Goal: Task Accomplishment & Management: Manage account settings

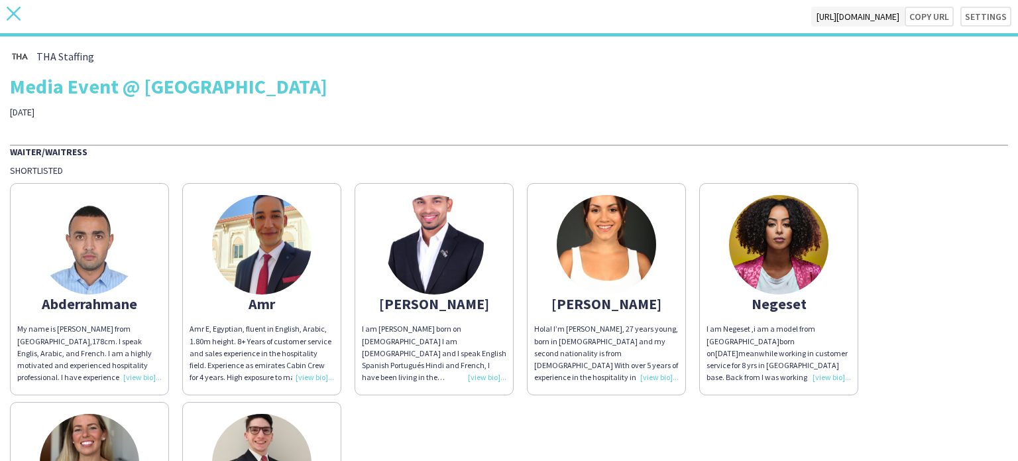
click at [17, 9] on icon at bounding box center [14, 14] width 14 height 14
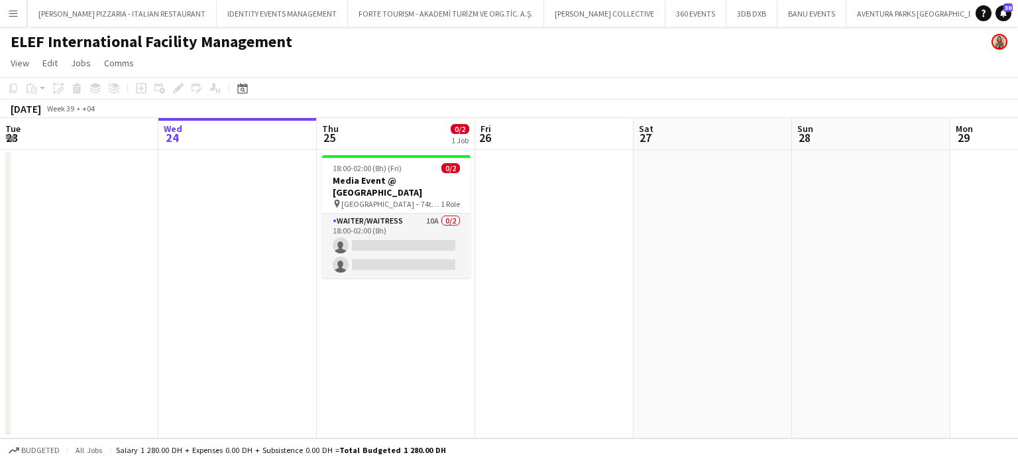
scroll to position [0, 4944]
click at [416, 219] on app-card-role "Waiter/Waitress 10A 0/2 18:00-02:00 (8h) single-neutral-actions single-neutral-…" at bounding box center [396, 245] width 149 height 64
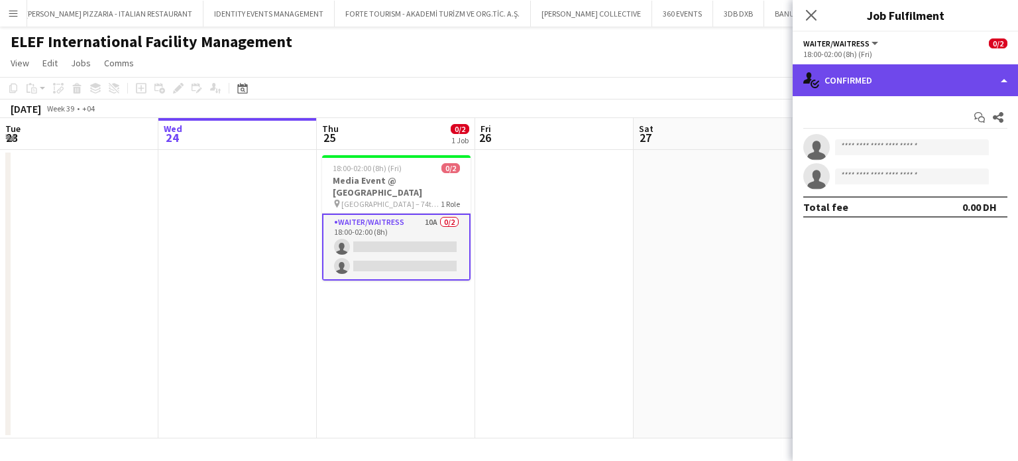
click at [534, 80] on div "single-neutral-actions-check-2 Confirmed" at bounding box center [905, 80] width 225 height 32
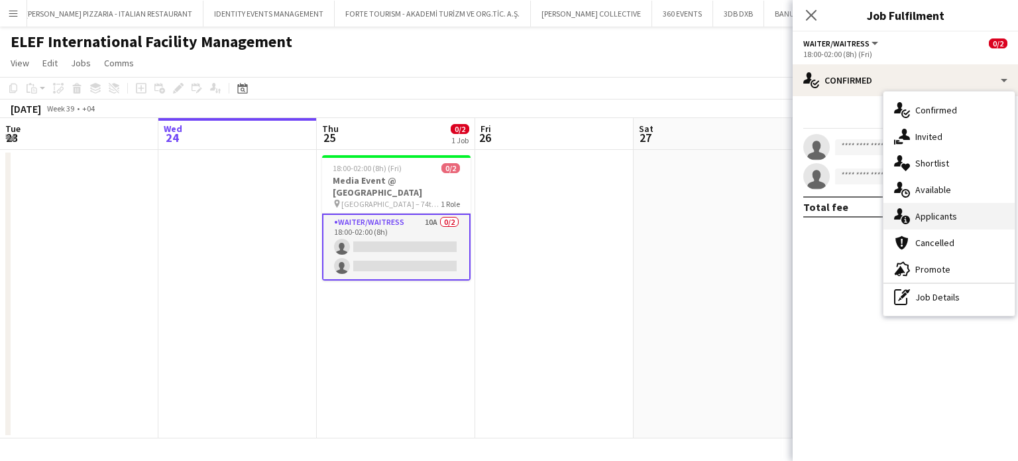
click at [534, 223] on div "single-neutral-actions-information Applicants" at bounding box center [949, 216] width 131 height 27
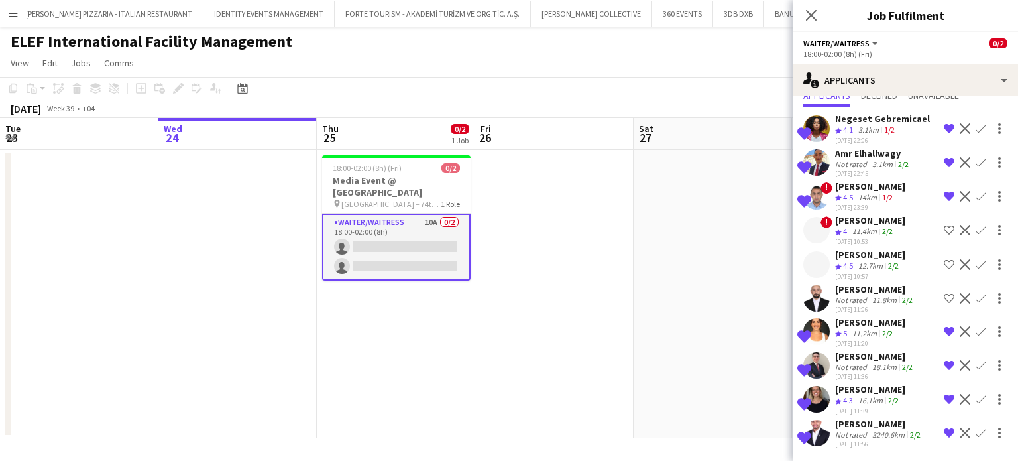
scroll to position [0, 0]
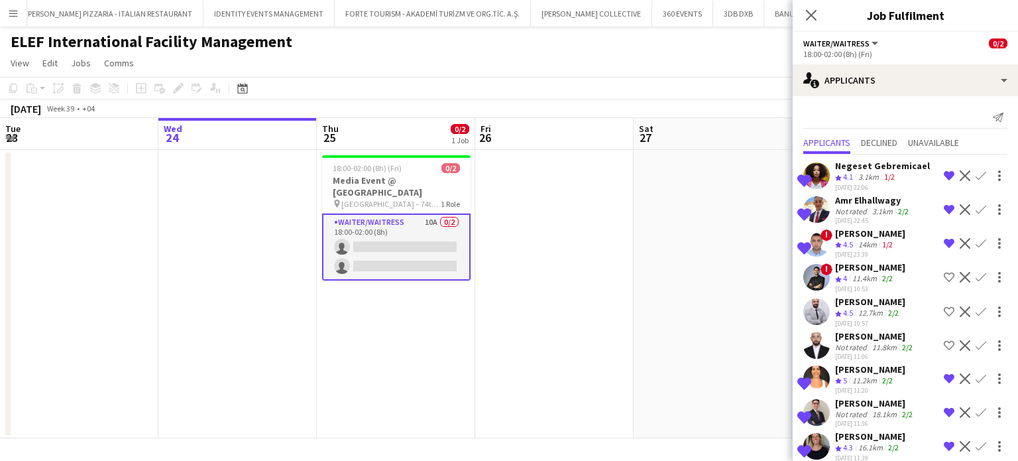
click at [534, 300] on app-date-cell at bounding box center [713, 294] width 158 height 288
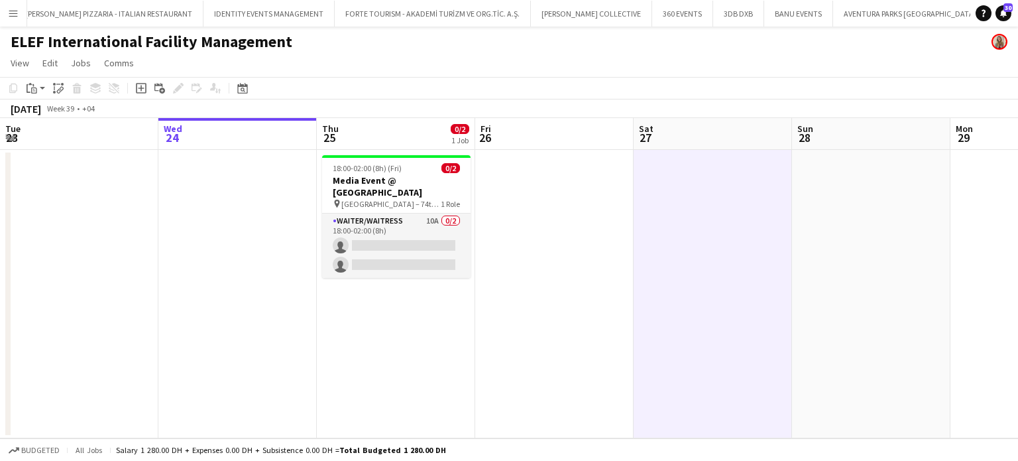
click at [13, 4] on button "Menu" at bounding box center [13, 13] width 27 height 27
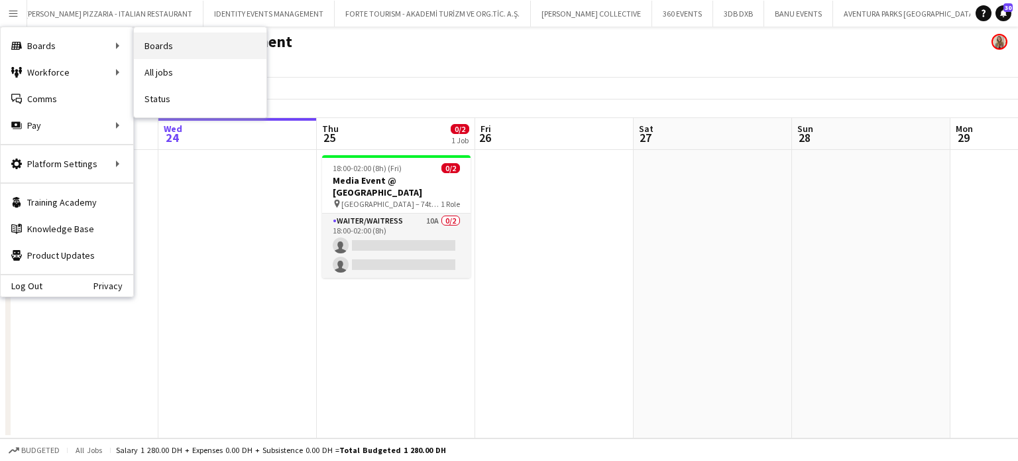
click at [173, 42] on link "Boards" at bounding box center [200, 45] width 133 height 27
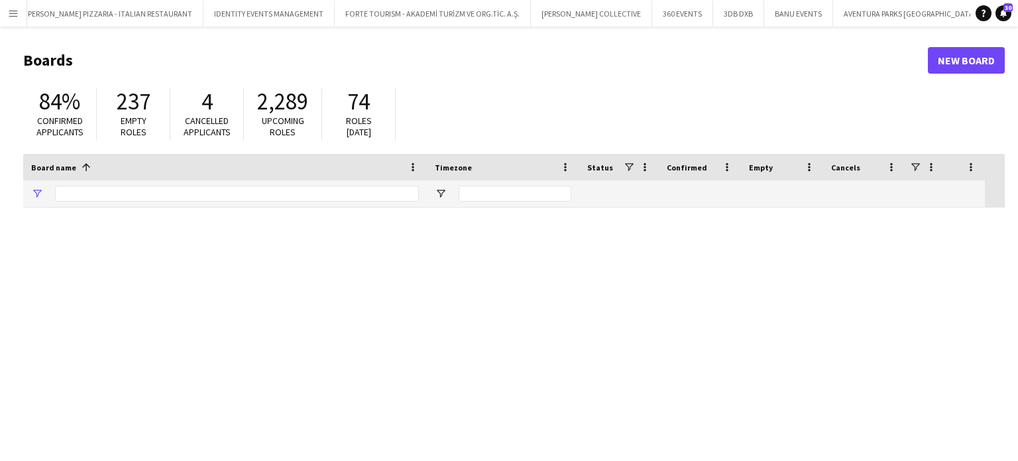
type input "****"
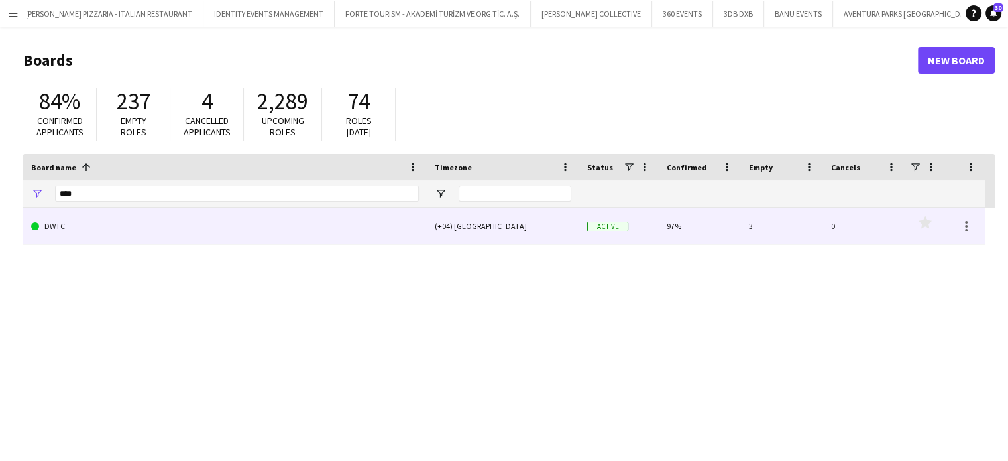
click at [73, 227] on link "DWTC" at bounding box center [225, 226] width 388 height 37
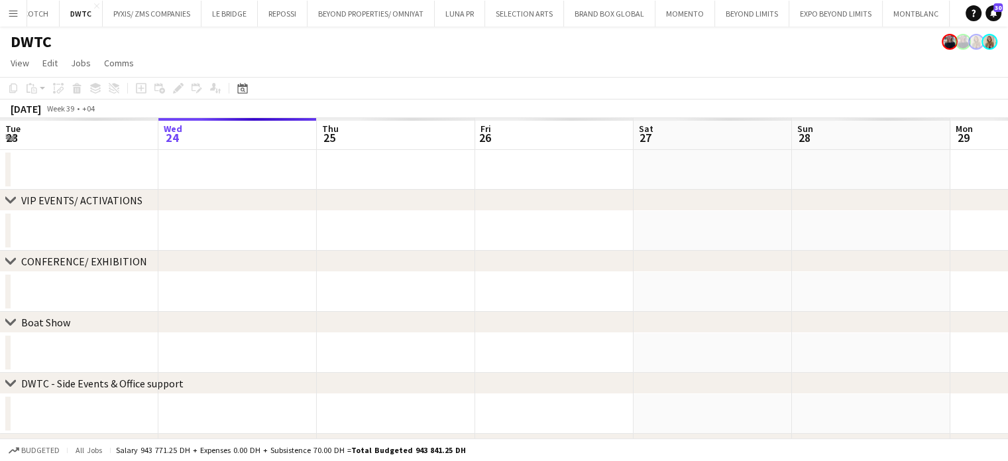
scroll to position [0, 2842]
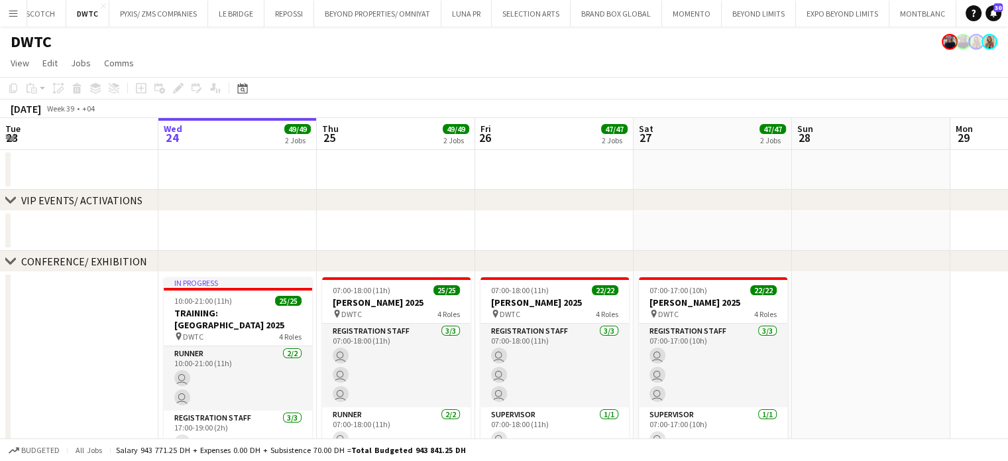
drag, startPoint x: 709, startPoint y: 239, endPoint x: 186, endPoint y: 241, distance: 523.1
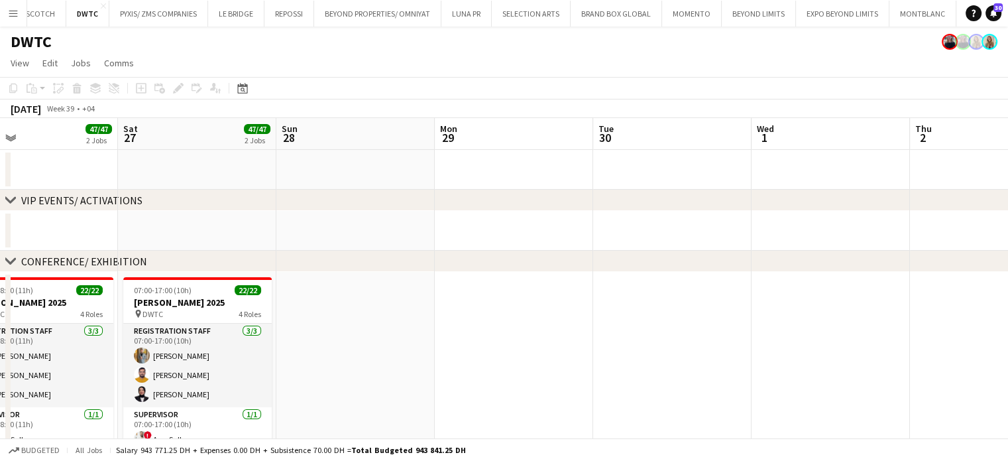
drag, startPoint x: 587, startPoint y: 254, endPoint x: 297, endPoint y: 255, distance: 289.7
click at [302, 253] on div "chevron-right CONFERENCE/ EXHIBITION" at bounding box center [504, 261] width 1008 height 21
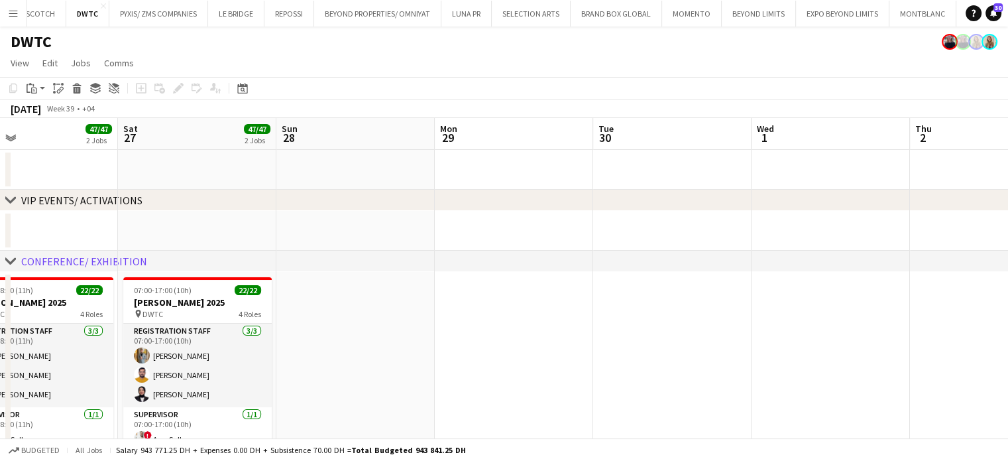
drag, startPoint x: 428, startPoint y: 349, endPoint x: 203, endPoint y: 343, distance: 225.5
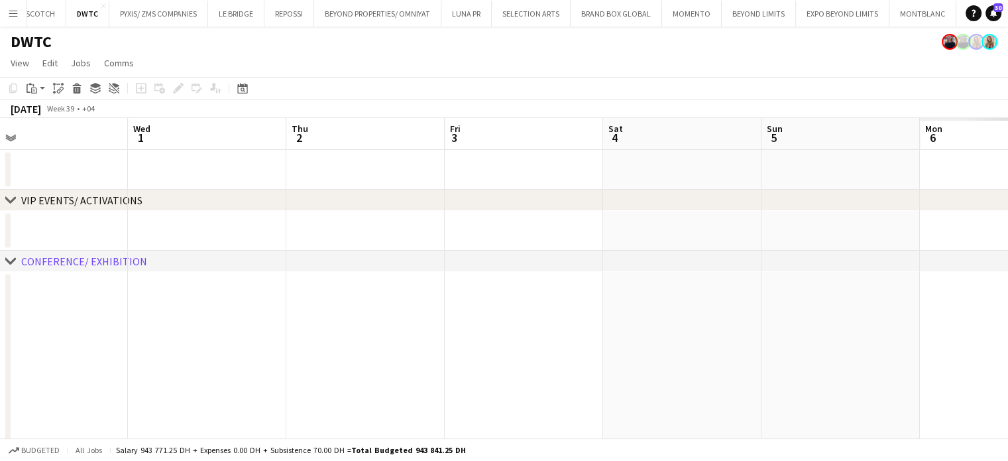
drag, startPoint x: 690, startPoint y: 355, endPoint x: 108, endPoint y: 339, distance: 582.4
drag, startPoint x: 620, startPoint y: 369, endPoint x: 301, endPoint y: 349, distance: 319.5
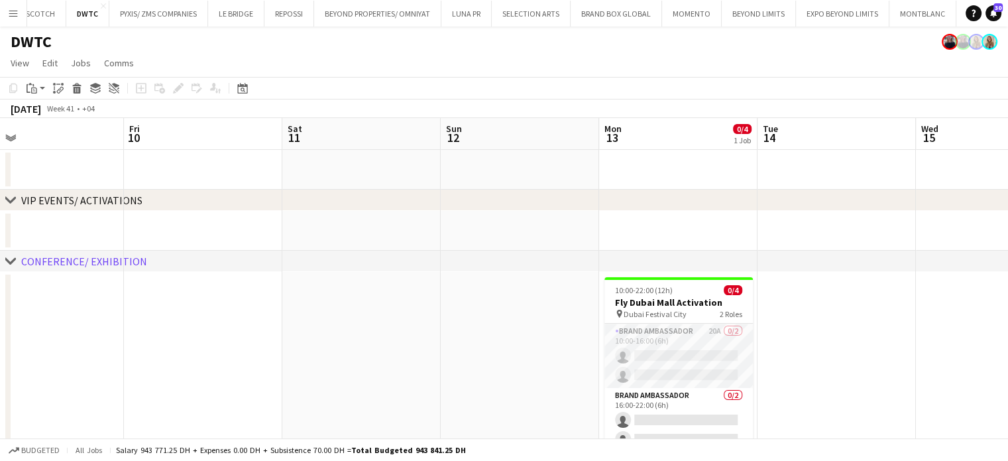
drag, startPoint x: 626, startPoint y: 368, endPoint x: 121, endPoint y: 353, distance: 505.4
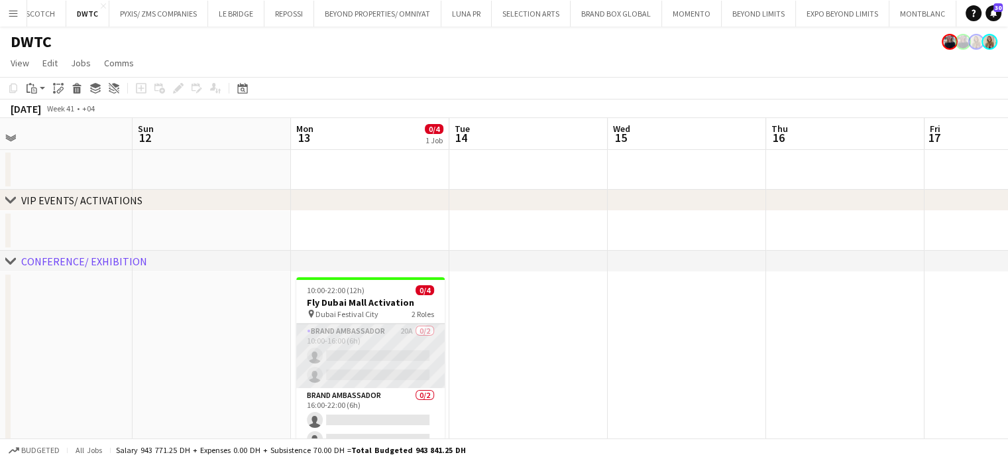
drag, startPoint x: 461, startPoint y: 361, endPoint x: 332, endPoint y: 363, distance: 129.3
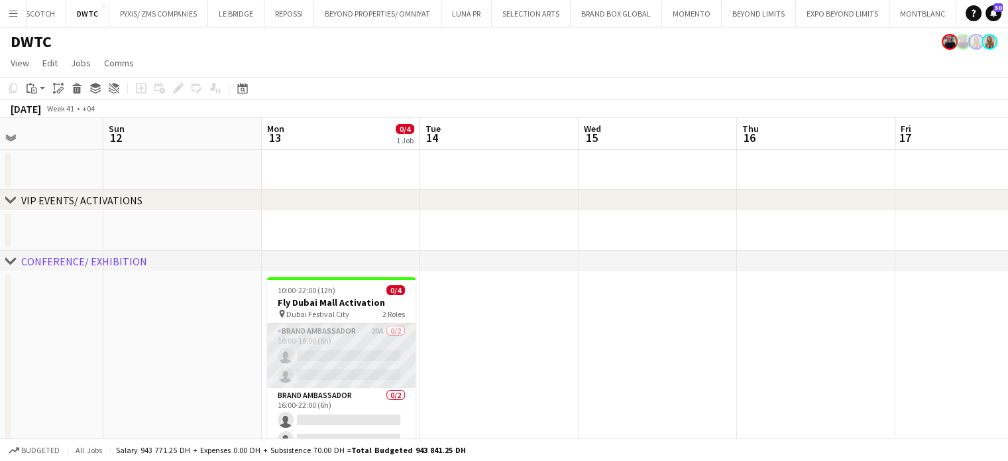
click at [367, 352] on app-card-role "Brand Ambassador 20A 0/2 10:00-16:00 (6h) single-neutral-actions single-neutral…" at bounding box center [341, 356] width 149 height 64
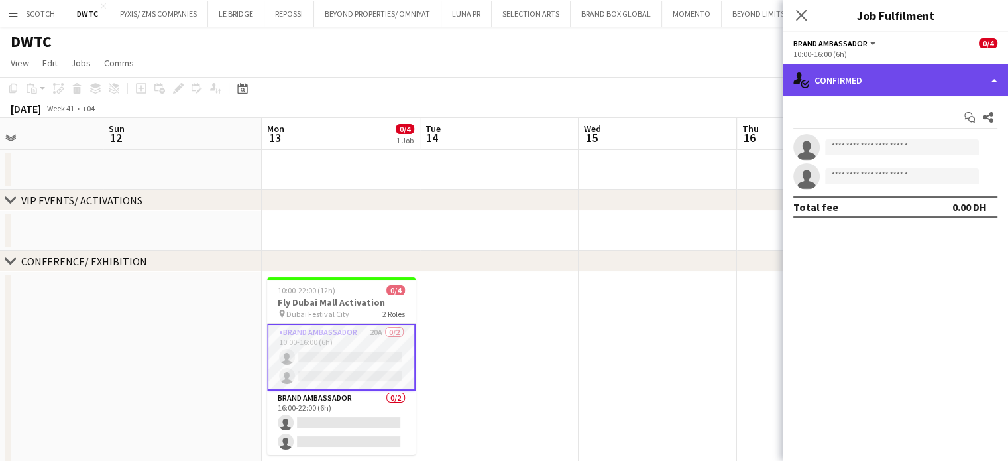
click at [534, 70] on div "single-neutral-actions-check-2 Confirmed" at bounding box center [895, 80] width 225 height 32
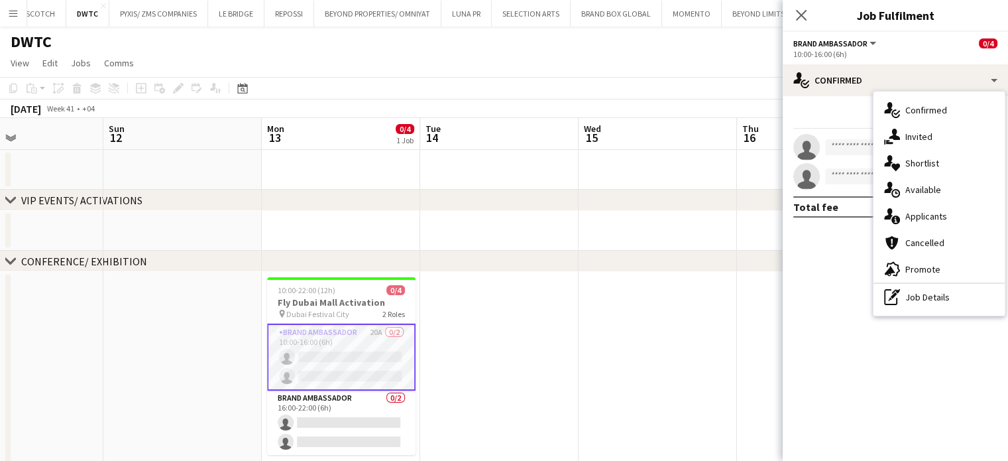
drag, startPoint x: 959, startPoint y: 160, endPoint x: 962, endPoint y: 166, distance: 7.1
click at [534, 160] on div "single-neutral-actions-heart Shortlist" at bounding box center [939, 163] width 131 height 27
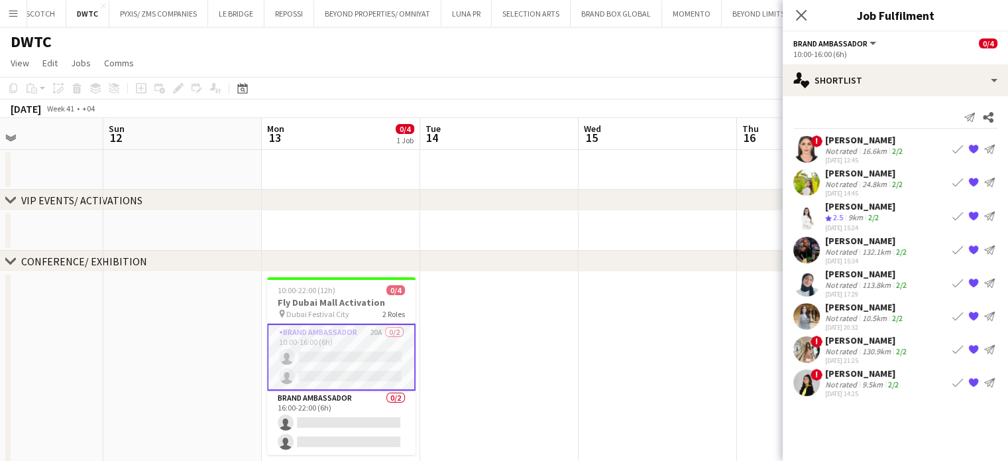
click at [534, 389] on div "24-09-2025 14:25" at bounding box center [863, 393] width 76 height 9
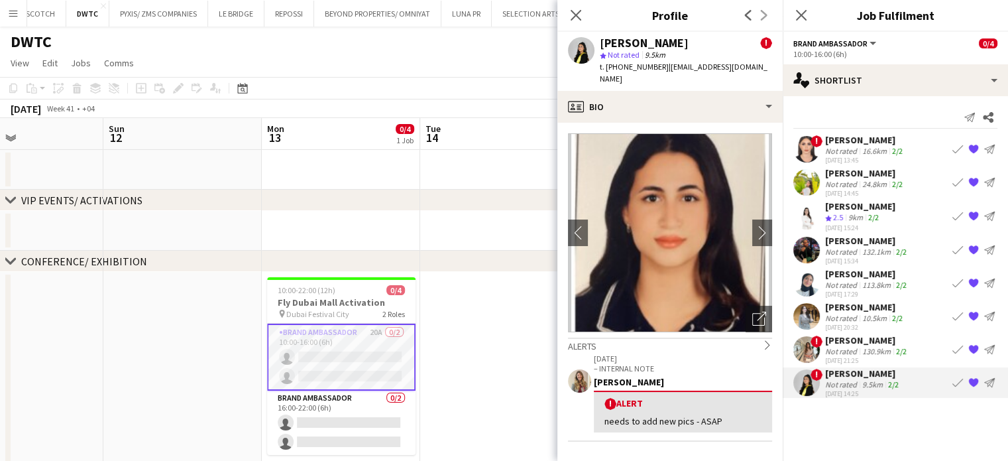
drag, startPoint x: 743, startPoint y: 307, endPoint x: 746, endPoint y: 299, distance: 8.4
click at [534, 312] on icon "Open photos pop-in" at bounding box center [760, 319] width 14 height 14
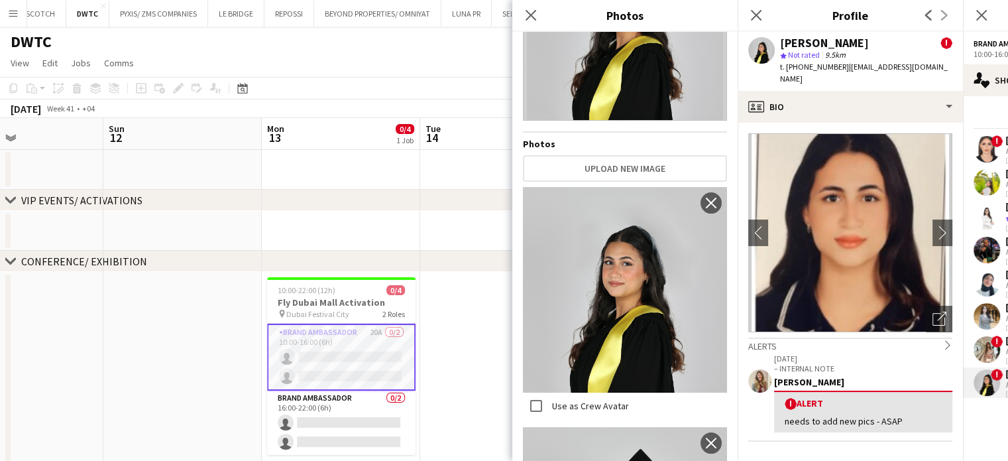
scroll to position [0, 0]
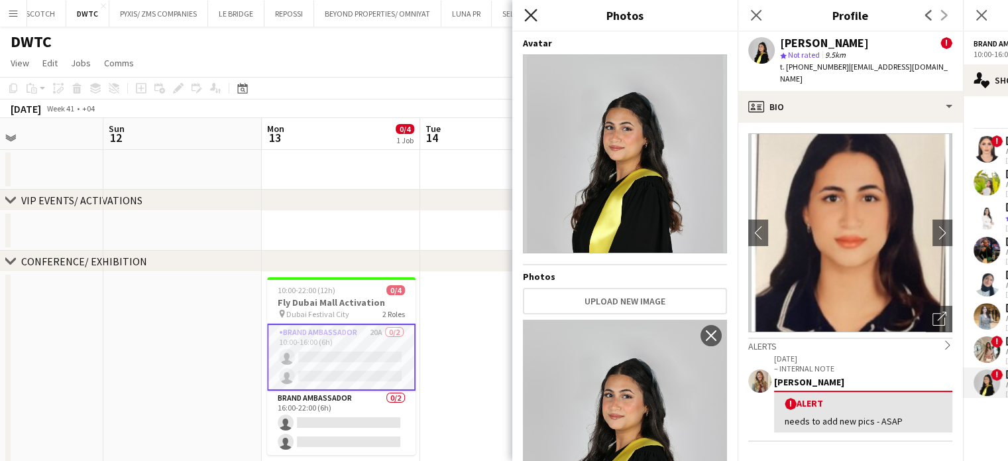
click at [534, 15] on icon "Close pop-in" at bounding box center [530, 15] width 13 height 13
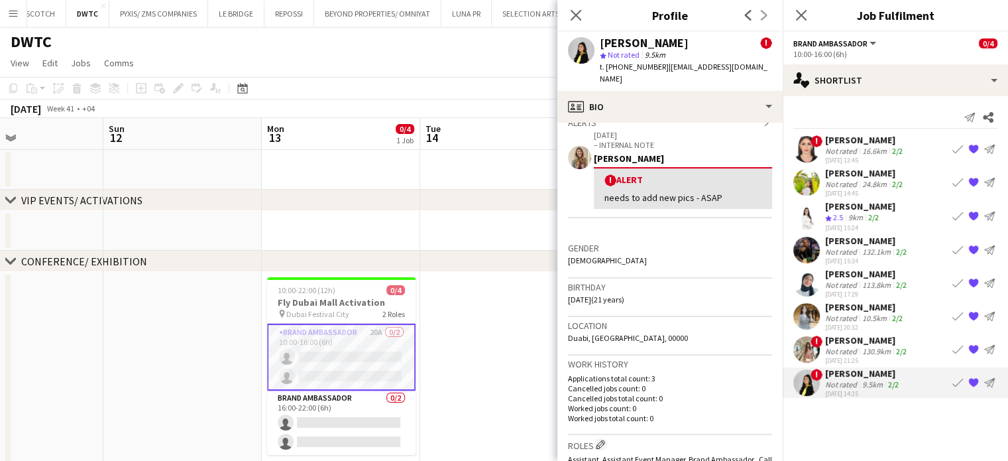
scroll to position [66, 0]
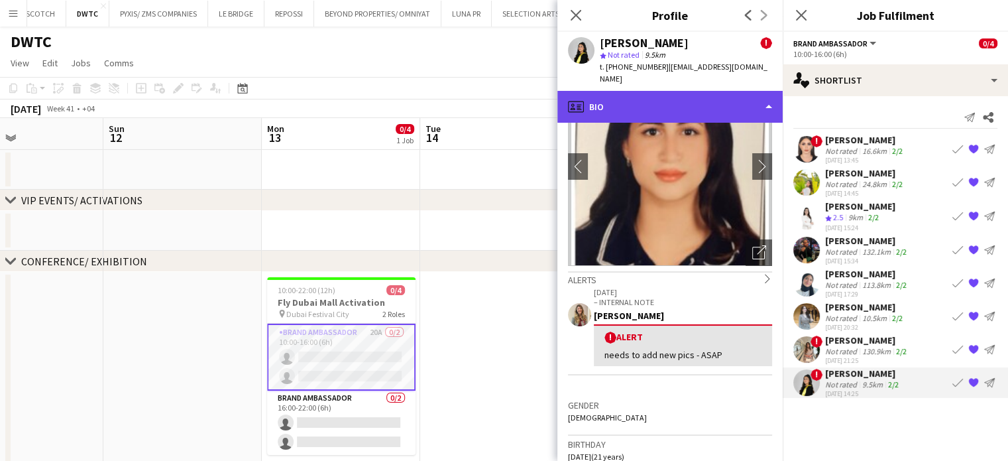
click at [534, 91] on div "profile Bio" at bounding box center [670, 107] width 225 height 32
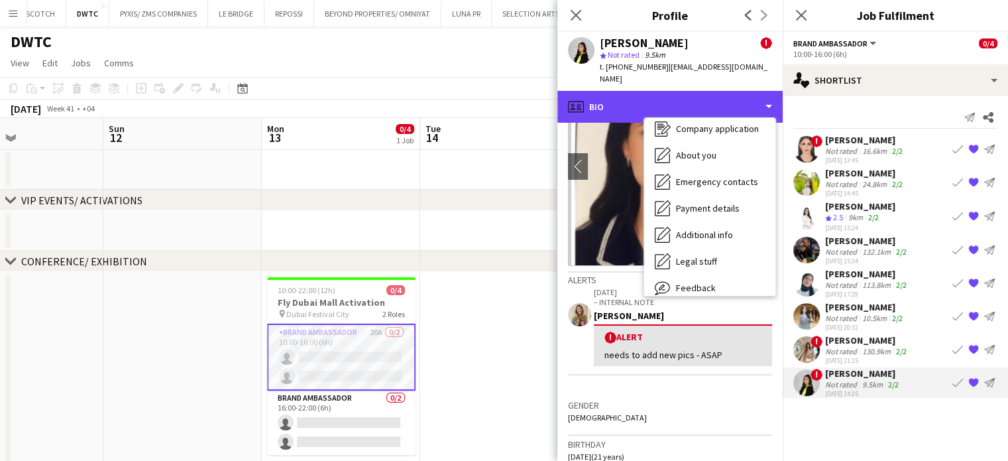
scroll to position [98, 0]
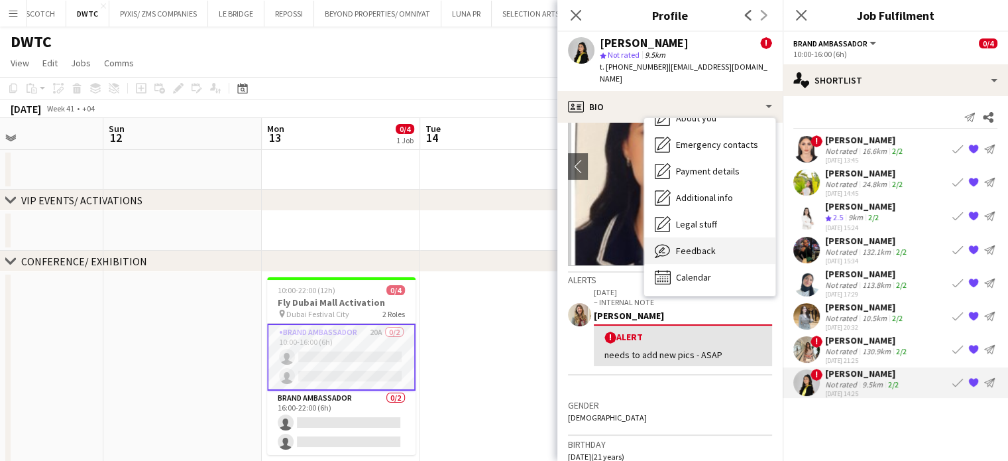
click at [534, 245] on span "Feedback" at bounding box center [696, 251] width 40 height 12
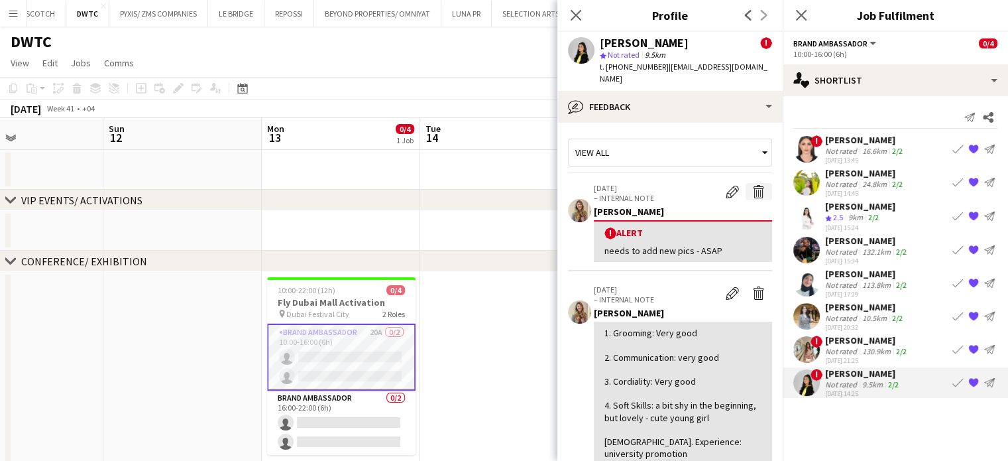
click at [534, 185] on app-icon "Delete alert" at bounding box center [759, 191] width 13 height 13
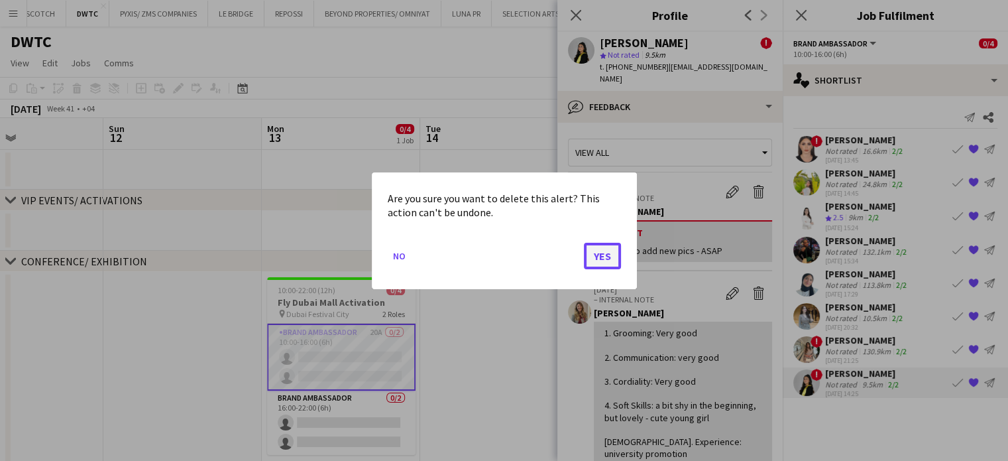
click at [534, 254] on button "Yes" at bounding box center [602, 255] width 37 height 27
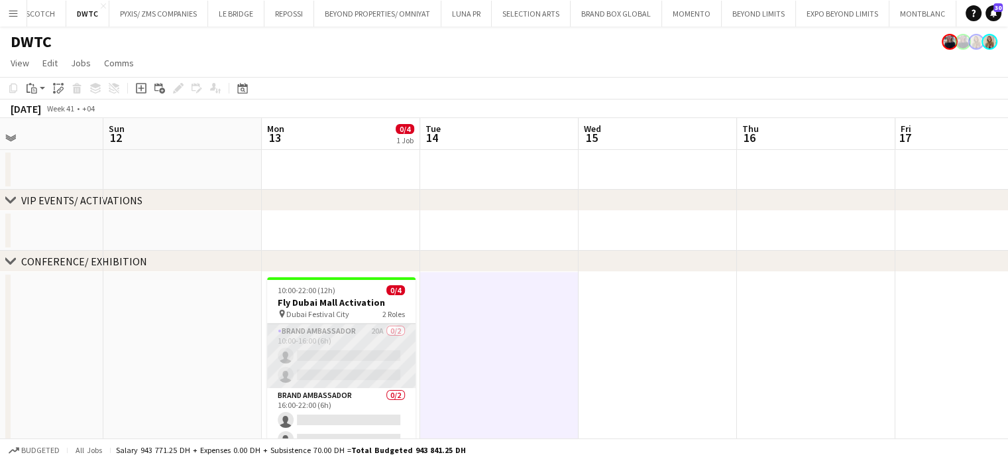
click at [377, 334] on app-card-role "Brand Ambassador 20A 0/2 10:00-16:00 (6h) single-neutral-actions single-neutral…" at bounding box center [341, 356] width 149 height 64
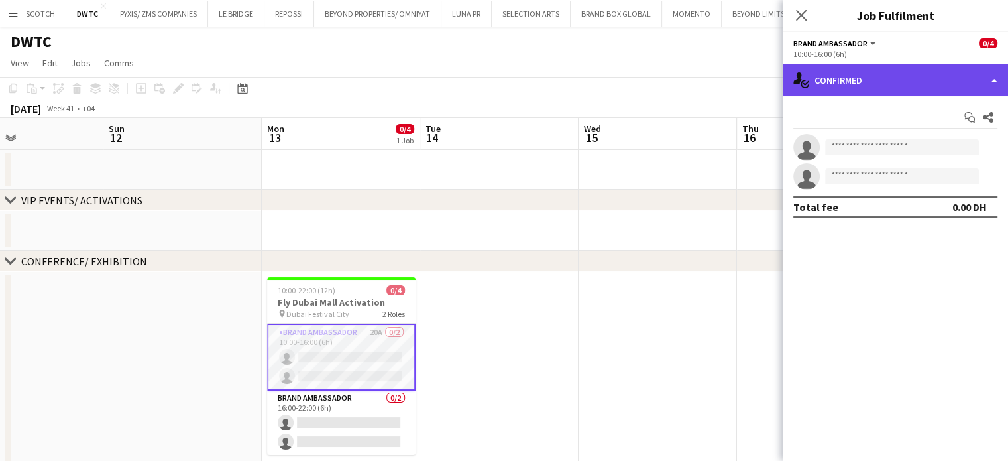
click at [534, 82] on div "single-neutral-actions-check-2 Confirmed" at bounding box center [895, 80] width 225 height 32
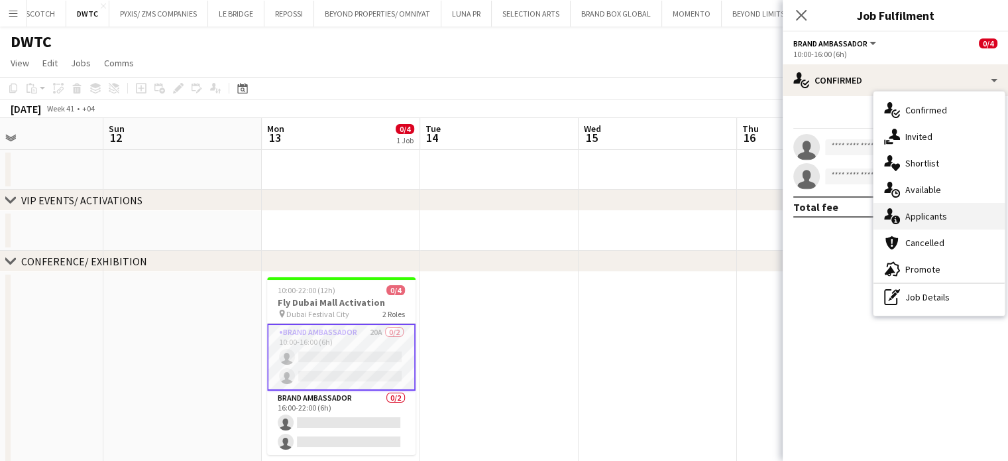
click at [534, 215] on div "single-neutral-actions-information Applicants" at bounding box center [939, 216] width 131 height 27
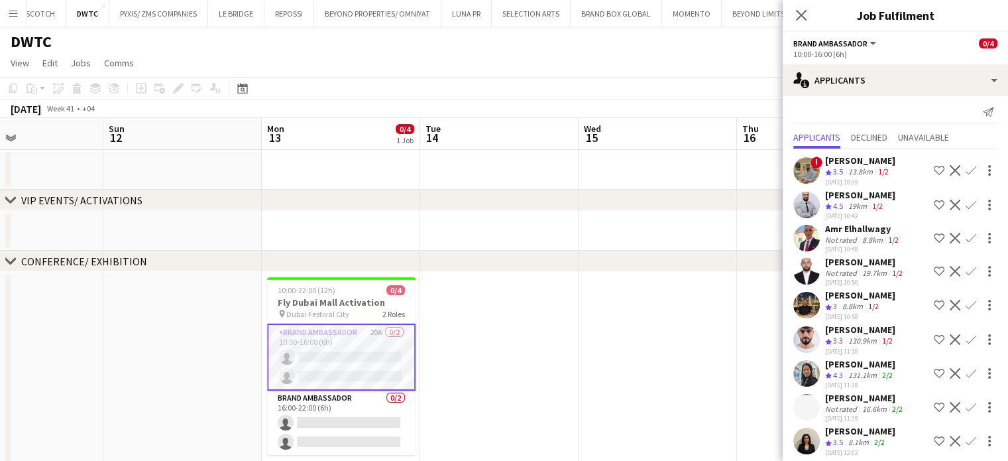
scroll to position [0, 0]
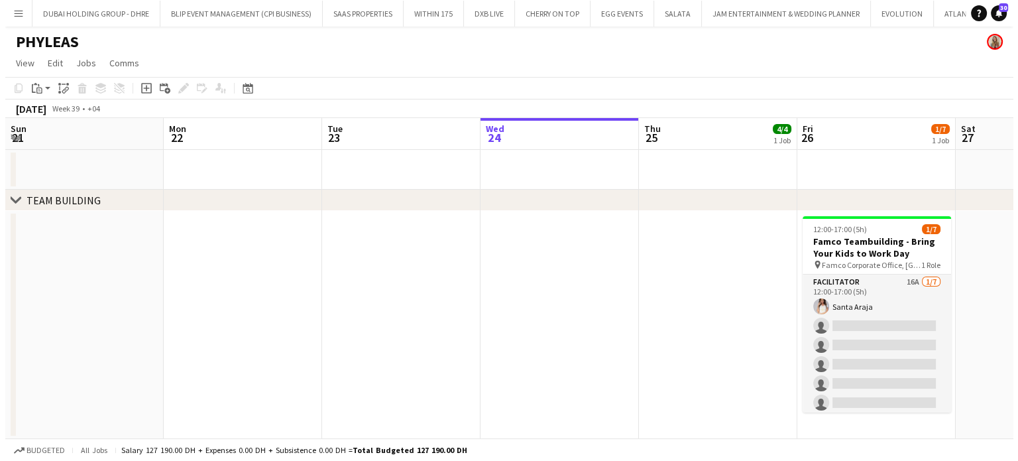
scroll to position [0, 361]
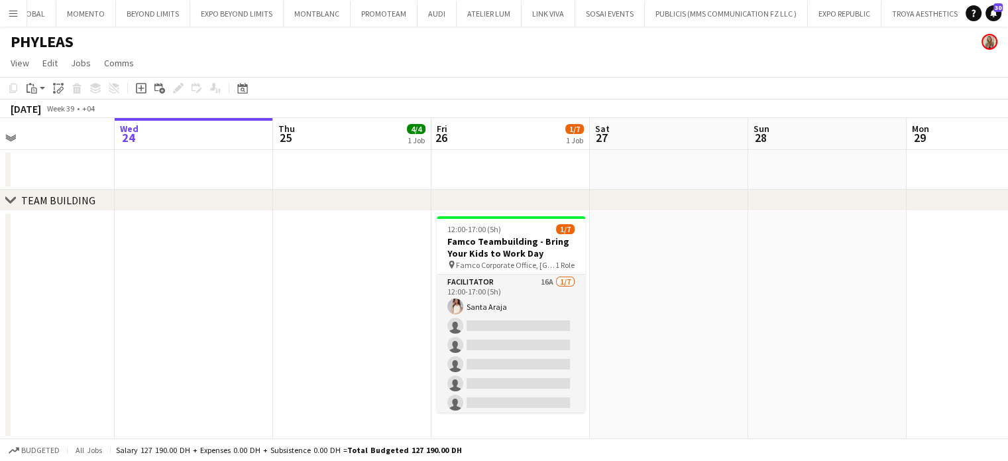
click at [9, 13] on app-icon "Menu" at bounding box center [13, 13] width 11 height 11
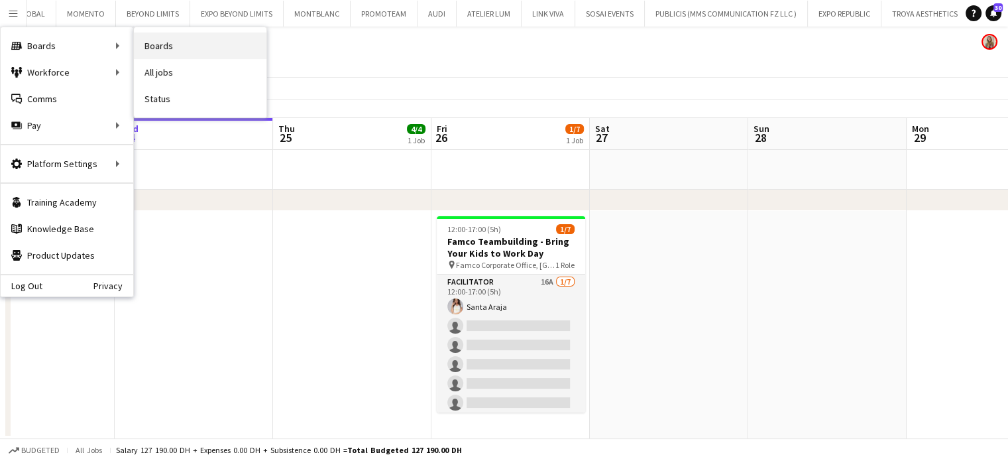
click at [150, 54] on link "Boards" at bounding box center [200, 45] width 133 height 27
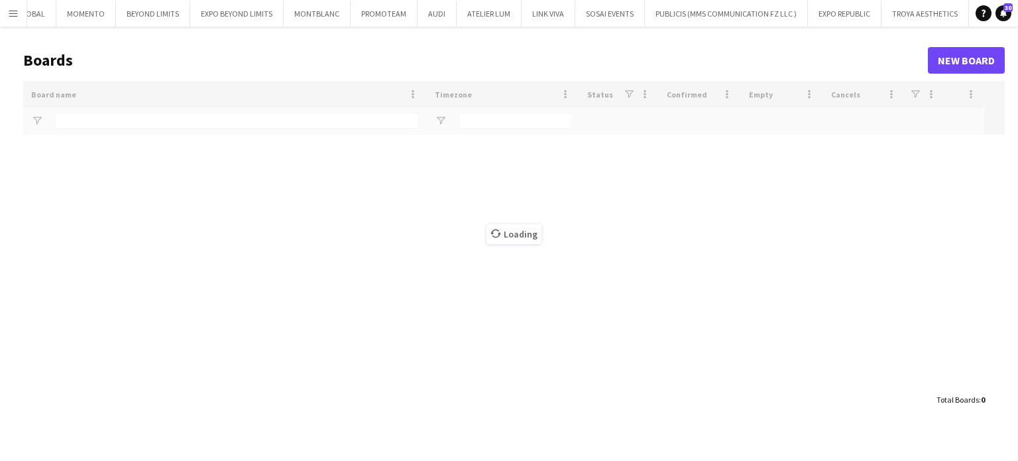
type input "*****"
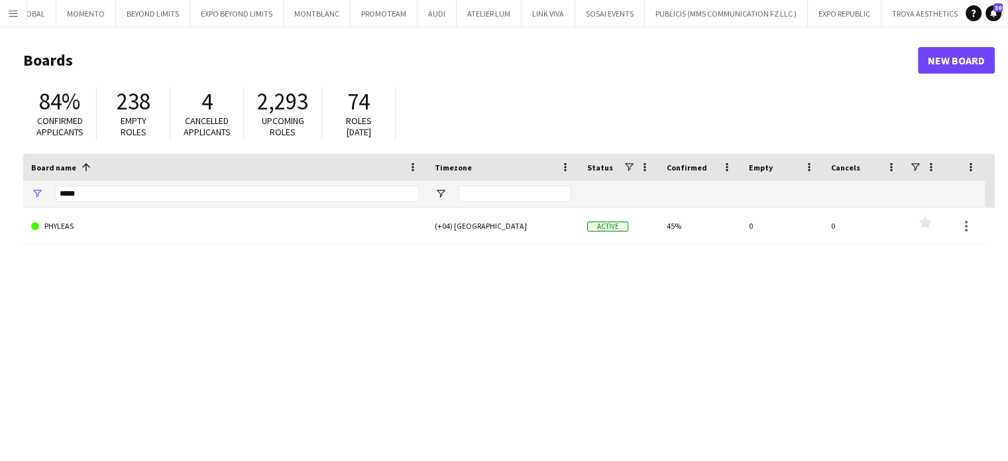
drag, startPoint x: 113, startPoint y: 204, endPoint x: 75, endPoint y: 192, distance: 40.1
click at [75, 192] on div "*****" at bounding box center [237, 193] width 364 height 27
drag, startPoint x: 77, startPoint y: 194, endPoint x: 26, endPoint y: 184, distance: 51.9
click at [26, 184] on div "*****" at bounding box center [225, 193] width 404 height 27
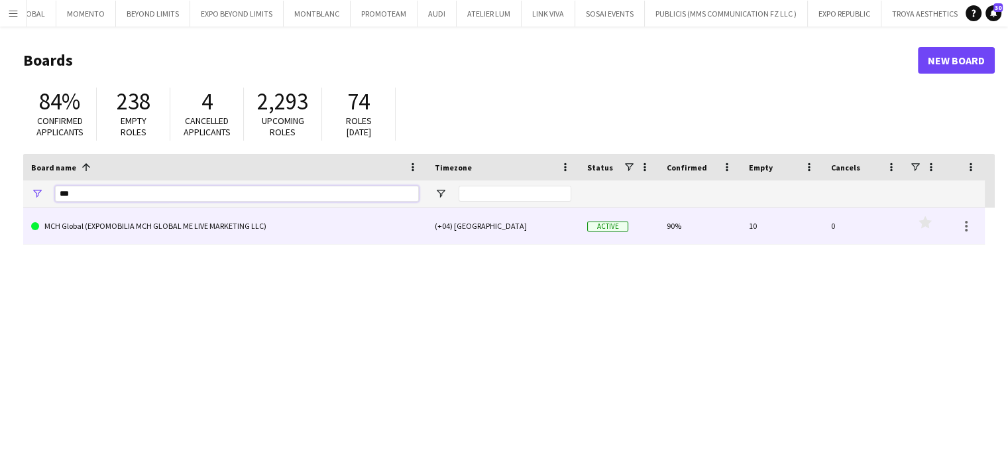
type input "***"
click at [146, 227] on link "MCH Global (EXPOMOBILIA MCH GLOBAL ME LIVE MARKETING LLC)" at bounding box center [225, 226] width 388 height 37
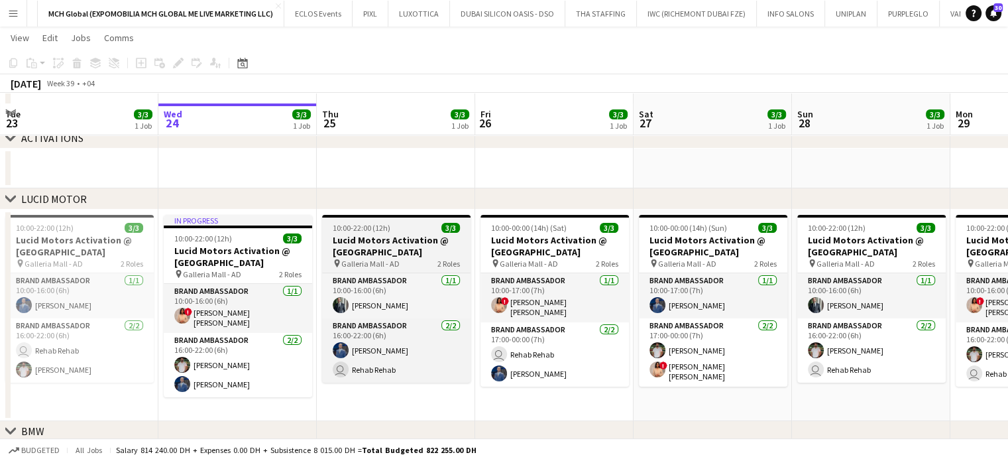
scroll to position [133, 0]
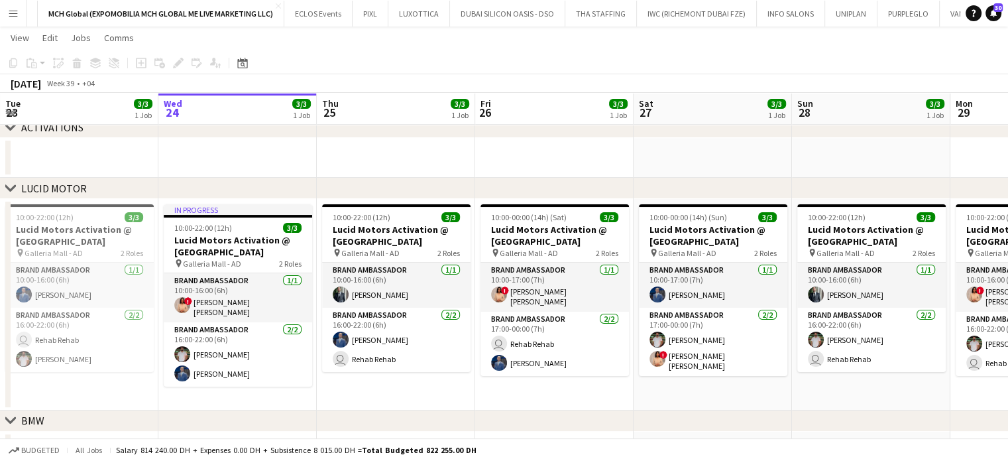
drag, startPoint x: 488, startPoint y: 287, endPoint x: 203, endPoint y: 286, distance: 285.1
click at [208, 287] on app-calendar-viewport "Sun 21 3/3 1 Job Mon 22 3/3 1 Job Tue 23 3/3 1 Job Wed 24 3/3 1 Job Thu 25 3/3 …" at bounding box center [504, 286] width 1008 height 735
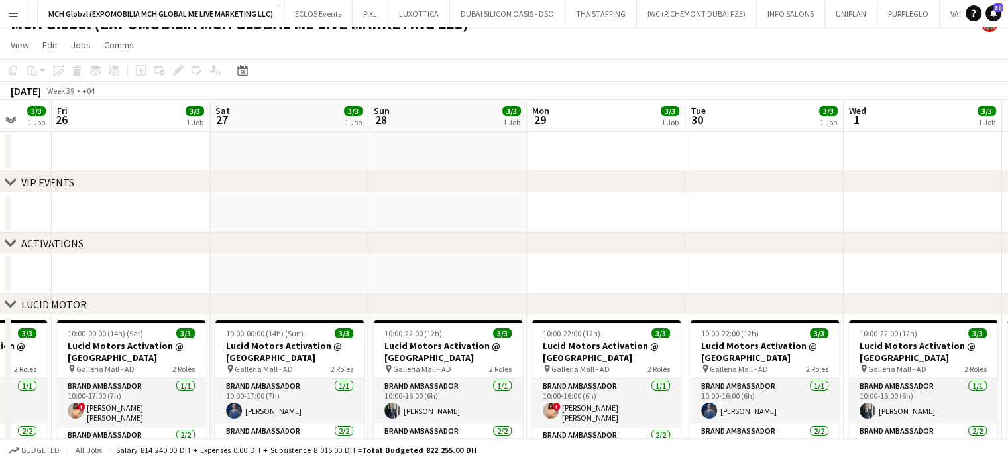
scroll to position [0, 0]
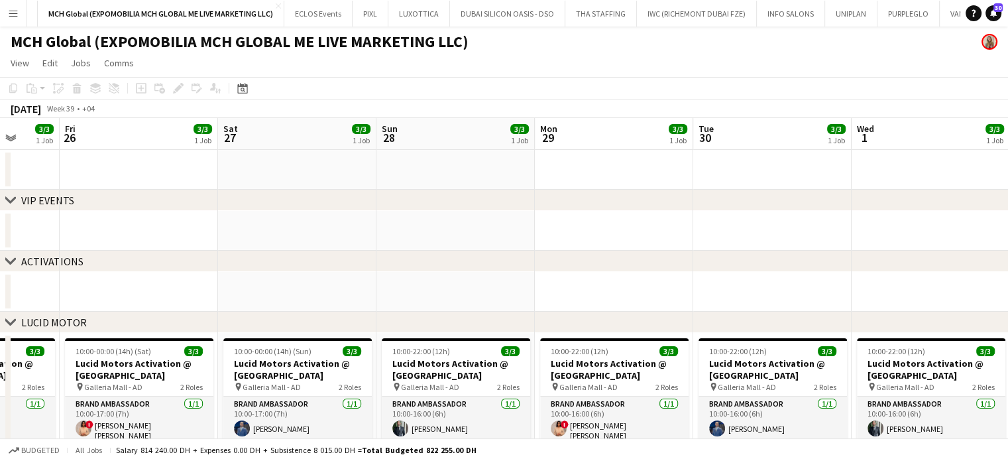
drag, startPoint x: 854, startPoint y: 274, endPoint x: 709, endPoint y: 273, distance: 145.2
click at [589, 274] on app-calendar-viewport "Tue 23 3/3 1 Job Wed 24 3/3 1 Job Thu 25 3/3 1 Job Fri 26 3/3 1 Job Sat 27 3/3 …" at bounding box center [504, 453] width 1008 height 670
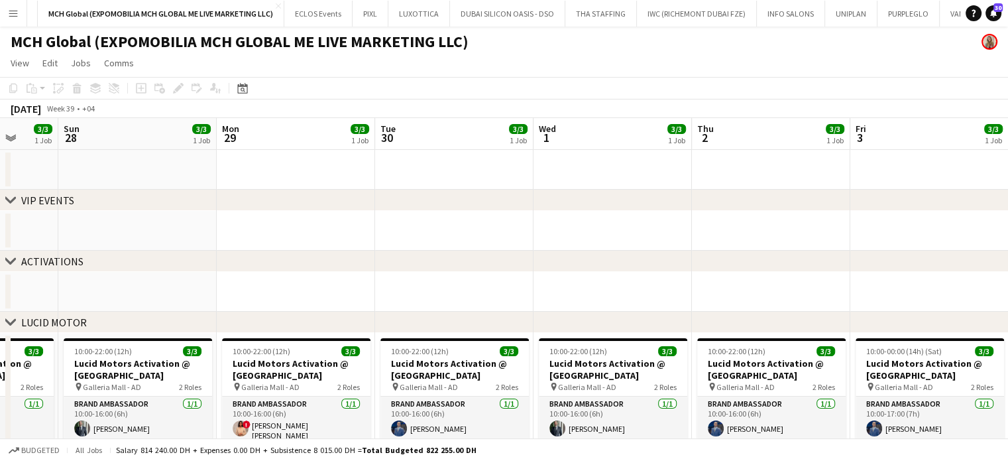
scroll to position [0, 464]
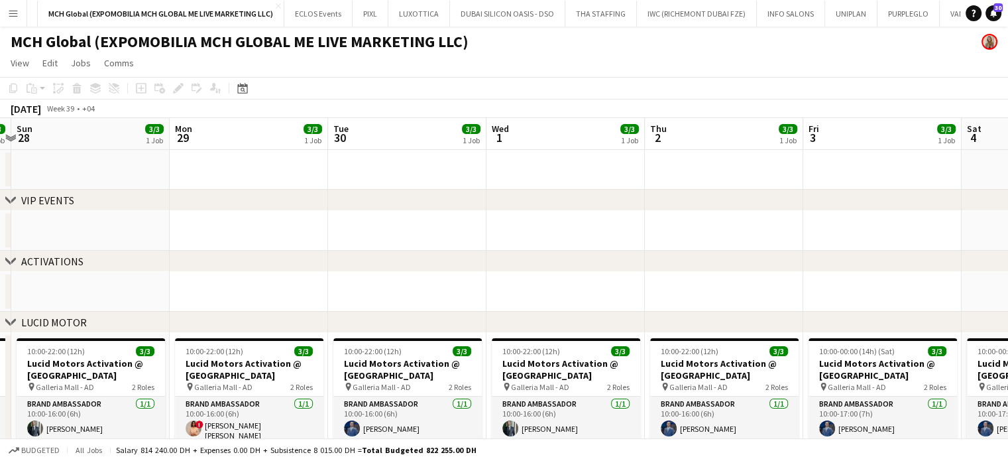
drag, startPoint x: 796, startPoint y: 274, endPoint x: 539, endPoint y: 258, distance: 257.1
click at [542, 257] on div "chevron-right VIP EVENTS chevron-right ACTIVATIONS chevron-right LUCID MOTOR ch…" at bounding box center [504, 453] width 1008 height 670
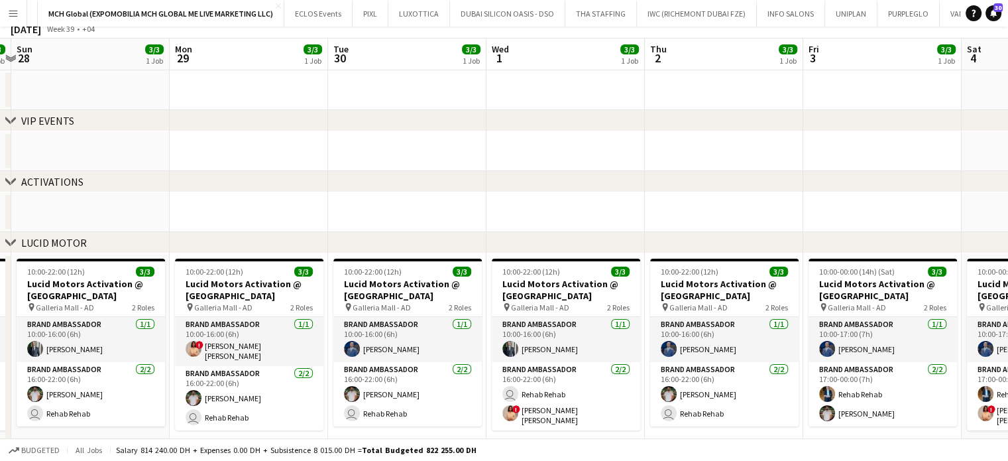
scroll to position [265, 0]
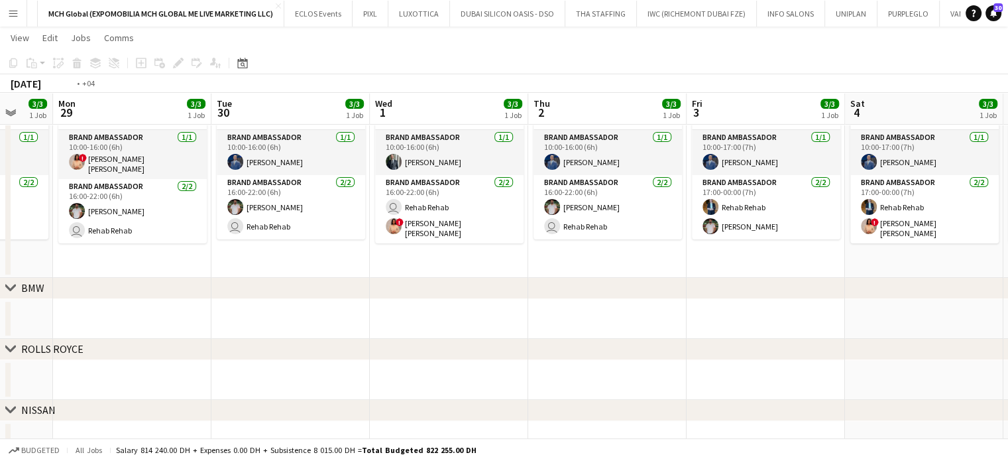
drag, startPoint x: 751, startPoint y: 322, endPoint x: 463, endPoint y: 322, distance: 287.8
click at [463, 322] on app-calendar-viewport "Thu 25 3/3 1 Job Fri 26 3/3 1 Job Sat 27 3/3 1 Job Sun 28 3/3 1 Job Mon 29 3/3 …" at bounding box center [504, 154] width 1008 height 735
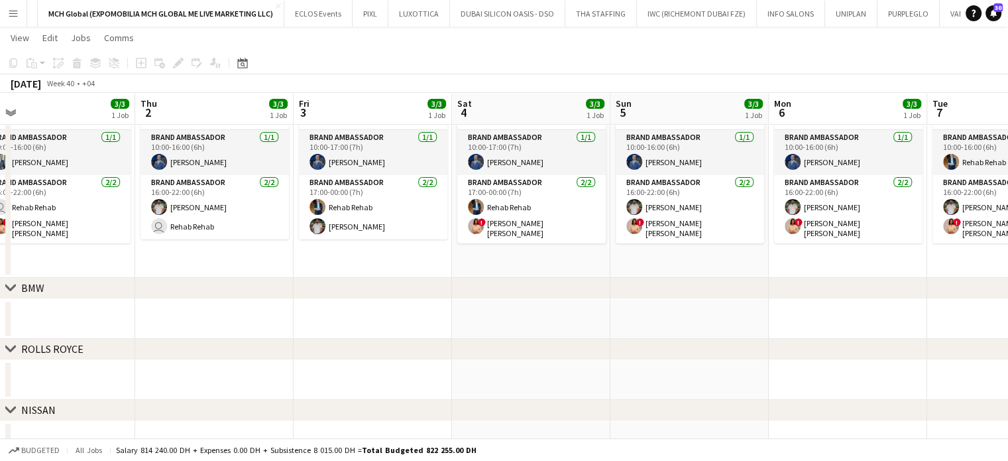
drag, startPoint x: 626, startPoint y: 290, endPoint x: 446, endPoint y: 273, distance: 180.6
click at [447, 273] on app-calendar-viewport "Sat 27 3/3 1 Job Sun 28 3/3 1 Job Mon 29 3/3 1 Job Tue 30 3/3 1 Job Wed 1 3/3 1…" at bounding box center [504, 154] width 1008 height 735
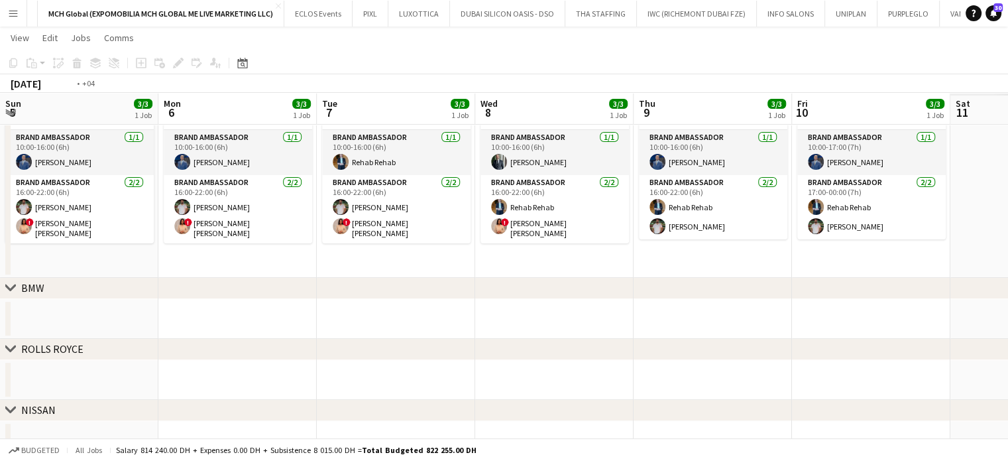
drag, startPoint x: 779, startPoint y: 328, endPoint x: 352, endPoint y: 262, distance: 432.1
click at [352, 262] on app-calendar-viewport "Wed 1 3/3 1 Job Thu 2 3/3 1 Job Fri 3 3/3 1 Job Sat 4 3/3 1 Job Sun 5 3/3 1 Job…" at bounding box center [504, 154] width 1008 height 735
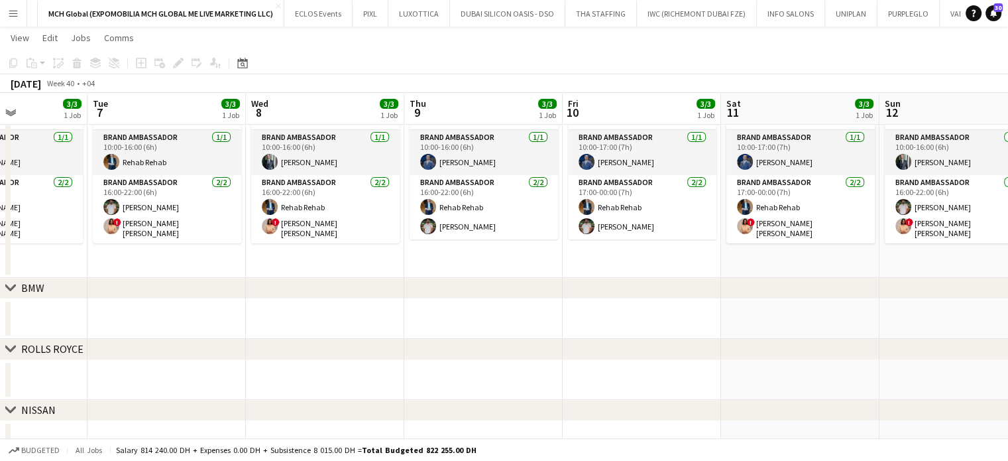
drag, startPoint x: 488, startPoint y: 276, endPoint x: 509, endPoint y: 292, distance: 26.1
click at [440, 273] on app-calendar-viewport "Sat 4 3/3 1 Job Sun 5 3/3 1 Job Mon 6 3/3 1 Job Tue 7 3/3 1 Job Wed 8 3/3 1 Job…" at bounding box center [504, 154] width 1008 height 735
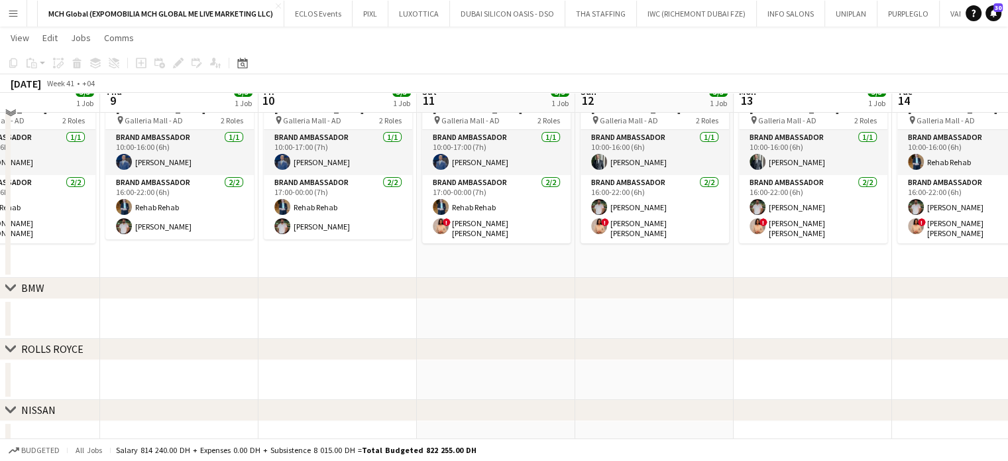
scroll to position [0, 0]
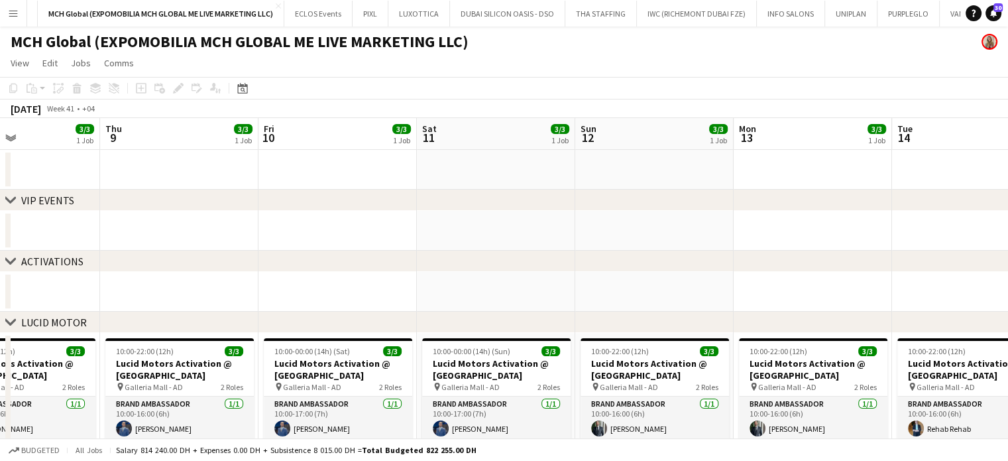
drag, startPoint x: 662, startPoint y: 259, endPoint x: 418, endPoint y: 212, distance: 247.8
click at [398, 213] on app-calendar-viewport "Mon 6 3/3 1 Job Tue 7 3/3 1 Job Wed 8 3/3 1 Job Thu 9 3/3 1 Job Fri 10 3/3 1 Jo…" at bounding box center [504, 453] width 1008 height 670
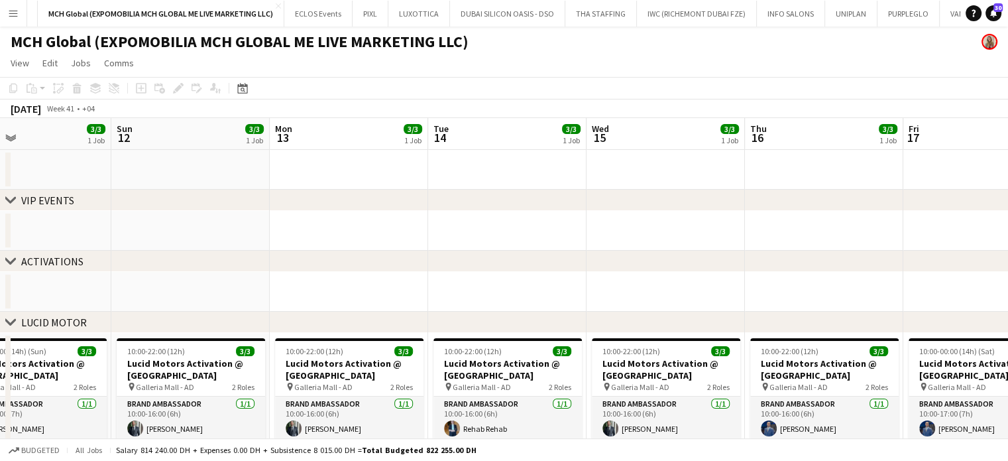
drag, startPoint x: 439, startPoint y: 217, endPoint x: 546, endPoint y: 201, distance: 107.9
click at [356, 202] on div "chevron-right VIP EVENTS chevron-right ACTIVATIONS chevron-right LUCID MOTOR ch…" at bounding box center [504, 469] width 1008 height 638
click at [249, 79] on app-toolbar "Copy Paste Paste Ctrl+V Paste with crew Ctrl+Shift+V Paste linked Job [GEOGRAPH…" at bounding box center [504, 88] width 1008 height 23
click at [249, 84] on div "Date picker" at bounding box center [243, 88] width 16 height 16
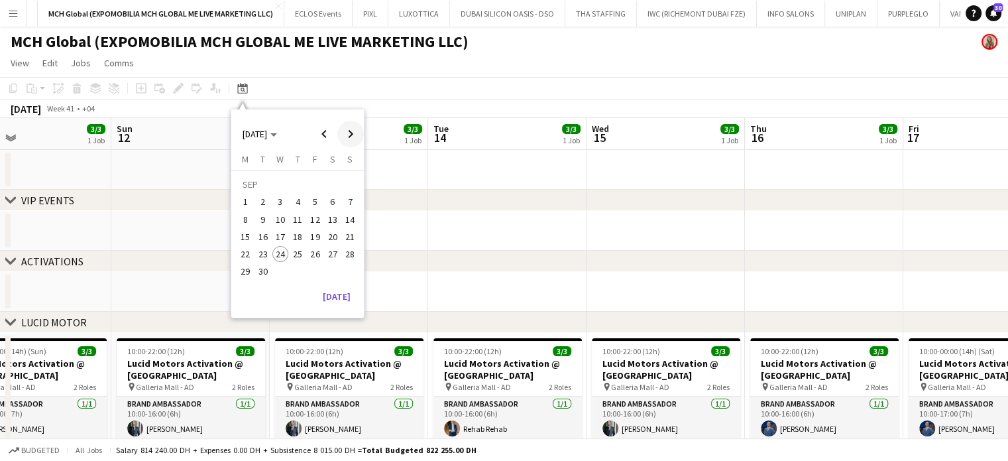
click at [354, 135] on span "Next month" at bounding box center [350, 134] width 27 height 27
click at [349, 136] on span "Next month" at bounding box center [350, 134] width 27 height 27
click at [312, 131] on span "Previous month" at bounding box center [324, 134] width 27 height 27
click at [278, 241] on span "19" at bounding box center [281, 240] width 16 height 16
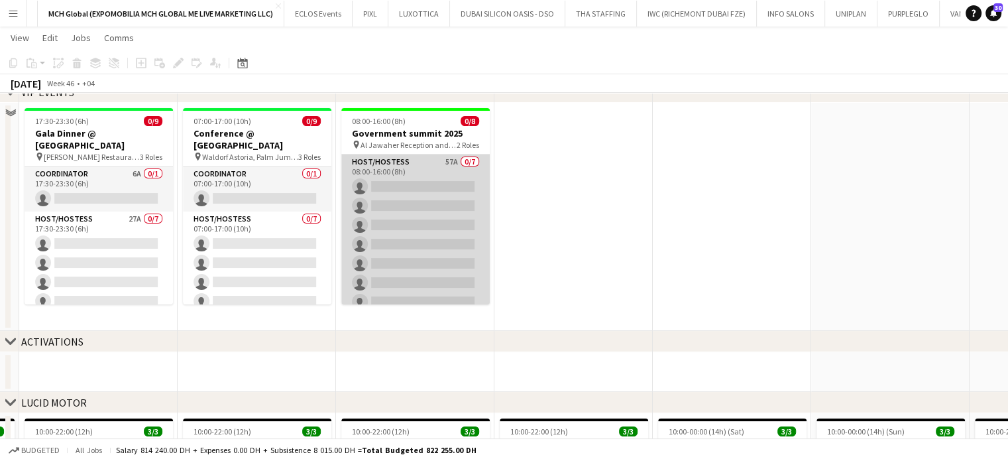
scroll to position [66, 0]
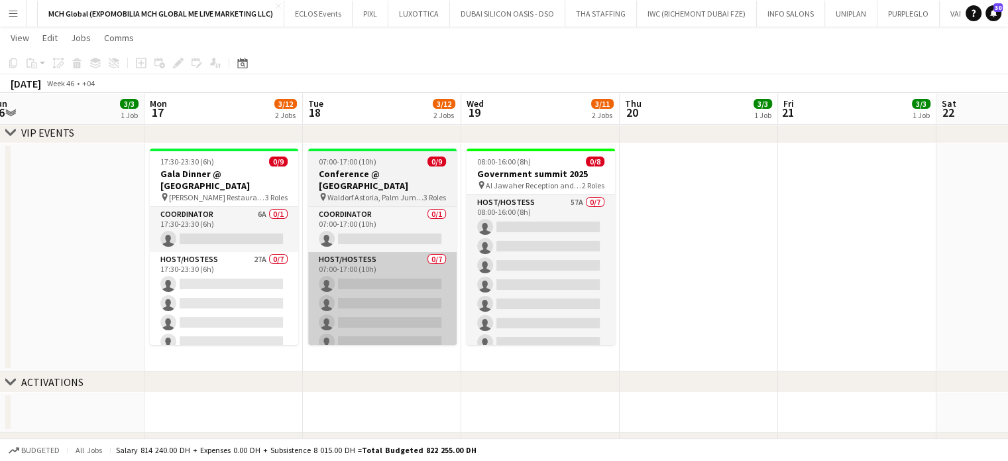
drag, startPoint x: 317, startPoint y: 231, endPoint x: 607, endPoint y: 267, distance: 292.7
click at [607, 267] on app-calendar-viewport "Fri 14 3/3 1 Job Sat 15 3/3 1 Job Sun 16 3/3 1 Job Mon 17 3/12 2 Jobs Tue 18 3/…" at bounding box center [504, 447] width 1008 height 924
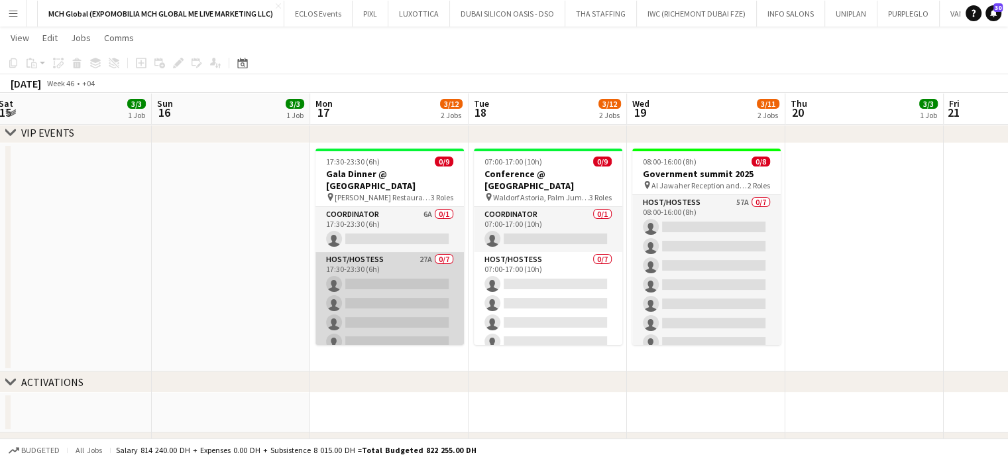
click at [393, 252] on app-card-role "Host/Hostess 27A 0/7 17:30-23:30 (6h) single-neutral-actions single-neutral-act…" at bounding box center [390, 332] width 149 height 160
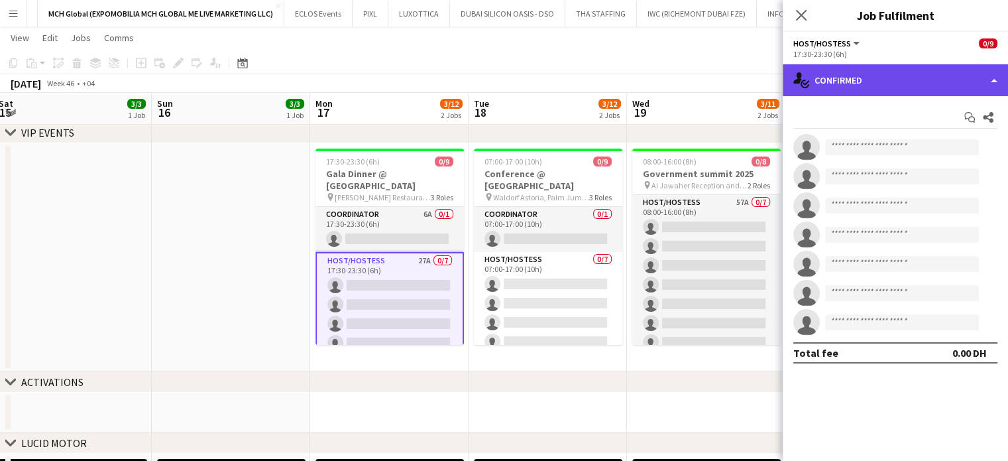
click at [984, 69] on div "single-neutral-actions-check-2 Confirmed" at bounding box center [895, 80] width 225 height 32
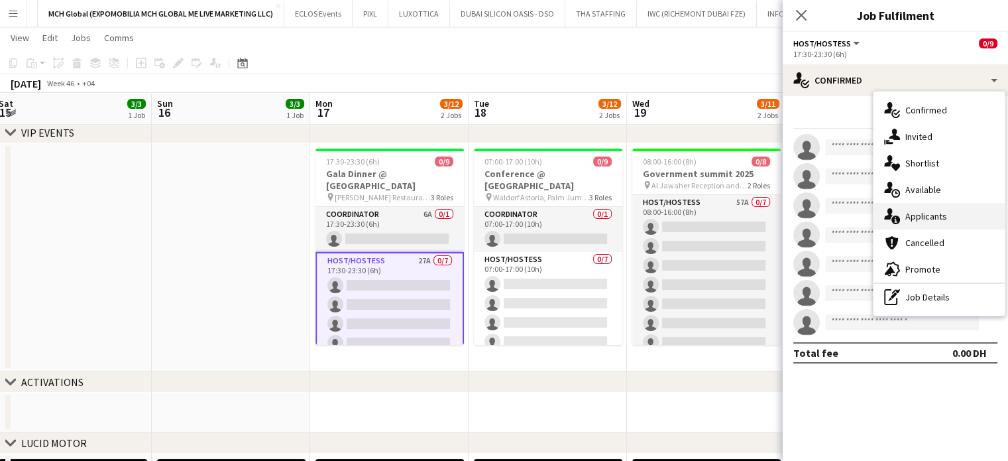
click at [943, 218] on span "Applicants" at bounding box center [927, 216] width 42 height 12
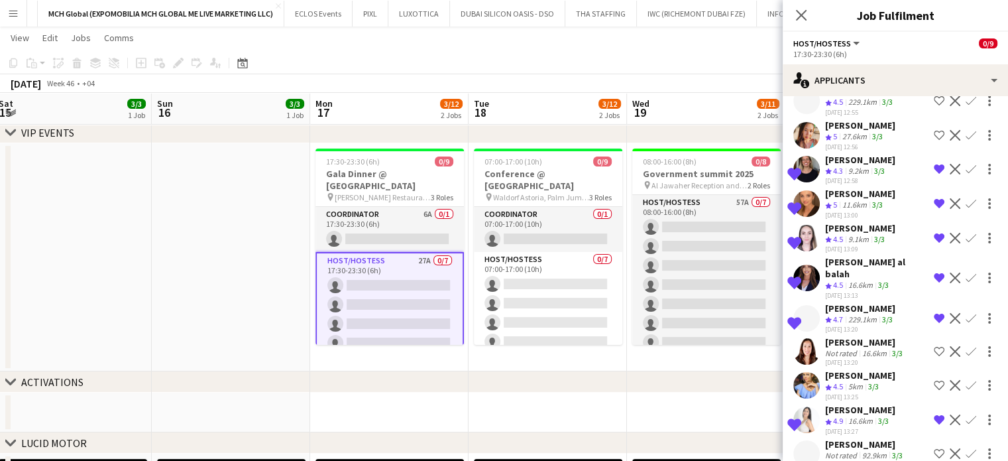
scroll to position [351, 0]
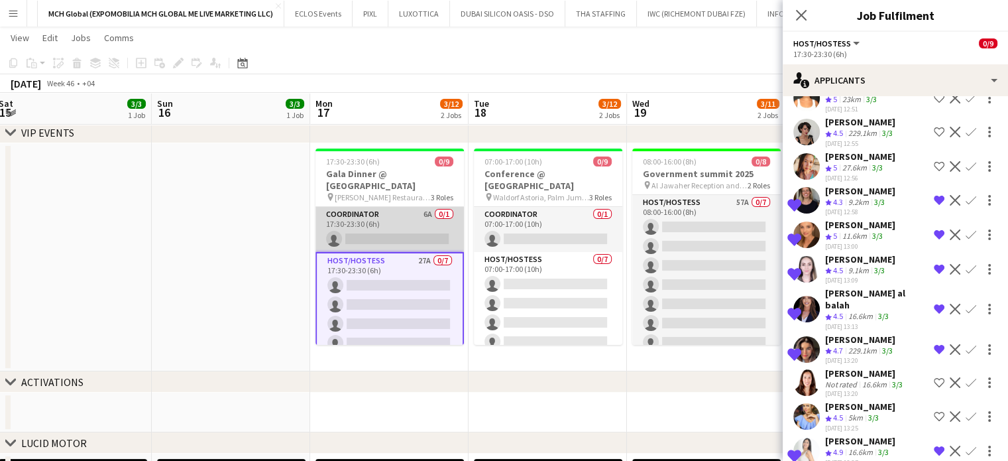
click at [358, 217] on app-card-role "Coordinator 6A 0/1 17:30-23:30 (6h) single-neutral-actions" at bounding box center [390, 229] width 149 height 45
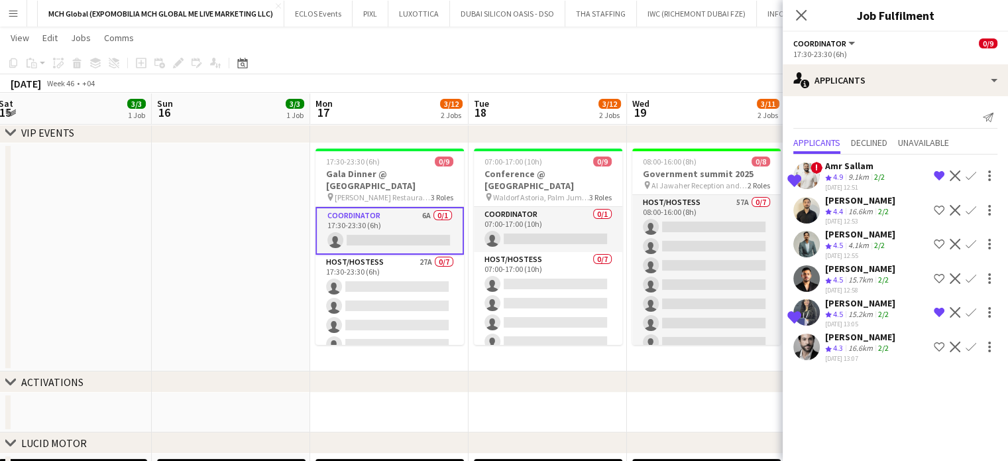
click at [389, 55] on app-toolbar "Copy Paste Paste Ctrl+V Paste with crew Ctrl+Shift+V Paste linked Job Delete Gr…" at bounding box center [504, 63] width 1008 height 23
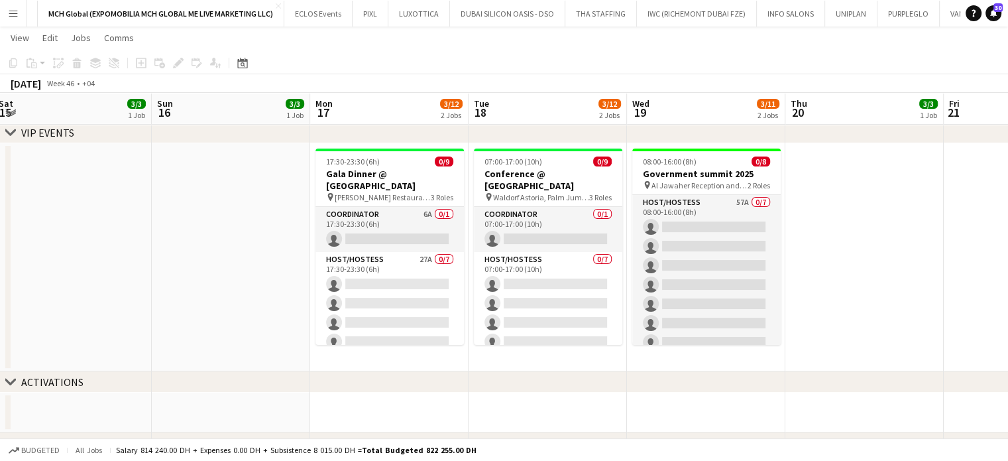
click at [9, 8] on app-icon "Menu" at bounding box center [13, 13] width 11 height 11
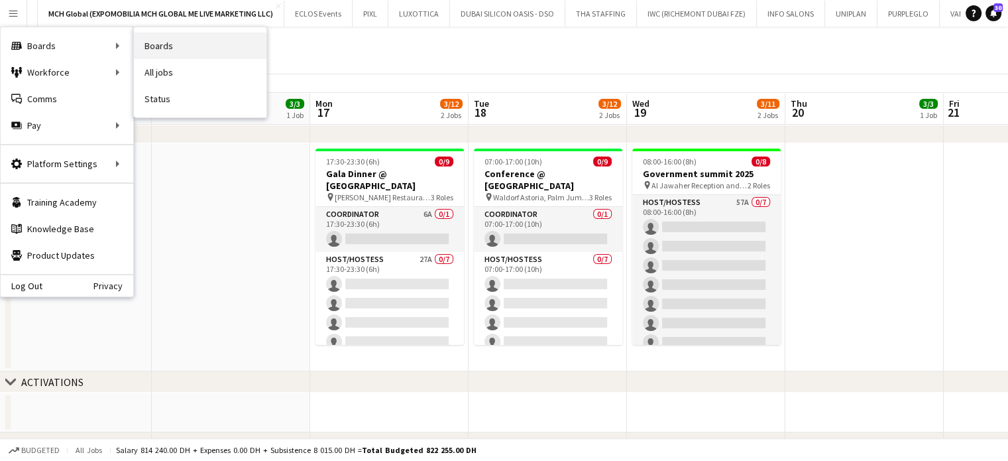
click at [156, 52] on link "Boards" at bounding box center [200, 45] width 133 height 27
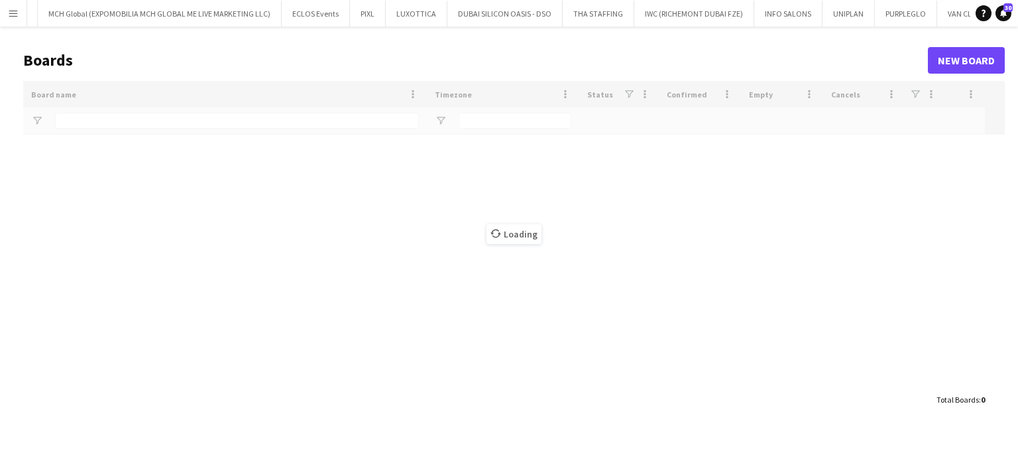
type input "***"
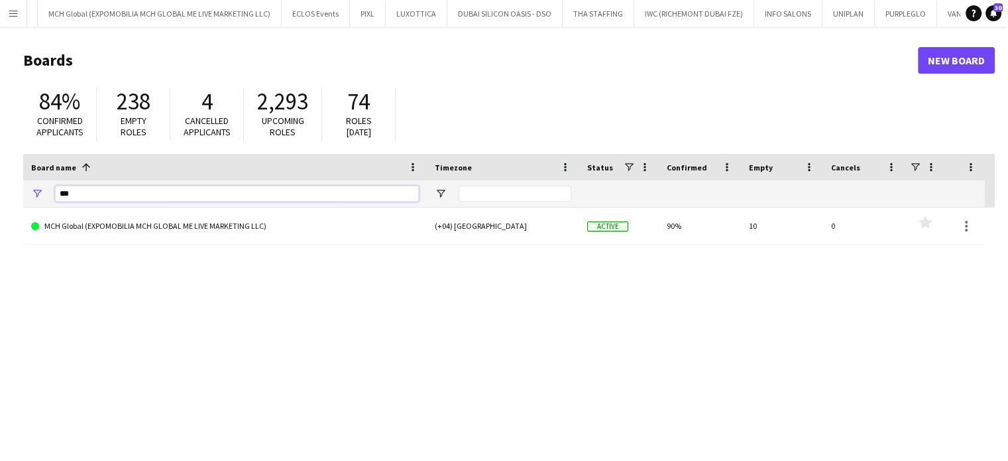
drag, startPoint x: 99, startPoint y: 189, endPoint x: 0, endPoint y: 191, distance: 99.5
click at [0, 191] on main "Boards New Board 84% Confirmed applicants 238 Empty roles 4 Cancelled applicant…" at bounding box center [504, 266] width 1008 height 479
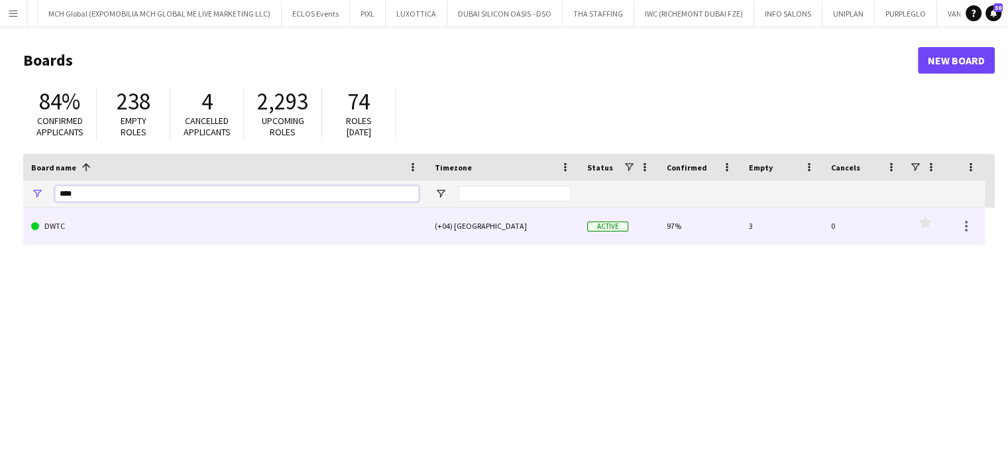
type input "****"
click at [62, 225] on link "DWTC" at bounding box center [225, 226] width 388 height 37
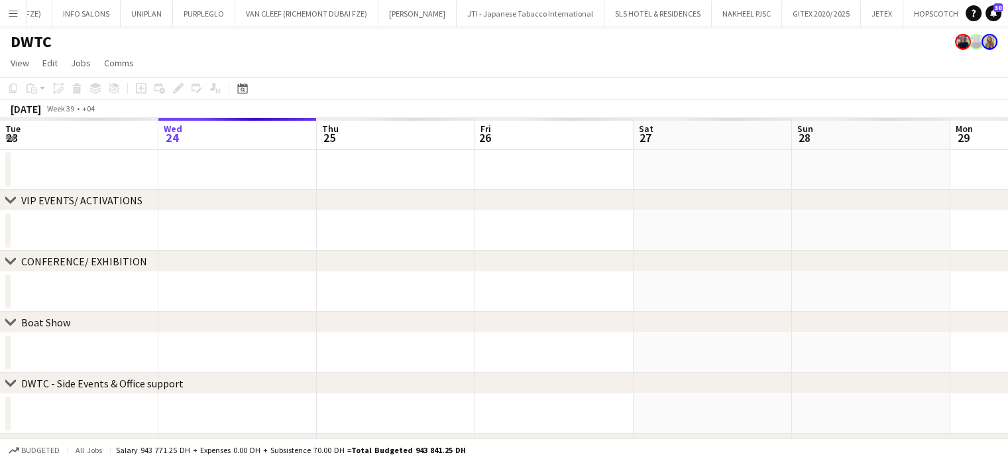
scroll to position [0, 1941]
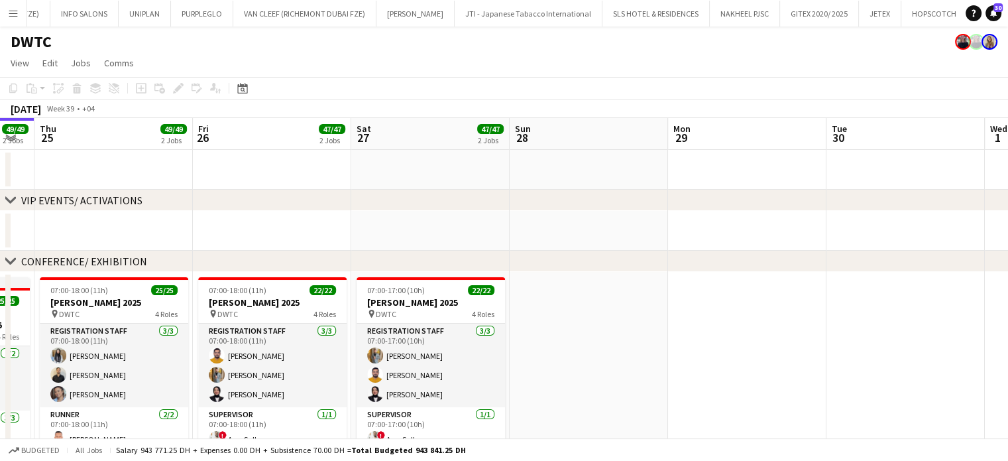
drag, startPoint x: 794, startPoint y: 315, endPoint x: 522, endPoint y: 315, distance: 271.8
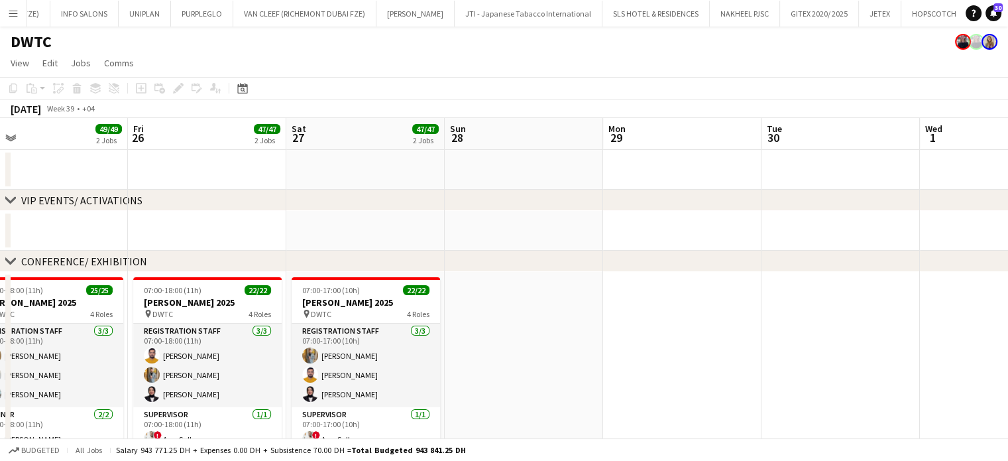
drag, startPoint x: 638, startPoint y: 316, endPoint x: 396, endPoint y: 317, distance: 242.0
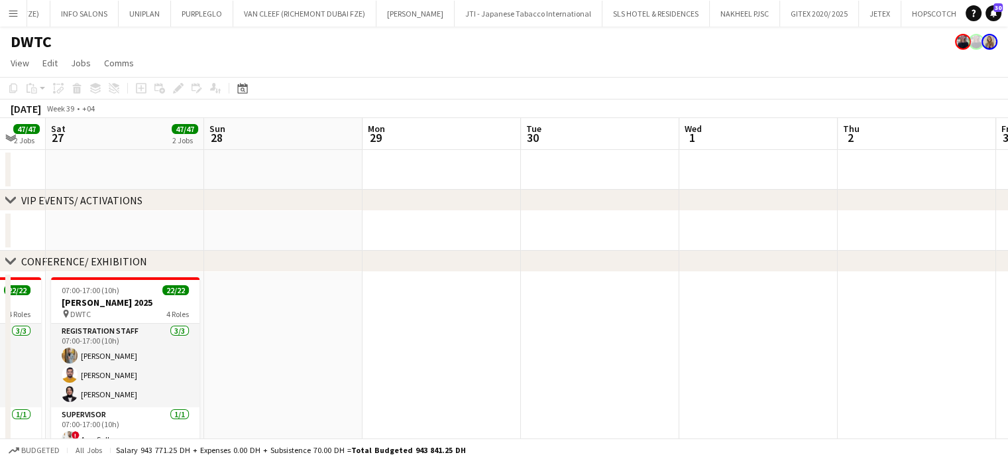
drag, startPoint x: 575, startPoint y: 326, endPoint x: 442, endPoint y: 326, distance: 132.6
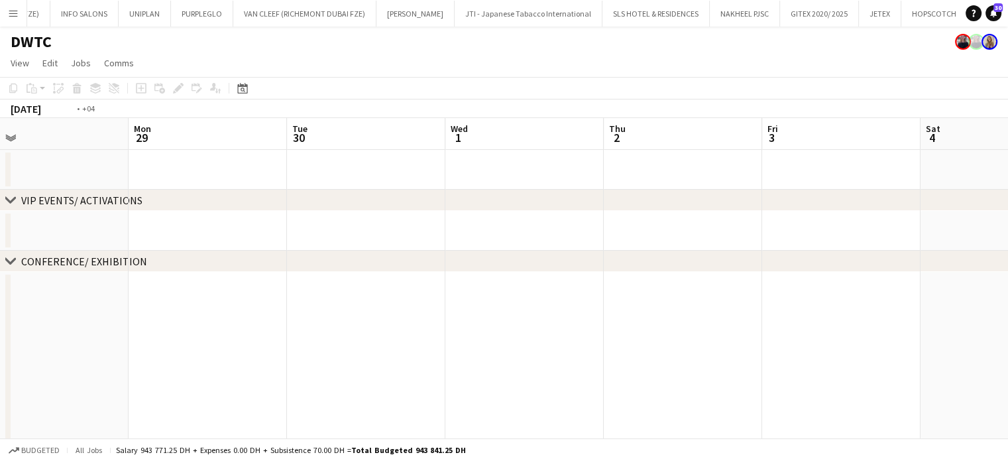
drag, startPoint x: 520, startPoint y: 327, endPoint x: 308, endPoint y: 327, distance: 212.2
drag, startPoint x: 551, startPoint y: 343, endPoint x: 345, endPoint y: 336, distance: 206.3
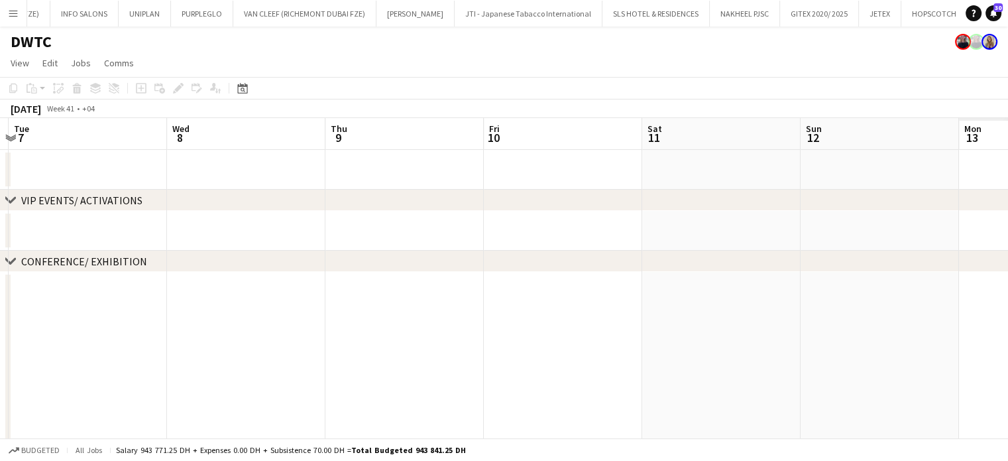
drag, startPoint x: 432, startPoint y: 328, endPoint x: 594, endPoint y: 335, distance: 162.0
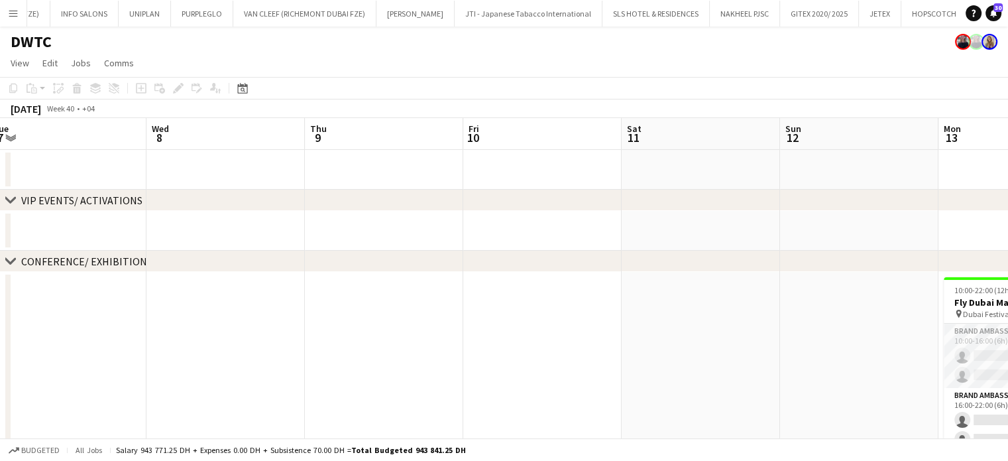
drag, startPoint x: 525, startPoint y: 328, endPoint x: 382, endPoint y: 331, distance: 143.2
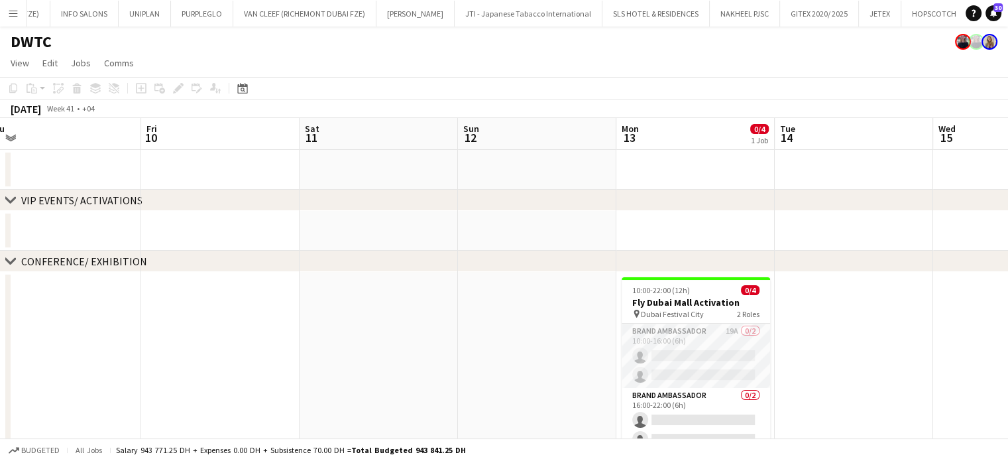
scroll to position [0, 509]
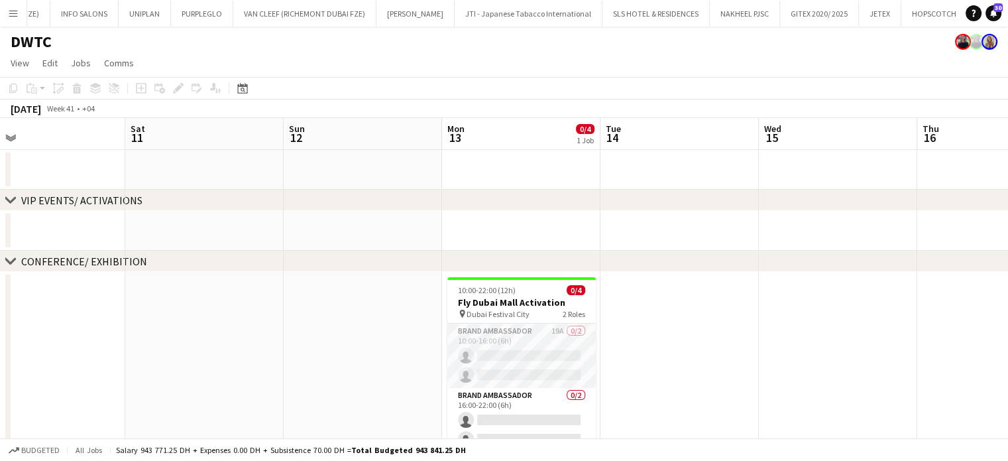
drag, startPoint x: 347, startPoint y: 338, endPoint x: 318, endPoint y: 338, distance: 28.5
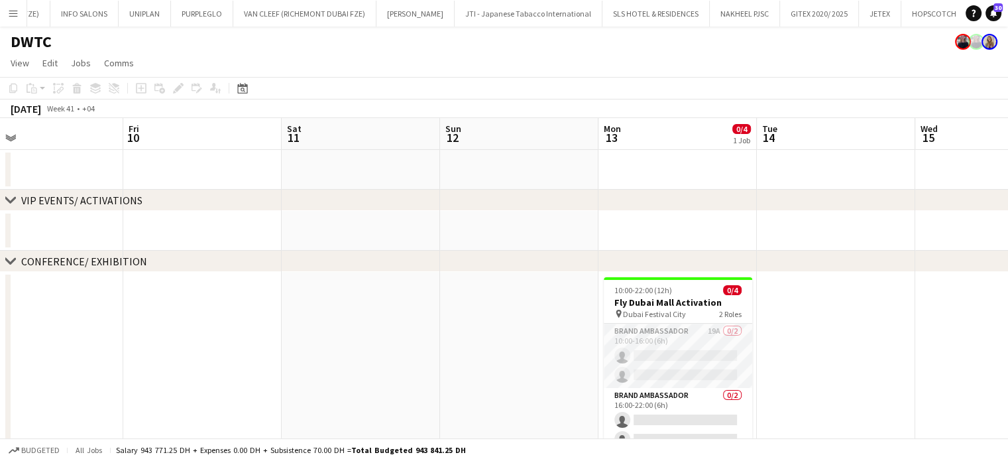
drag, startPoint x: 273, startPoint y: 312, endPoint x: 261, endPoint y: 310, distance: 12.7
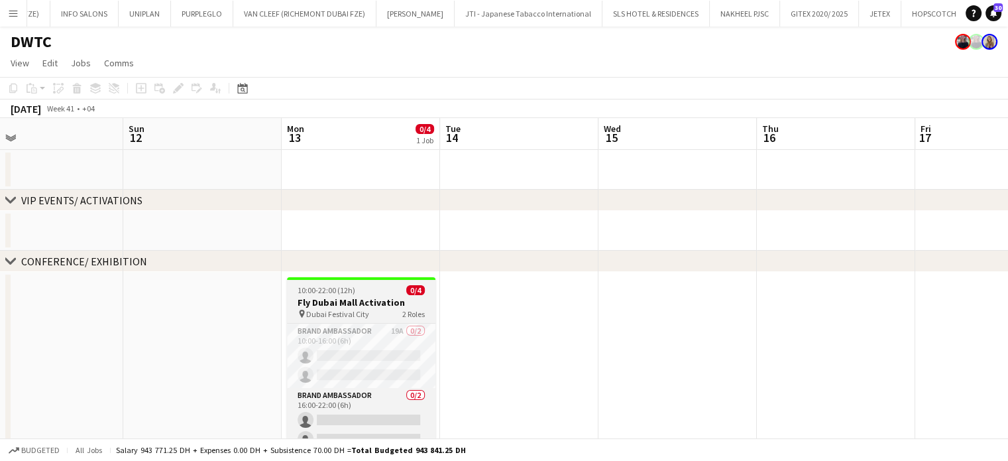
scroll to position [0, 365]
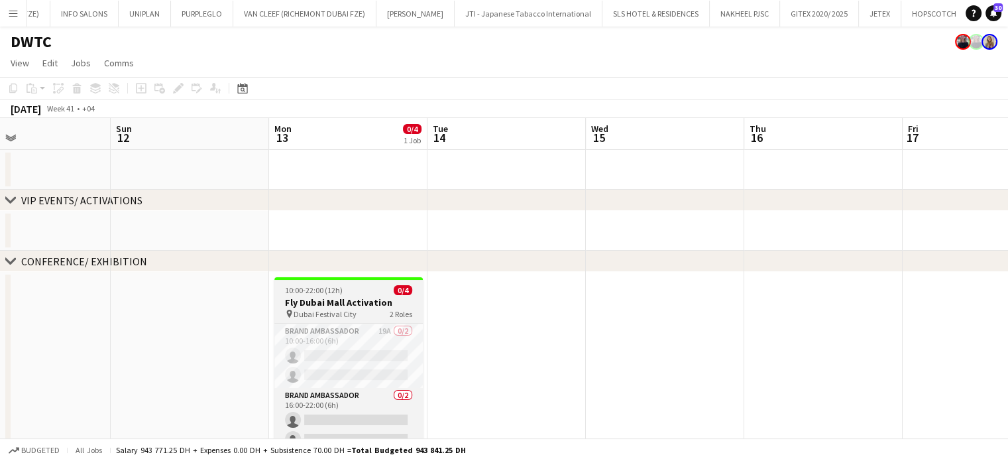
click at [377, 304] on h3 "Fly Dubai Mall Activation" at bounding box center [348, 302] width 149 height 12
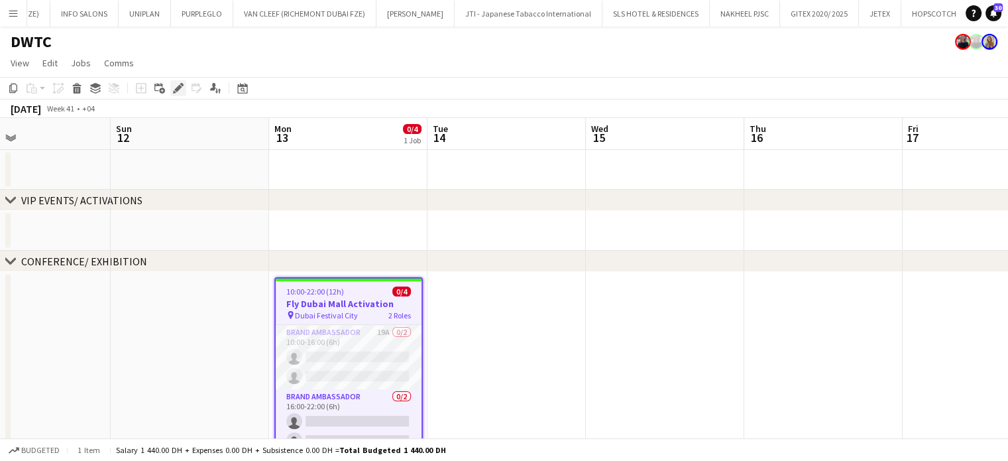
click at [177, 83] on icon "Edit" at bounding box center [178, 88] width 11 height 11
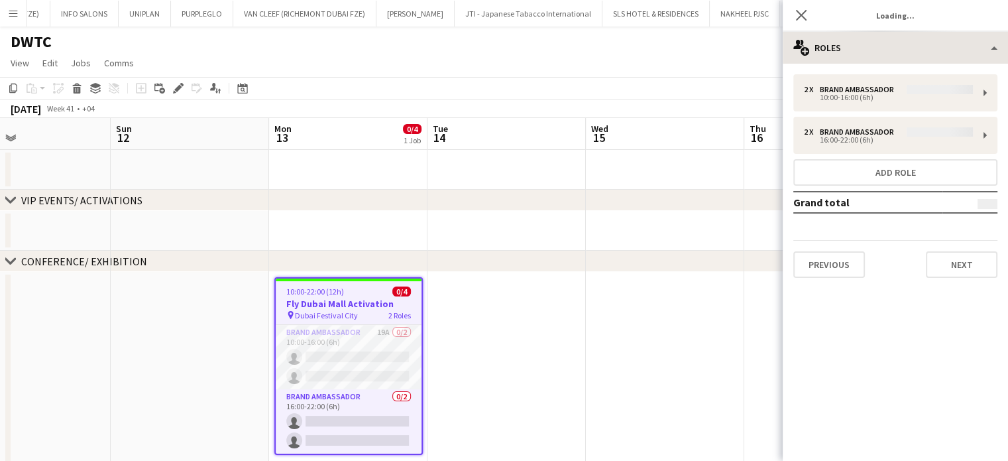
type input "**********"
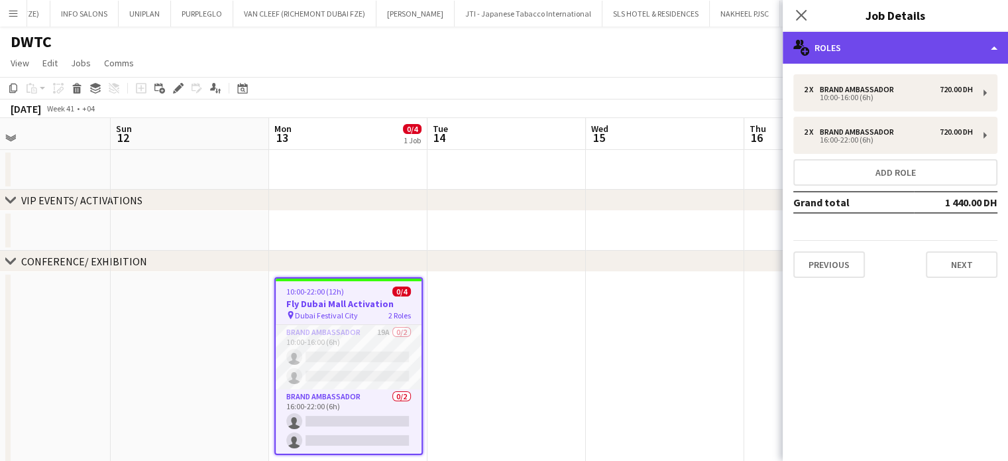
click at [974, 40] on div "multiple-users-add Roles" at bounding box center [895, 48] width 225 height 32
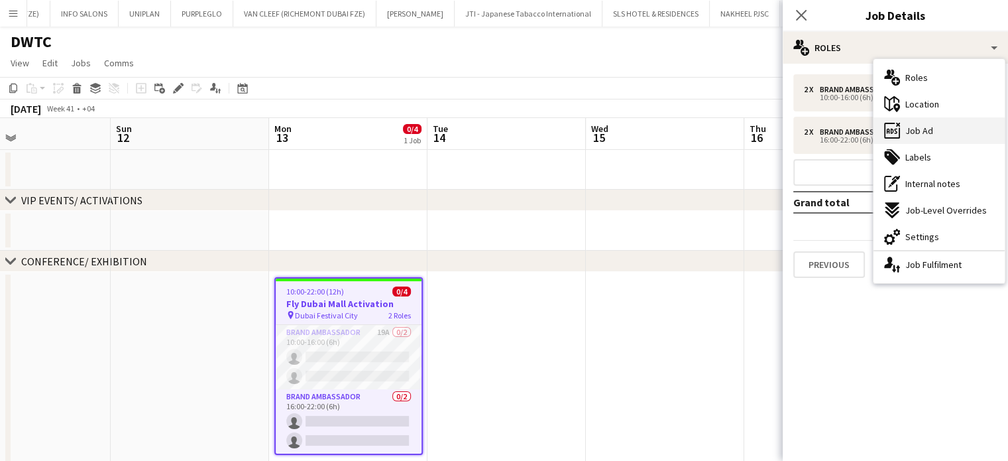
click at [932, 132] on span "Job Ad" at bounding box center [920, 131] width 28 height 12
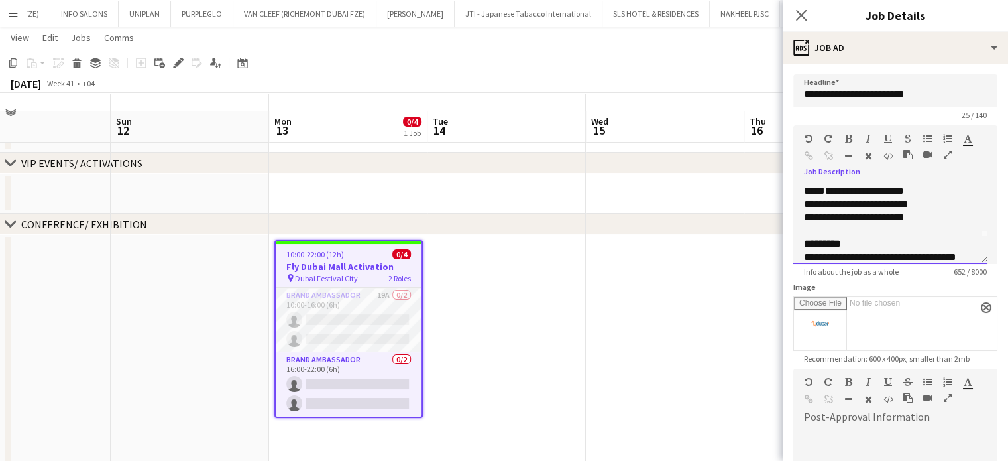
scroll to position [66, 0]
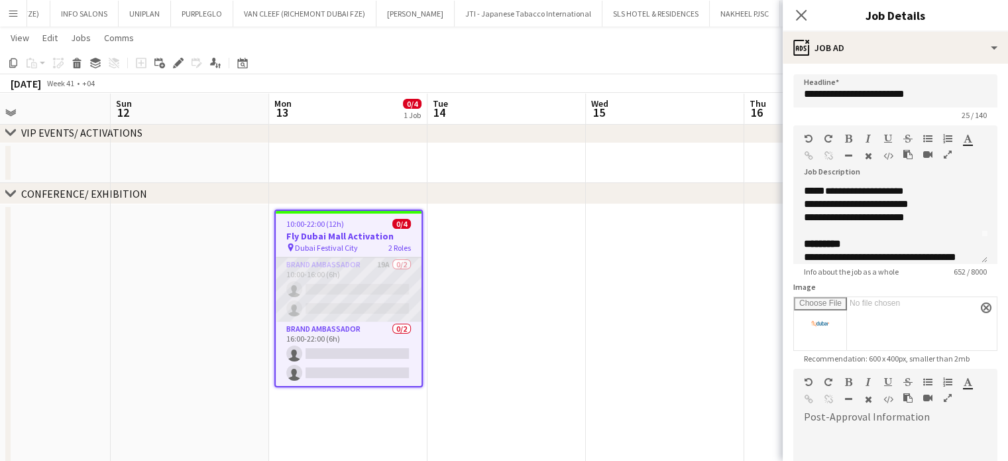
click at [319, 294] on app-card-role "Brand Ambassador 19A 0/2 10:00-16:00 (6h) single-neutral-actions single-neutral…" at bounding box center [349, 289] width 146 height 64
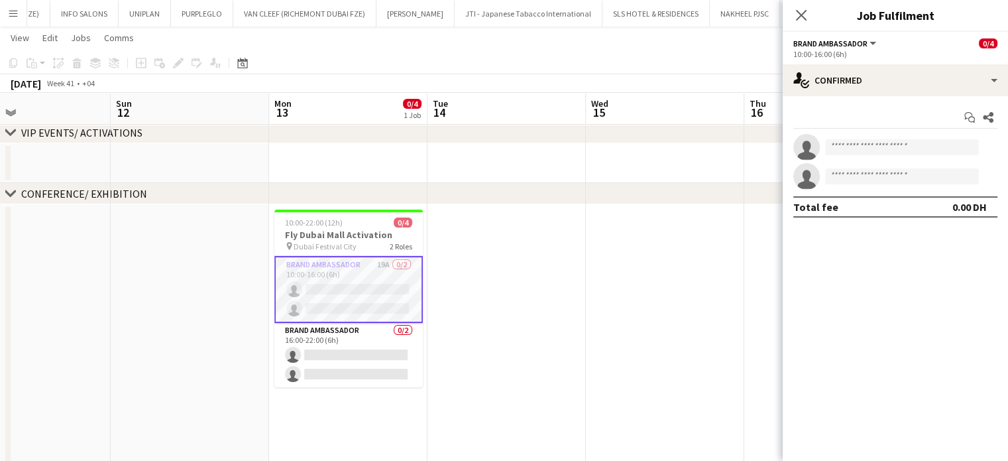
click at [369, 280] on app-card-role "Brand Ambassador 19A 0/2 10:00-16:00 (6h) single-neutral-actions single-neutral…" at bounding box center [348, 289] width 149 height 67
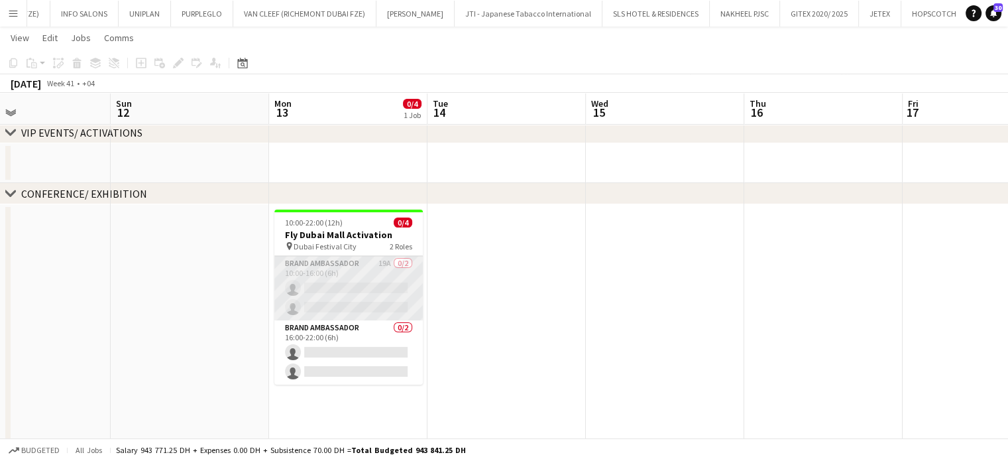
click at [383, 288] on app-card-role "Brand Ambassador 19A 0/2 10:00-16:00 (6h) single-neutral-actions single-neutral…" at bounding box center [348, 288] width 149 height 64
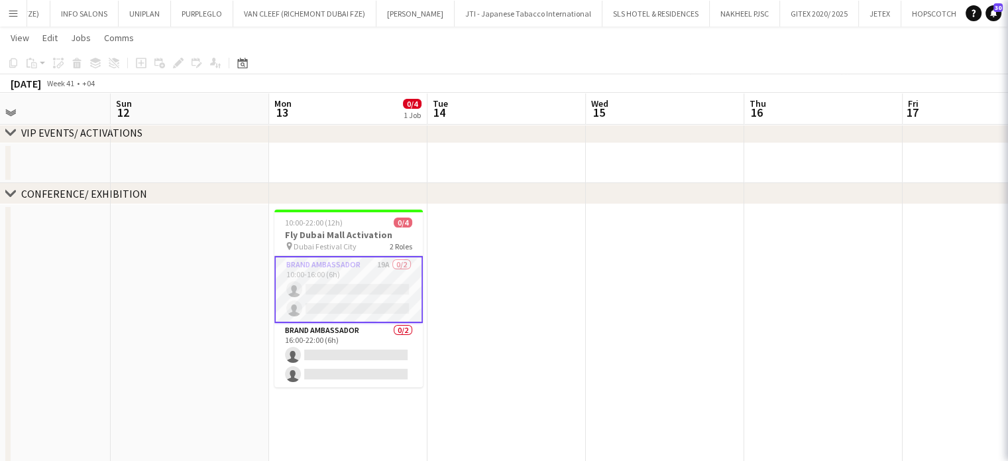
scroll to position [0, 365]
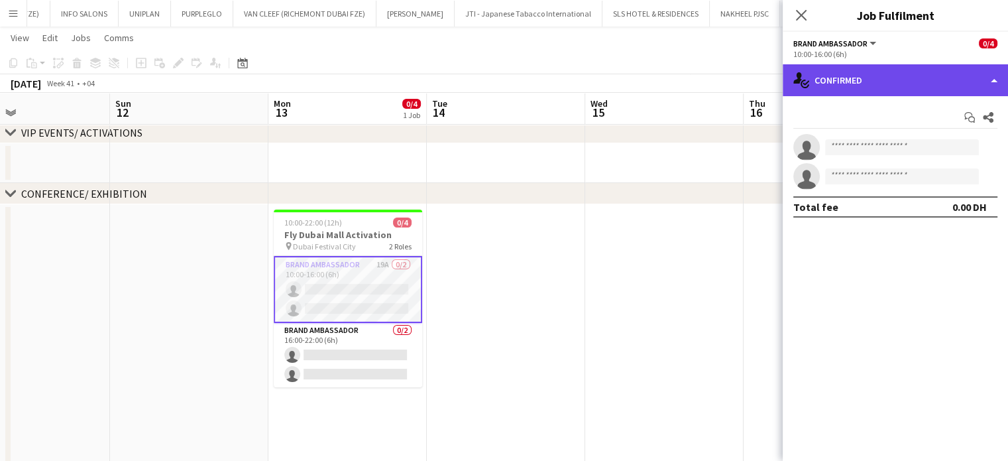
click at [1002, 79] on div "single-neutral-actions-check-2 Confirmed" at bounding box center [895, 80] width 225 height 32
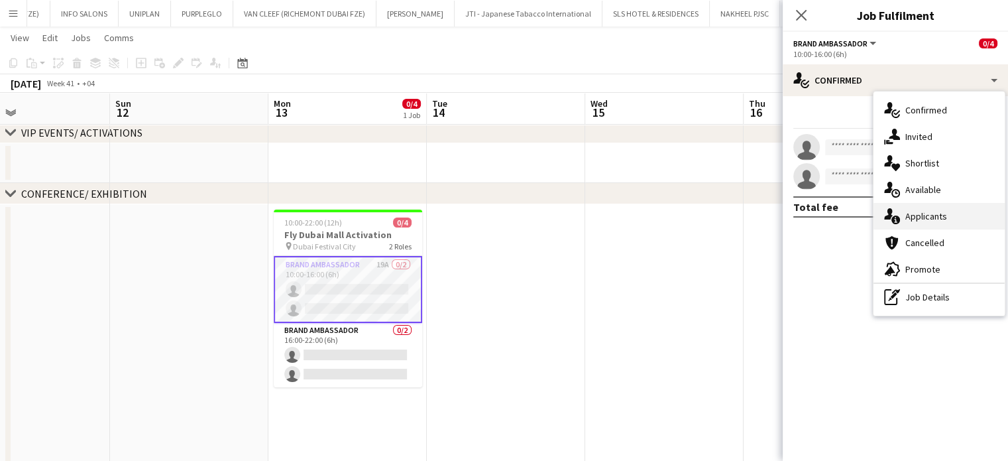
click at [927, 217] on span "Applicants" at bounding box center [927, 216] width 42 height 12
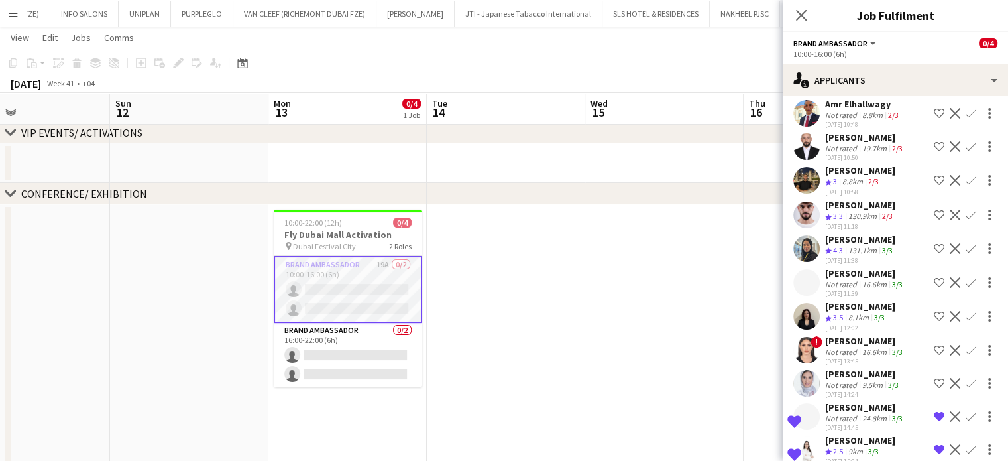
scroll to position [199, 0]
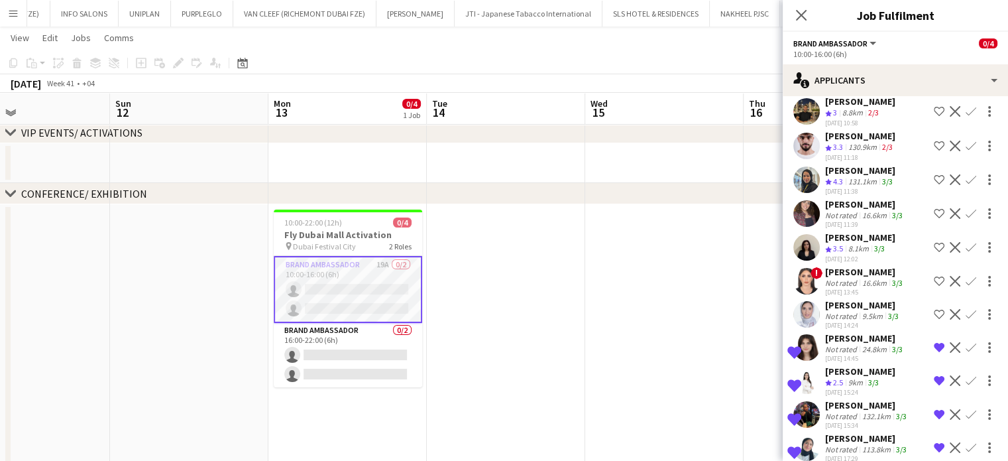
click at [853, 233] on div "Kristen Zaky" at bounding box center [860, 237] width 70 height 12
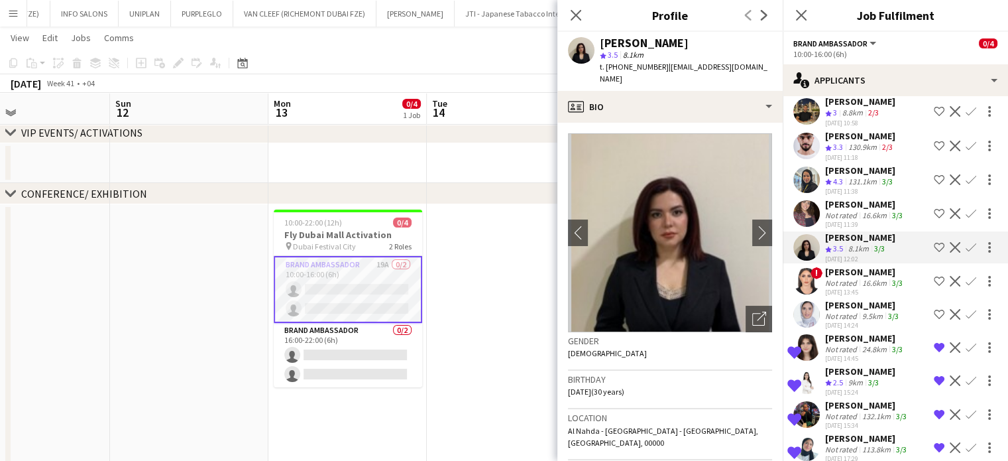
click at [853, 278] on div "Not rated" at bounding box center [842, 283] width 34 height 10
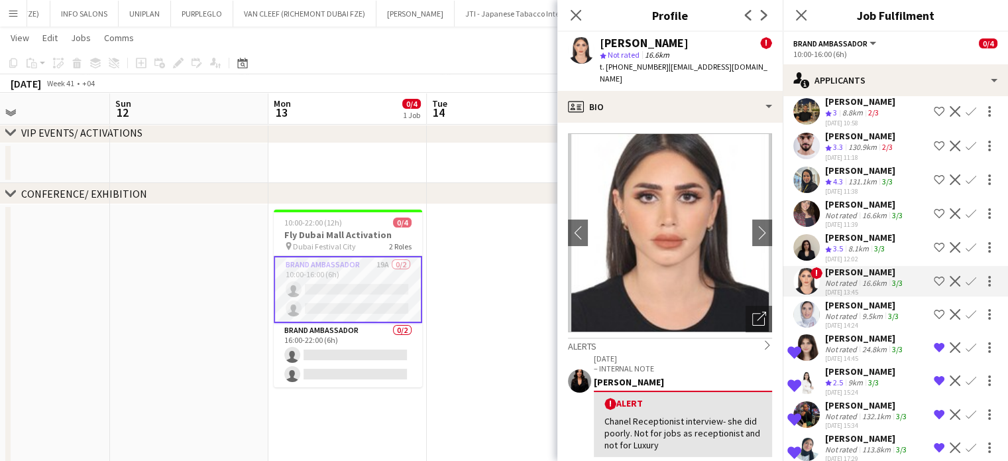
click at [862, 311] on div "9.5km" at bounding box center [873, 316] width 26 height 10
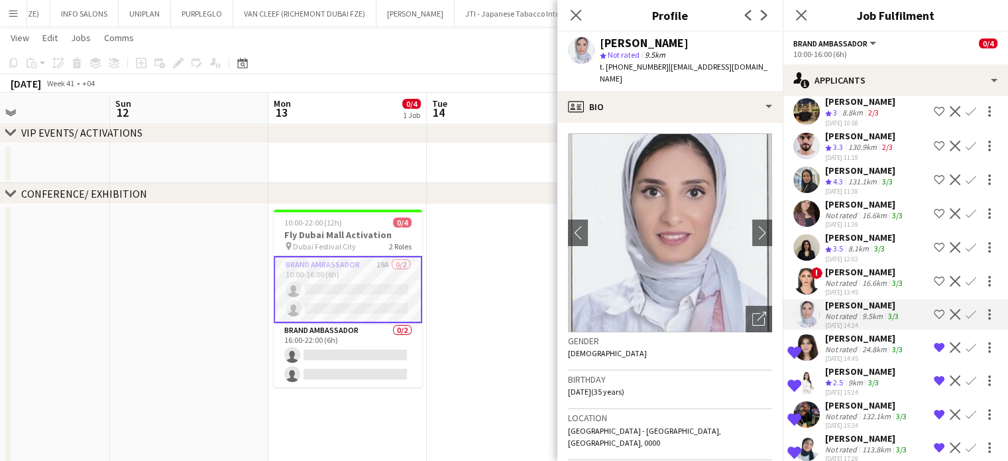
click at [846, 379] on div "Crew rating 2.5" at bounding box center [835, 382] width 21 height 11
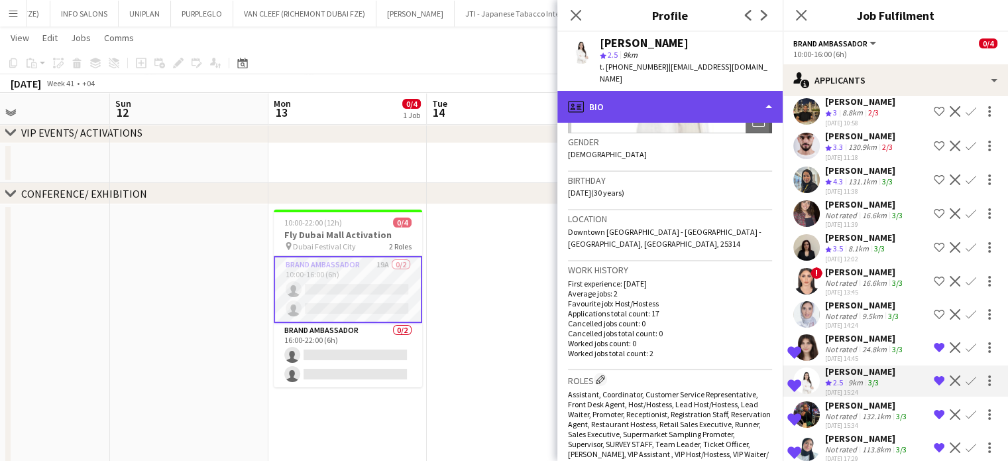
click at [740, 93] on div "profile Bio" at bounding box center [670, 107] width 225 height 32
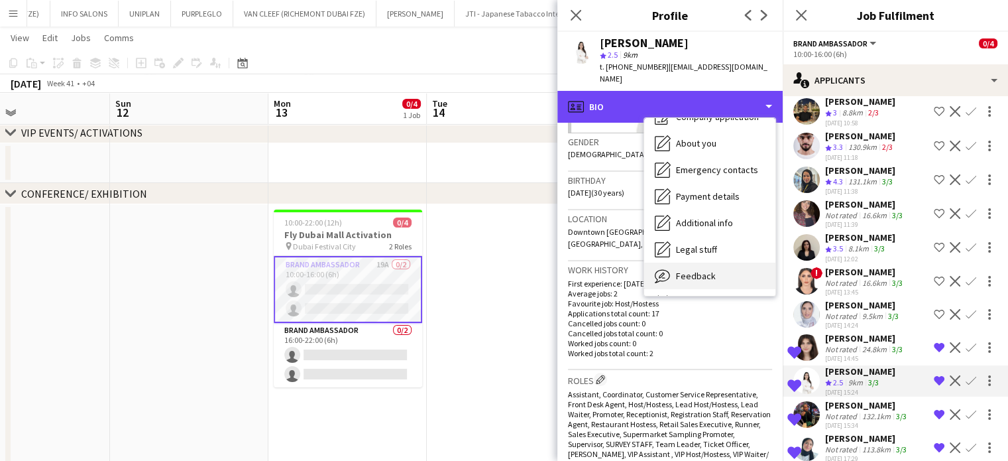
scroll to position [98, 0]
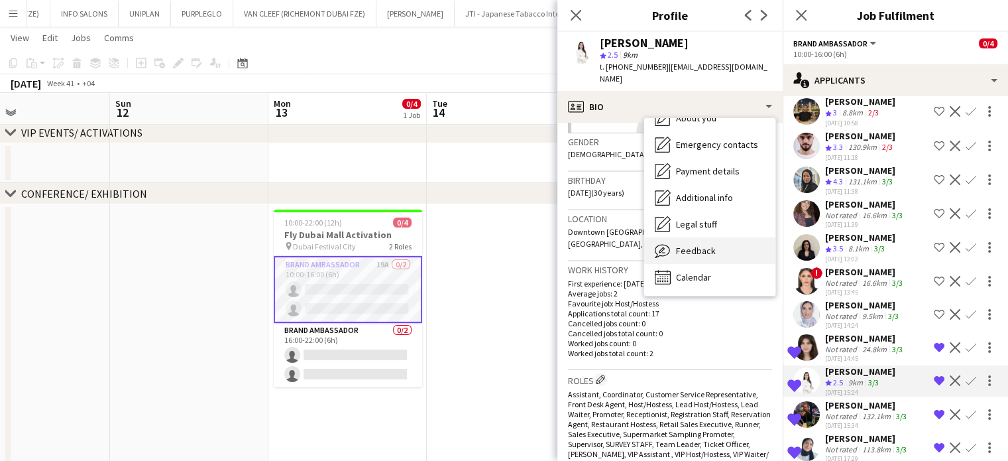
click at [711, 245] on span "Feedback" at bounding box center [696, 251] width 40 height 12
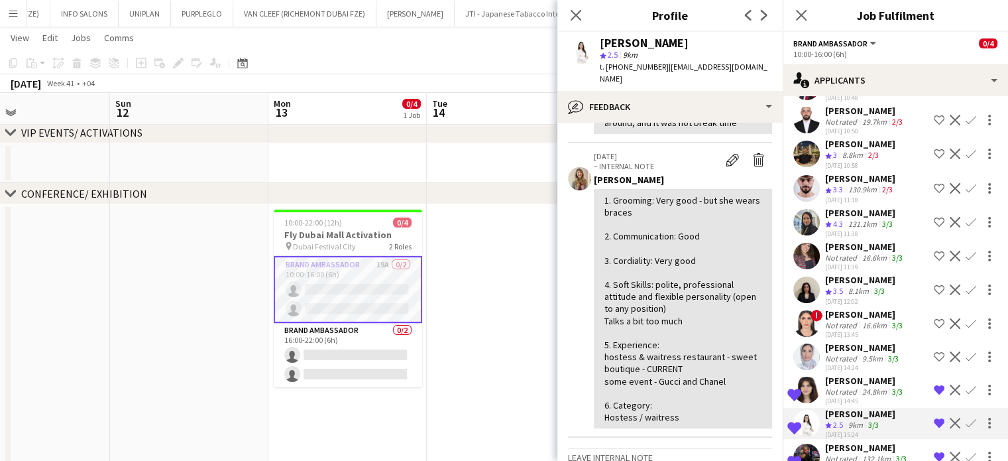
scroll to position [156, 0]
click at [857, 353] on div "Not rated" at bounding box center [842, 358] width 34 height 10
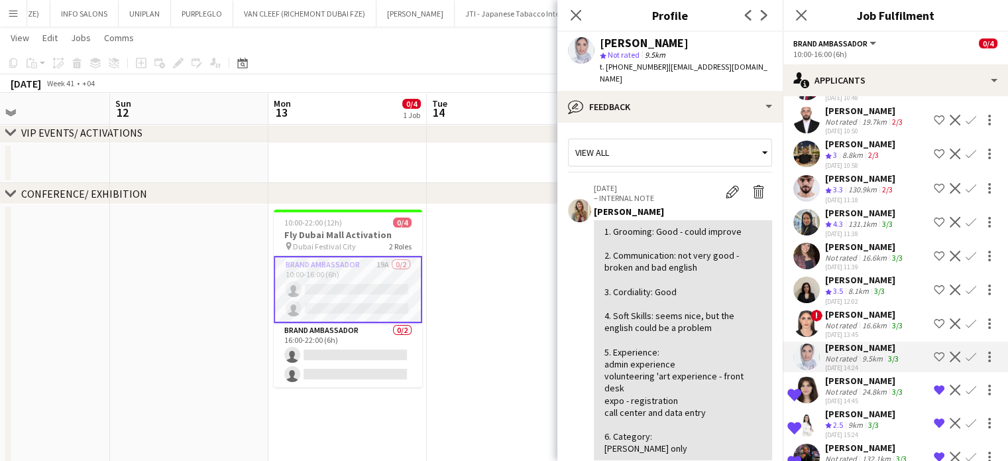
click at [844, 310] on div "Alaa Khader" at bounding box center [865, 314] width 80 height 12
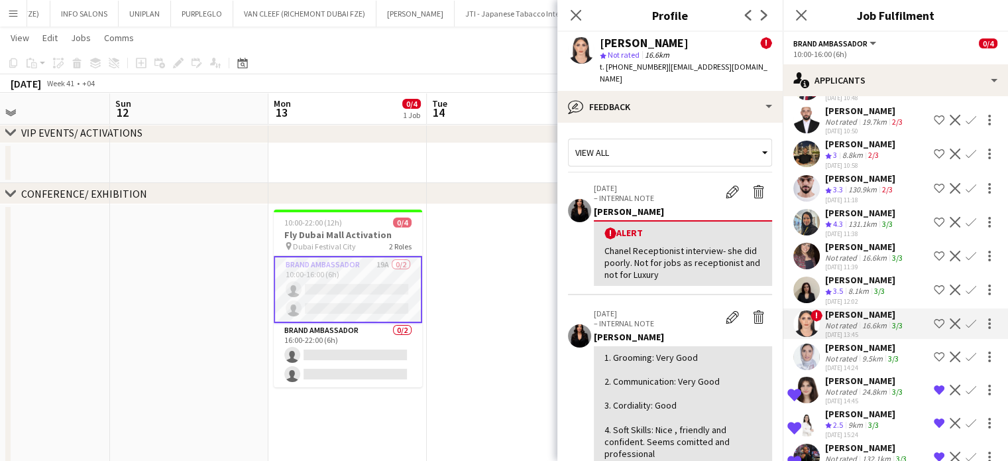
click at [934, 320] on app-icon "Shortlist crew" at bounding box center [939, 323] width 11 height 11
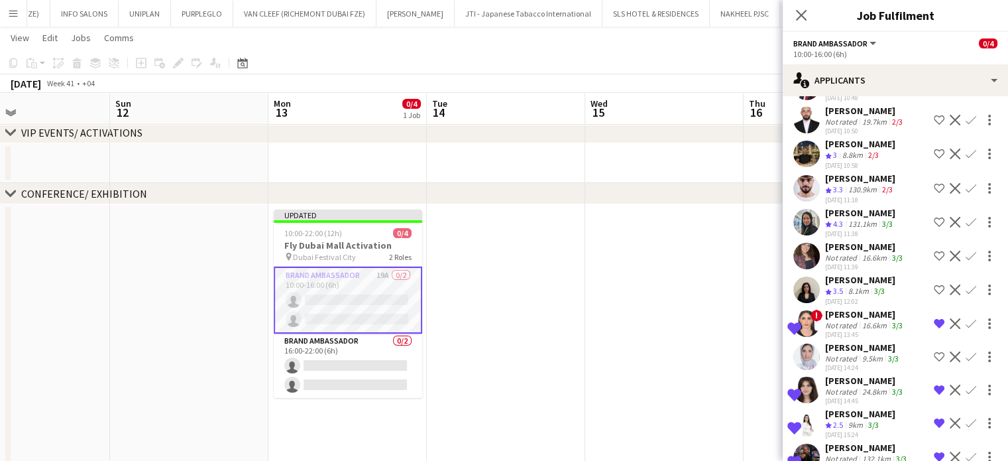
drag, startPoint x: 873, startPoint y: 284, endPoint x: 858, endPoint y: 288, distance: 15.8
click at [873, 286] on div "3/3" at bounding box center [880, 291] width 16 height 11
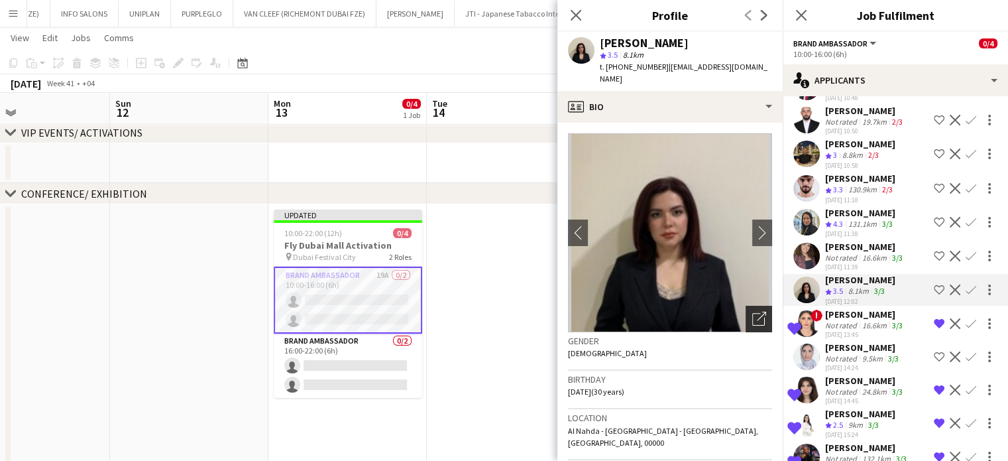
click at [753, 312] on icon "Open photos pop-in" at bounding box center [760, 319] width 14 height 14
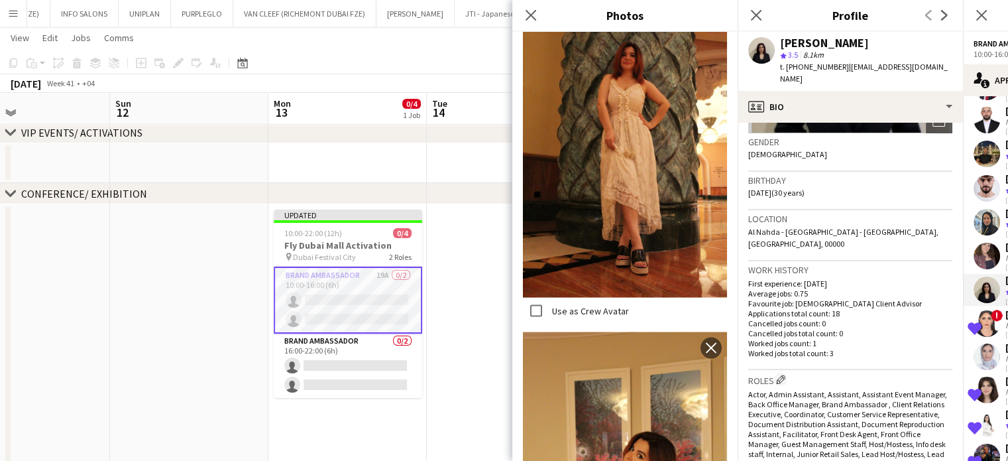
scroll to position [2693, 0]
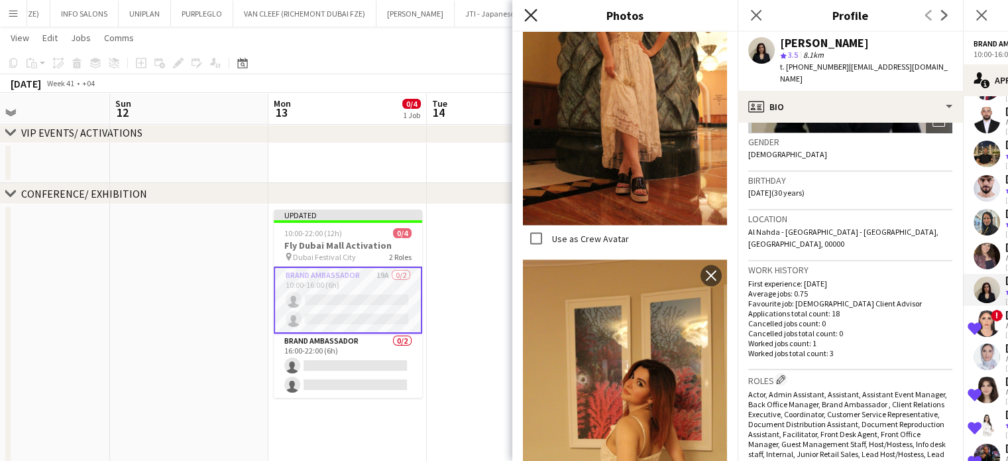
click at [530, 18] on icon "Close pop-in" at bounding box center [530, 15] width 13 height 13
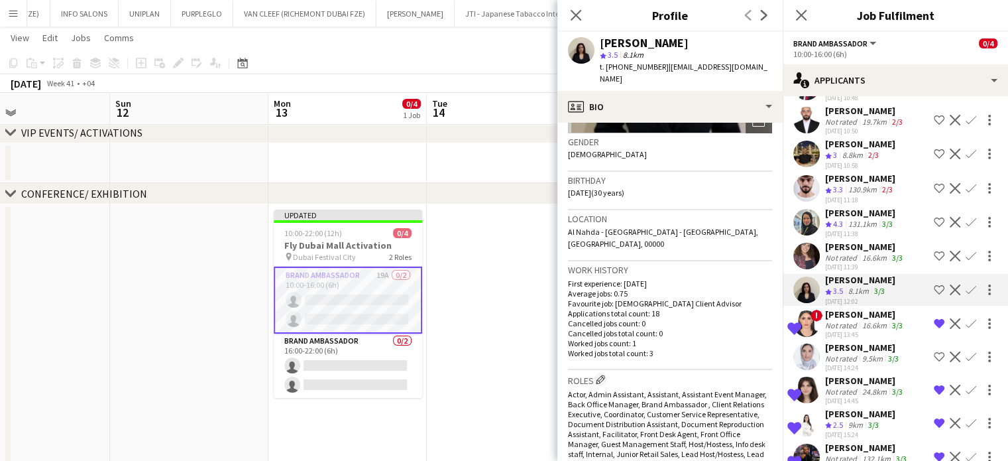
click at [847, 213] on div "Alaa Hassan" at bounding box center [860, 213] width 70 height 12
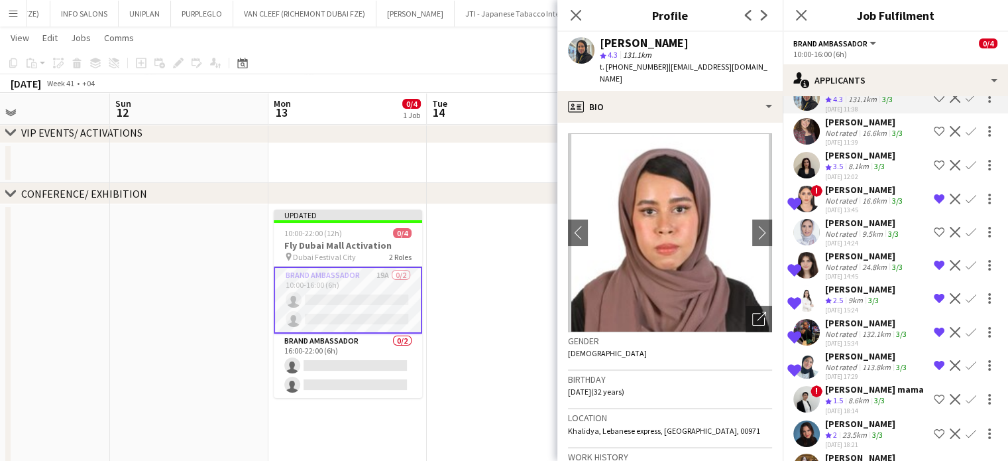
scroll to position [355, 0]
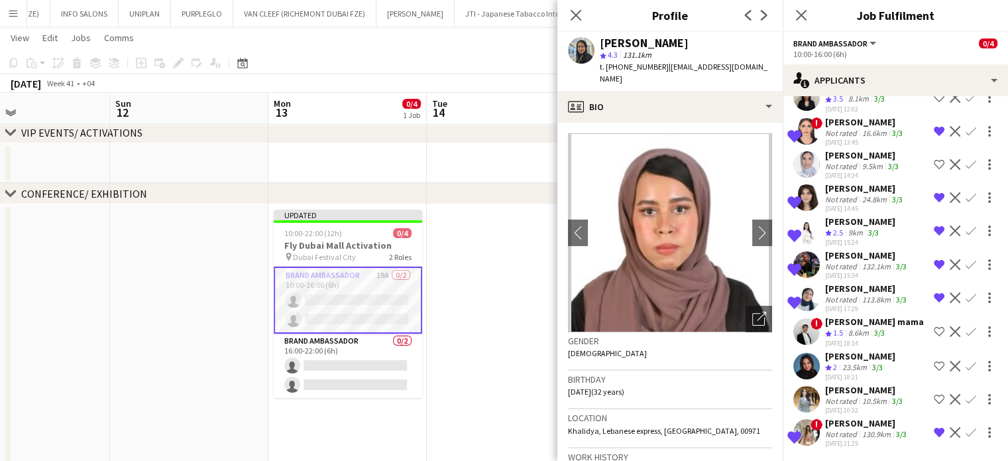
drag, startPoint x: 839, startPoint y: 394, endPoint x: 857, endPoint y: 416, distance: 28.3
click at [838, 394] on div "Nawar Osama" at bounding box center [865, 390] width 80 height 12
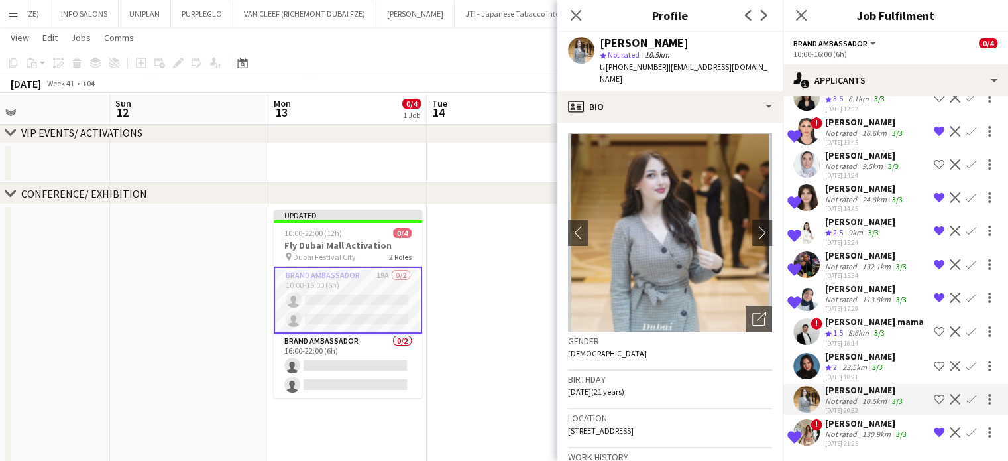
click at [934, 402] on app-icon "Shortlist crew" at bounding box center [939, 399] width 11 height 11
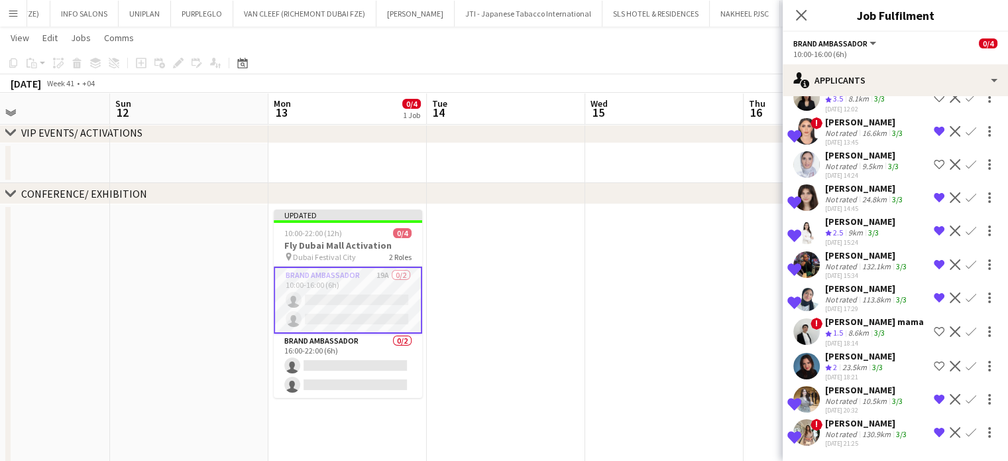
click at [837, 429] on div "Not rated" at bounding box center [842, 434] width 34 height 10
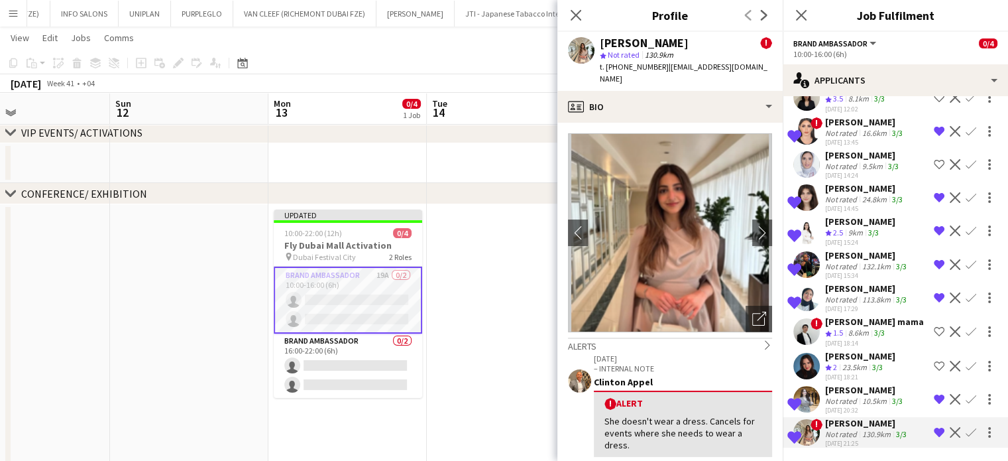
click at [855, 398] on div "Not rated" at bounding box center [842, 401] width 34 height 10
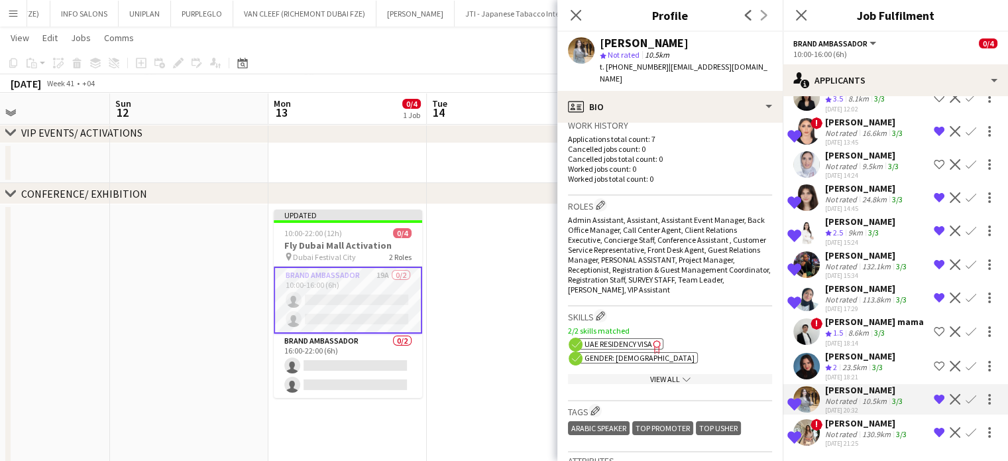
scroll to position [530, 0]
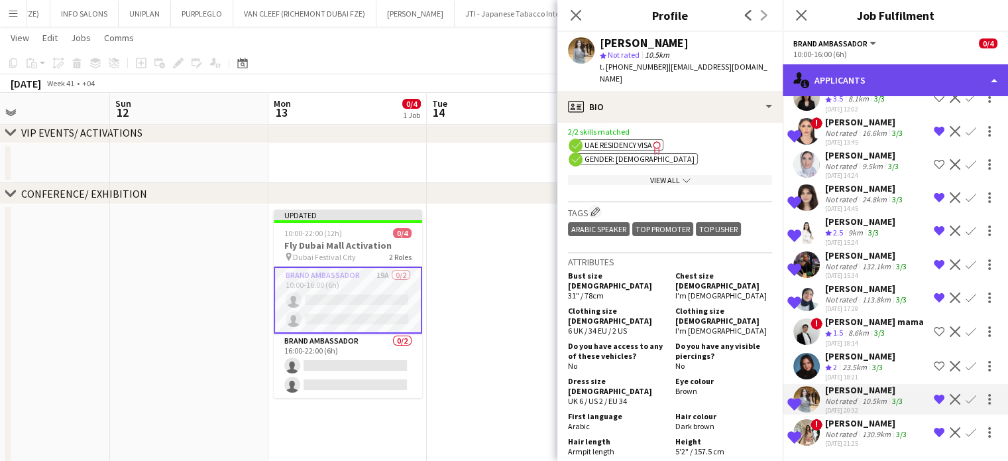
click at [952, 74] on div "single-neutral-actions-information Applicants" at bounding box center [895, 80] width 225 height 32
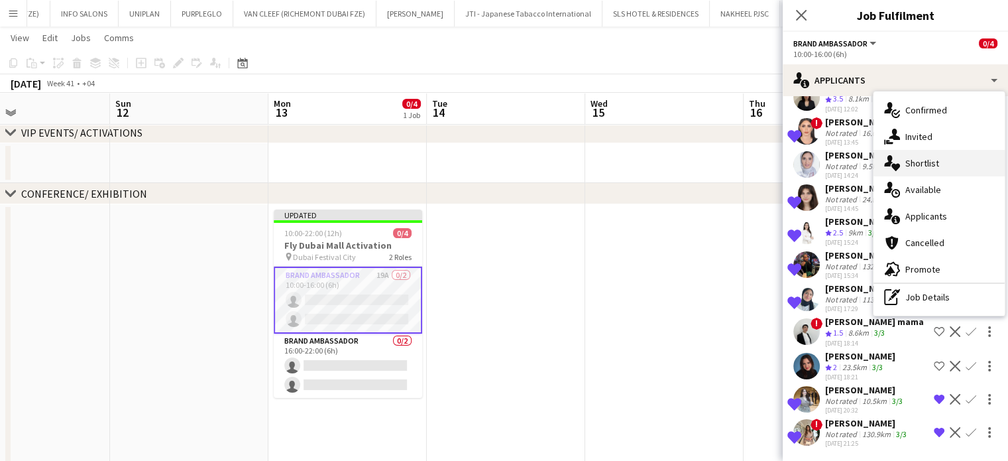
click at [935, 168] on span "Shortlist" at bounding box center [923, 163] width 34 height 12
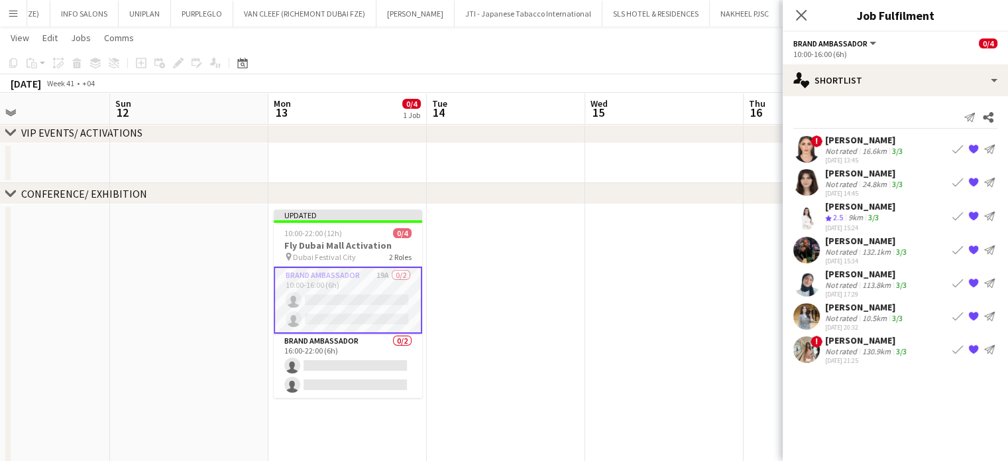
click at [837, 179] on div "Not rated" at bounding box center [842, 184] width 34 height 10
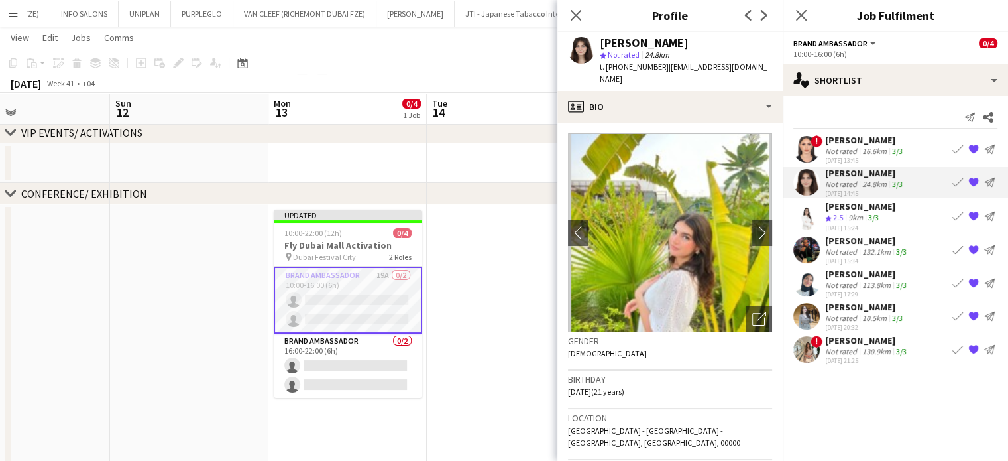
click at [840, 351] on div "Not rated" at bounding box center [842, 351] width 34 height 10
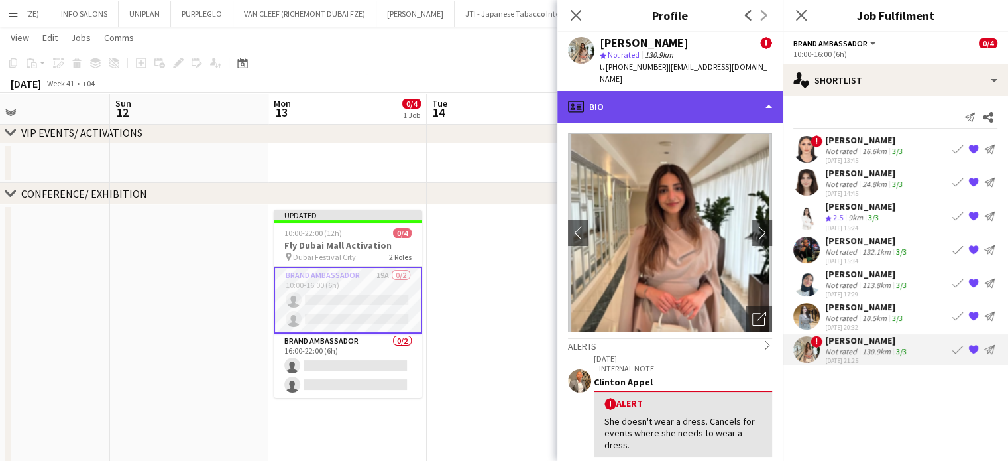
click at [719, 95] on div "profile Bio" at bounding box center [670, 107] width 225 height 32
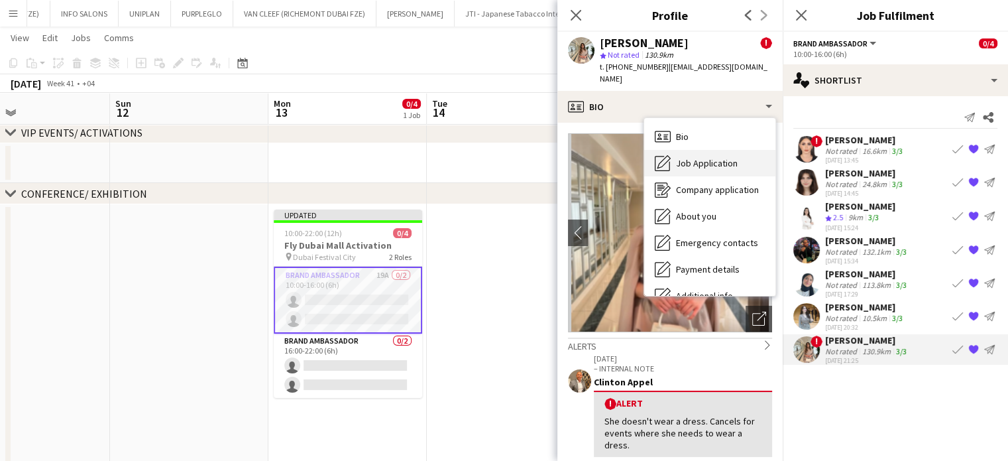
click at [706, 157] on span "Job Application" at bounding box center [707, 163] width 62 height 12
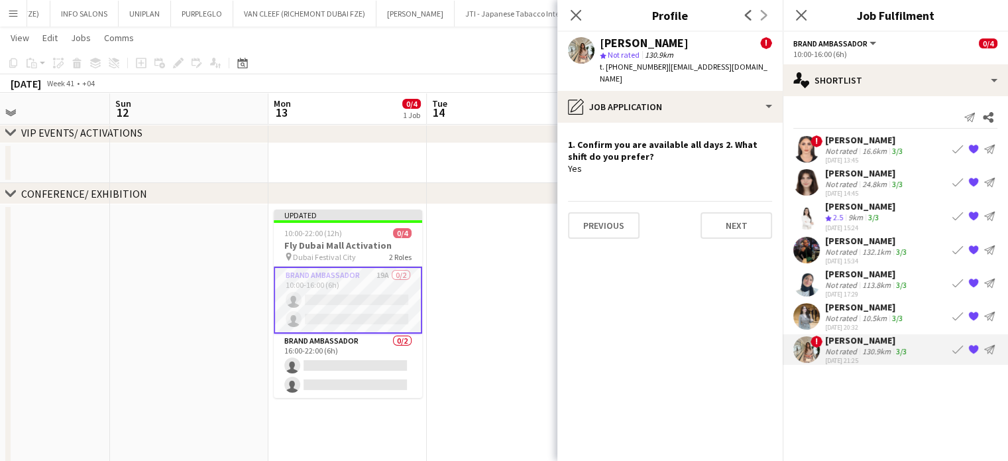
click at [830, 323] on div "23-09-2025 20:32" at bounding box center [865, 327] width 80 height 9
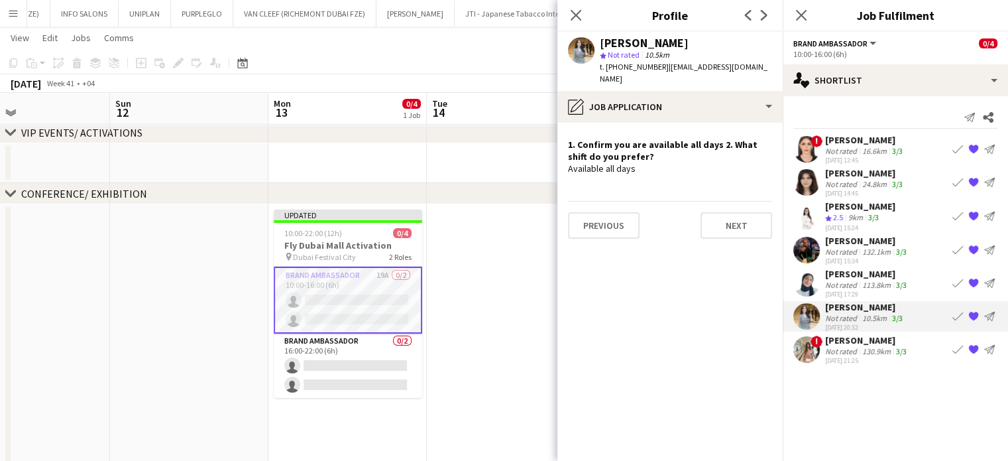
click at [838, 280] on div "Not rated" at bounding box center [842, 285] width 34 height 10
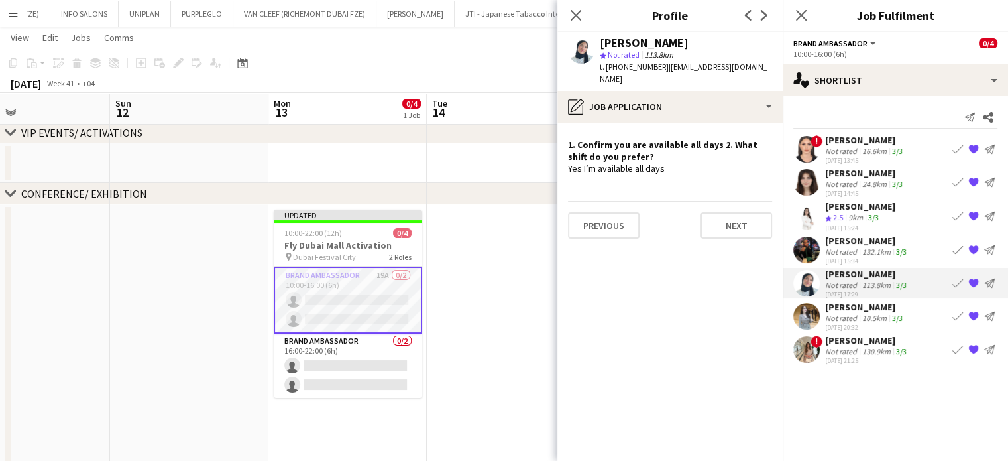
click at [846, 244] on div "Zulfa Hussain" at bounding box center [867, 241] width 84 height 12
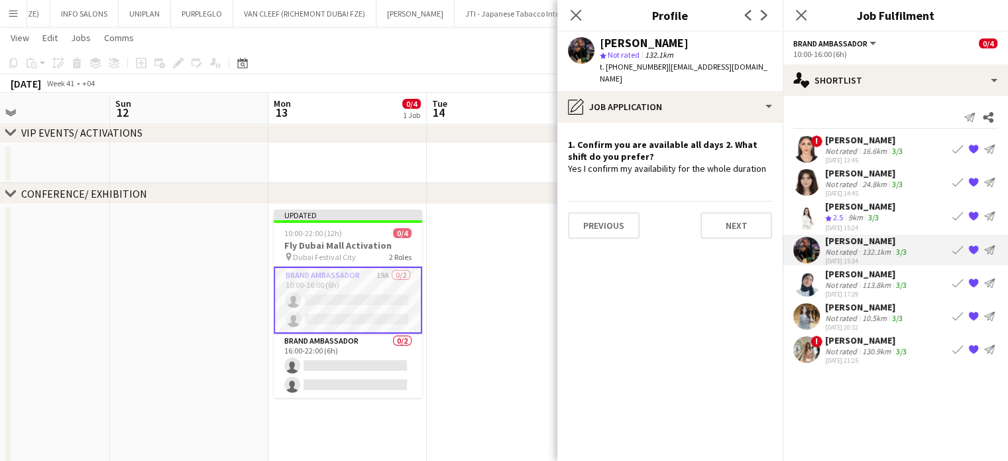
click at [845, 222] on div "Crew rating 2.5" at bounding box center [835, 217] width 21 height 11
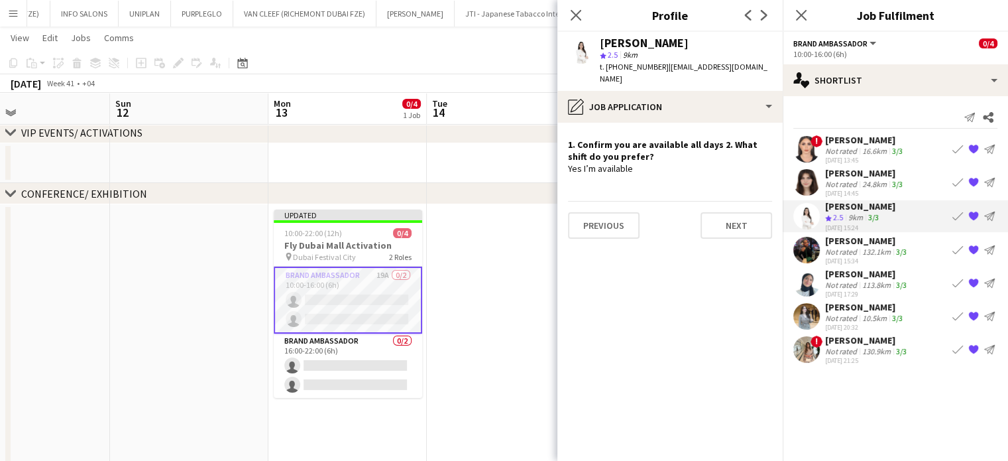
click at [849, 185] on div "Not rated" at bounding box center [842, 184] width 34 height 10
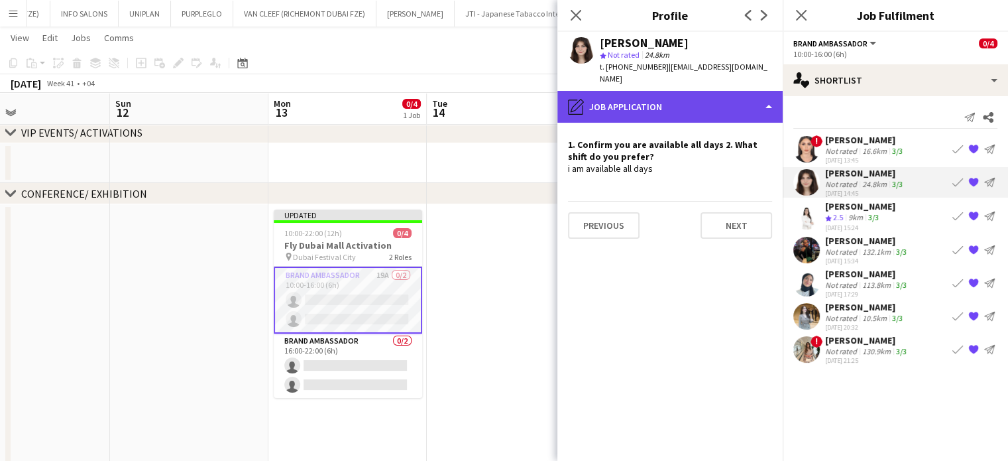
click at [711, 91] on div "pencil4 Job Application" at bounding box center [670, 107] width 225 height 32
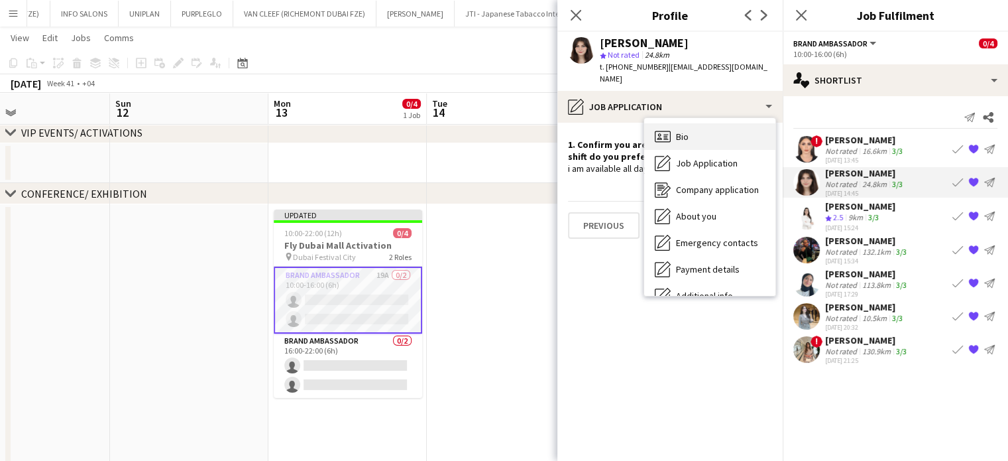
click at [694, 130] on div "Bio Bio" at bounding box center [709, 136] width 131 height 27
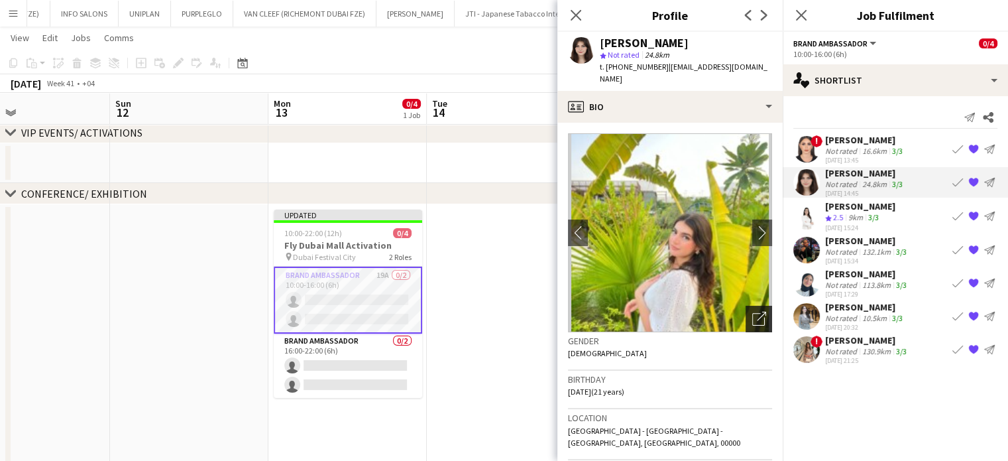
click at [758, 306] on div "Open photos pop-in" at bounding box center [759, 319] width 27 height 27
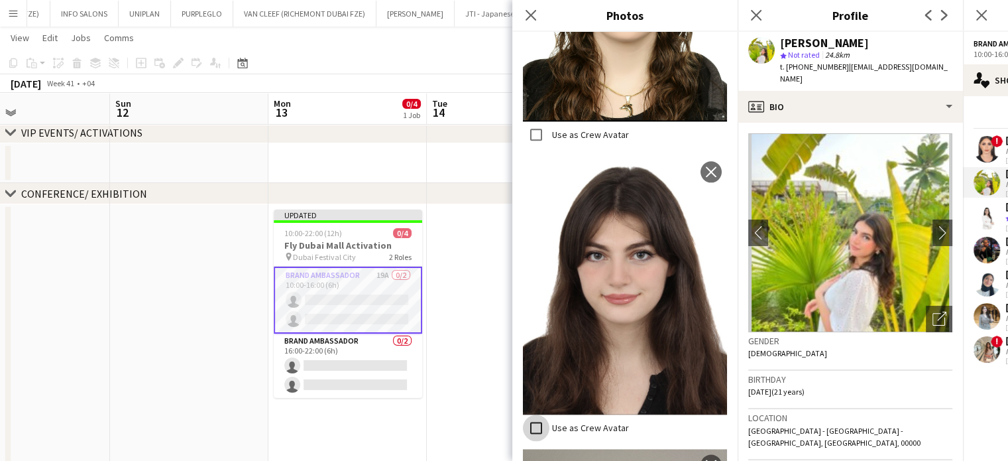
scroll to position [1655, 0]
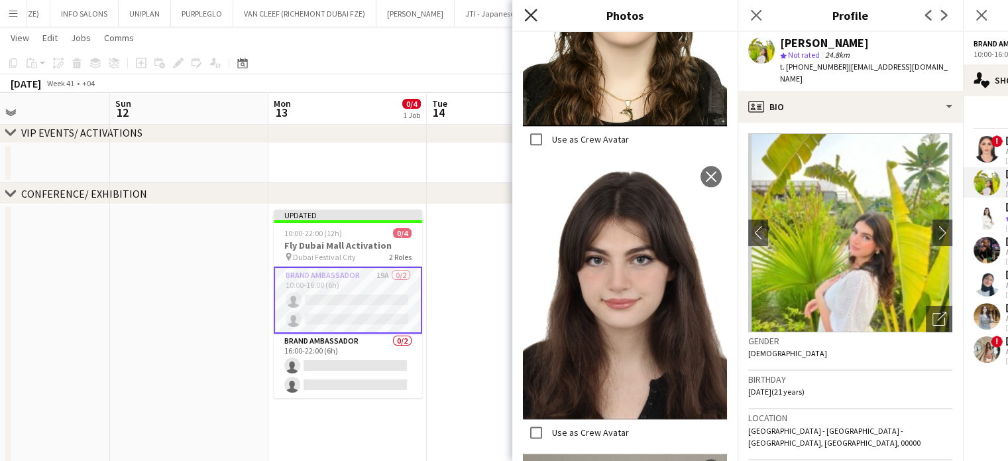
click at [528, 17] on icon at bounding box center [530, 15] width 13 height 13
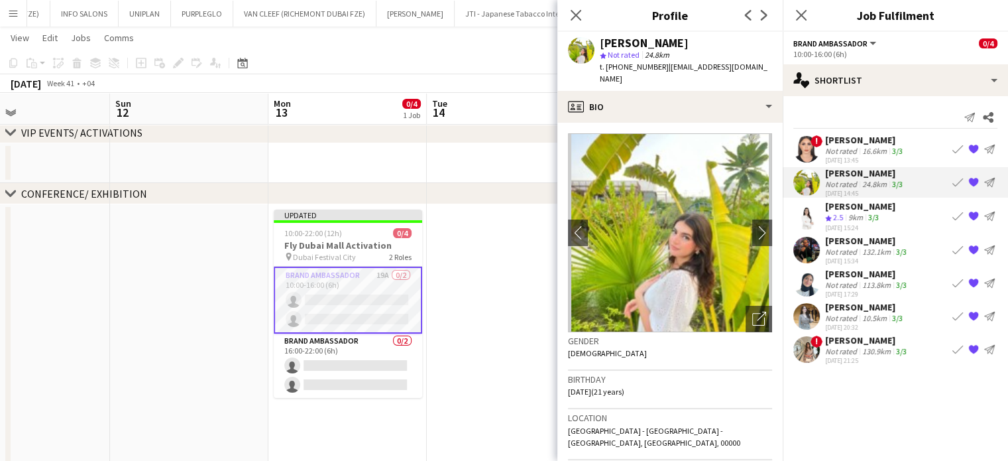
click at [849, 147] on div "Not rated" at bounding box center [842, 151] width 34 height 10
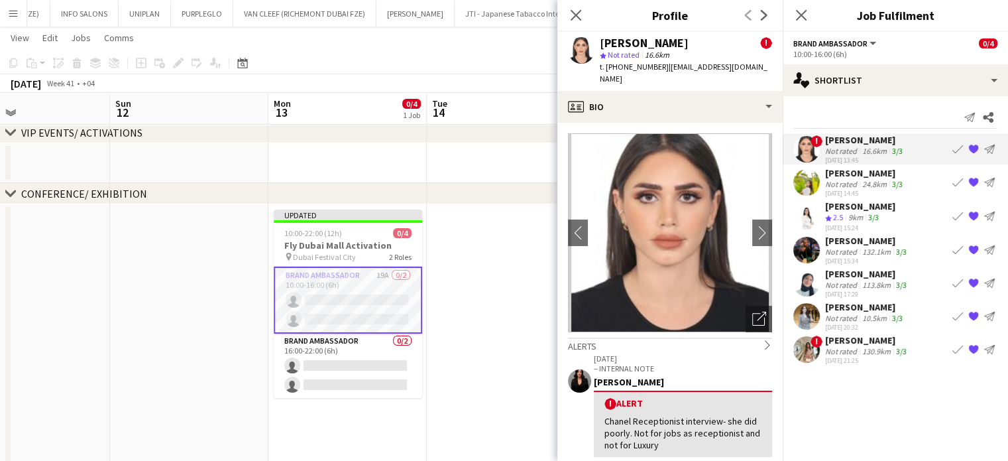
click at [507, 251] on app-date-cell at bounding box center [506, 419] width 158 height 430
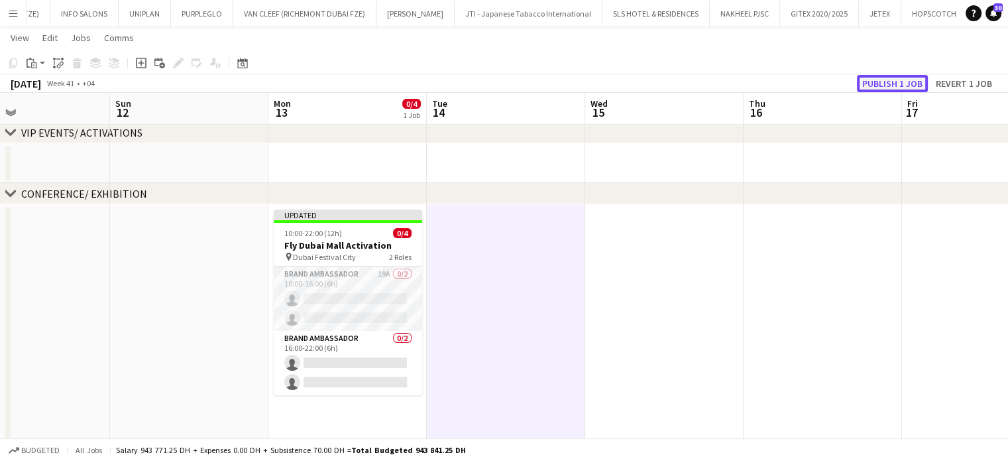
click at [902, 88] on button "Publish 1 job" at bounding box center [892, 83] width 71 height 17
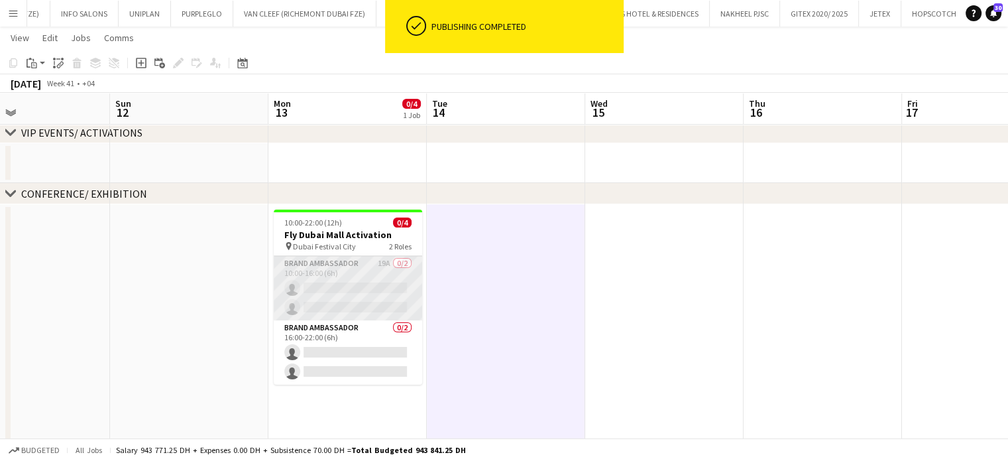
click at [373, 293] on app-card-role "Brand Ambassador 19A 0/2 10:00-16:00 (6h) single-neutral-actions single-neutral…" at bounding box center [348, 288] width 149 height 64
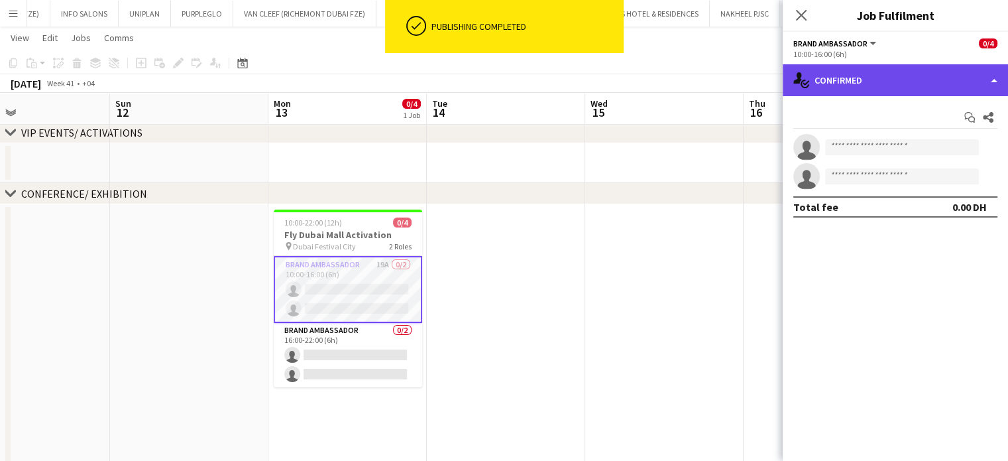
click at [980, 84] on div "single-neutral-actions-check-2 Confirmed" at bounding box center [895, 80] width 225 height 32
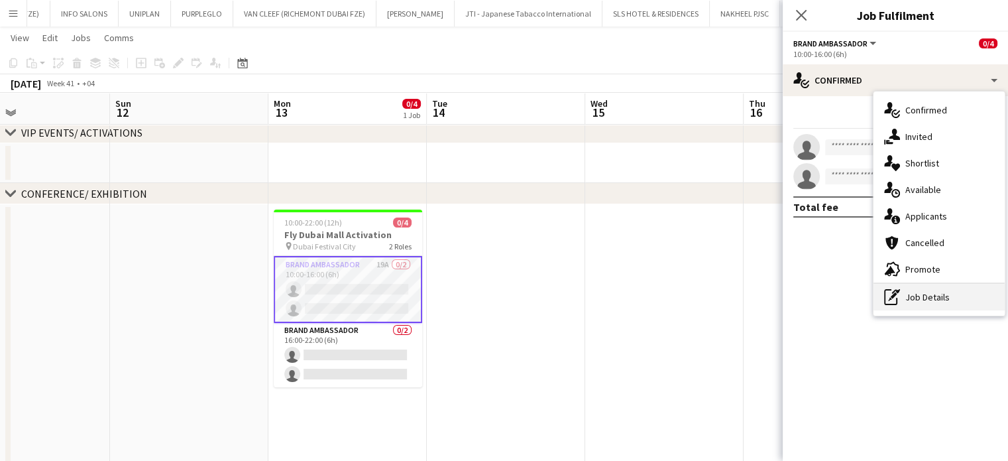
click at [910, 299] on div "pen-write Job Details" at bounding box center [939, 297] width 131 height 27
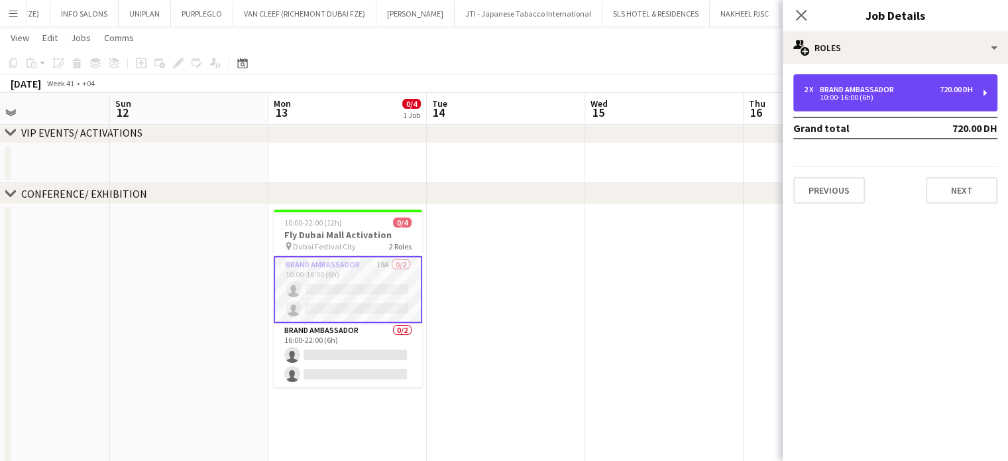
drag, startPoint x: 879, startPoint y: 100, endPoint x: 575, endPoint y: 84, distance: 304.1
click at [879, 100] on div "10:00-16:00 (6h)" at bounding box center [888, 97] width 169 height 7
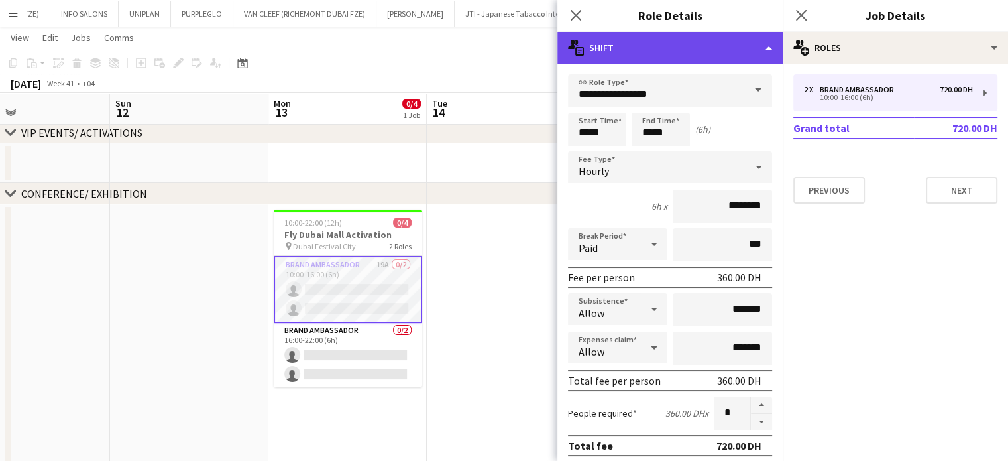
click at [751, 46] on div "multiple-actions-text Shift" at bounding box center [670, 48] width 225 height 32
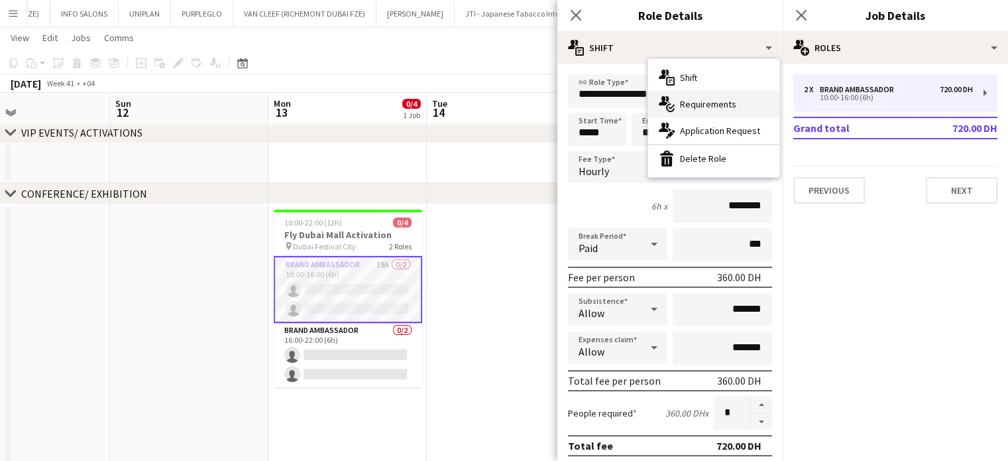
click at [715, 105] on span "Requirements" at bounding box center [708, 104] width 56 height 12
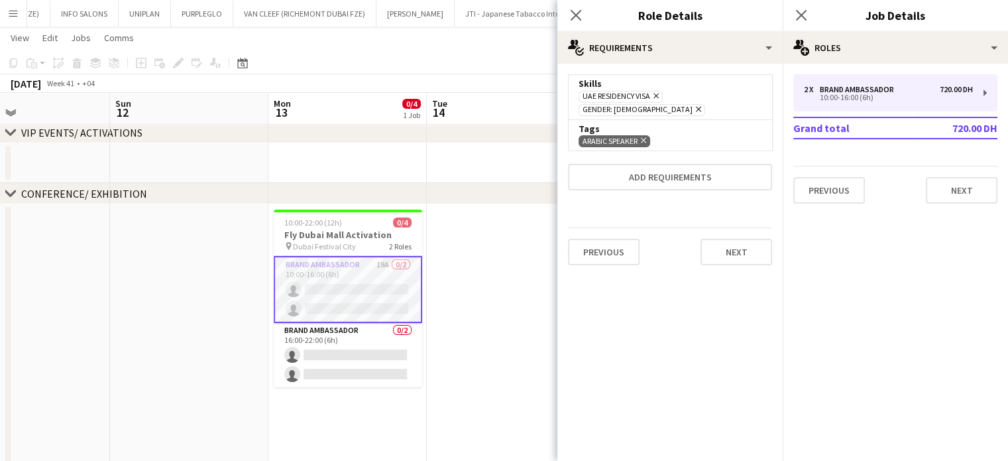
click at [656, 98] on icon "Remove" at bounding box center [654, 95] width 9 height 9
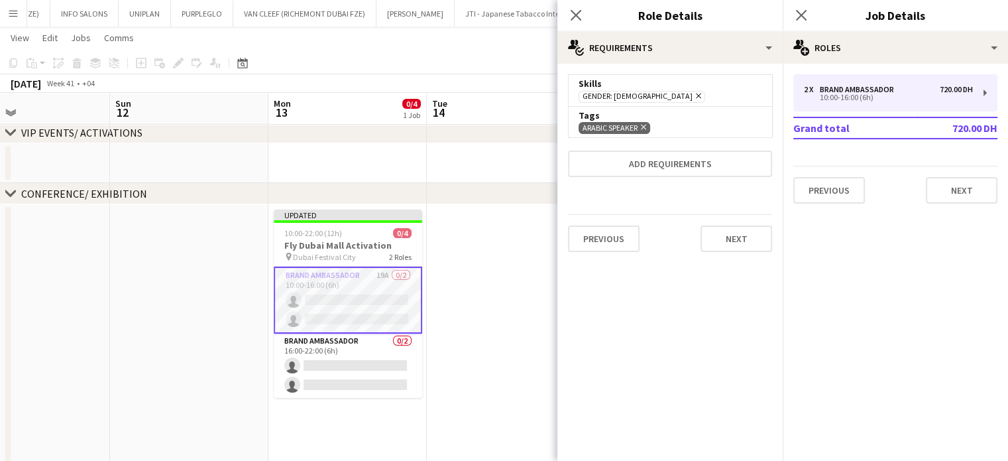
click at [499, 241] on app-date-cell at bounding box center [506, 419] width 158 height 430
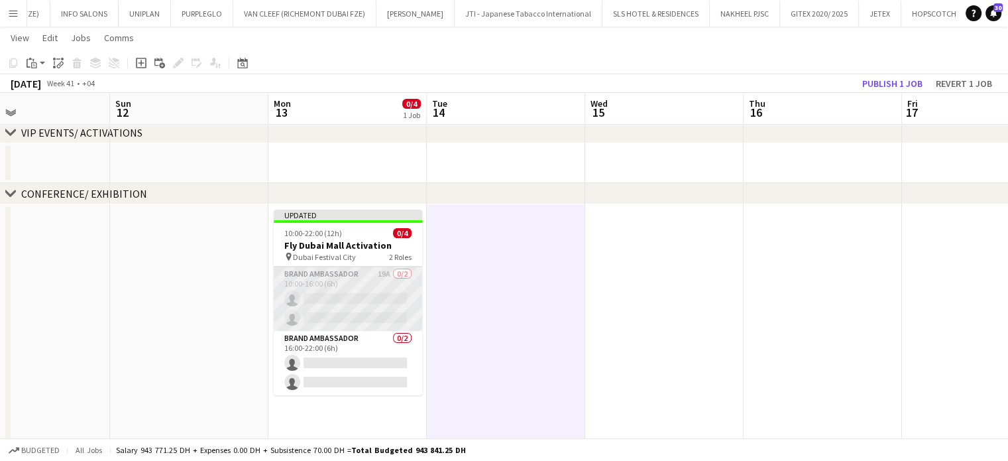
click at [300, 293] on app-card-role "Brand Ambassador 19A 0/2 10:00-16:00 (6h) single-neutral-actions single-neutral…" at bounding box center [348, 299] width 149 height 64
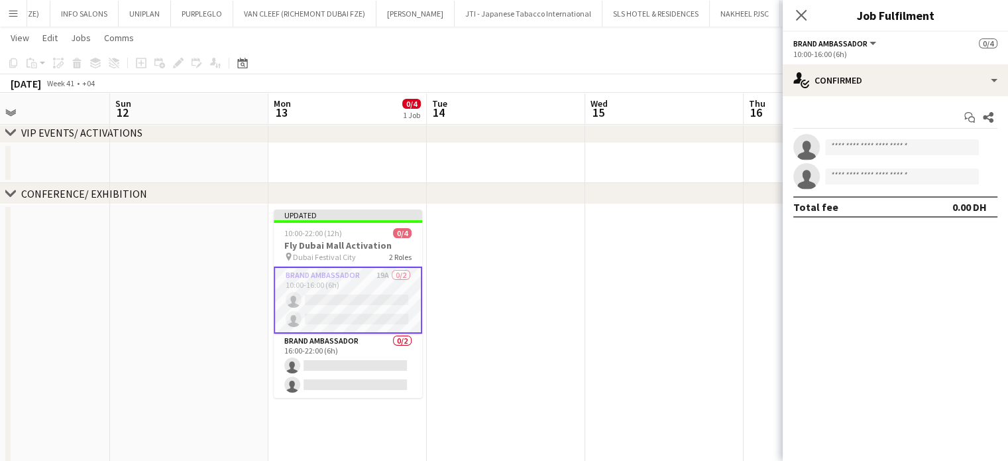
click at [522, 268] on app-date-cell at bounding box center [506, 419] width 158 height 430
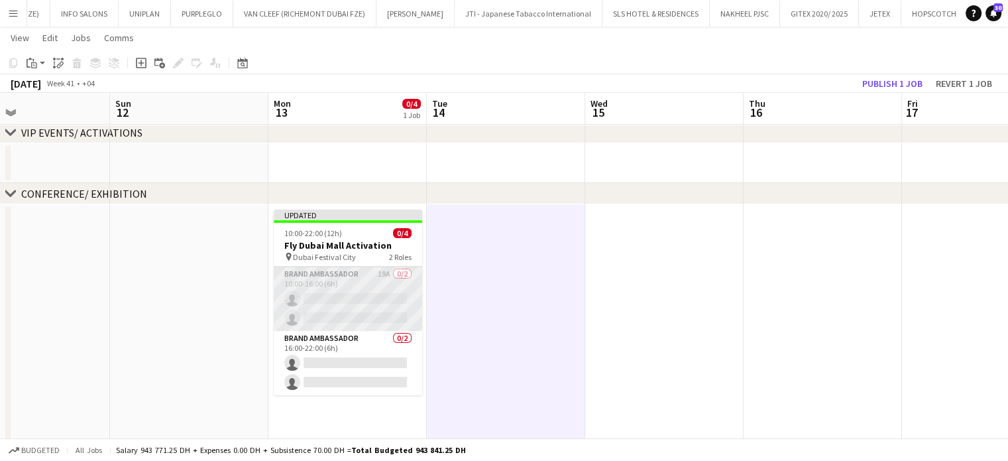
click at [316, 286] on app-card-role "Brand Ambassador 19A 0/2 10:00-16:00 (6h) single-neutral-actions single-neutral…" at bounding box center [348, 299] width 149 height 64
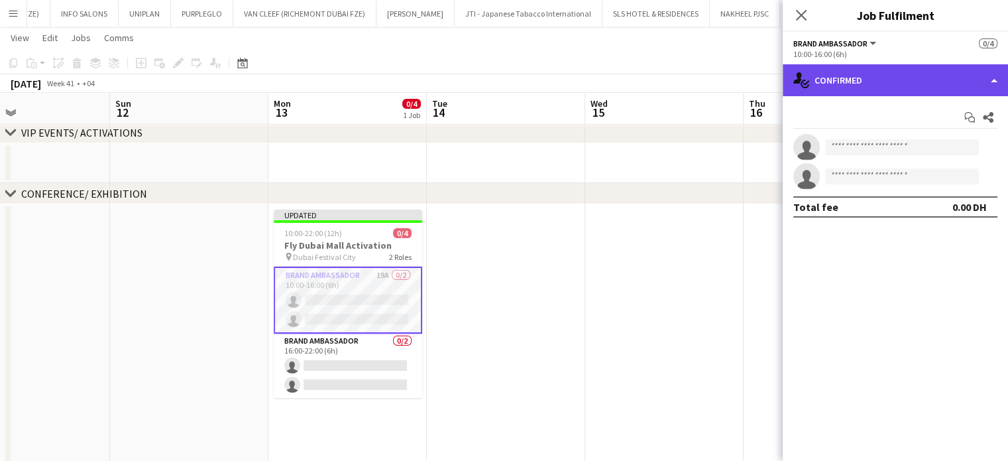
click at [995, 82] on div "single-neutral-actions-check-2 Confirmed" at bounding box center [895, 80] width 225 height 32
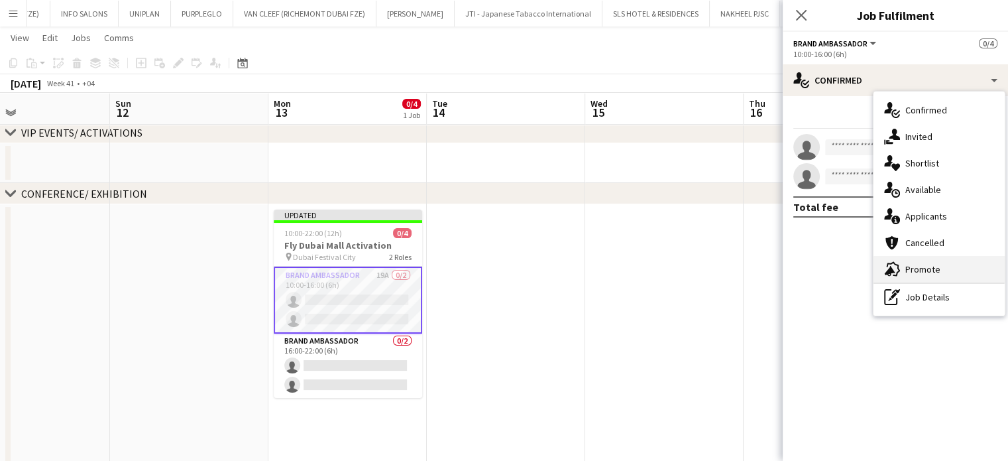
click at [928, 267] on span "Promote" at bounding box center [923, 269] width 35 height 12
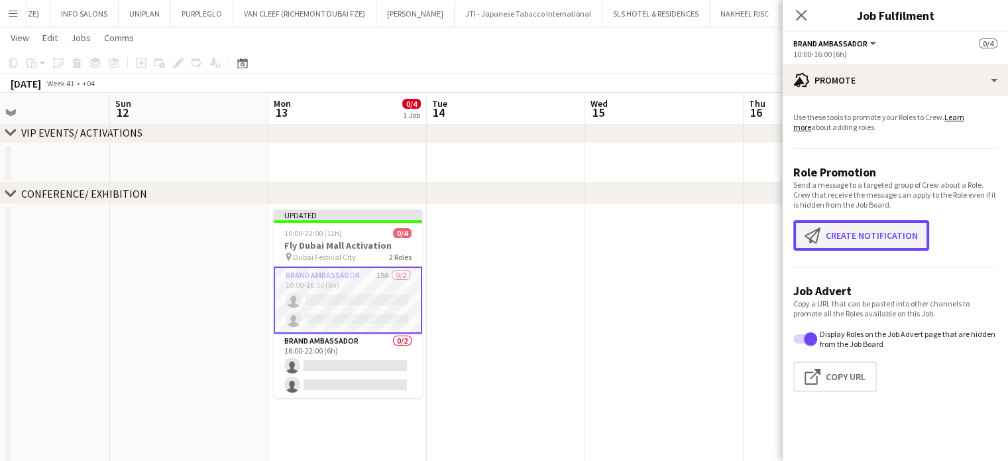
click at [844, 238] on button "Create notification Create notification" at bounding box center [862, 235] width 136 height 30
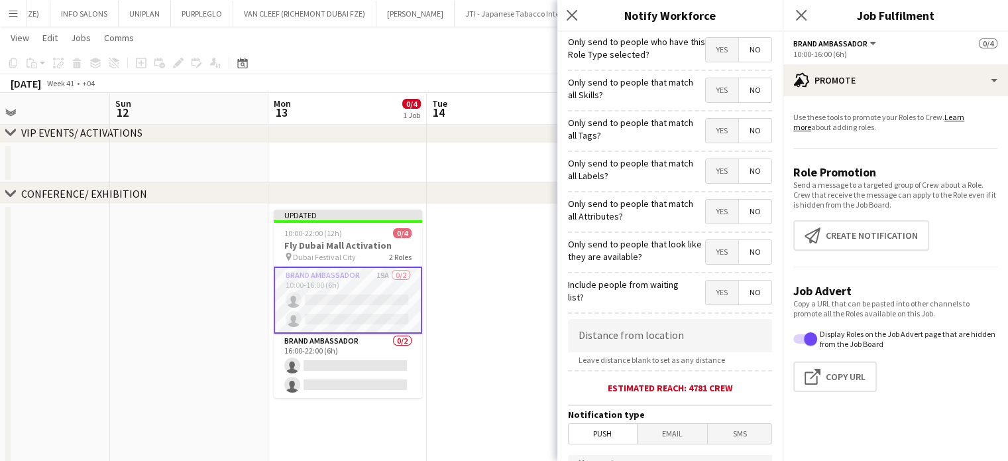
click at [706, 88] on span "Yes" at bounding box center [722, 90] width 32 height 24
click at [542, 251] on app-date-cell at bounding box center [506, 419] width 158 height 430
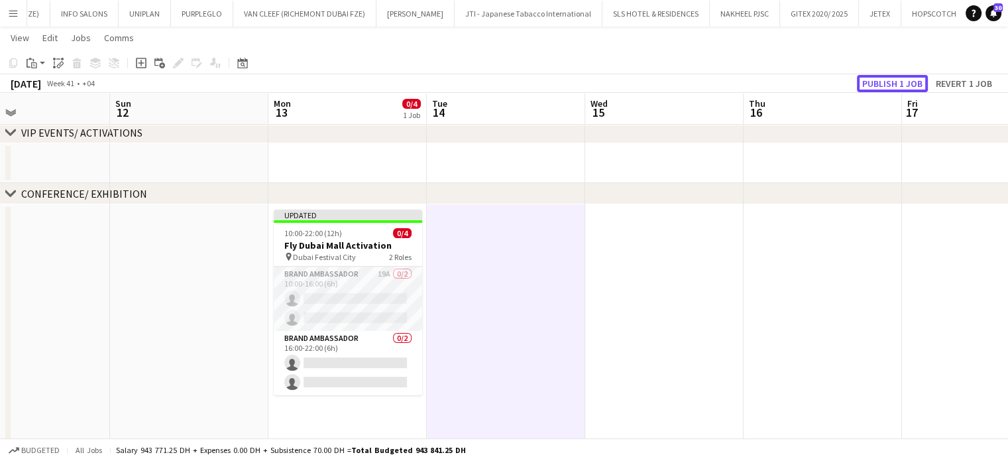
drag, startPoint x: 894, startPoint y: 81, endPoint x: 900, endPoint y: 105, distance: 25.4
click at [894, 81] on button "Publish 1 job" at bounding box center [892, 83] width 71 height 17
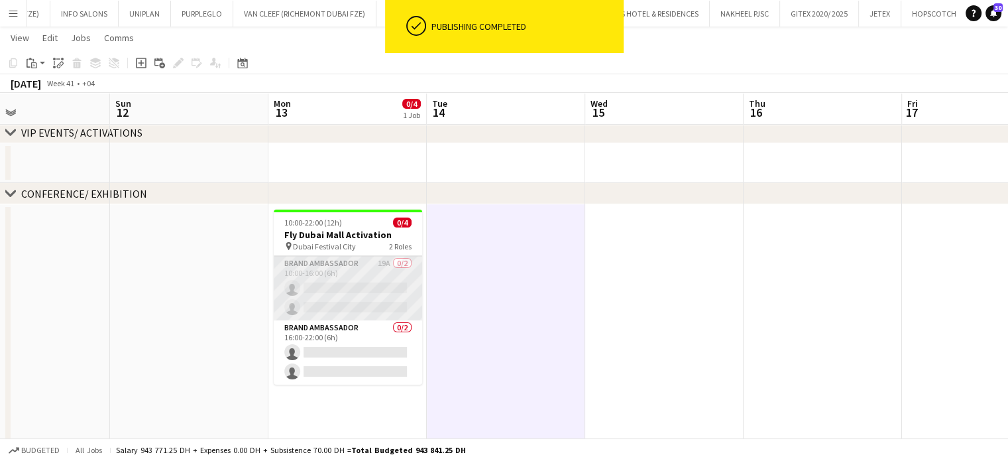
click at [339, 299] on app-card-role "Brand Ambassador 19A 0/2 10:00-16:00 (6h) single-neutral-actions single-neutral…" at bounding box center [348, 288] width 149 height 64
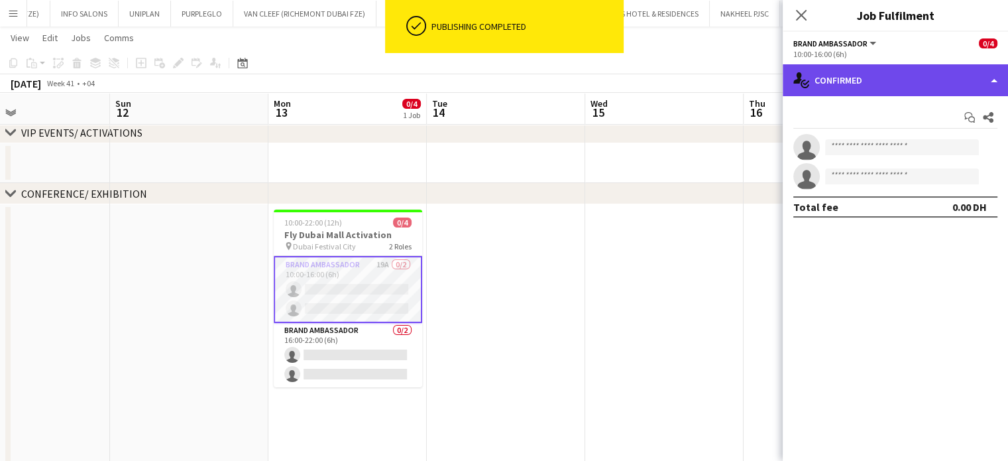
click at [947, 79] on div "single-neutral-actions-check-2 Confirmed" at bounding box center [895, 80] width 225 height 32
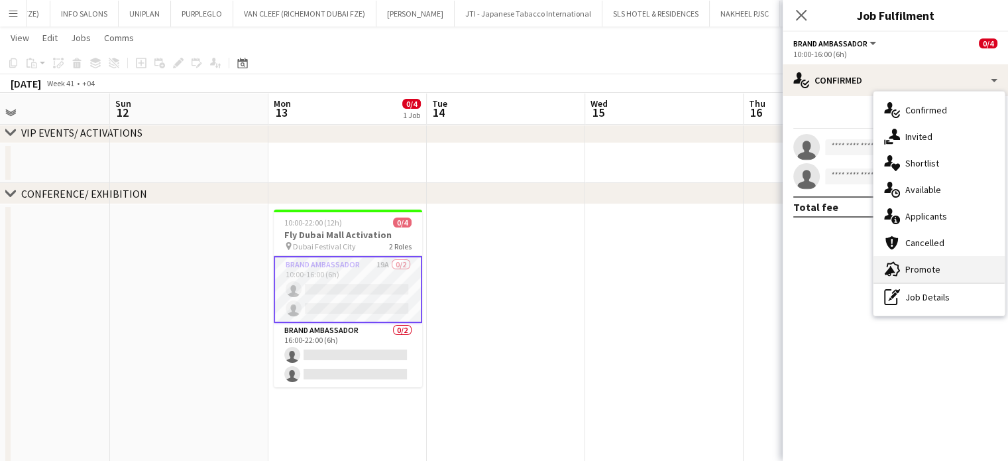
click at [923, 269] on span "Promote" at bounding box center [923, 269] width 35 height 12
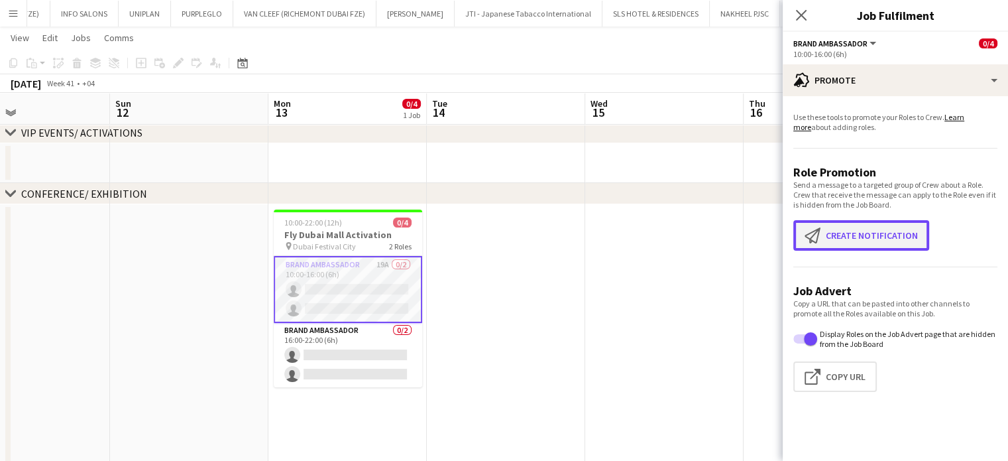
drag, startPoint x: 834, startPoint y: 237, endPoint x: 753, endPoint y: 175, distance: 102.6
click at [833, 237] on button "Create notification Create notification" at bounding box center [862, 235] width 136 height 30
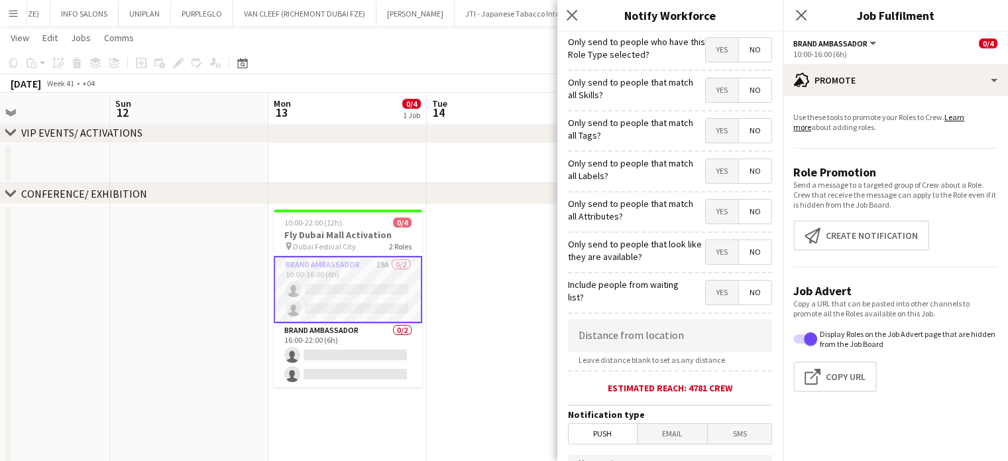
click at [707, 87] on span "Yes" at bounding box center [722, 90] width 32 height 24
click at [707, 129] on span "Yes" at bounding box center [722, 131] width 32 height 24
click at [708, 172] on span "Yes" at bounding box center [722, 171] width 32 height 24
click at [706, 213] on span "Yes" at bounding box center [722, 212] width 32 height 24
click at [709, 260] on span "Yes" at bounding box center [722, 252] width 32 height 24
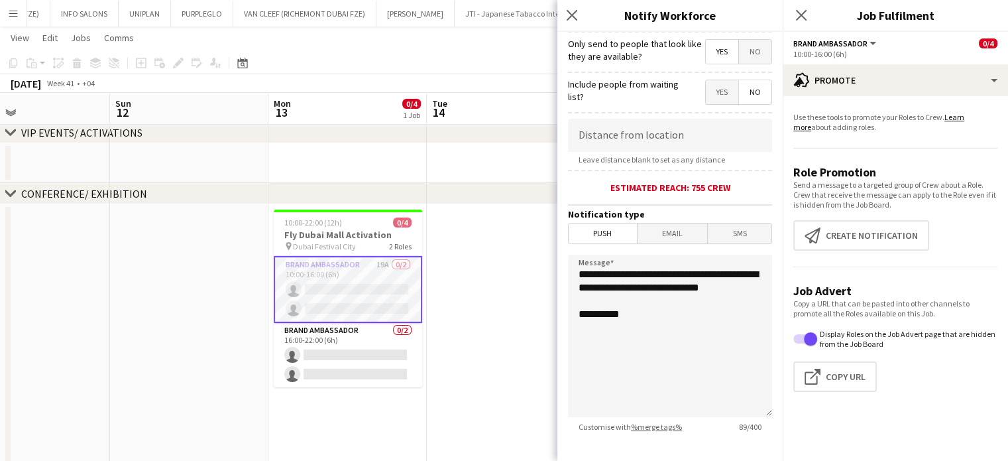
scroll to position [265, 0]
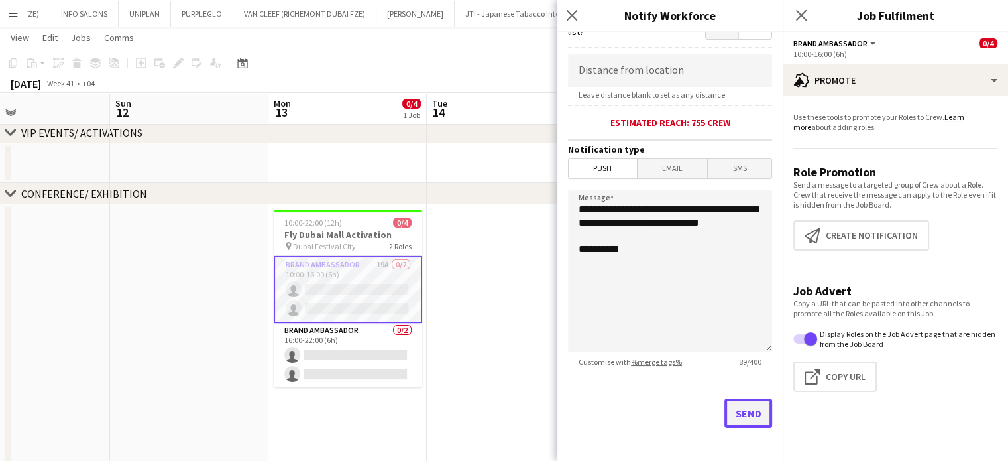
click at [739, 419] on button "Send" at bounding box center [749, 412] width 48 height 29
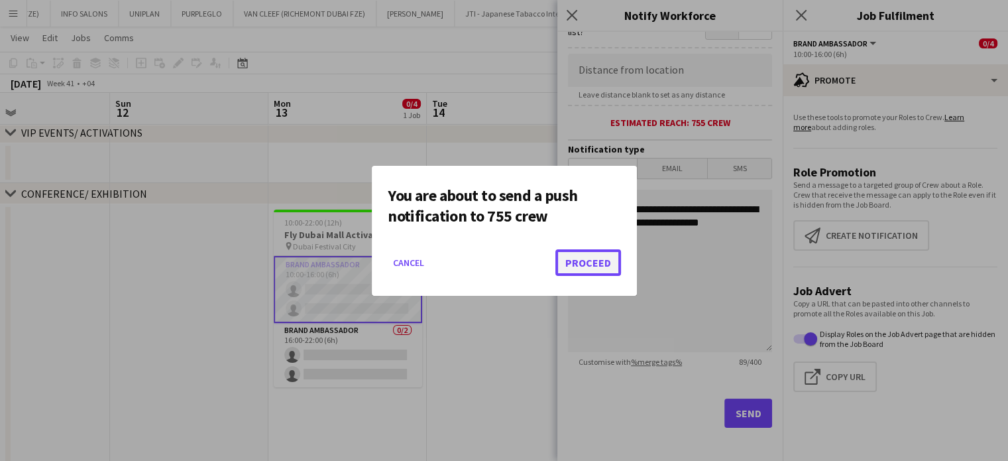
click at [602, 257] on button "Proceed" at bounding box center [589, 262] width 66 height 27
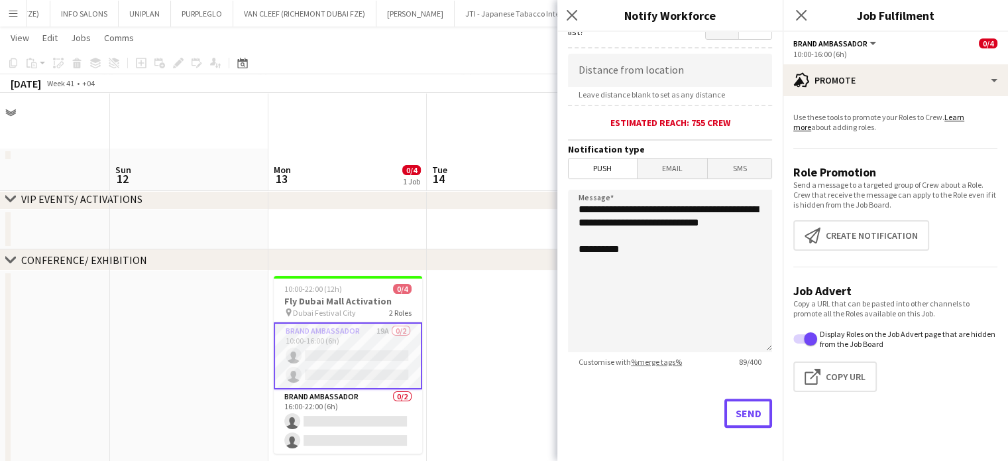
scroll to position [66, 0]
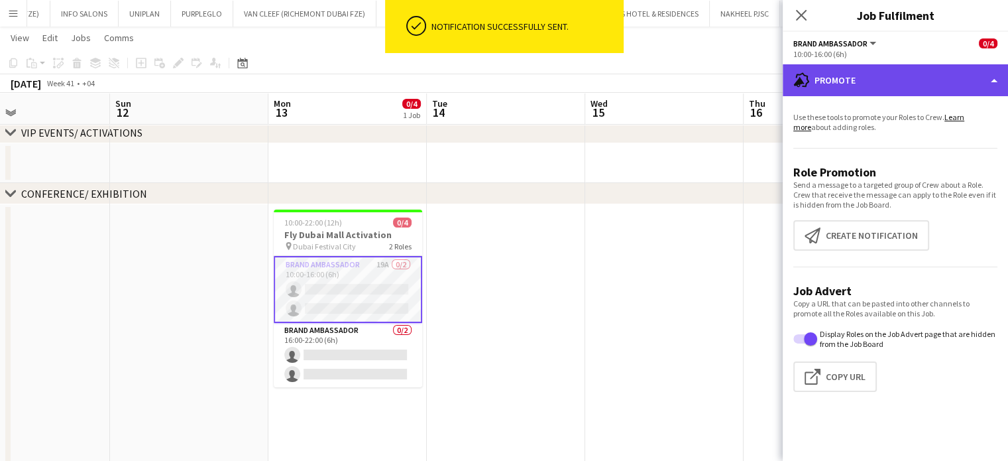
click at [957, 72] on div "advertising-megaphone Promote" at bounding box center [895, 80] width 225 height 32
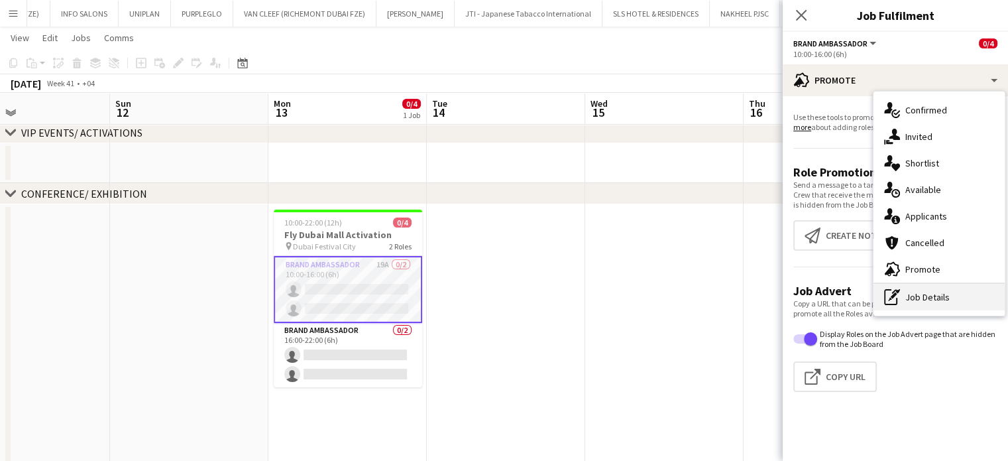
click at [913, 304] on div "pen-write Job Details" at bounding box center [939, 297] width 131 height 27
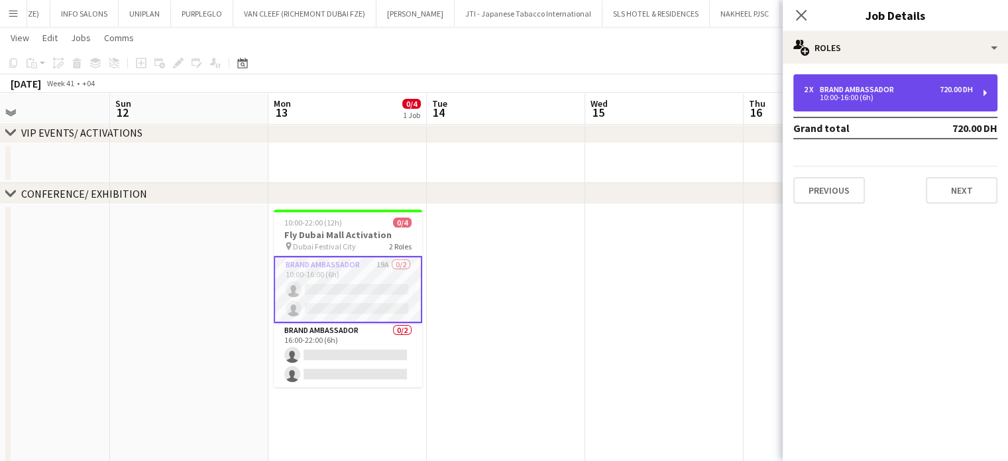
click at [835, 86] on div "Brand Ambassador" at bounding box center [860, 89] width 80 height 9
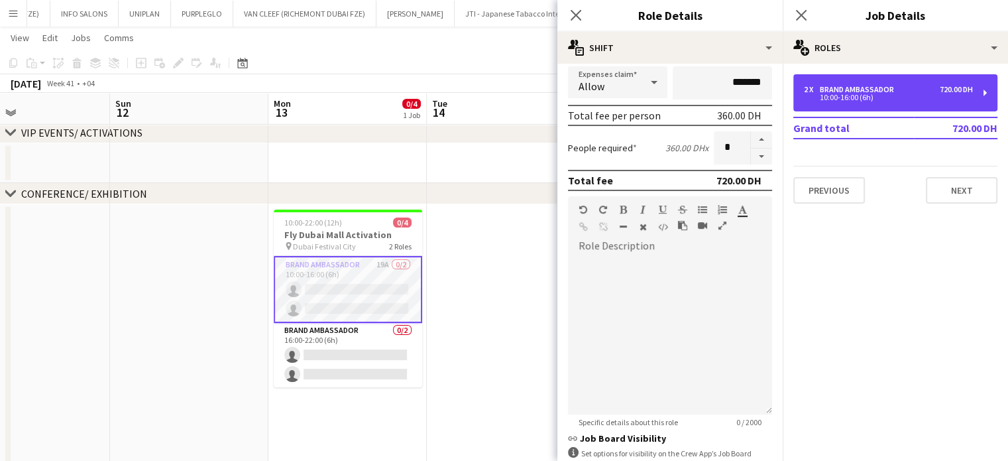
scroll to position [366, 0]
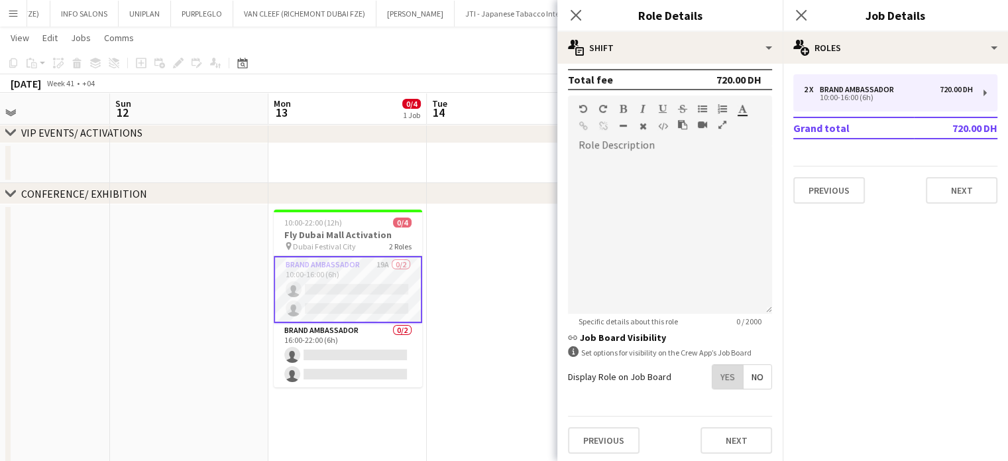
click at [720, 375] on span "Yes" at bounding box center [728, 377] width 30 height 24
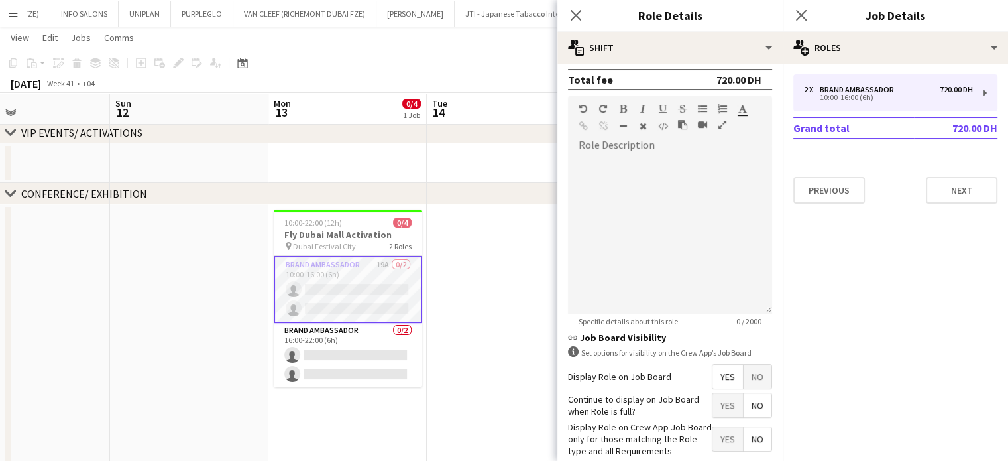
click at [713, 436] on span "Yes" at bounding box center [728, 439] width 30 height 24
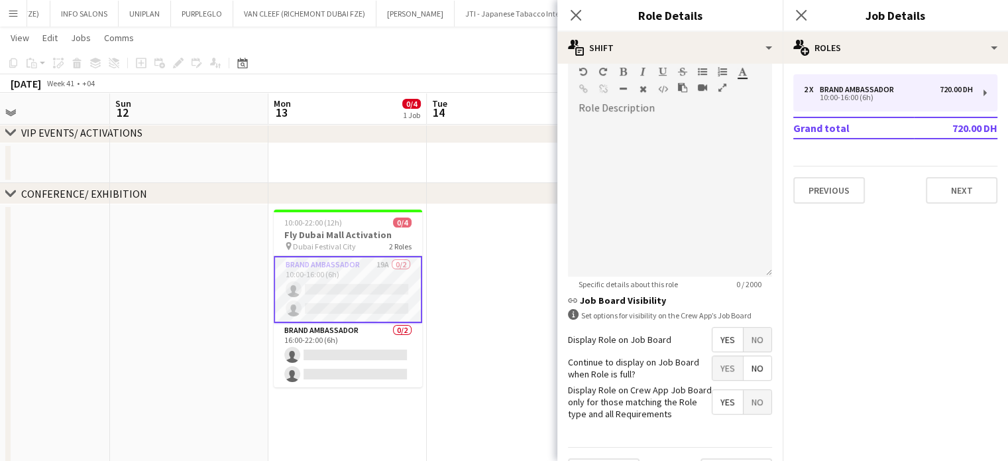
scroll to position [434, 0]
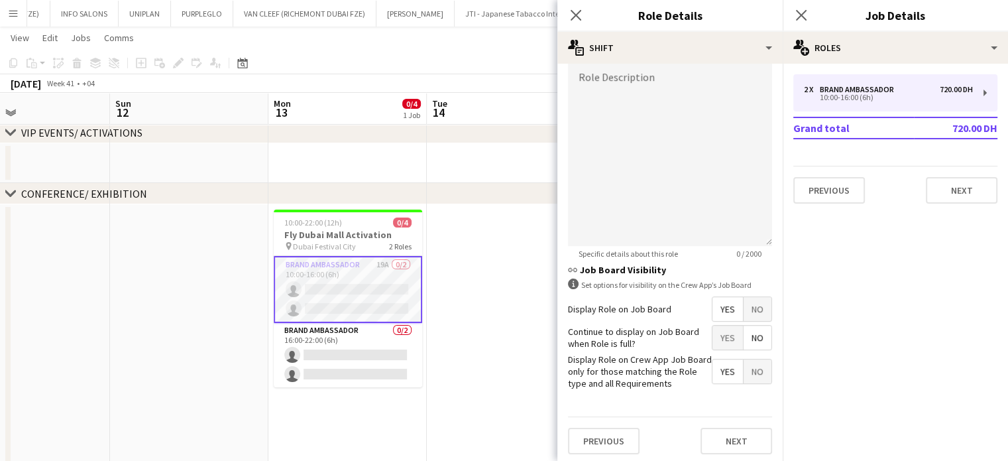
drag, startPoint x: 505, startPoint y: 352, endPoint x: 546, endPoint y: 312, distance: 57.2
click at [504, 352] on app-date-cell at bounding box center [506, 419] width 158 height 430
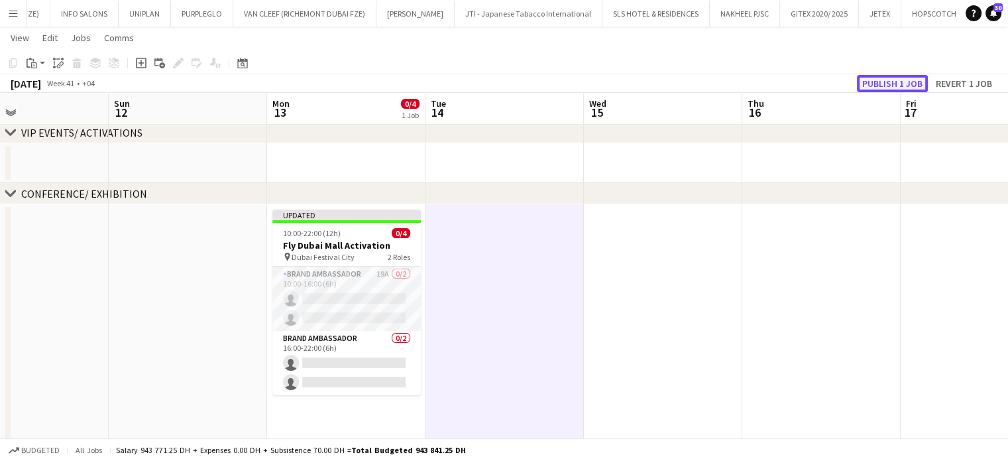
click at [881, 91] on button "Publish 1 job" at bounding box center [892, 83] width 71 height 17
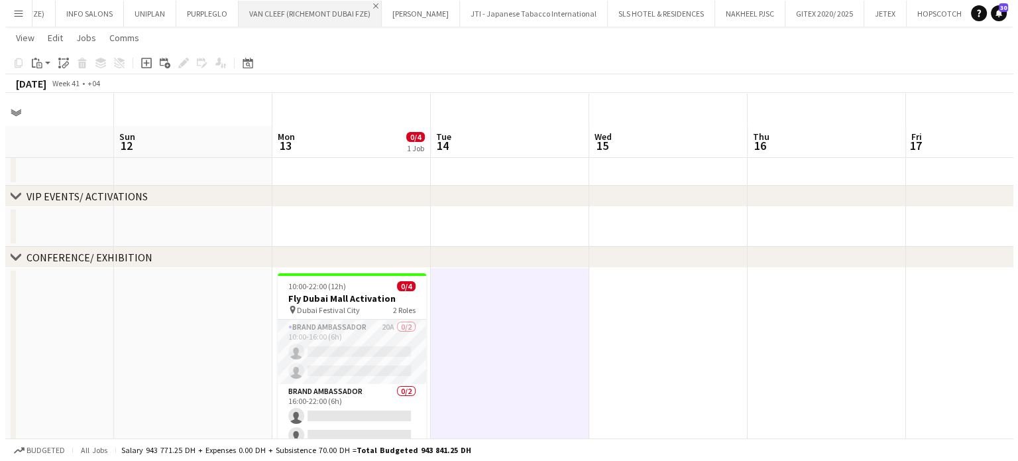
scroll to position [0, 0]
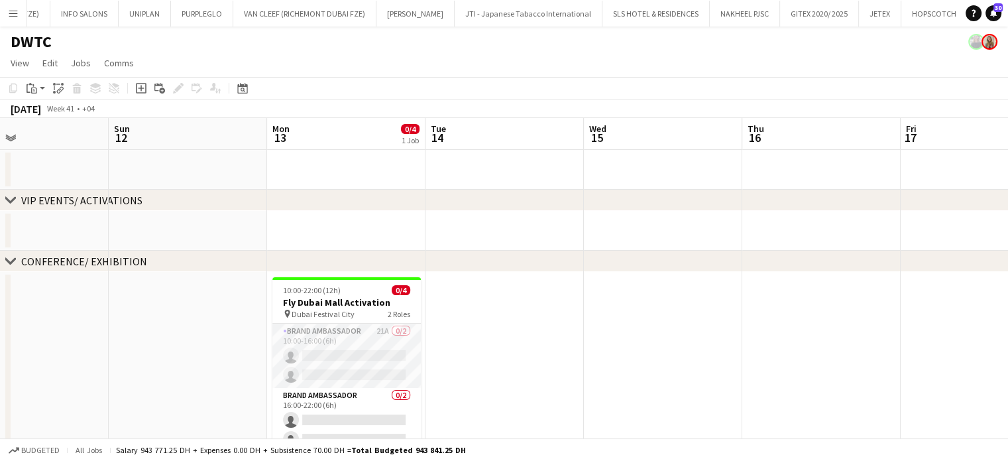
click at [19, 15] on button "Menu" at bounding box center [13, 13] width 27 height 27
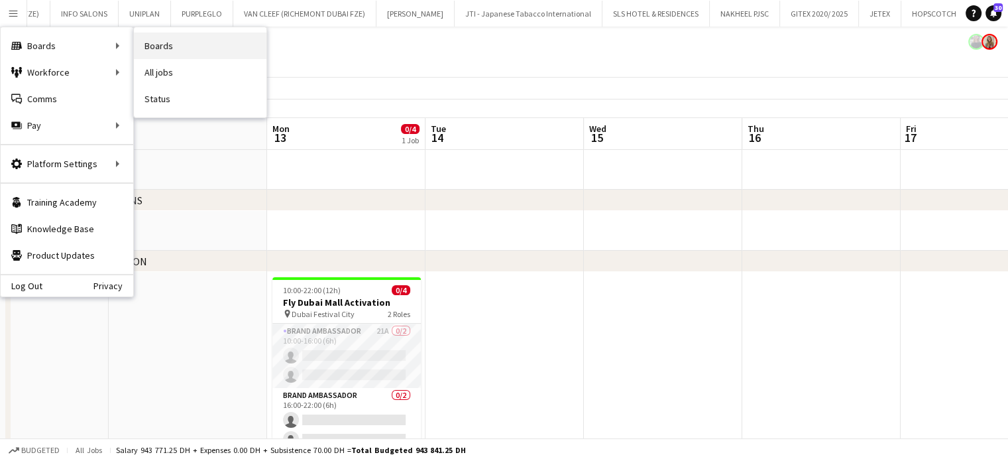
click at [164, 44] on link "Boards" at bounding box center [200, 45] width 133 height 27
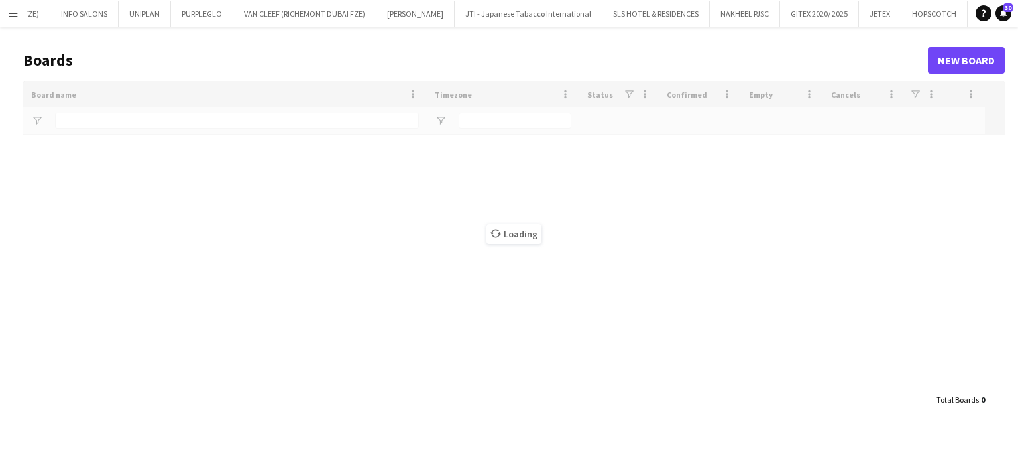
type input "*****"
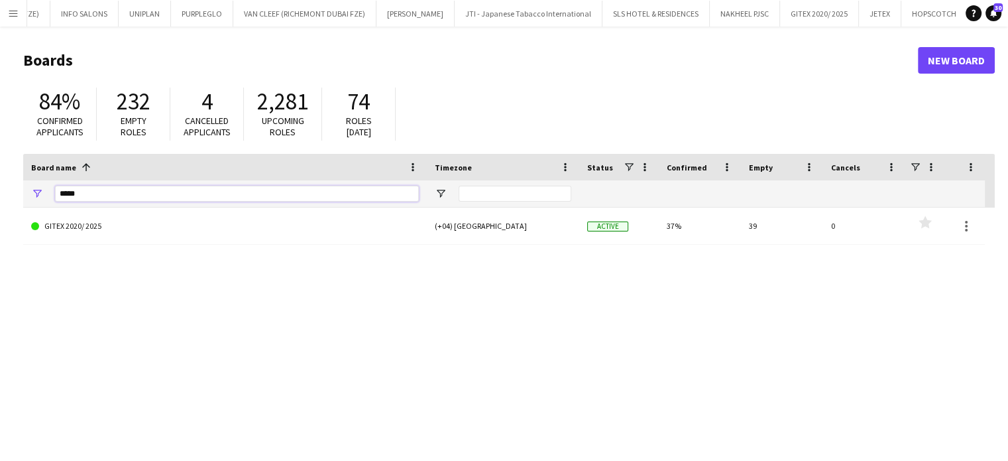
drag, startPoint x: 90, startPoint y: 193, endPoint x: 5, endPoint y: 194, distance: 84.9
click at [5, 194] on main "Boards New Board 84% Confirmed applicants 232 Empty roles 4 Cancelled applicant…" at bounding box center [504, 266] width 1008 height 479
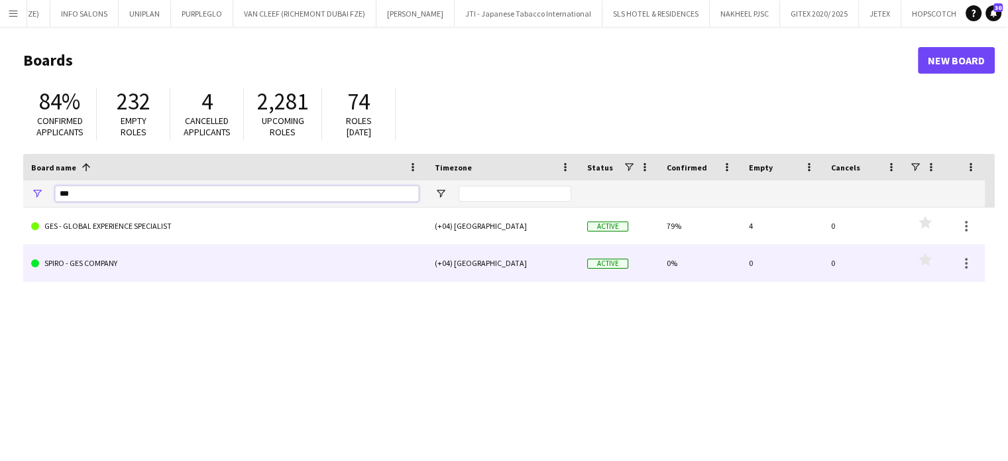
type input "***"
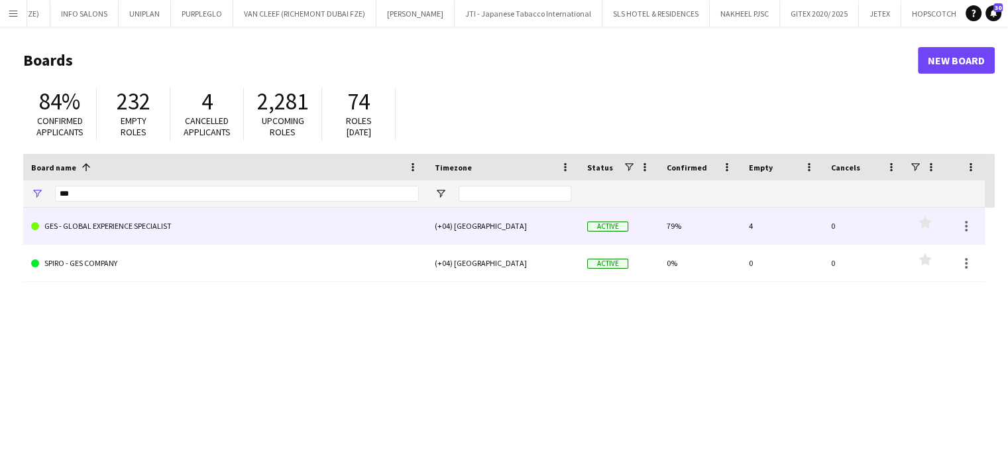
click at [97, 231] on link "GES - GLOBAL EXPERIENCE SPECIALIST" at bounding box center [225, 226] width 388 height 37
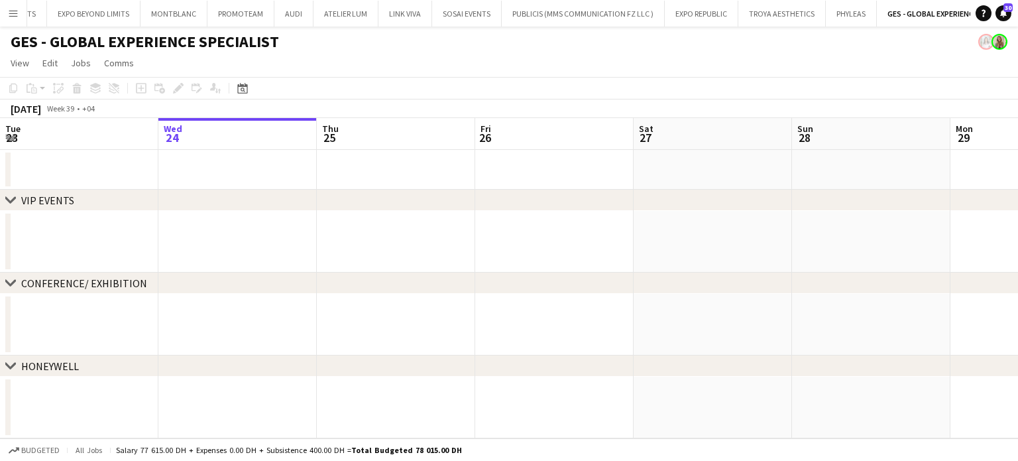
scroll to position [0, 3600]
drag, startPoint x: 831, startPoint y: 203, endPoint x: 375, endPoint y: 204, distance: 456.2
click at [379, 203] on div "chevron-right VIP EVENTS" at bounding box center [509, 200] width 1018 height 21
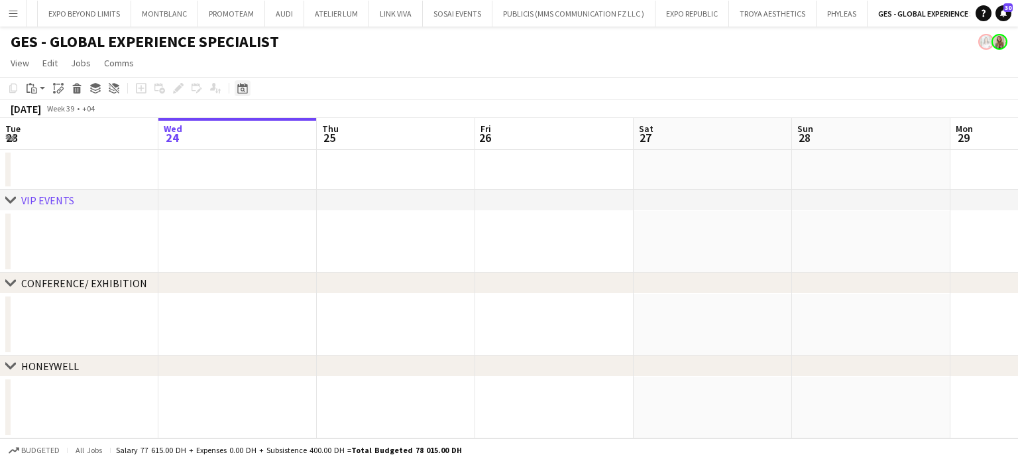
click at [249, 90] on div "Date picker" at bounding box center [243, 88] width 16 height 16
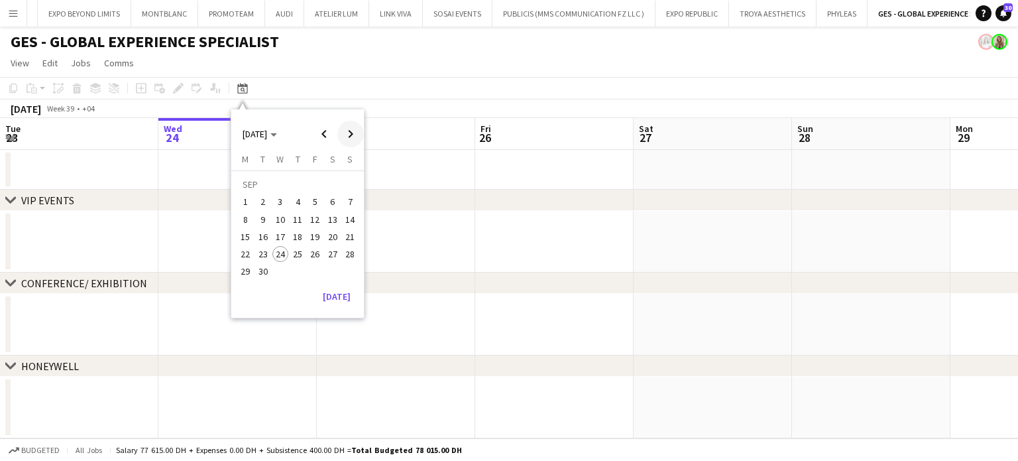
click at [347, 129] on span "Next month" at bounding box center [350, 134] width 27 height 27
click at [238, 235] on span "13" at bounding box center [246, 237] width 16 height 16
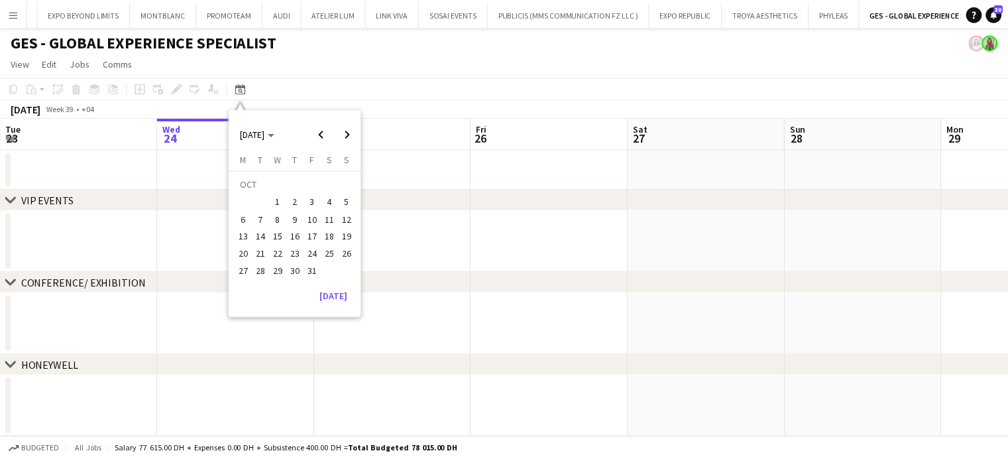
scroll to position [0, 456]
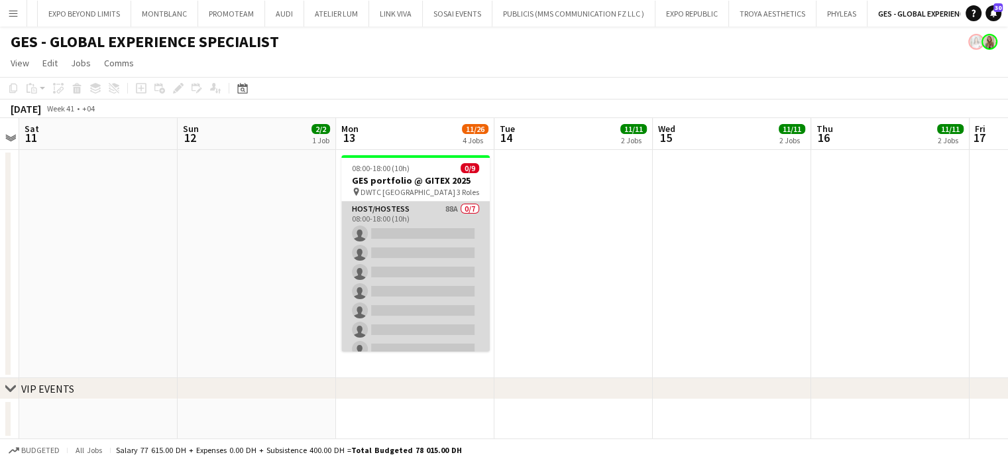
click at [406, 232] on app-card-role "Host/Hostess 88A 0/7 08:00-18:00 (10h) single-neutral-actions single-neutral-ac…" at bounding box center [415, 282] width 149 height 160
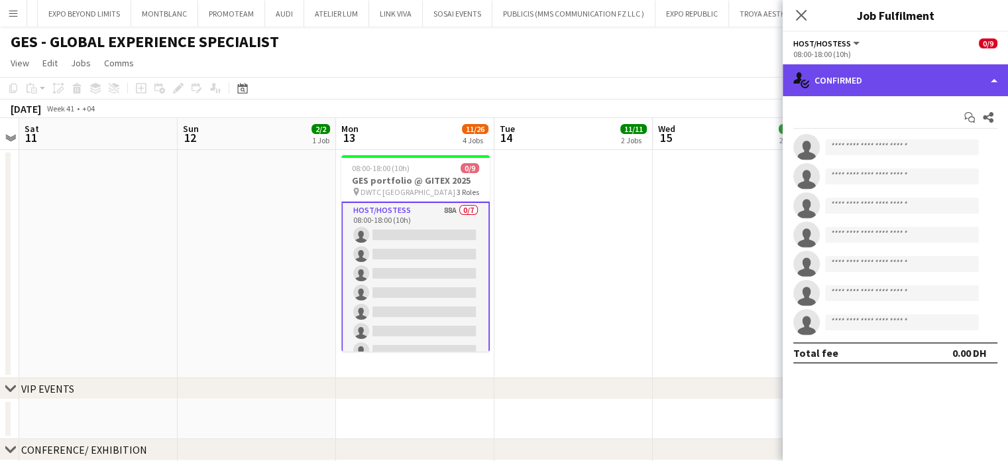
click at [973, 74] on div "single-neutral-actions-check-2 Confirmed" at bounding box center [895, 80] width 225 height 32
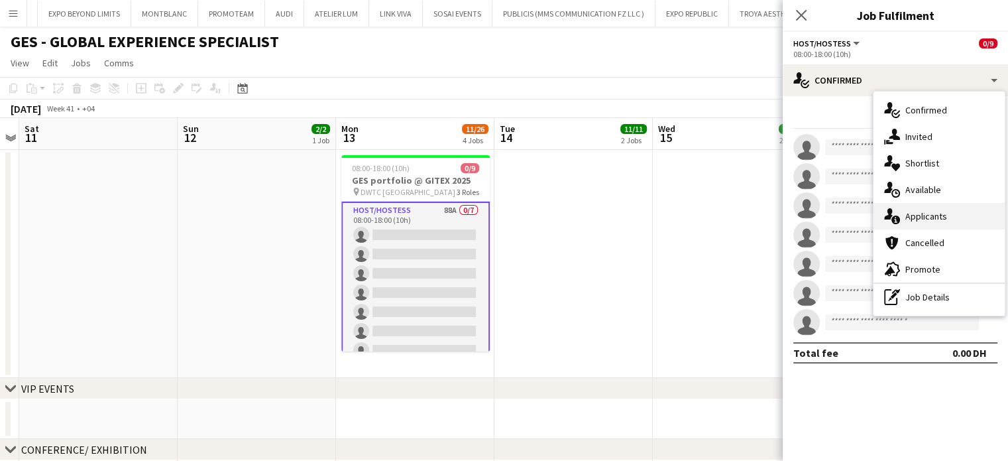
click at [960, 221] on div "single-neutral-actions-information Applicants" at bounding box center [939, 216] width 131 height 27
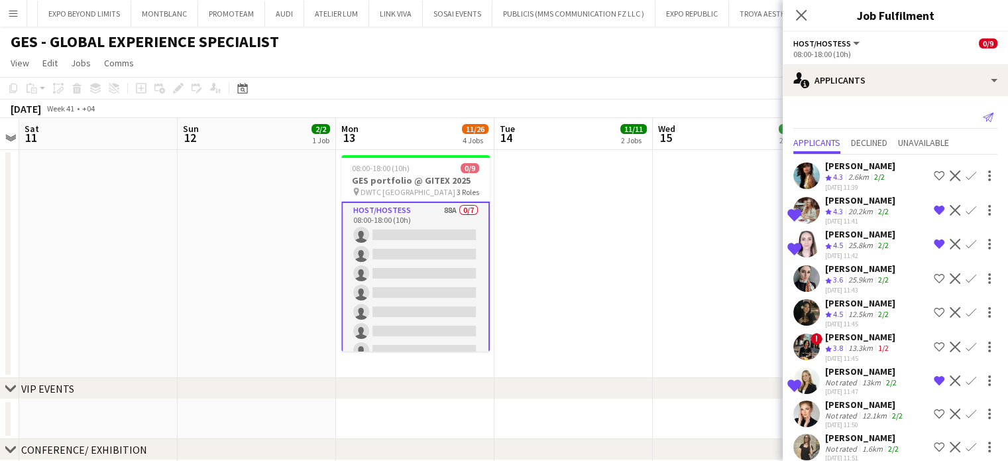
click at [983, 116] on icon "Send notification" at bounding box center [988, 117] width 11 height 11
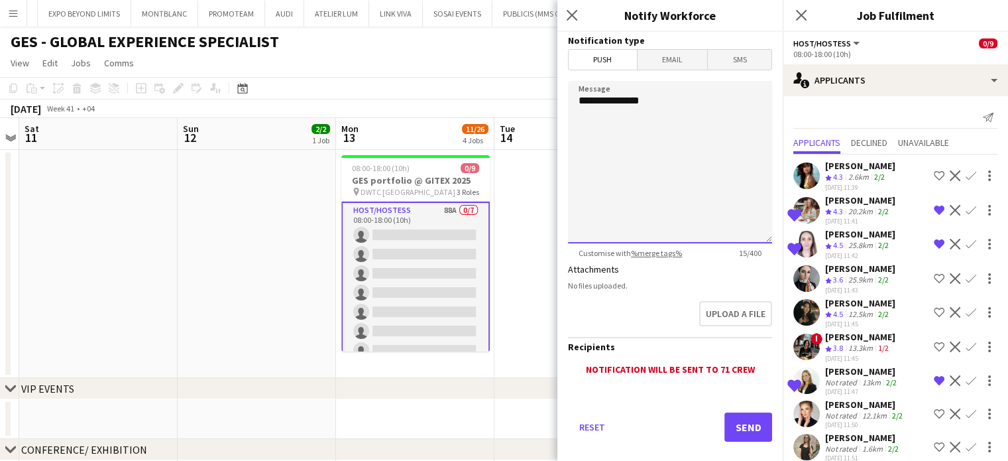
click at [700, 105] on textarea "**********" at bounding box center [670, 162] width 204 height 162
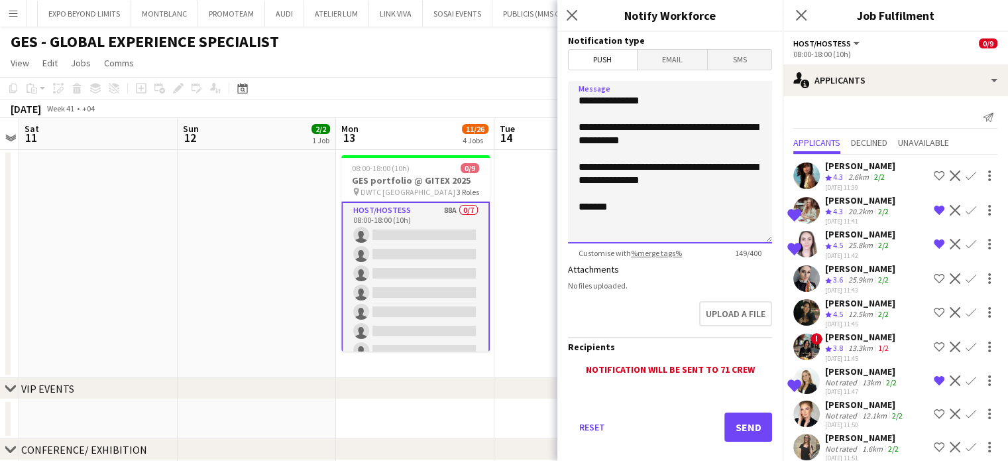
click at [595, 180] on textarea "**********" at bounding box center [670, 162] width 204 height 162
type textarea "**********"
click at [751, 425] on button "Send" at bounding box center [749, 426] width 48 height 29
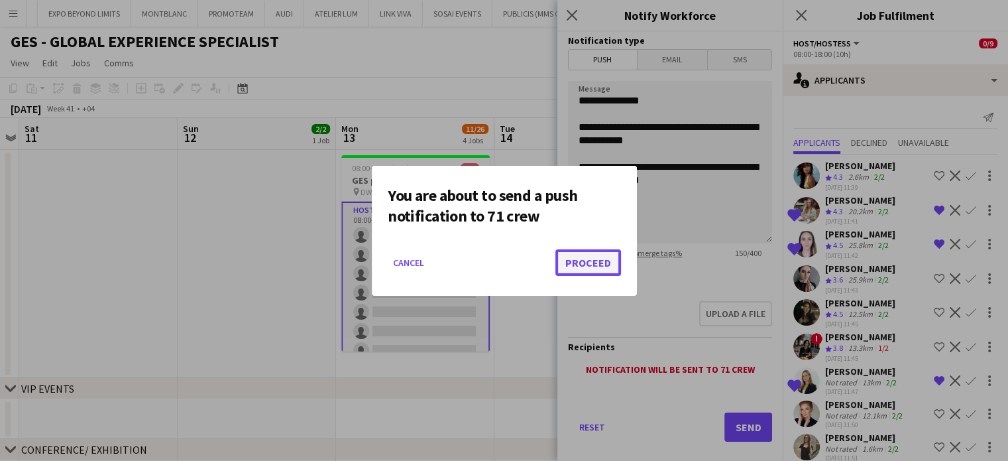
click at [599, 262] on button "Proceed" at bounding box center [589, 262] width 66 height 27
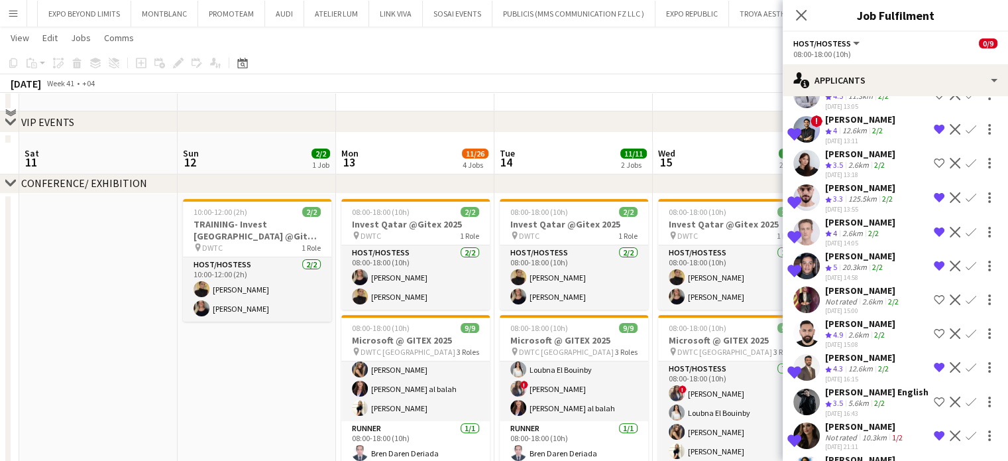
scroll to position [398, 0]
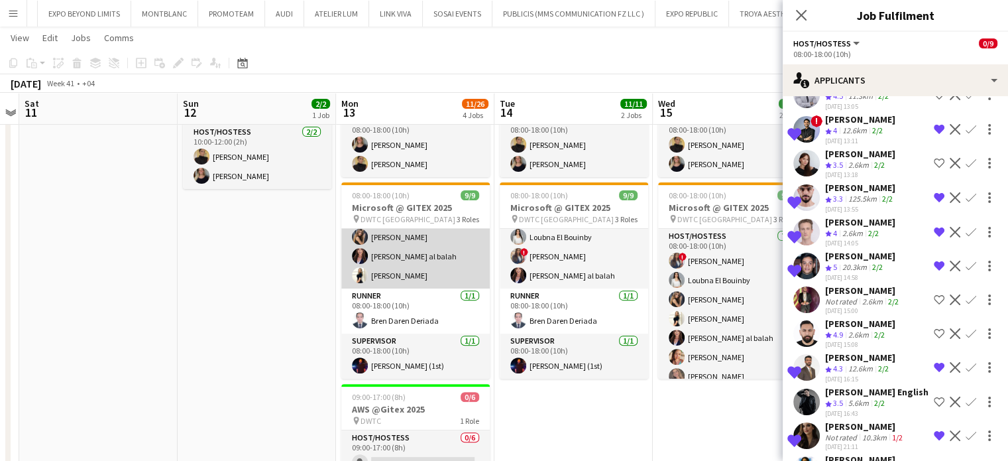
click at [404, 255] on app-card-role "Host/Hostess 7/7 08:00-18:00 (10h) ! Rajaa Fannan Roberta Lobato Punchita Srisu…" at bounding box center [415, 208] width 149 height 160
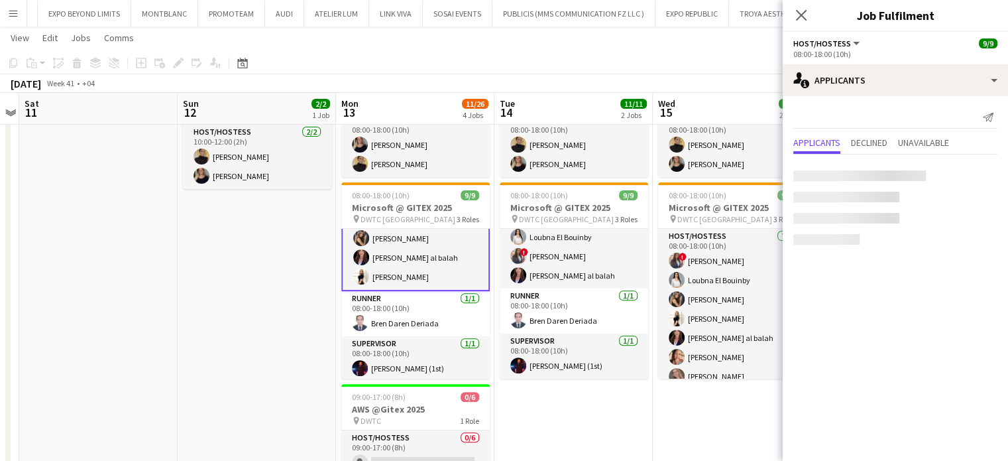
scroll to position [101, 0]
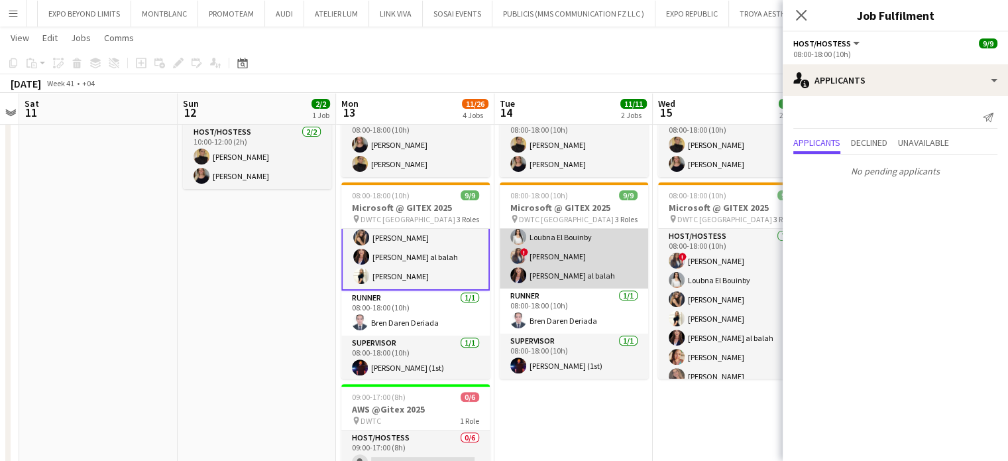
click at [556, 265] on app-card-role "Host/Hostess 7/7 08:00-18:00 (10h) Roberta Lobato Punchita Srisuwan Fatima Alzu…" at bounding box center [574, 208] width 149 height 160
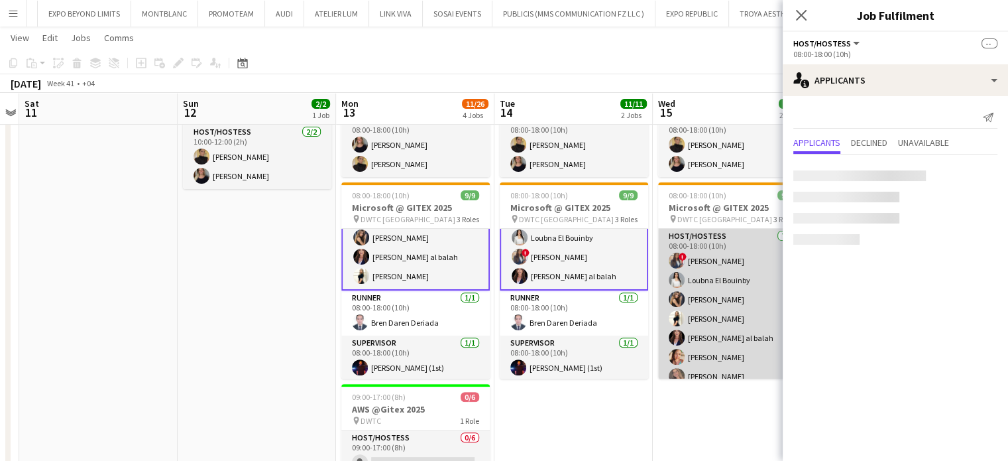
click at [703, 276] on app-card-role "Host/Hostess 7/7 08:00-18:00 (10h) ! Rajaa Fannan Loubna El Bouinby Juliya Chum…" at bounding box center [732, 309] width 149 height 160
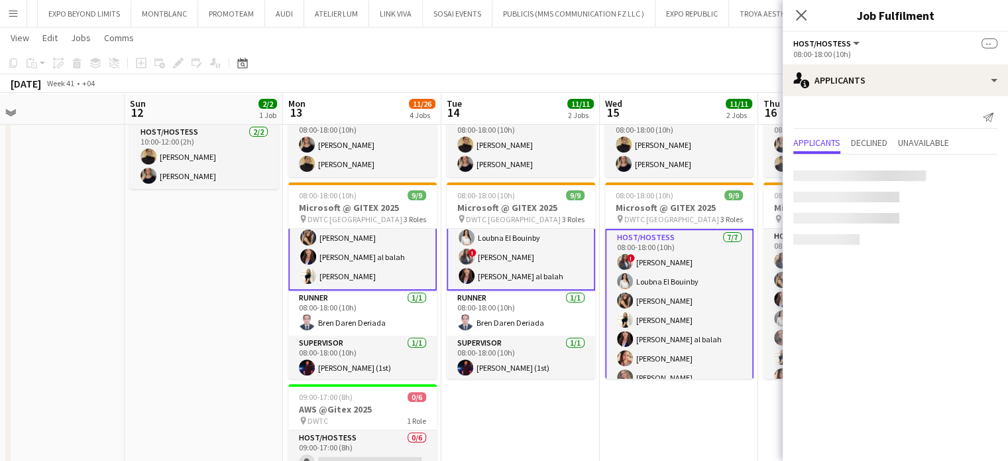
scroll to position [0, 615]
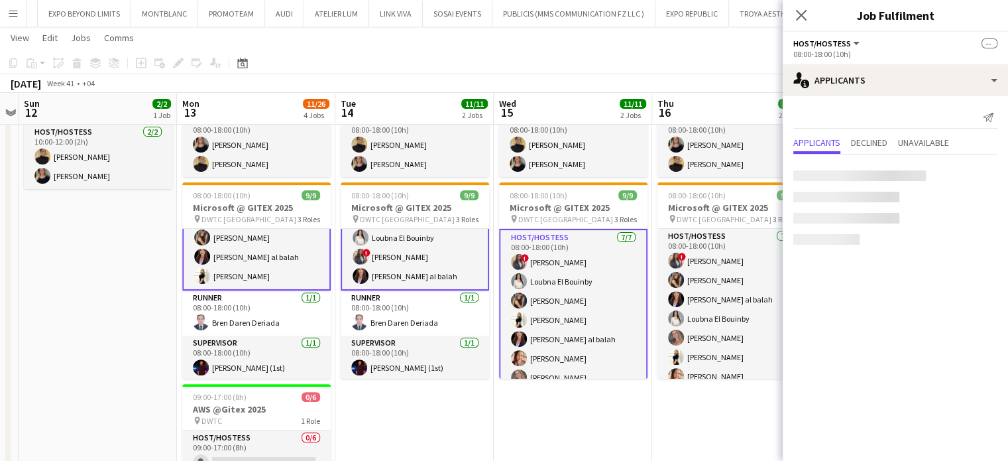
drag, startPoint x: 683, startPoint y: 303, endPoint x: 395, endPoint y: 274, distance: 289.2
click at [395, 274] on app-calendar-viewport "Wed 8 Thu 9 Fri 10 Sat 11 Sun 12 2/2 1 Job Mon 13 11/26 4 Jobs Tue 14 11/11 2 J…" at bounding box center [504, 163] width 1008 height 1019
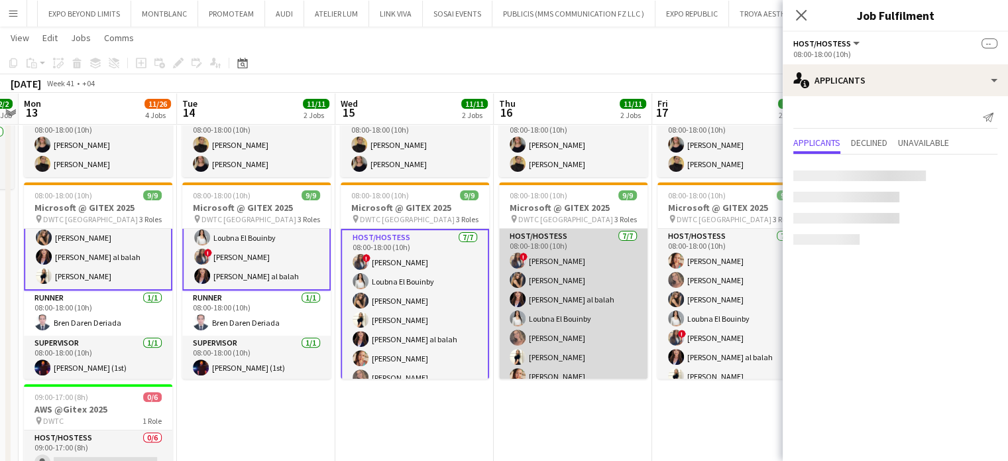
click at [561, 286] on app-card-role "Host/Hostess 7/7 08:00-18:00 (10h) ! Rajaa Fannan Juliya Chumachova Maha Rawda …" at bounding box center [573, 309] width 149 height 160
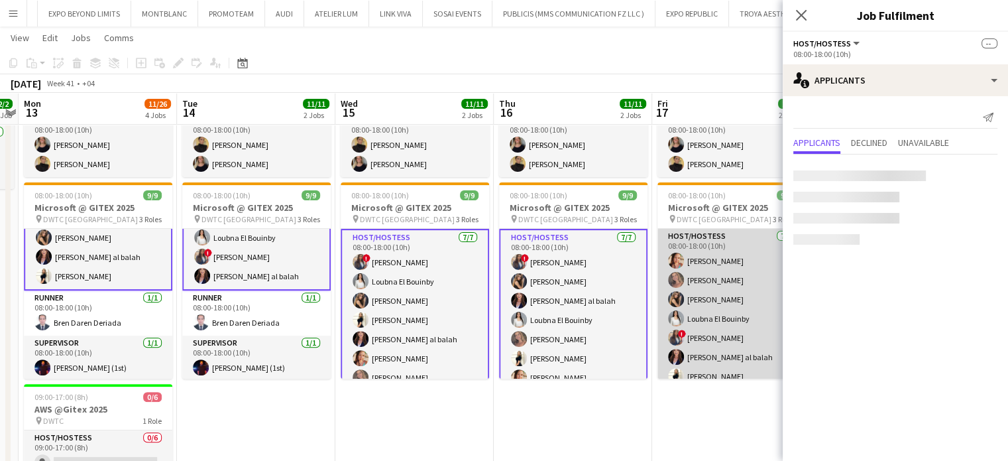
click at [711, 288] on app-card-role "Host/Hostess 7/7 08:00-18:00 (10h) Punchita Srisuwan Roberta Lobato Juliya Chum…" at bounding box center [732, 309] width 149 height 160
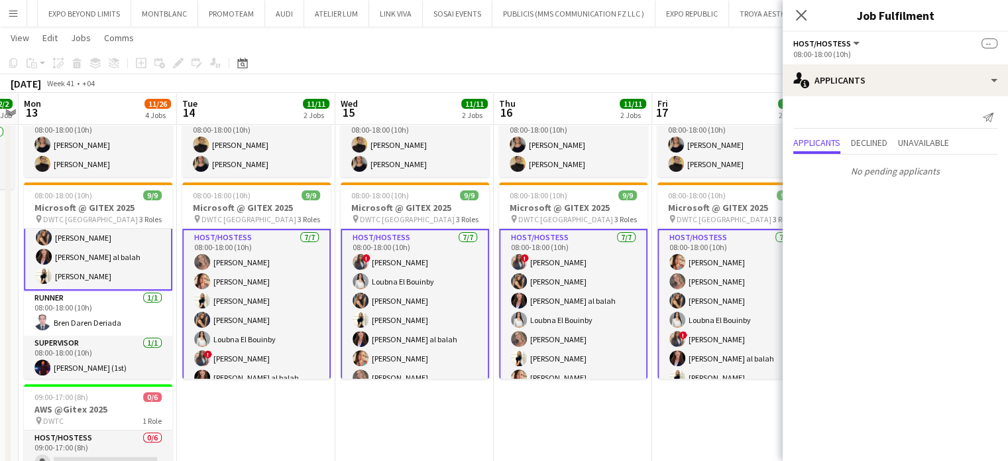
scroll to position [0, 627]
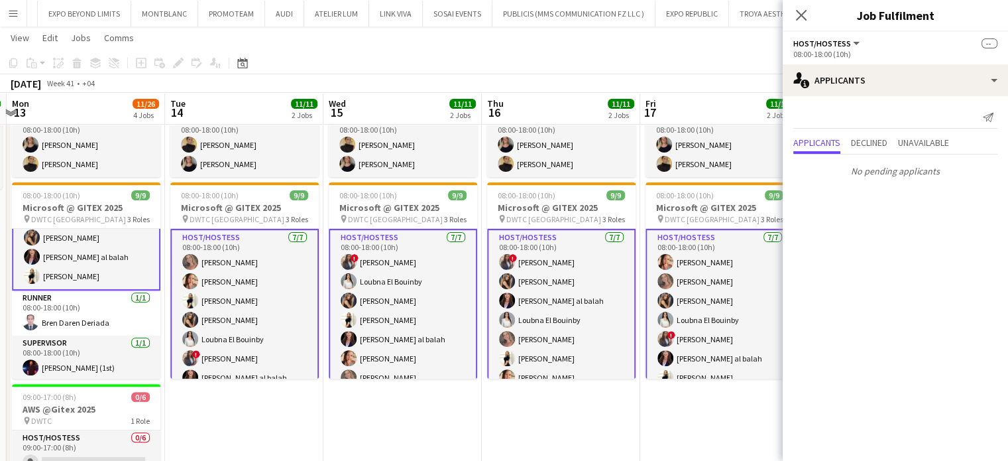
drag, startPoint x: 157, startPoint y: 274, endPoint x: 148, endPoint y: 206, distance: 68.9
click at [148, 208] on app-calendar-viewport "Thu 9 Fri 10 Sat 11 Sun 12 2/2 1 Job Mon 13 11/26 4 Jobs Tue 14 11/11 2 Jobs We…" at bounding box center [504, 163] width 1008 height 1019
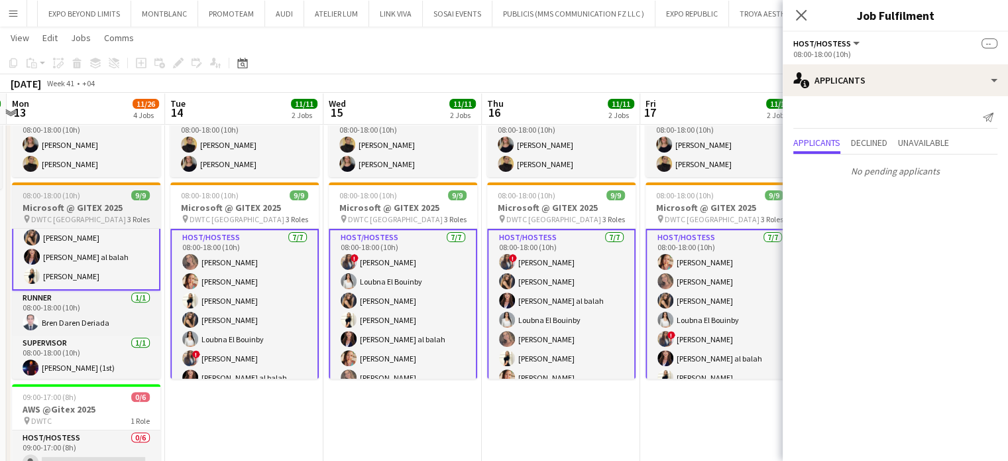
scroll to position [0, 0]
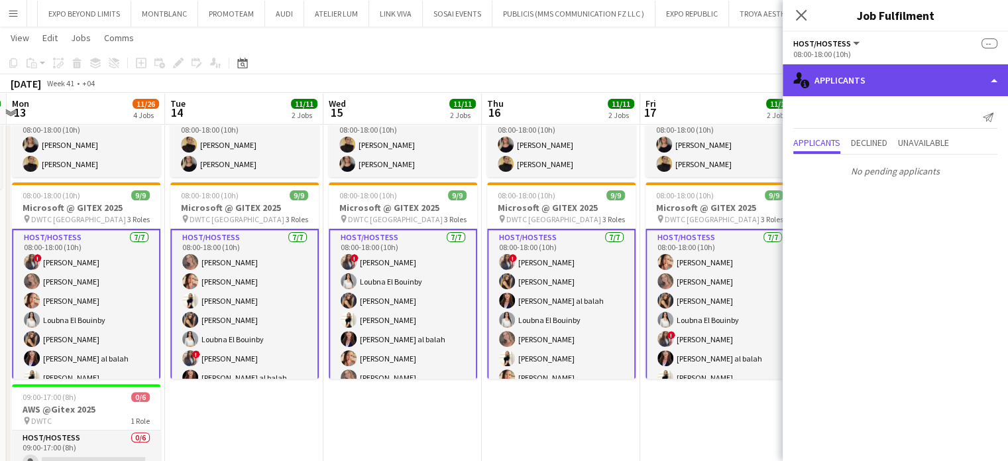
click at [966, 74] on div "single-neutral-actions-information Applicants" at bounding box center [895, 80] width 225 height 32
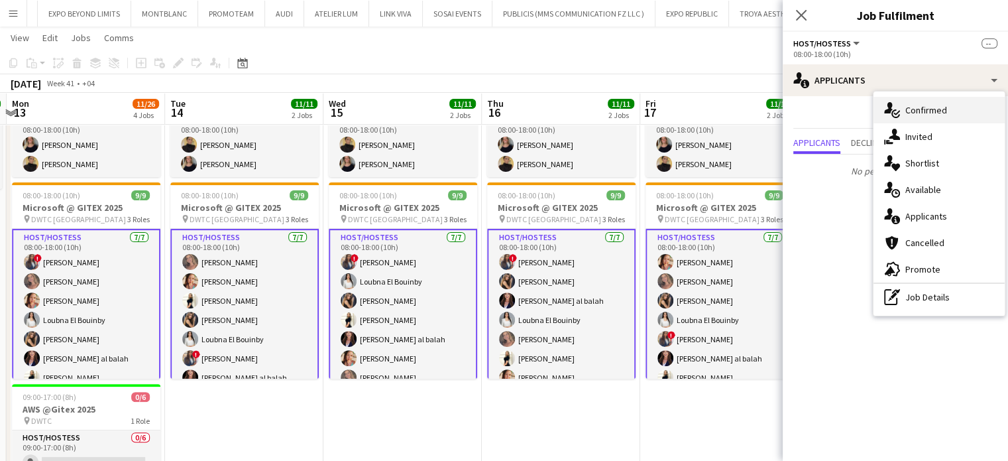
drag, startPoint x: 949, startPoint y: 112, endPoint x: 1010, endPoint y: 256, distance: 156.3
click at [949, 112] on div "single-neutral-actions-check-2 Confirmed" at bounding box center [939, 110] width 131 height 27
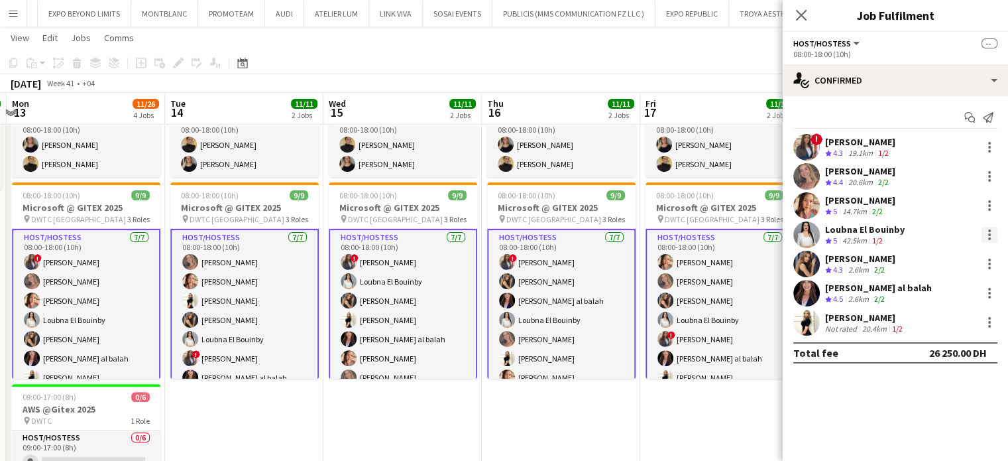
click at [989, 231] on div at bounding box center [990, 230] width 3 height 3
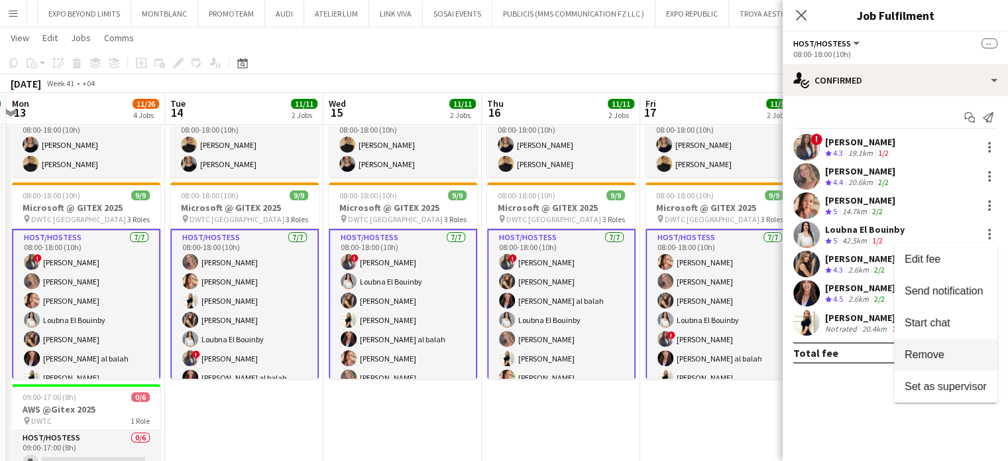
click at [928, 357] on span "Remove" at bounding box center [925, 354] width 40 height 11
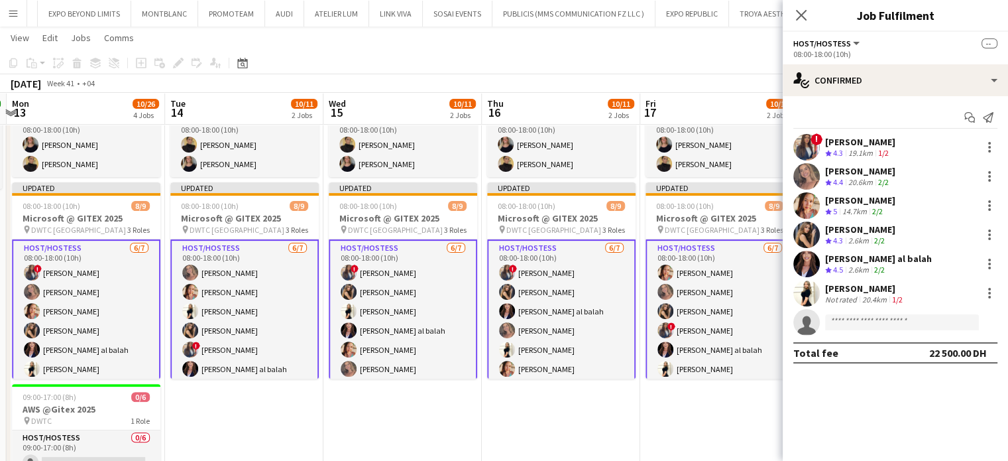
click at [656, 413] on app-date-cell "08:00-18:00 (10h) 2/2 Invest Qatar @Gitex 2025 pin DWTC 1 Role Host/Hostess 2/2…" at bounding box center [719, 336] width 158 height 551
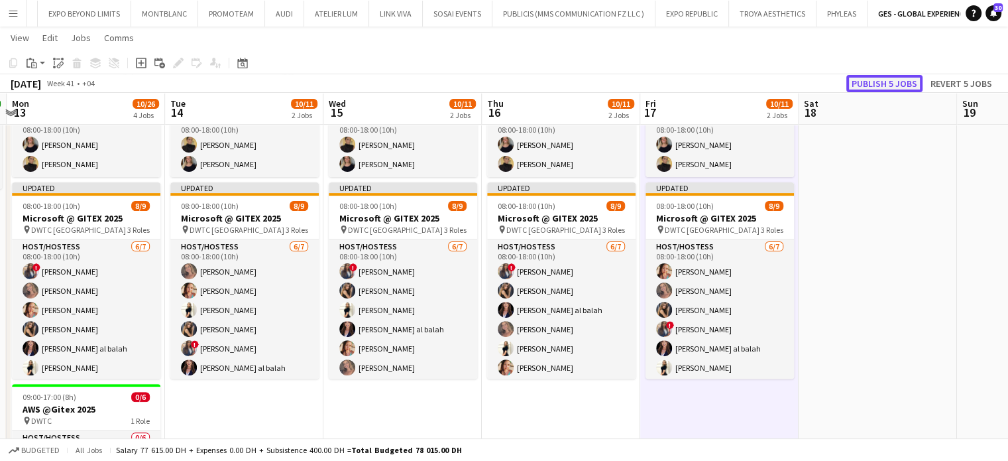
click at [892, 82] on button "Publish 5 jobs" at bounding box center [885, 83] width 76 height 17
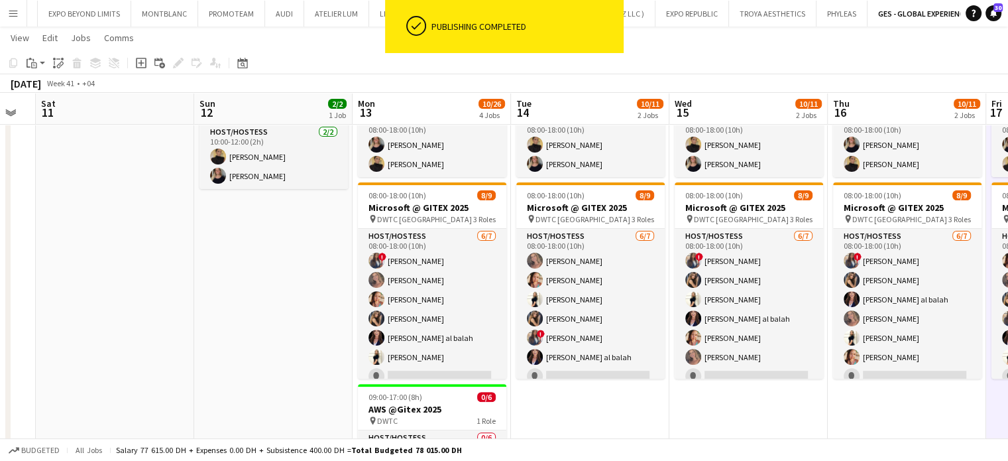
drag, startPoint x: 91, startPoint y: 311, endPoint x: 487, endPoint y: 328, distance: 396.2
click at [487, 328] on app-calendar-viewport "Thu 9 Fri 10 Sat 11 Sun 12 2/2 1 Job Mon 13 10/26 4 Jobs Tue 14 10/11 2 Jobs We…" at bounding box center [504, 163] width 1008 height 1019
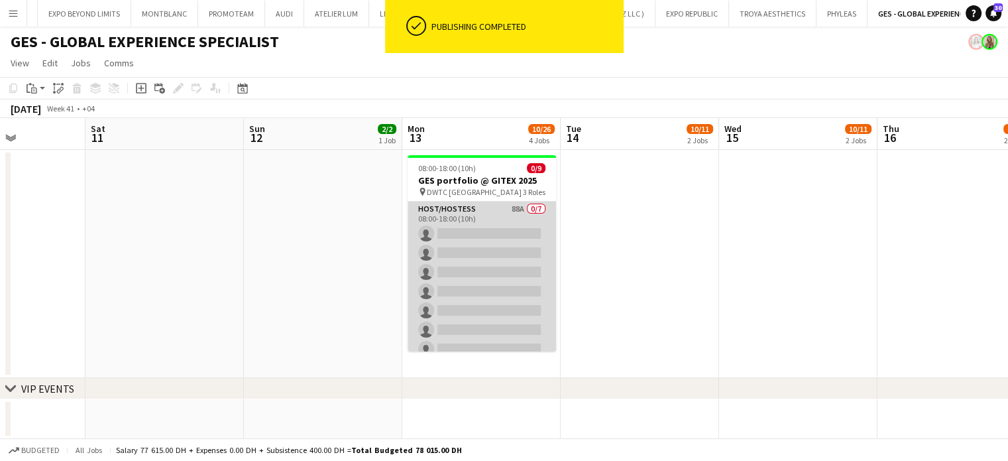
click at [501, 267] on app-card-role "Host/Hostess 88A 0/7 08:00-18:00 (10h) single-neutral-actions single-neutral-ac…" at bounding box center [482, 282] width 149 height 160
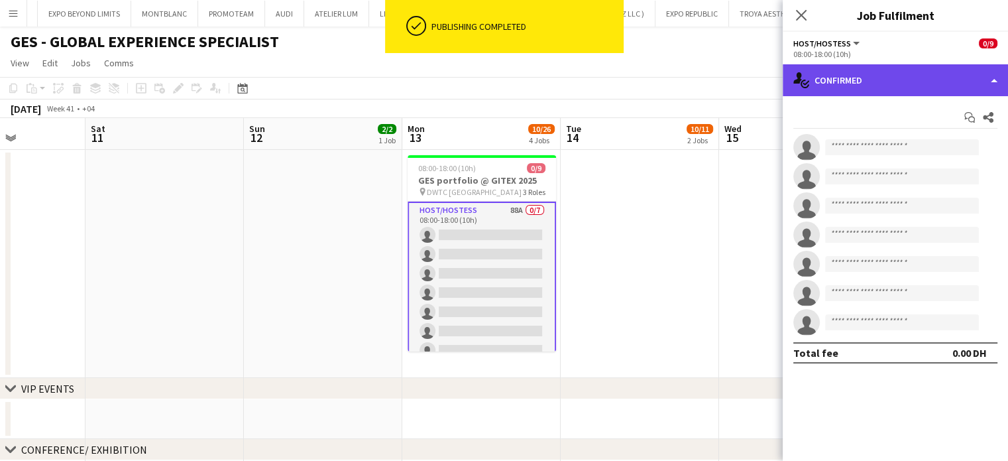
click at [965, 82] on div "single-neutral-actions-check-2 Confirmed" at bounding box center [895, 80] width 225 height 32
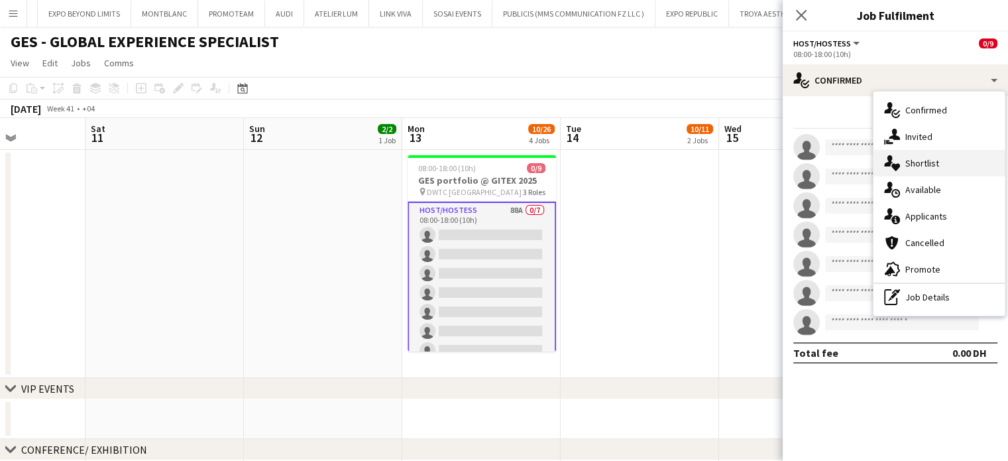
click at [931, 159] on span "Shortlist" at bounding box center [923, 163] width 34 height 12
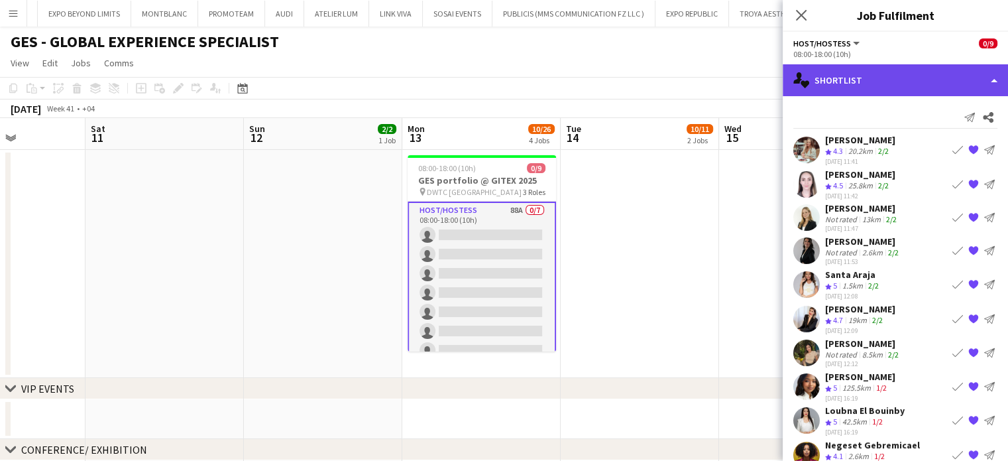
click at [957, 78] on div "single-neutral-actions-heart Shortlist" at bounding box center [895, 80] width 225 height 32
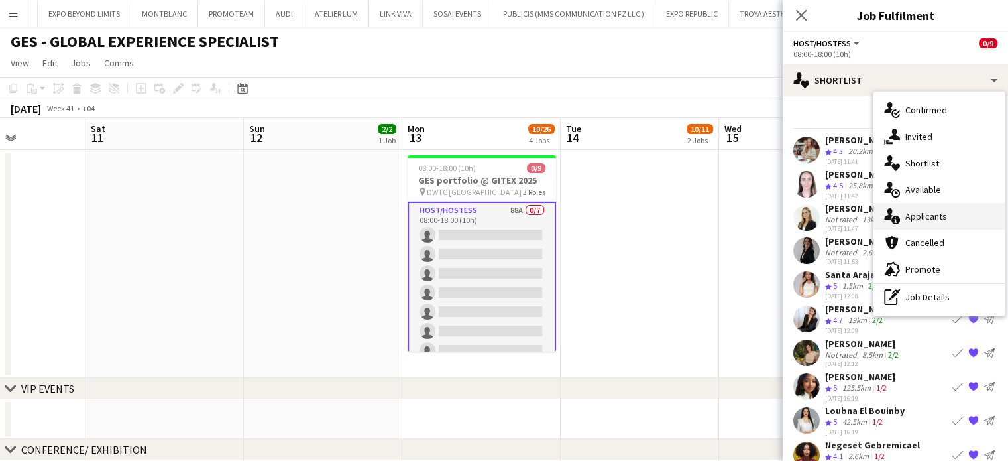
click at [945, 219] on span "Applicants" at bounding box center [927, 216] width 42 height 12
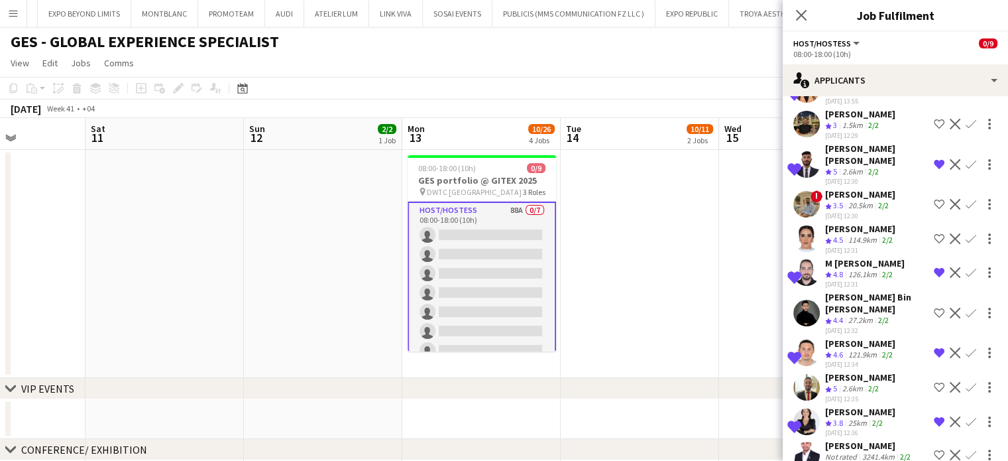
scroll to position [1724, 0]
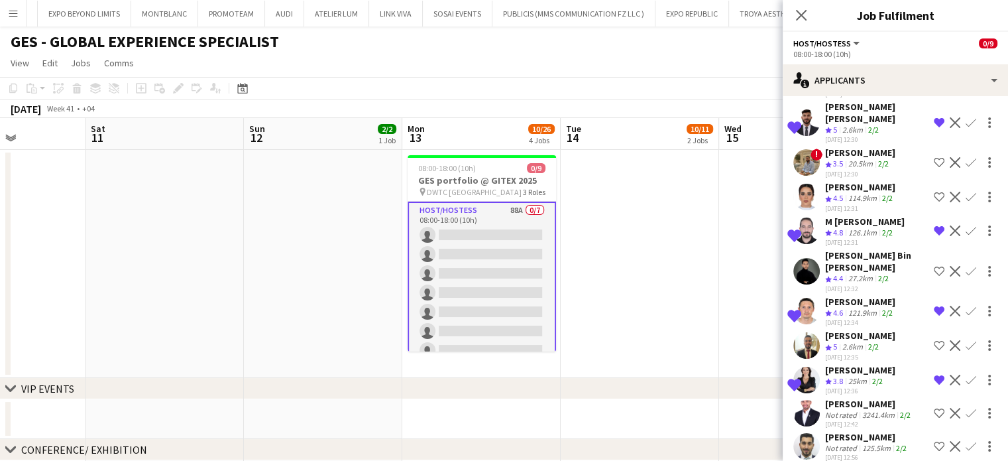
click at [934, 192] on app-icon "Shortlist crew" at bounding box center [939, 197] width 11 height 11
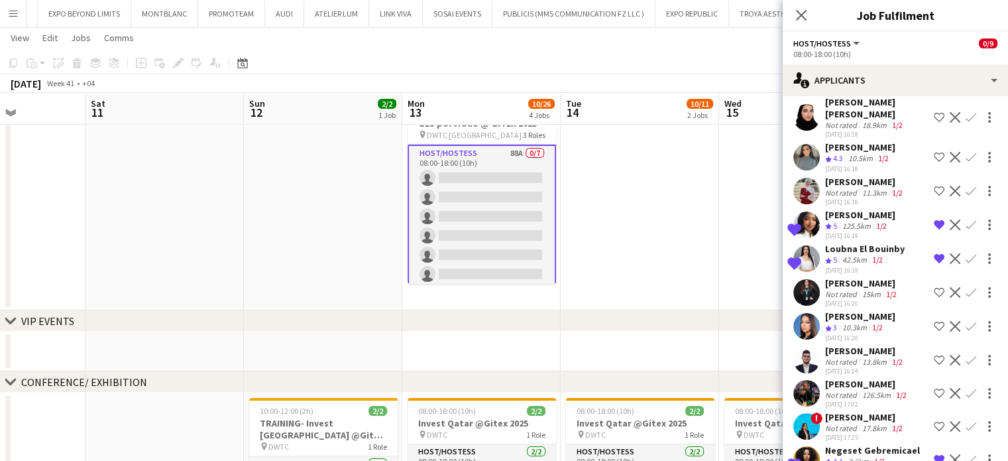
scroll to position [949, 0]
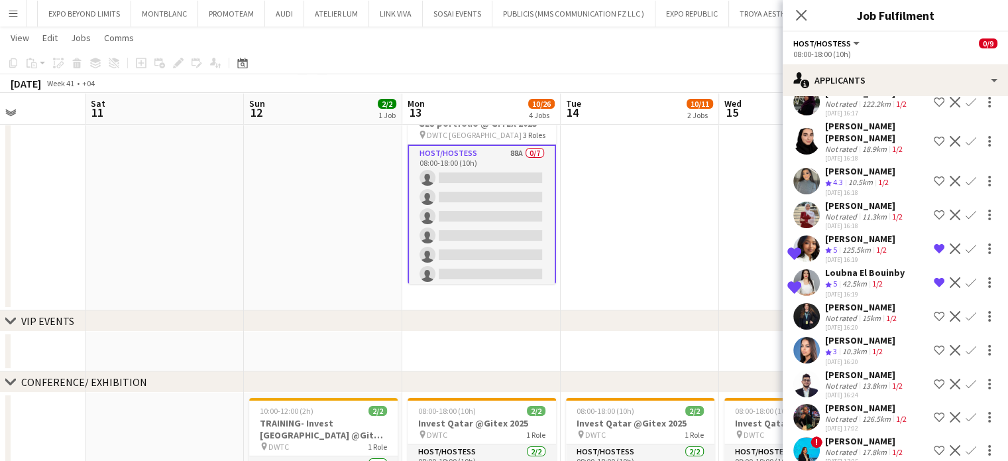
click at [950, 277] on app-icon "Decline" at bounding box center [955, 282] width 11 height 11
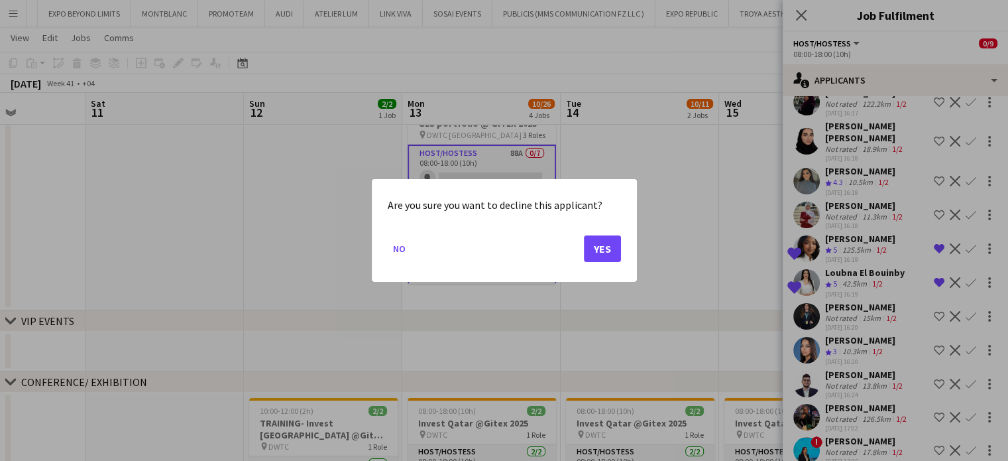
scroll to position [0, 0]
click at [605, 250] on button "Yes" at bounding box center [602, 248] width 37 height 27
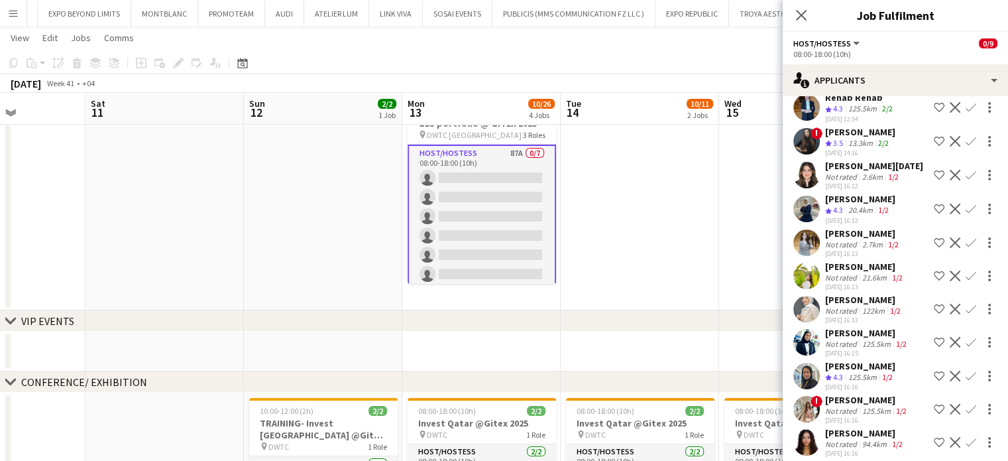
scroll to position [552, 0]
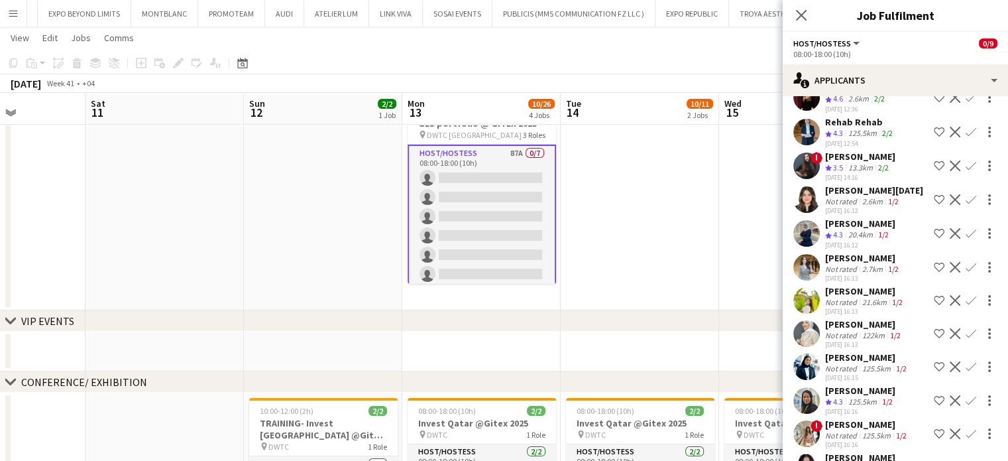
click at [851, 264] on div "Nawar Osama" at bounding box center [863, 258] width 76 height 12
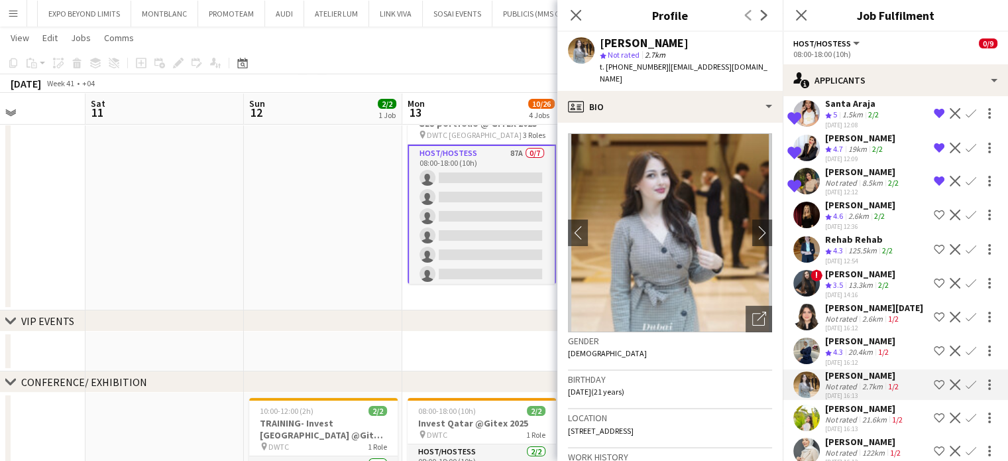
scroll to position [419, 0]
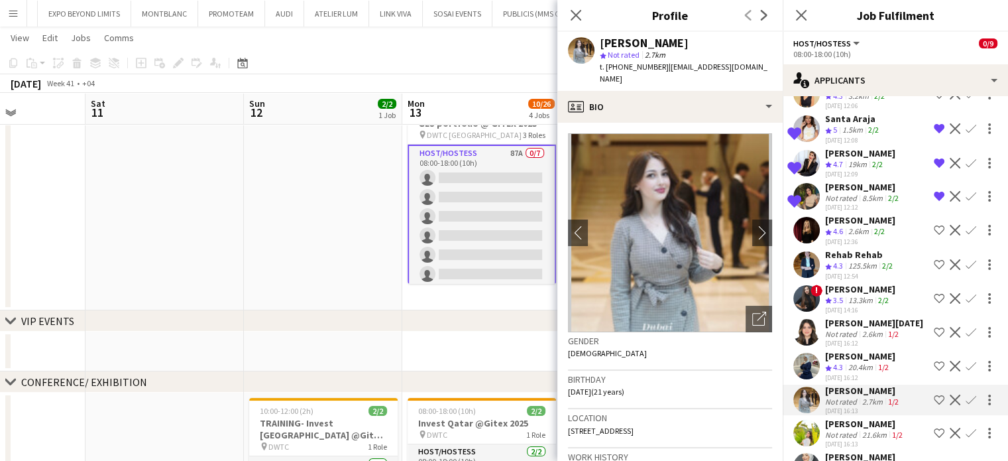
click at [839, 261] on div "Rehab Rehab" at bounding box center [860, 255] width 70 height 12
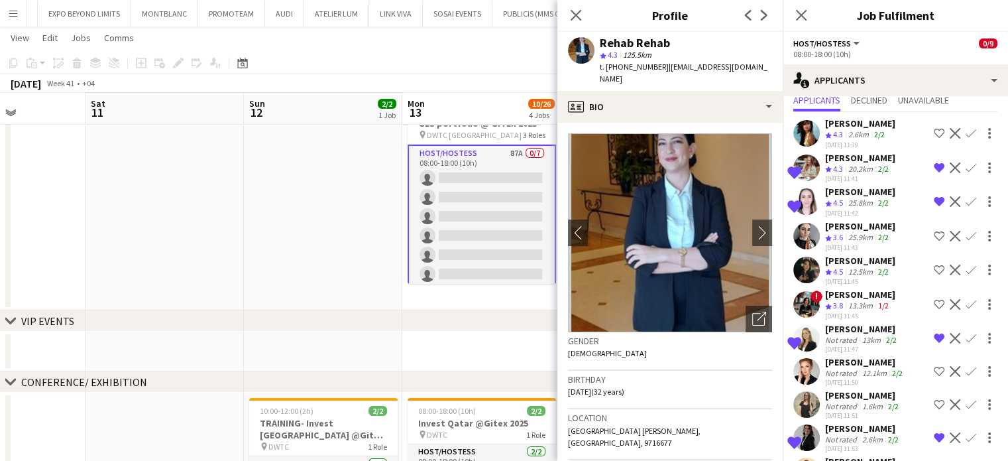
scroll to position [21, 0]
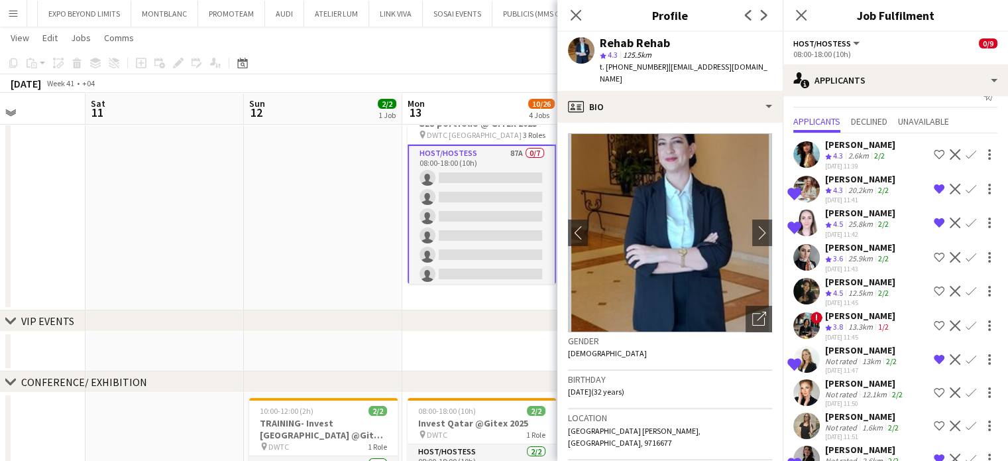
click at [950, 320] on app-icon "Decline" at bounding box center [955, 325] width 11 height 11
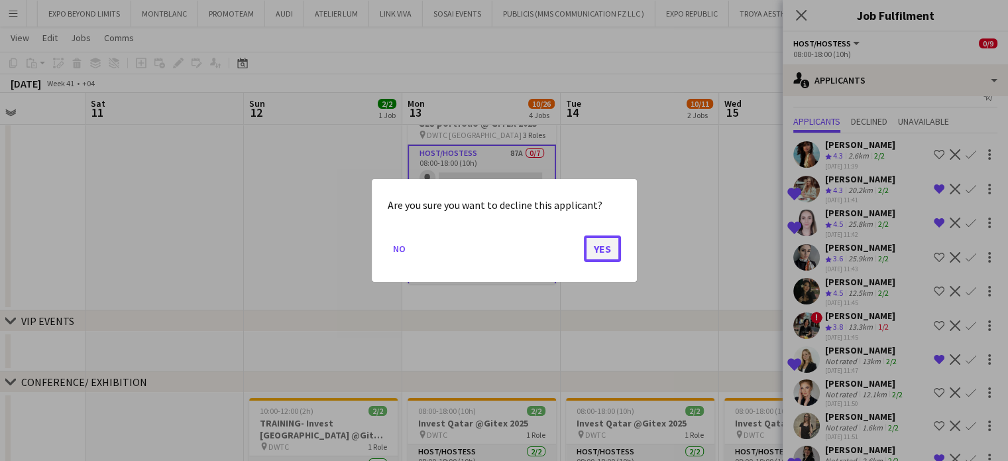
click at [593, 248] on button "Yes" at bounding box center [602, 248] width 37 height 27
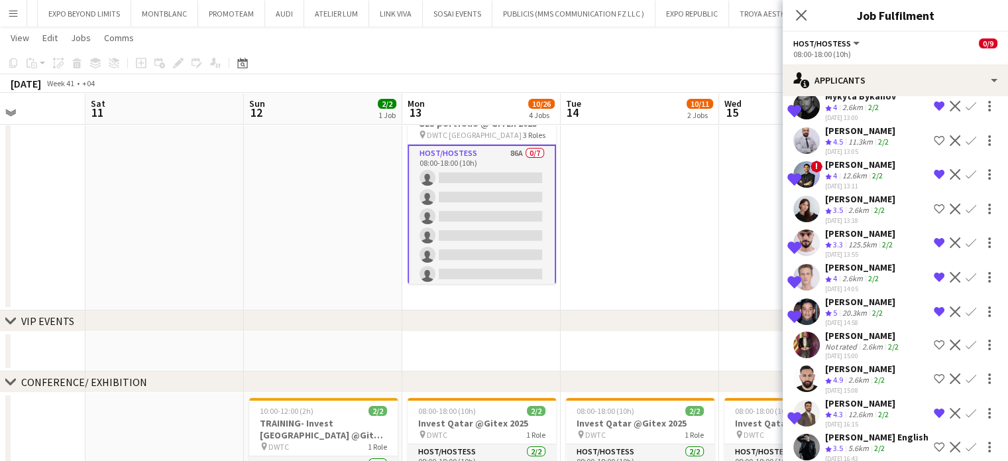
scroll to position [2076, 0]
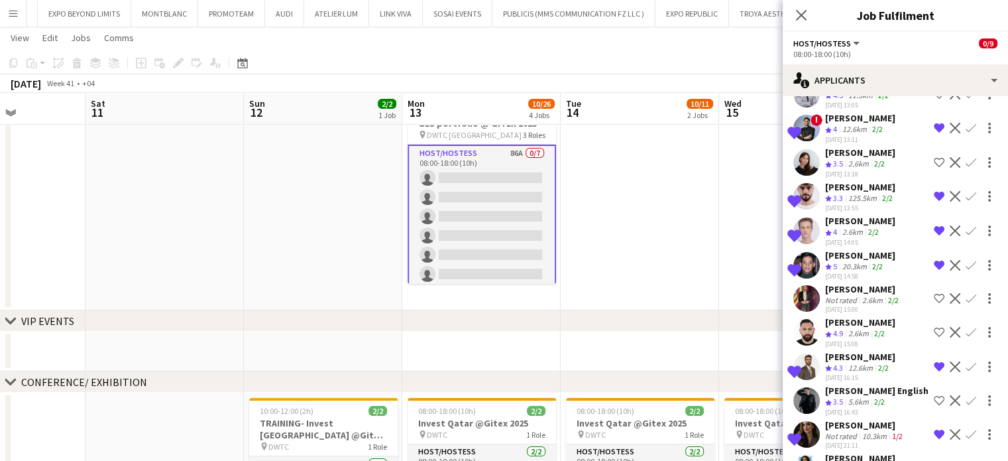
click at [715, 320] on div "chevron-right VIP EVENTS" at bounding box center [504, 320] width 1008 height 21
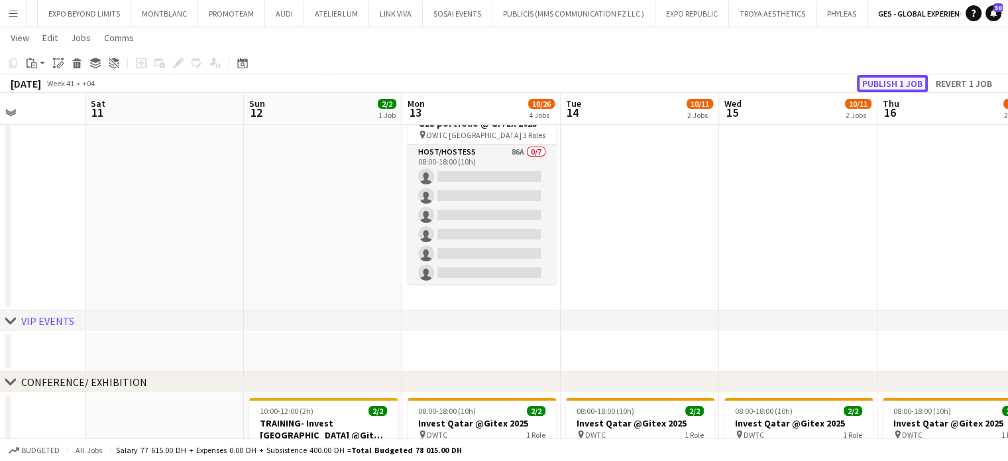
click at [883, 78] on button "Publish 1 job" at bounding box center [892, 83] width 71 height 17
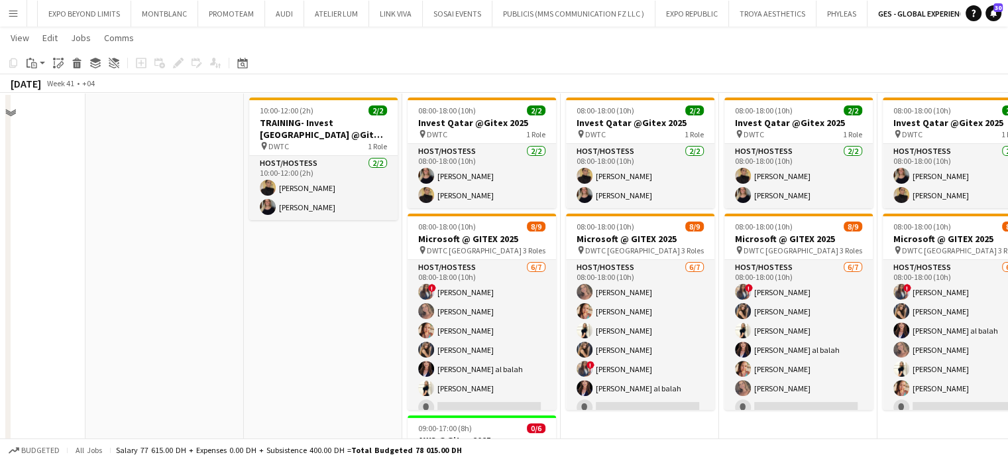
scroll to position [0, 0]
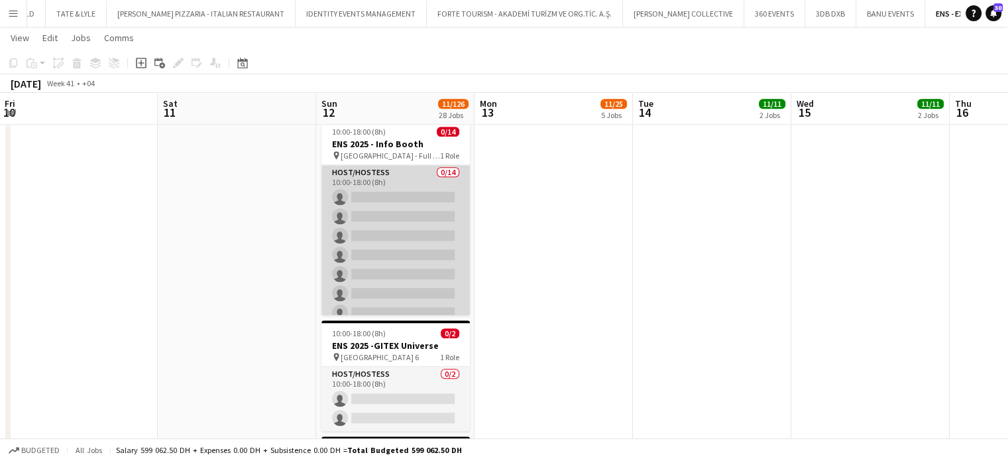
click at [402, 202] on app-card-role "Host/Hostess 0/14 10:00-18:00 (8h) single-neutral-actions single-neutral-action…" at bounding box center [396, 312] width 149 height 295
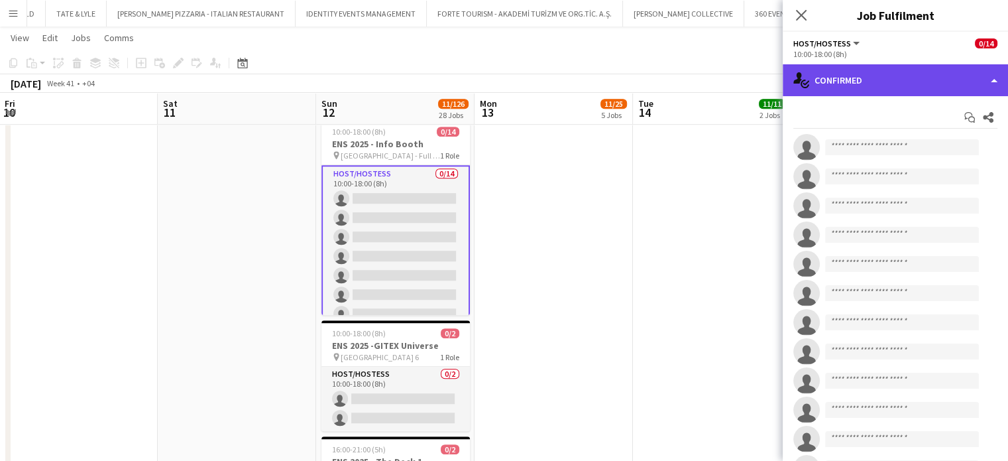
click at [985, 71] on div "single-neutral-actions-check-2 Confirmed" at bounding box center [895, 80] width 225 height 32
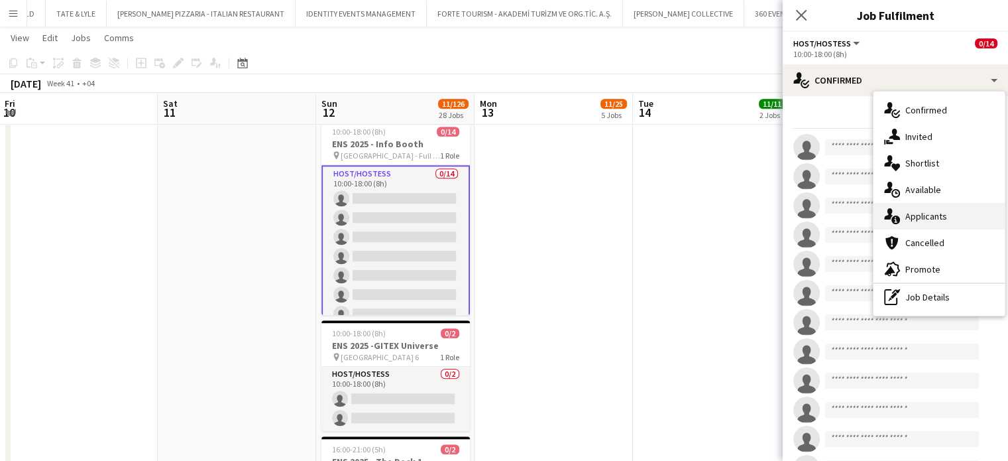
click at [934, 214] on span "Applicants" at bounding box center [927, 216] width 42 height 12
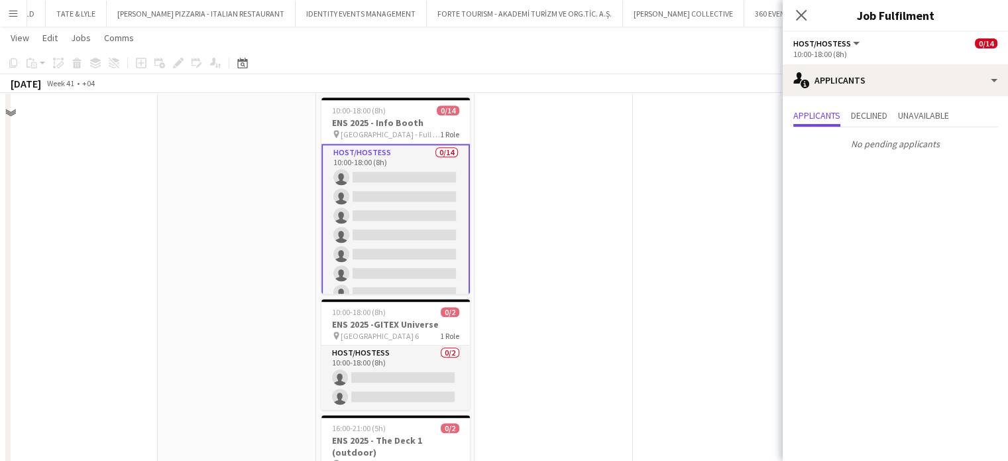
scroll to position [796, 0]
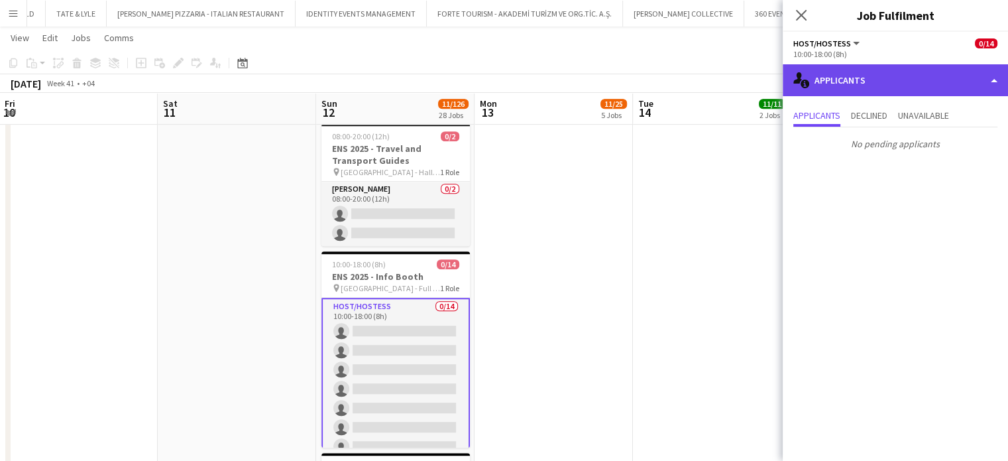
click at [912, 85] on div "single-neutral-actions-information Applicants" at bounding box center [895, 80] width 225 height 32
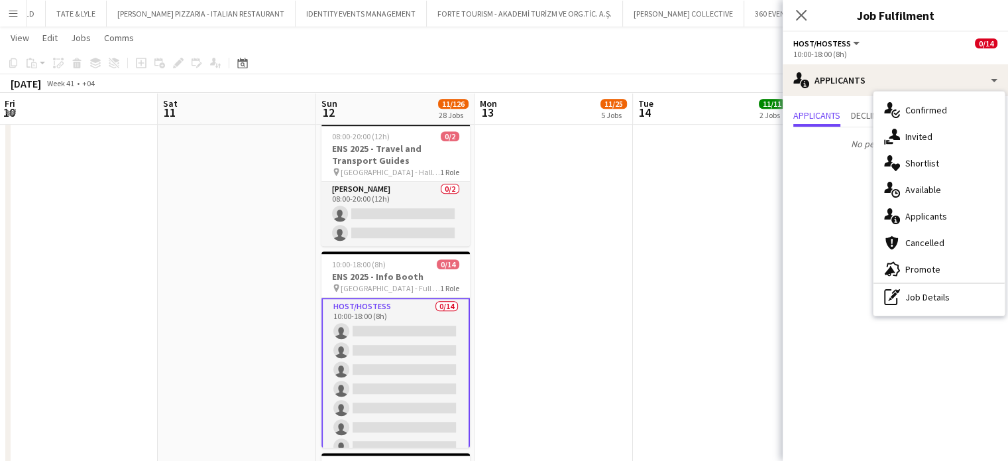
click at [927, 295] on div "pen-write Job Details" at bounding box center [939, 297] width 131 height 27
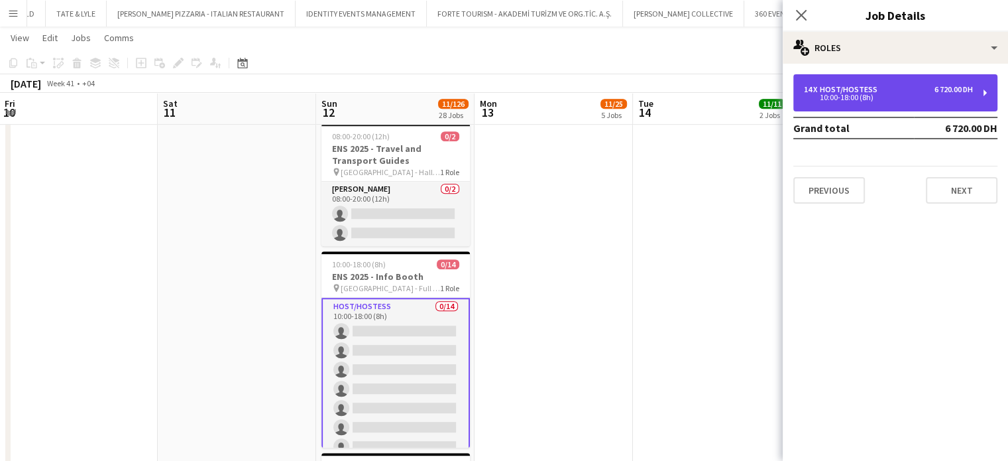
click at [885, 85] on div "14 x Host/Hostess 6 720.00 DH" at bounding box center [888, 89] width 169 height 9
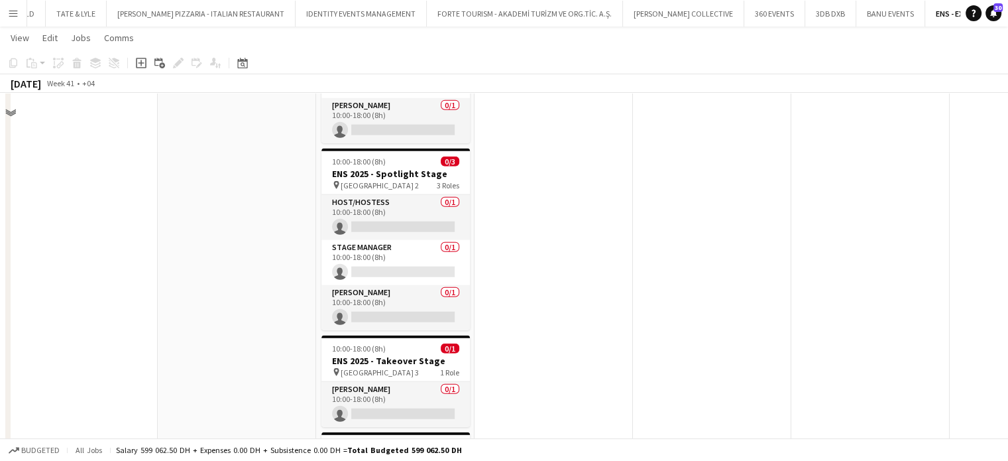
scroll to position [3116, 0]
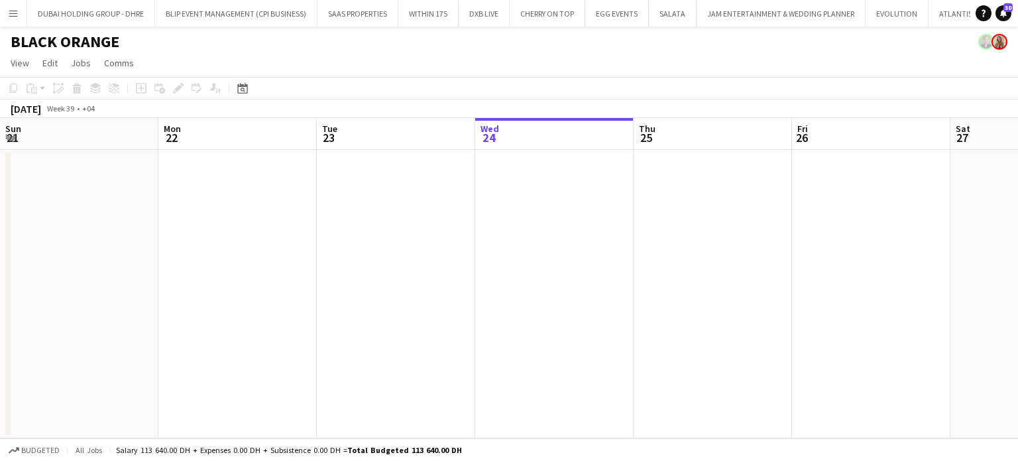
scroll to position [0, 317]
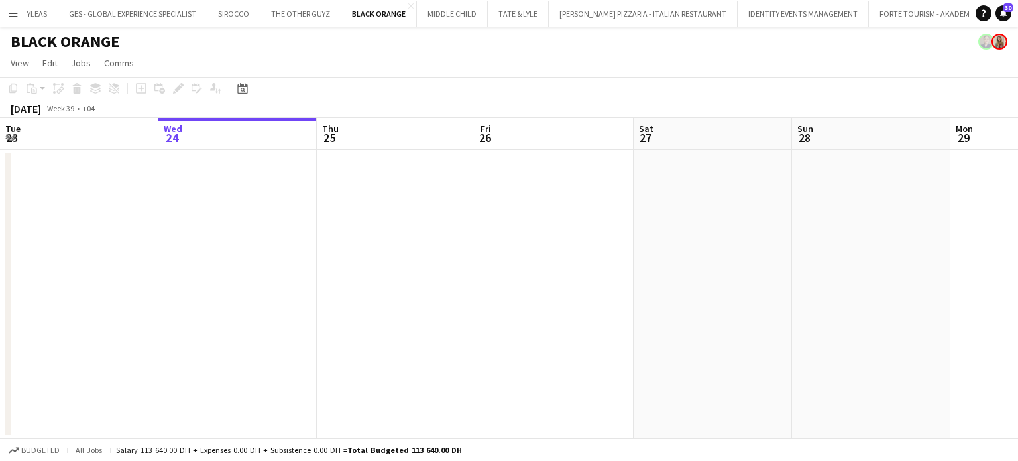
click at [9, 13] on app-icon "Menu" at bounding box center [13, 13] width 11 height 11
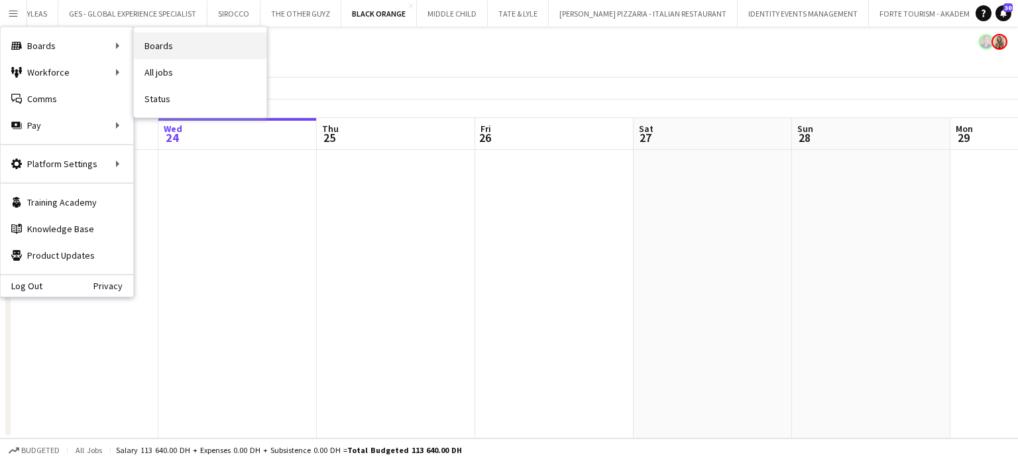
click at [168, 46] on link "Boards" at bounding box center [200, 45] width 133 height 27
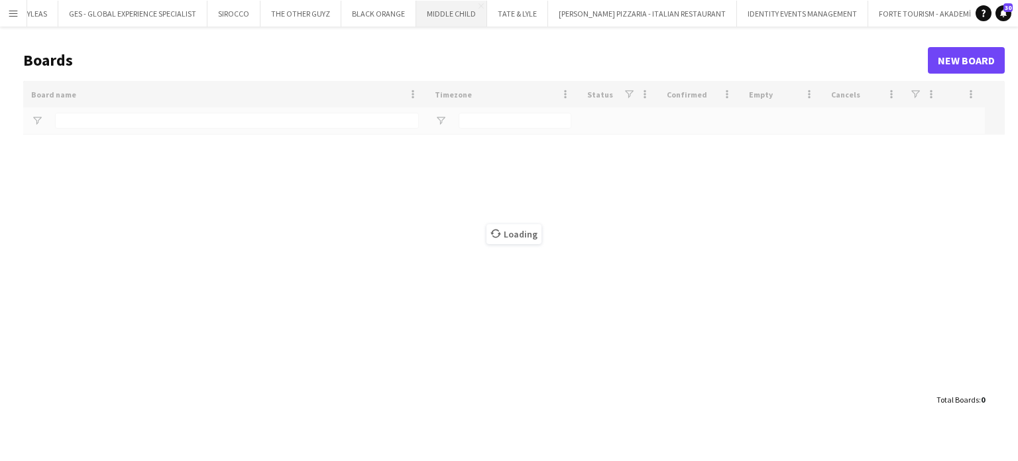
click at [416, 15] on button "MIDDLE CHILD Close" at bounding box center [451, 14] width 71 height 26
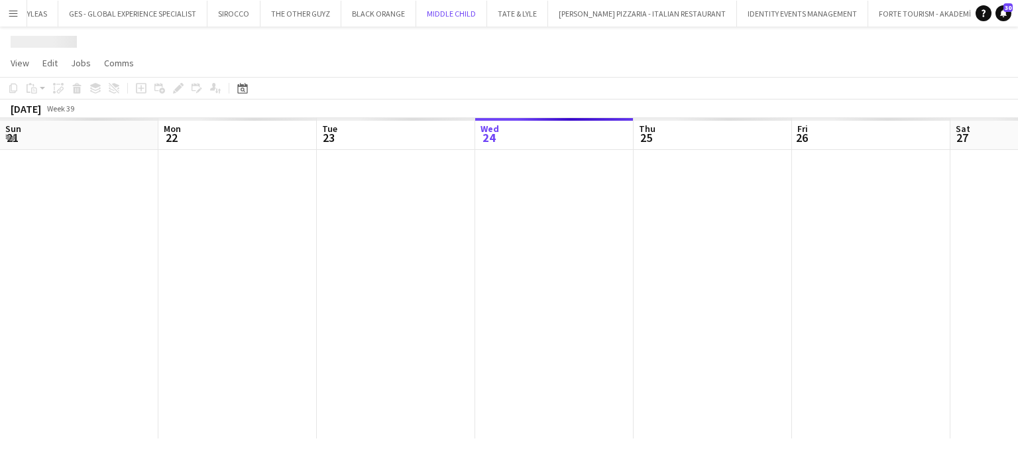
scroll to position [0, 317]
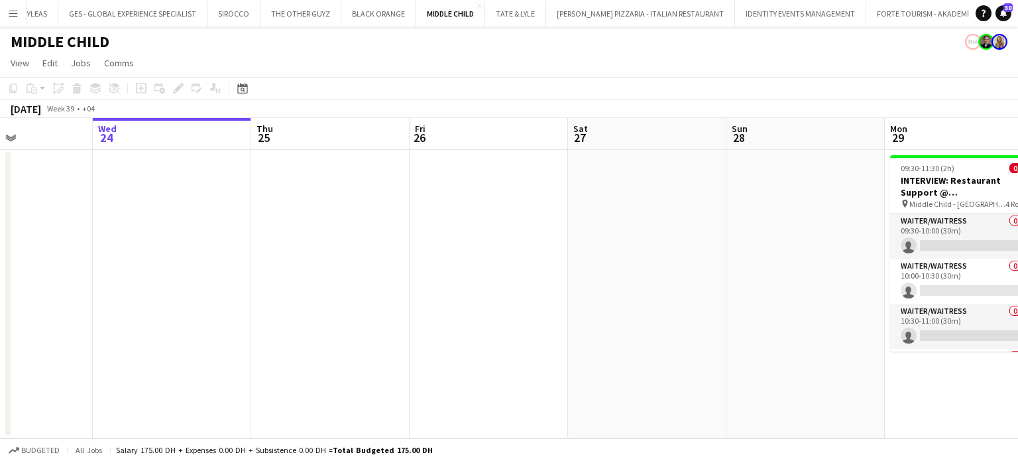
drag, startPoint x: 726, startPoint y: 255, endPoint x: 172, endPoint y: 259, distance: 553.6
click at [176, 259] on app-calendar-viewport "Sun 21 Mon 22 Tue 23 Wed 24 Thu 25 Fri 26 Sat 27 Sun 28 Mon 29 0/4 1 Job Tue 30…" at bounding box center [509, 278] width 1018 height 320
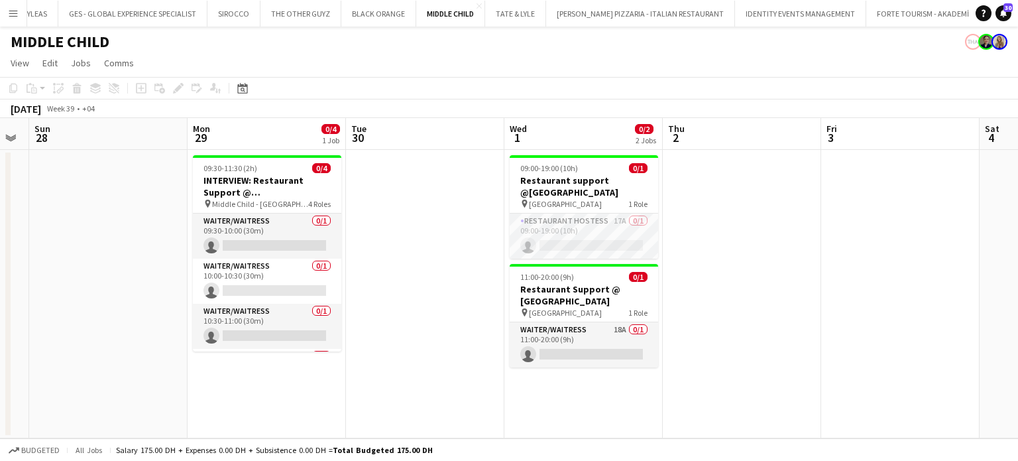
drag, startPoint x: 339, startPoint y: 278, endPoint x: 298, endPoint y: 278, distance: 41.1
click at [308, 278] on app-calendar-viewport "Wed 24 Thu 25 Fri 26 Sat 27 Sun 28 Mon 29 0/4 1 Job Tue 30 Wed 1 0/2 2 Jobs Thu…" at bounding box center [509, 278] width 1018 height 320
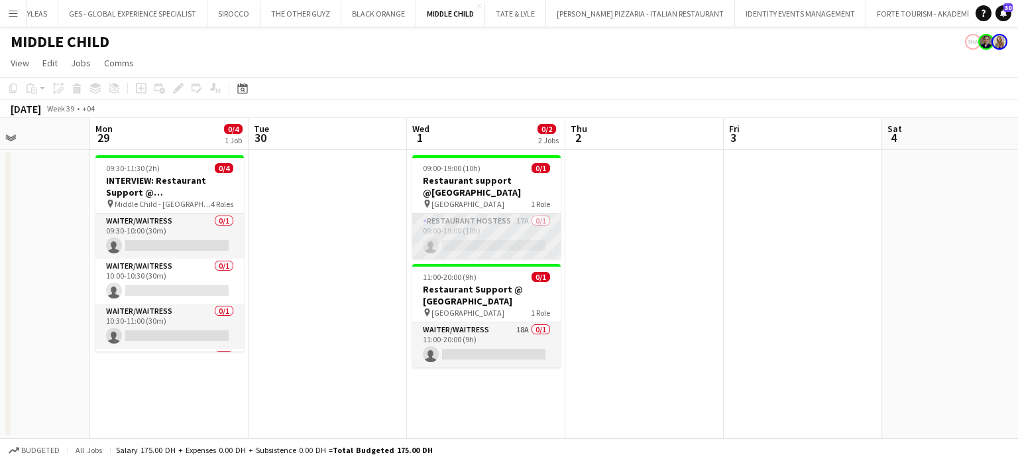
click at [480, 251] on app-card-role "Restaurant Hostess 17A 0/1 09:00-19:00 (10h) single-neutral-actions" at bounding box center [486, 235] width 149 height 45
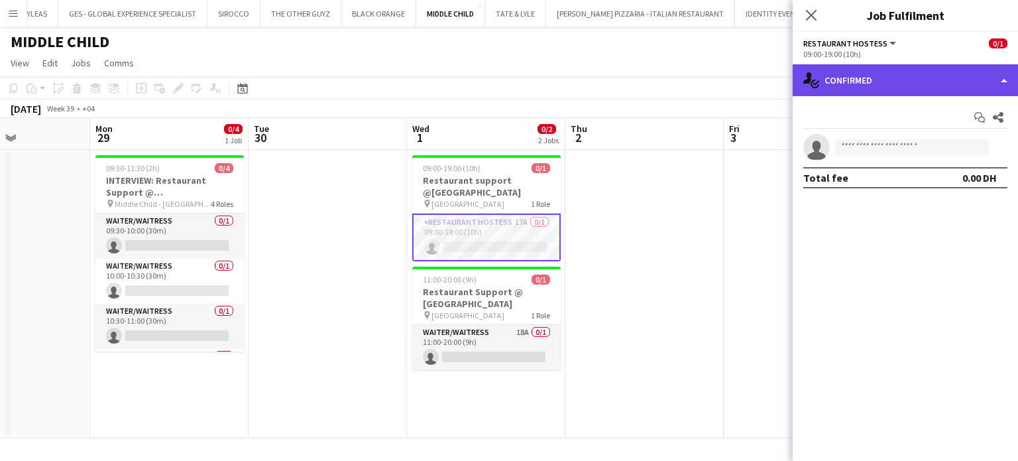
click at [997, 90] on div "single-neutral-actions-check-2 Confirmed" at bounding box center [905, 80] width 225 height 32
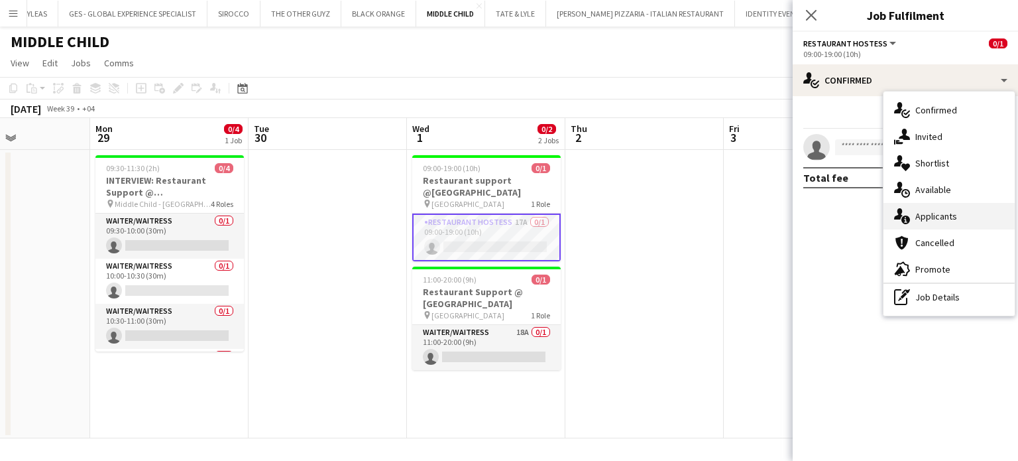
click at [939, 221] on span "Applicants" at bounding box center [937, 216] width 42 height 12
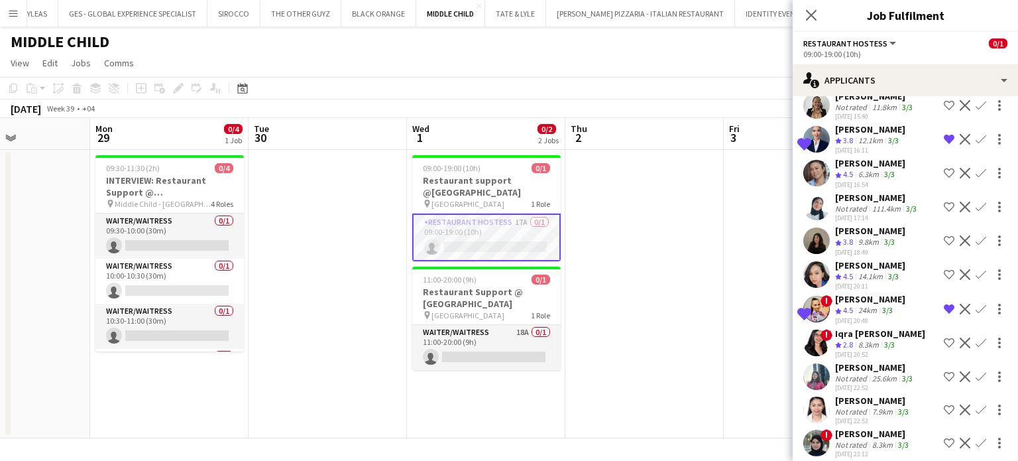
scroll to position [266, 0]
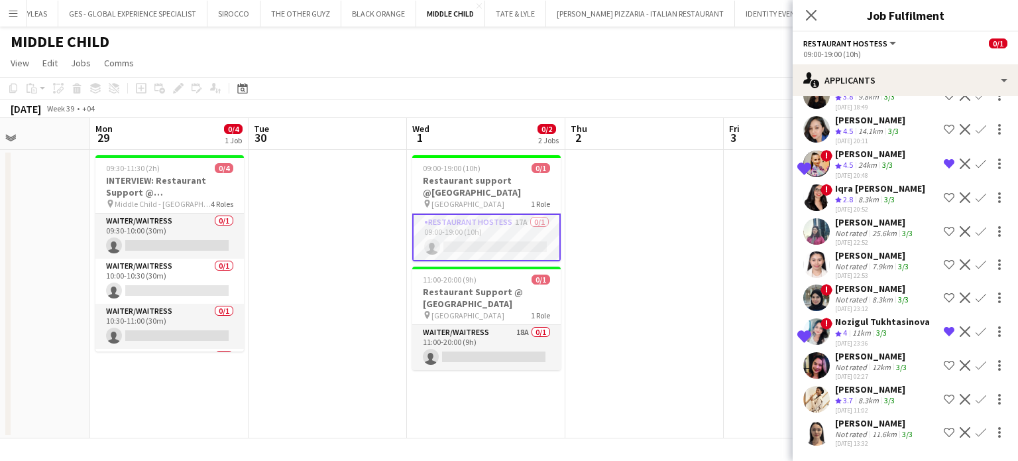
click at [868, 429] on div "Not rated" at bounding box center [852, 434] width 34 height 10
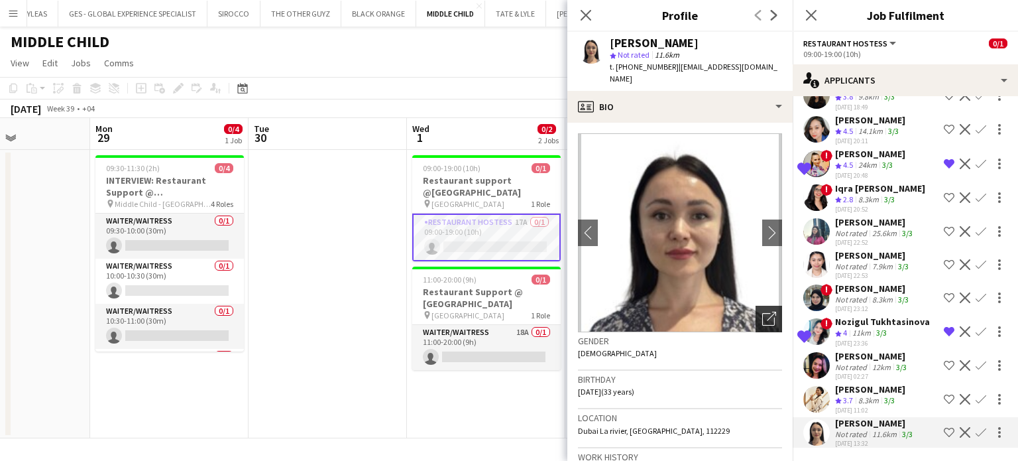
drag, startPoint x: 756, startPoint y: 315, endPoint x: 753, endPoint y: 304, distance: 11.1
click at [756, 314] on div "Open photos pop-in" at bounding box center [769, 319] width 27 height 27
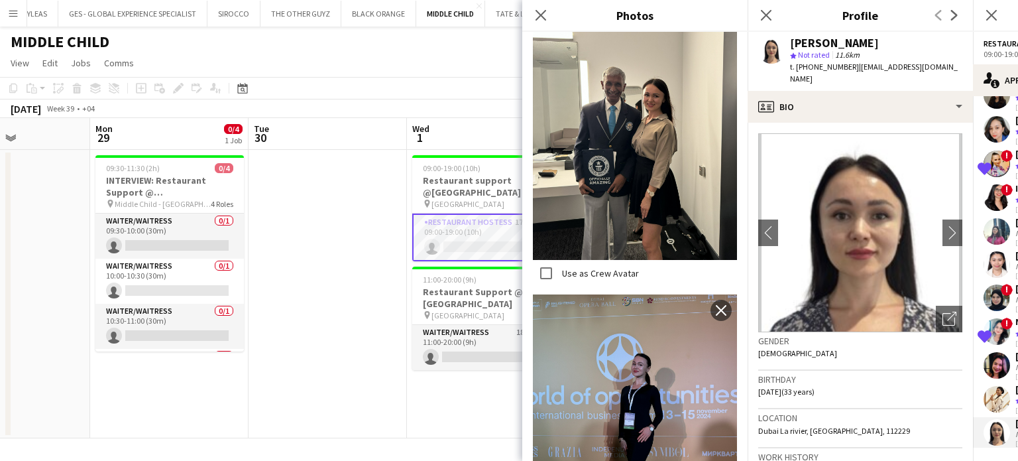
scroll to position [1790, 0]
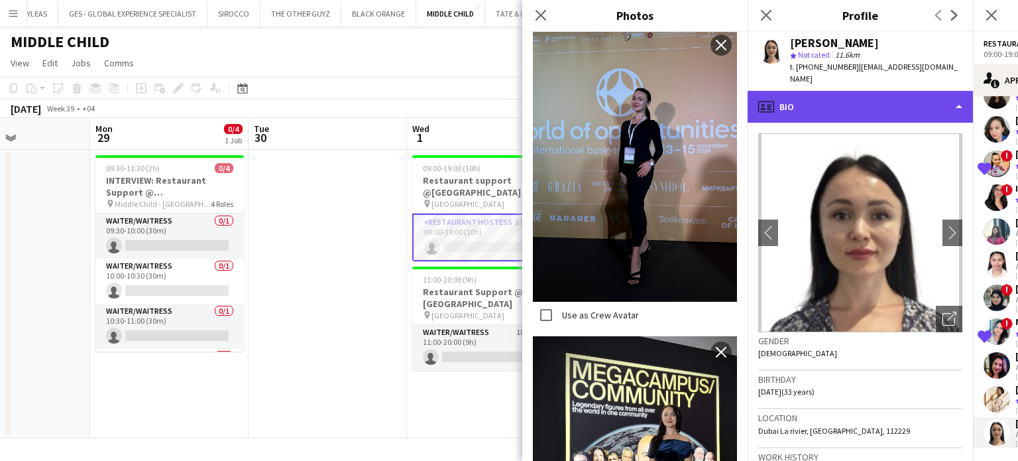
click at [930, 91] on div "profile Bio" at bounding box center [860, 107] width 225 height 32
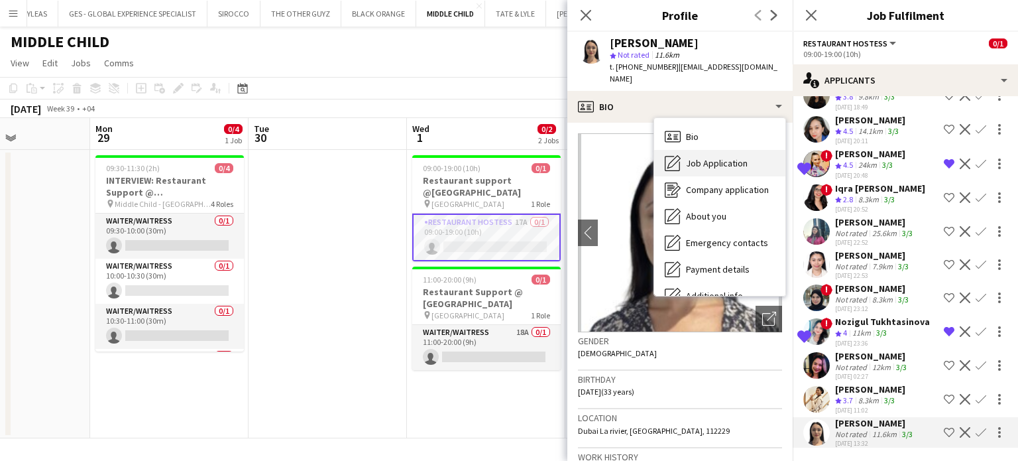
click at [743, 157] on span "Job Application" at bounding box center [717, 163] width 62 height 12
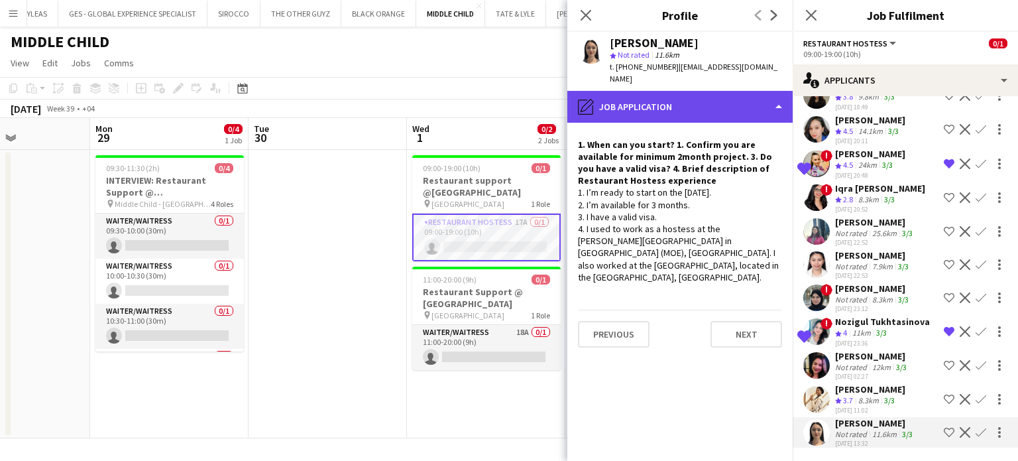
click at [706, 91] on div "pencil4 Job Application" at bounding box center [680, 107] width 225 height 32
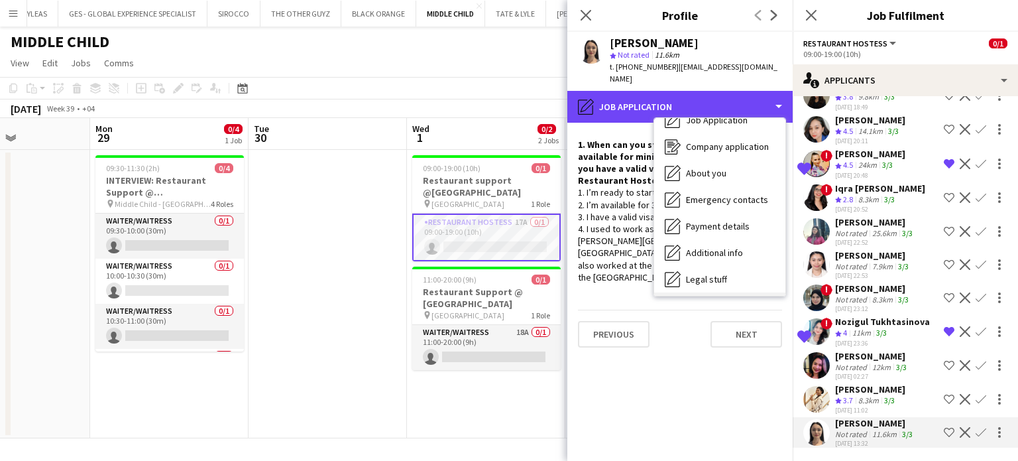
scroll to position [98, 0]
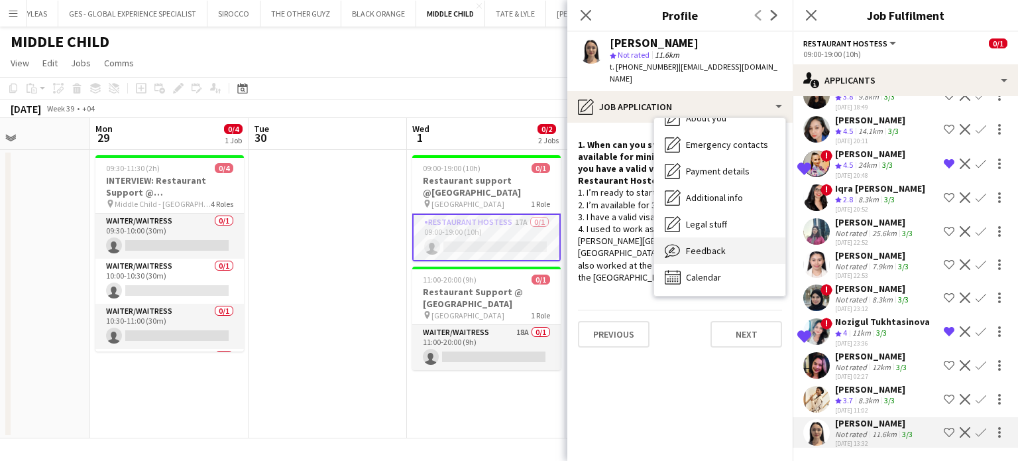
click at [696, 245] on span "Feedback" at bounding box center [706, 251] width 40 height 12
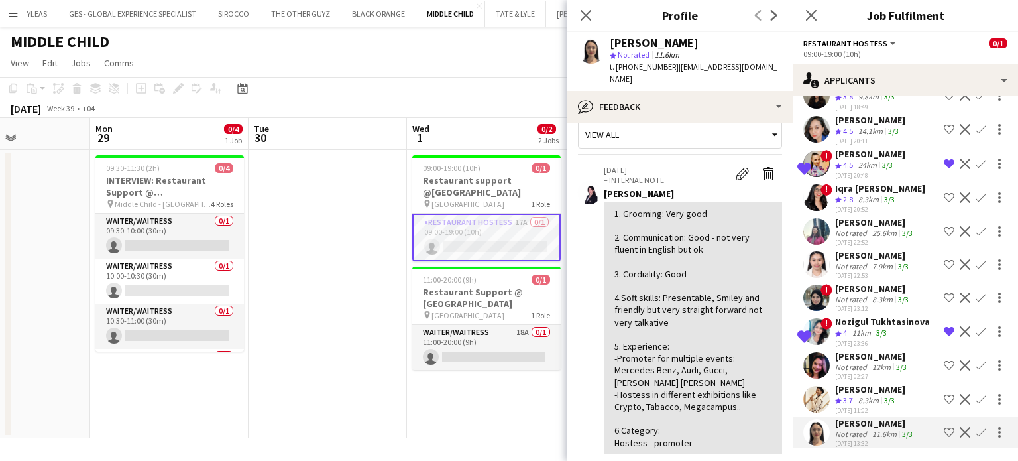
scroll to position [0, 0]
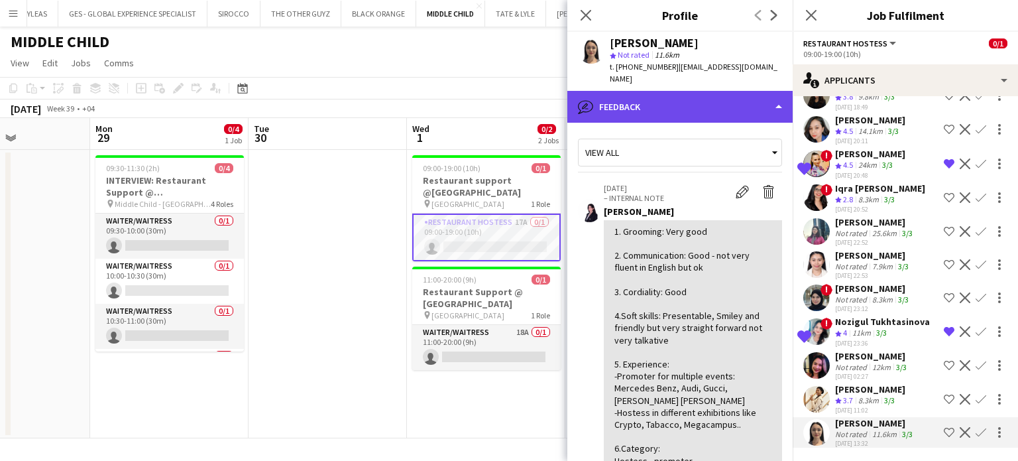
click at [722, 91] on div "bubble-pencil Feedback" at bounding box center [680, 107] width 225 height 32
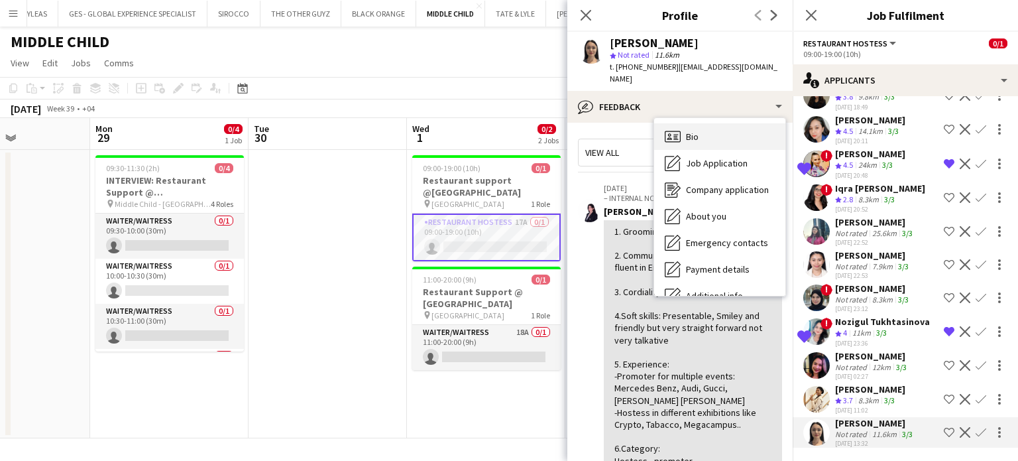
click at [701, 123] on div "Bio Bio" at bounding box center [719, 136] width 131 height 27
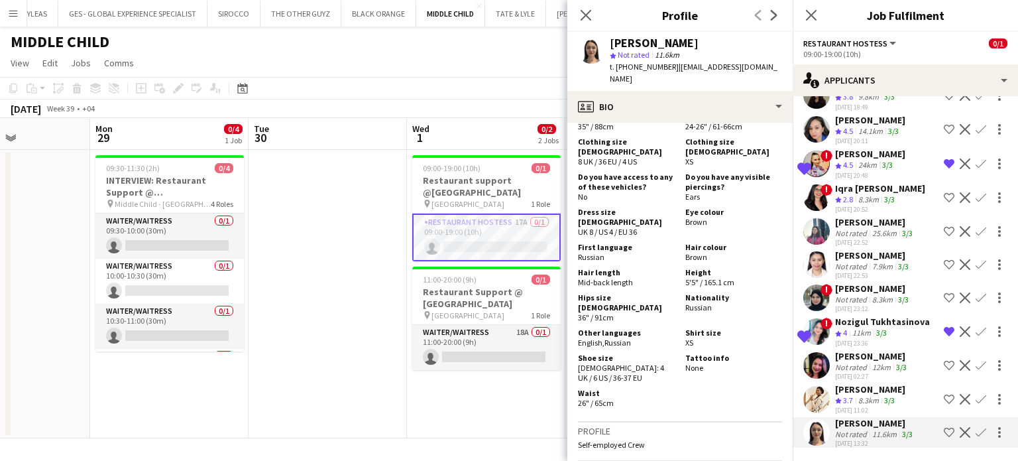
scroll to position [464, 0]
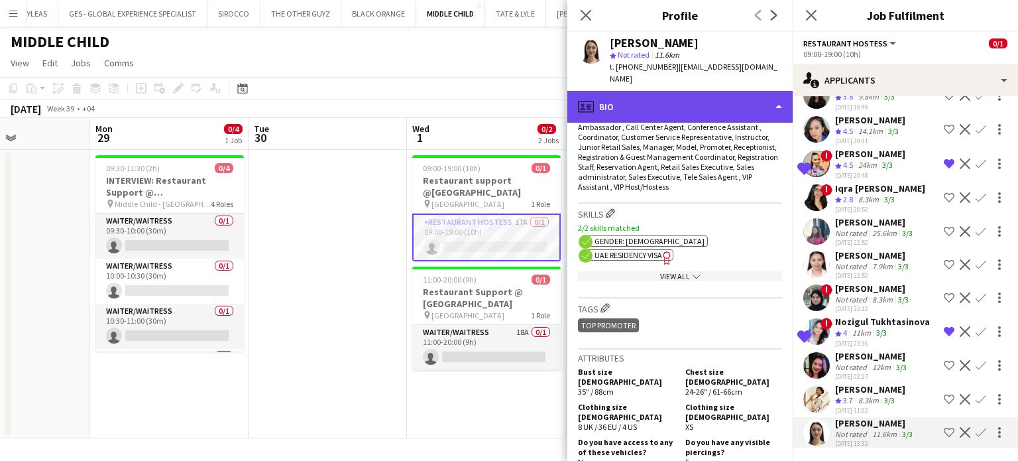
click at [756, 94] on div "profile Bio" at bounding box center [680, 107] width 225 height 32
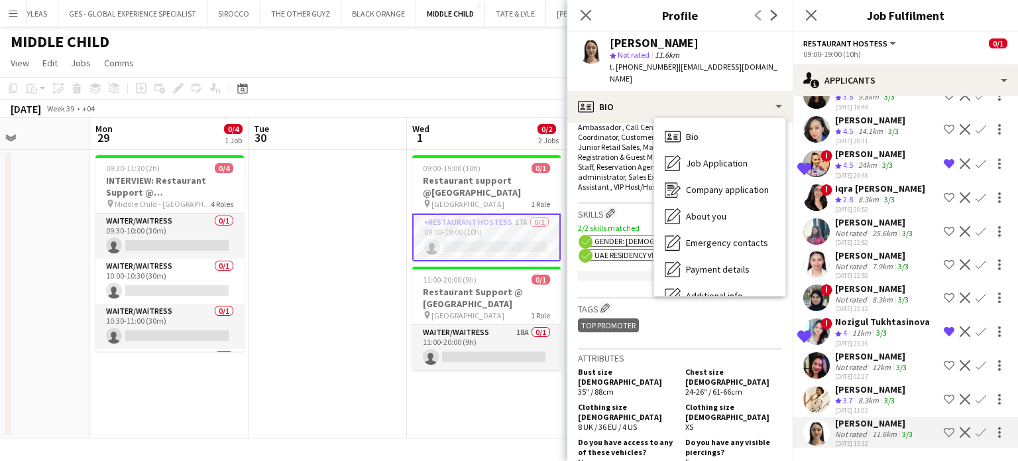
click at [340, 208] on app-date-cell at bounding box center [328, 294] width 158 height 288
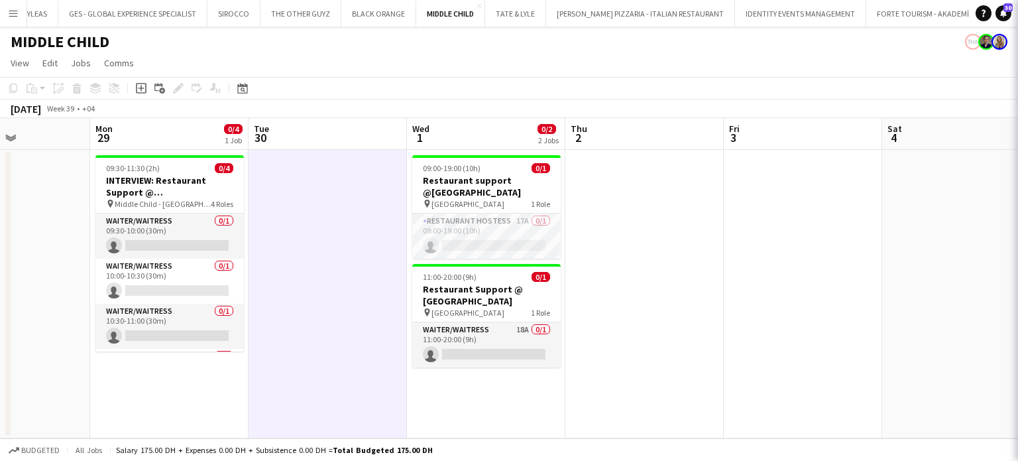
scroll to position [0, 0]
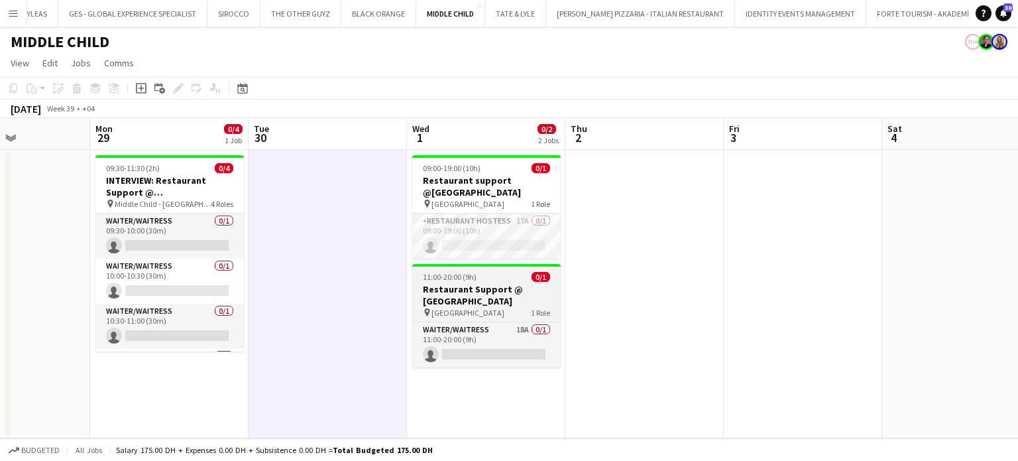
click at [462, 299] on h3 "Restaurant Support @ Al Serkal Avenue" at bounding box center [486, 295] width 149 height 24
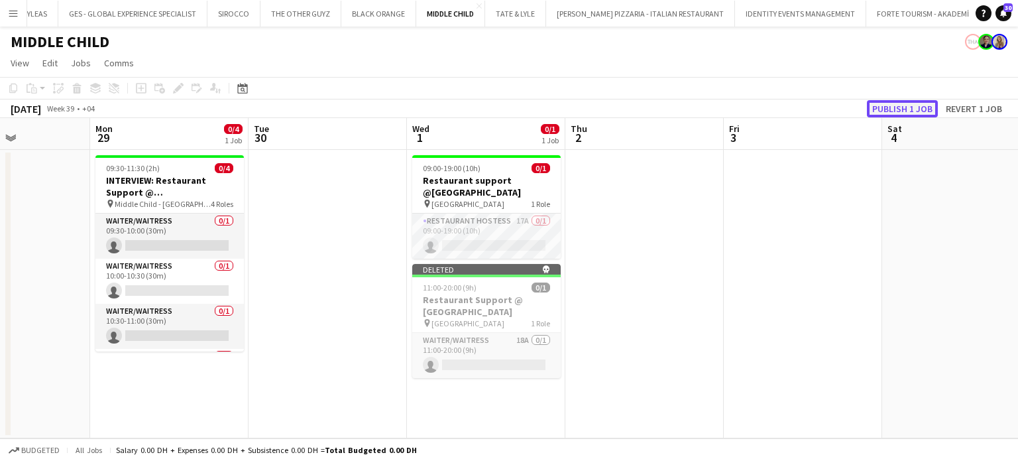
click at [886, 105] on button "Publish 1 job" at bounding box center [902, 108] width 71 height 17
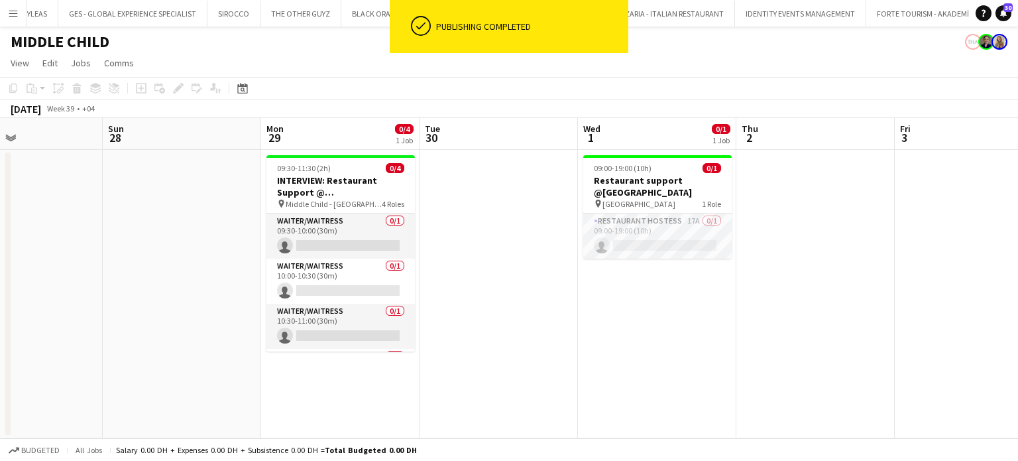
drag, startPoint x: 347, startPoint y: 345, endPoint x: 554, endPoint y: 347, distance: 206.9
click at [551, 347] on app-calendar-viewport "Thu 25 Fri 26 Sat 27 Sun 28 Mon 29 0/4 1 Job Tue 30 Wed 1 0/1 1 Job Thu 2 Fri 3…" at bounding box center [509, 278] width 1018 height 320
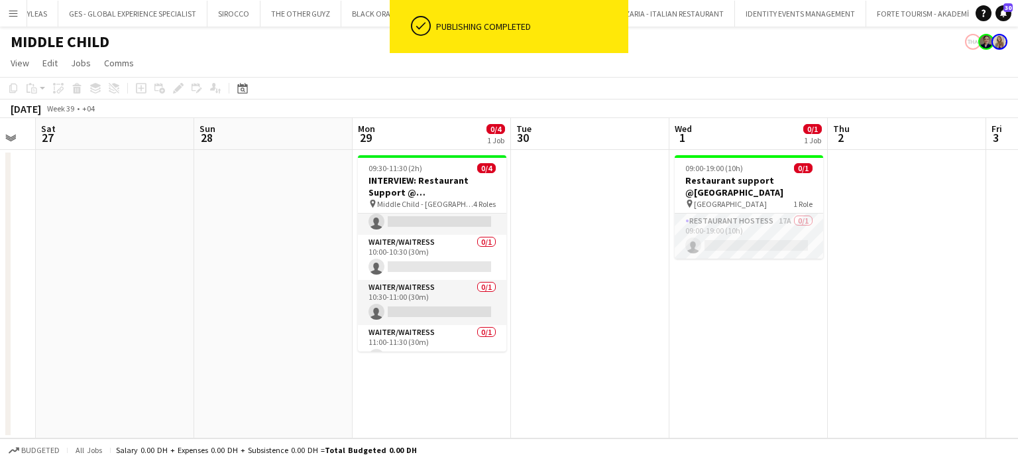
scroll to position [42, 0]
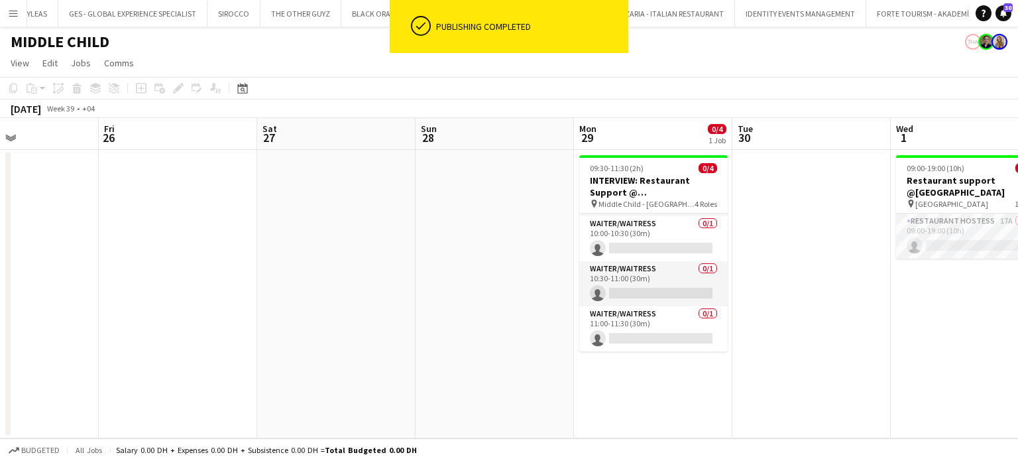
drag, startPoint x: 416, startPoint y: 302, endPoint x: 513, endPoint y: 302, distance: 97.5
click at [513, 302] on app-calendar-viewport "Tue 23 Wed 24 Thu 25 Fri 26 Sat 27 Sun 28 Mon 29 0/4 1 Job Tue 30 Wed 1 0/1 1 J…" at bounding box center [509, 278] width 1018 height 320
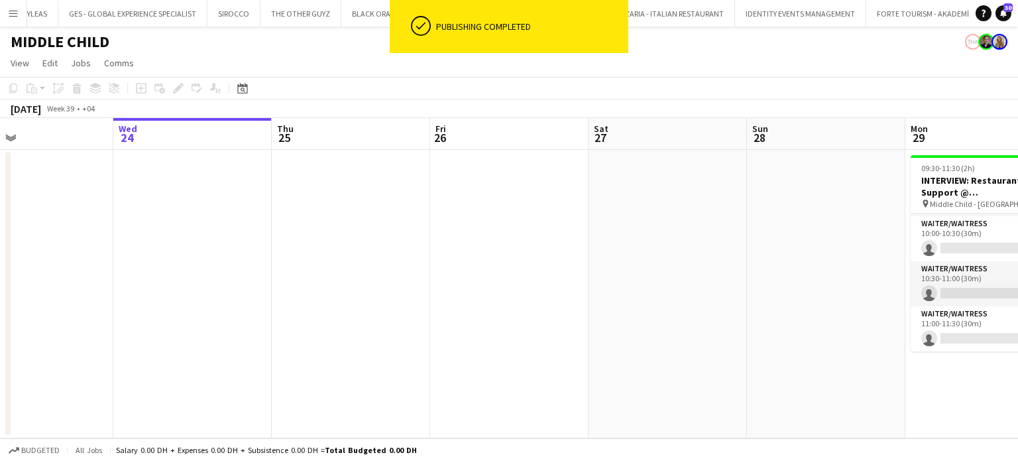
drag, startPoint x: 265, startPoint y: 306, endPoint x: 761, endPoint y: 312, distance: 496.6
click at [743, 311] on app-calendar-viewport "Sun 21 Mon 22 Tue 23 Wed 24 Thu 25 Fri 26 Sat 27 Sun 28 Mon 29 0/4 1 Job Tue 30…" at bounding box center [509, 278] width 1018 height 320
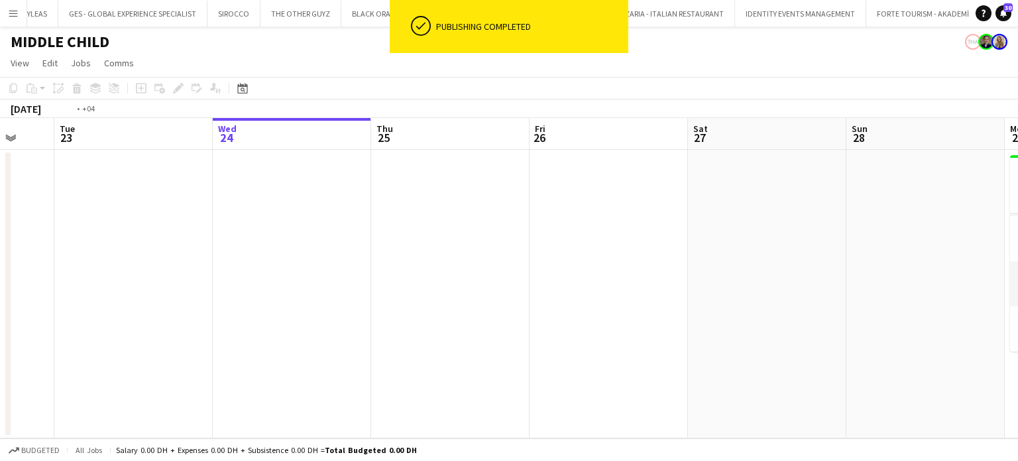
drag, startPoint x: 344, startPoint y: 311, endPoint x: 664, endPoint y: 313, distance: 320.2
click at [652, 311] on app-calendar-viewport "Sat 20 2/2 1 Job Sun 21 Mon 22 Tue 23 Wed 24 Thu 25 Fri 26 Sat 27 Sun 28 Mon 29…" at bounding box center [509, 278] width 1018 height 320
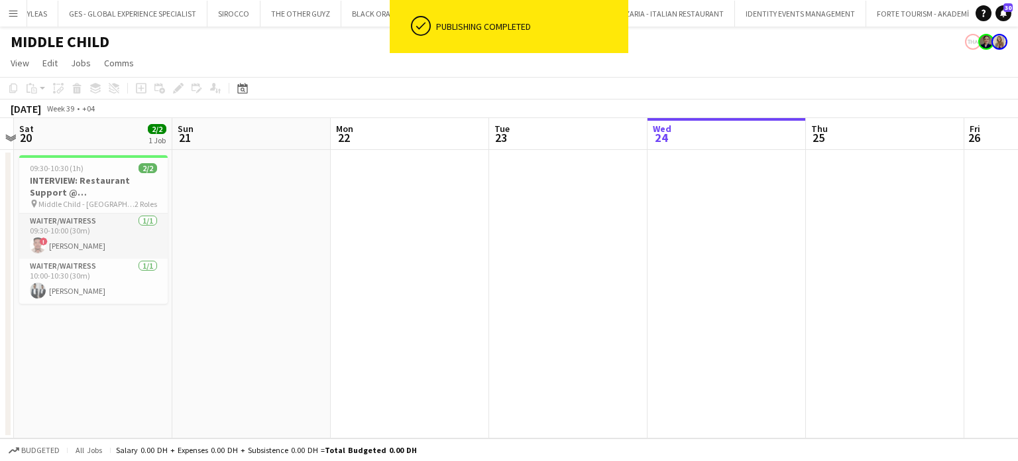
drag, startPoint x: 285, startPoint y: 316, endPoint x: 536, endPoint y: 303, distance: 251.6
click at [511, 302] on app-calendar-viewport "Thu 18 Fri 19 Sat 20 2/2 1 Job Sun 21 Mon 22 Tue 23 Wed 24 Thu 25 Fri 26 Sat 27…" at bounding box center [509, 278] width 1018 height 320
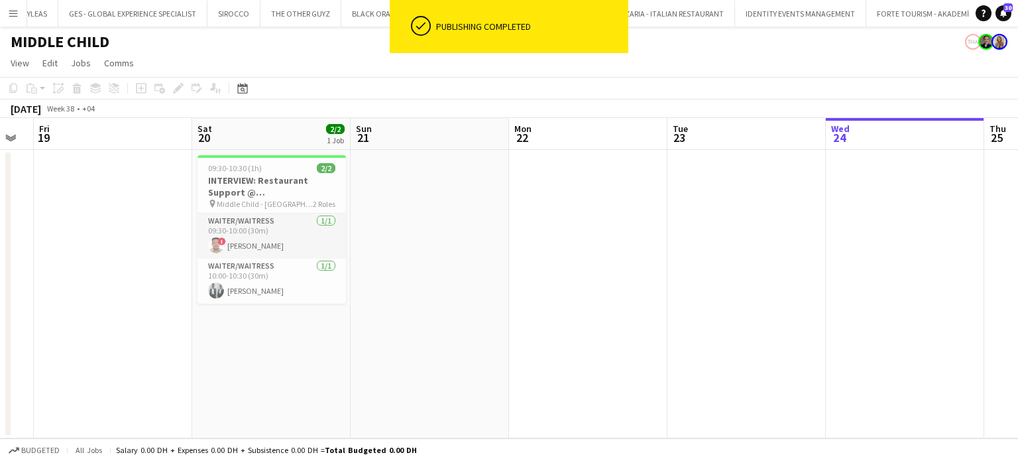
scroll to position [0, 407]
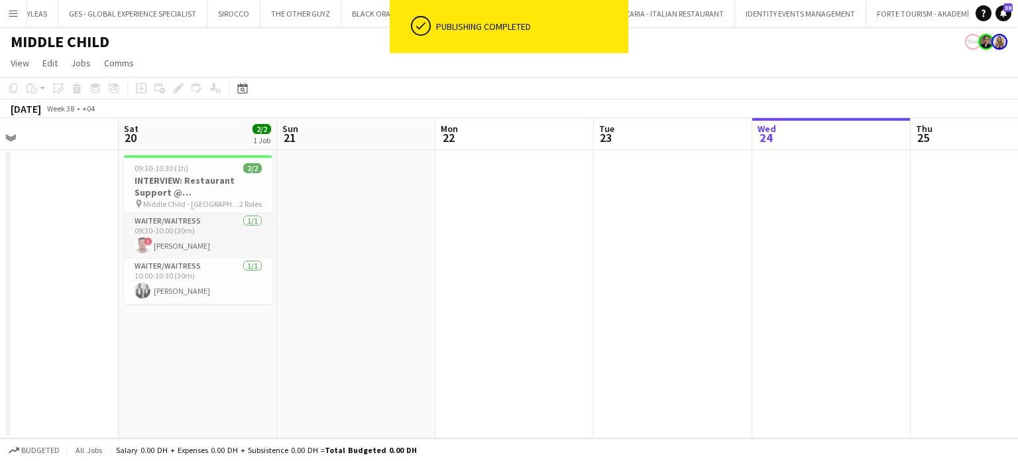
drag, startPoint x: 324, startPoint y: 307, endPoint x: 490, endPoint y: 307, distance: 165.8
click at [490, 307] on app-calendar-viewport "Wed 17 Thu 18 Fri 19 Sat 20 2/2 1 Job Sun 21 Mon 22 Tue 23 Wed 24 Thu 25 Fri 26…" at bounding box center [509, 278] width 1018 height 320
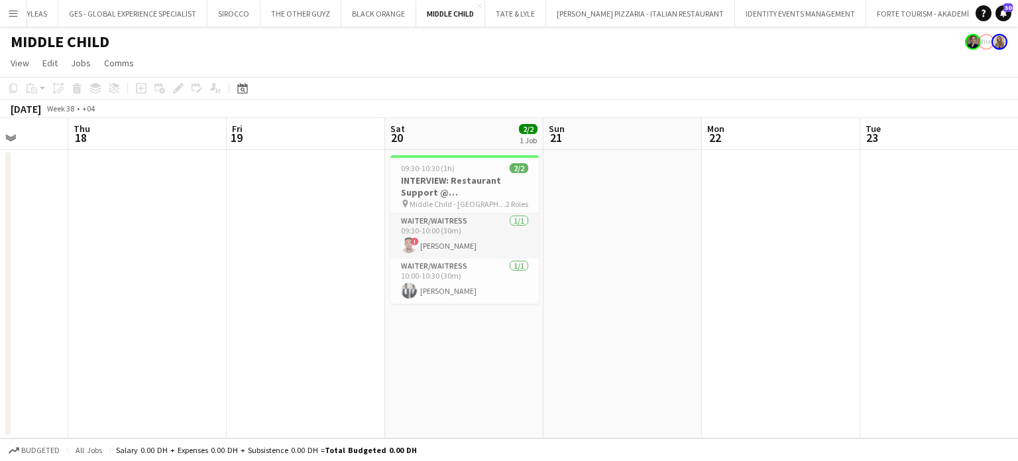
click at [355, 227] on app-calendar-viewport "Mon 15 Tue 16 Wed 17 Thu 18 Fri 19 Sat 20 2/2 1 Job Sun 21 Mon 22 Tue 23 Wed 24…" at bounding box center [509, 278] width 1018 height 320
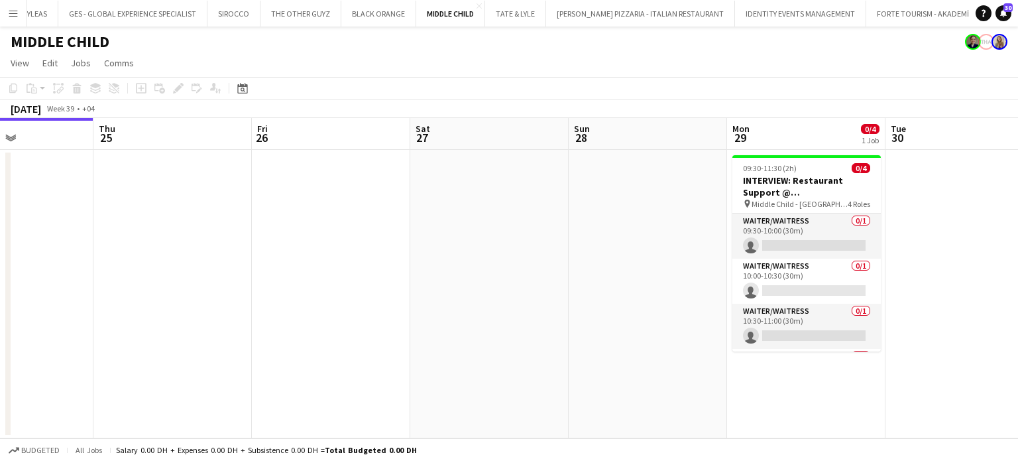
drag, startPoint x: 432, startPoint y: 221, endPoint x: 211, endPoint y: 202, distance: 221.6
click at [215, 203] on app-calendar-viewport "Sun 21 Mon 22 Tue 23 Wed 24 Thu 25 Fri 26 Sat 27 Sun 28 Mon 29 0/4 1 Job Tue 30…" at bounding box center [509, 278] width 1018 height 320
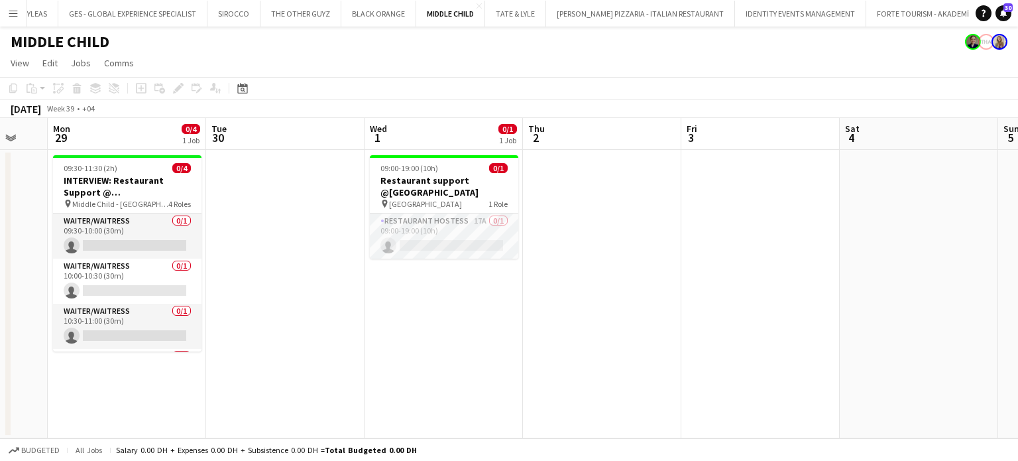
drag, startPoint x: 350, startPoint y: 179, endPoint x: 148, endPoint y: 139, distance: 206.2
click at [159, 139] on app-calendar-viewport "Thu 25 Fri 26 Sat 27 Sun 28 Mon 29 0/4 1 Job Tue 30 Wed 1 0/1 1 Job Thu 2 Fri 3…" at bounding box center [509, 278] width 1018 height 320
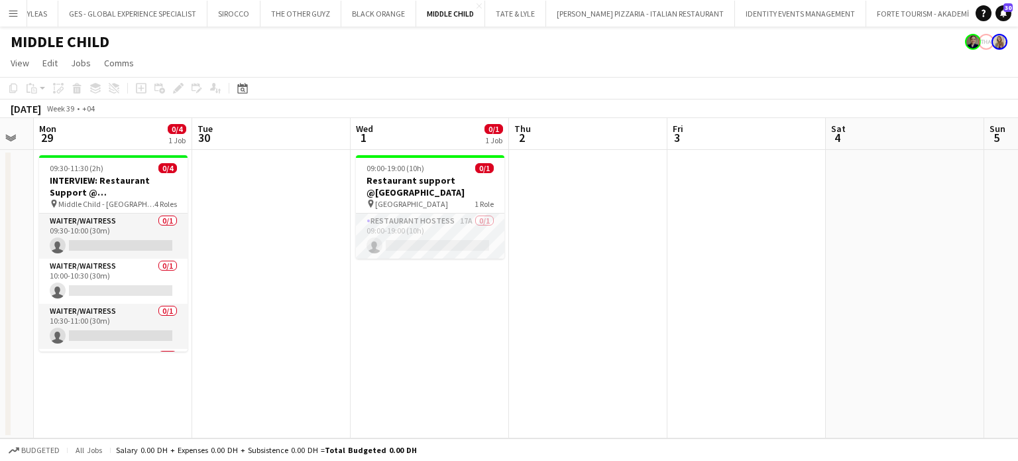
click at [377, 196] on app-calendar-viewport "Thu 25 Fri 26 Sat 27 Sun 28 Mon 29 0/4 1 Job Tue 30 Wed 1 0/1 1 Job Thu 2 Fri 3…" at bounding box center [509, 278] width 1018 height 320
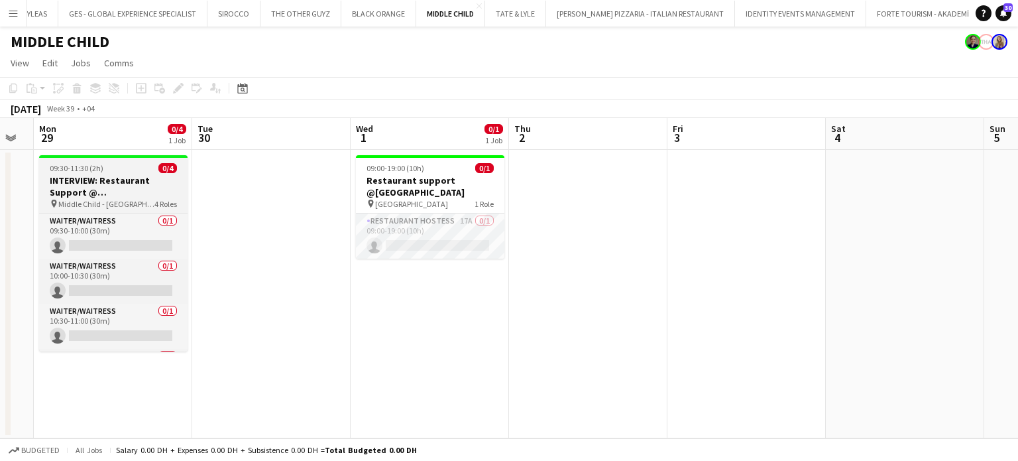
scroll to position [0, 601]
click at [130, 180] on h3 "INTERVIEW: Restaurant Support @ Al Serkal Avenue" at bounding box center [112, 186] width 149 height 24
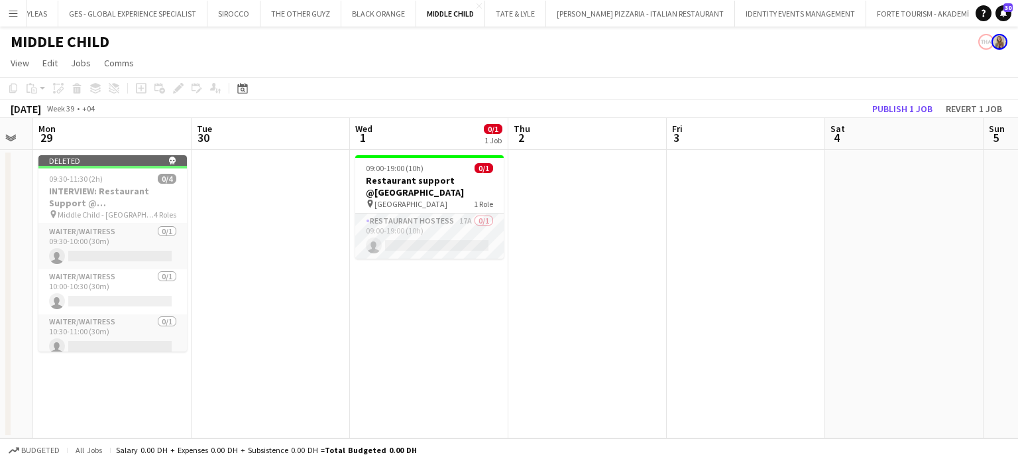
click at [899, 95] on app-toolbar "Copy Paste Paste Ctrl+V Paste with crew Ctrl+Shift+V Paste linked Job Delete Gr…" at bounding box center [509, 88] width 1018 height 23
click at [891, 101] on button "Publish 1 job" at bounding box center [902, 108] width 71 height 17
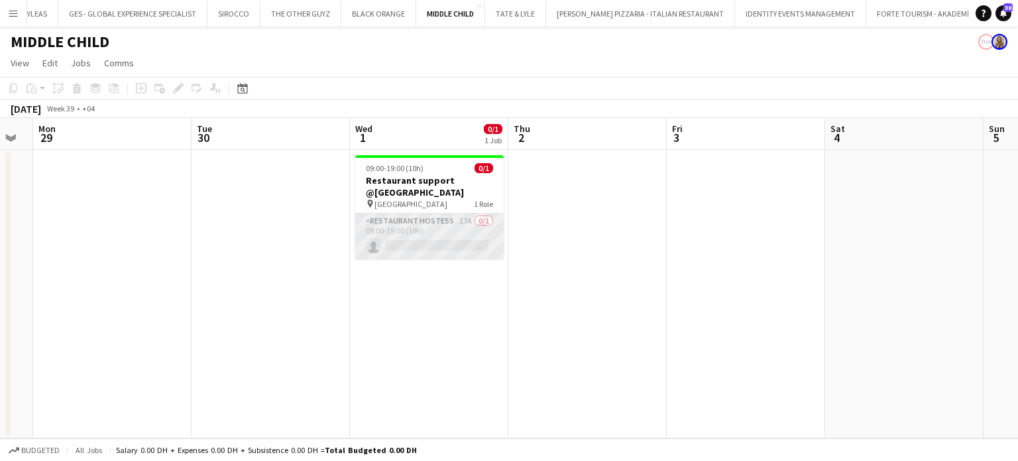
click at [435, 238] on app-card-role "Restaurant Hostess 17A 0/1 09:00-19:00 (10h) single-neutral-actions" at bounding box center [429, 235] width 149 height 45
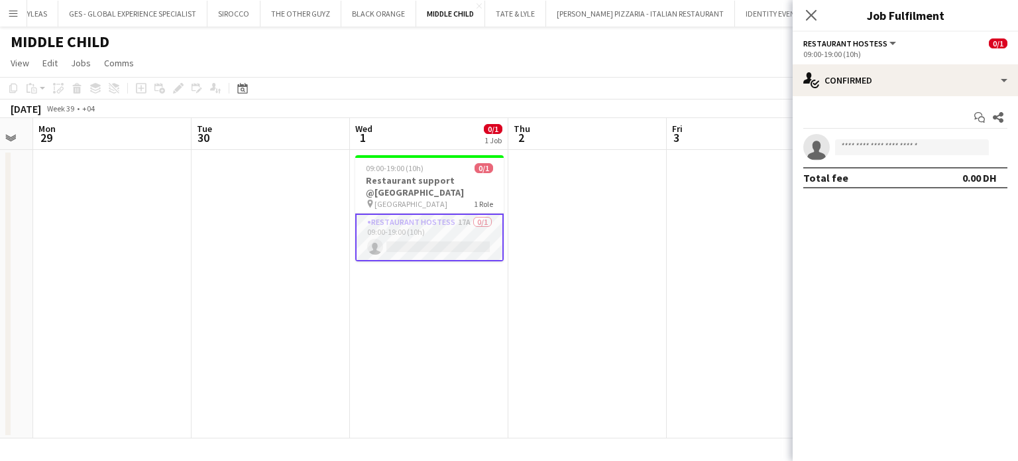
click at [19, 13] on button "Menu" at bounding box center [13, 13] width 27 height 27
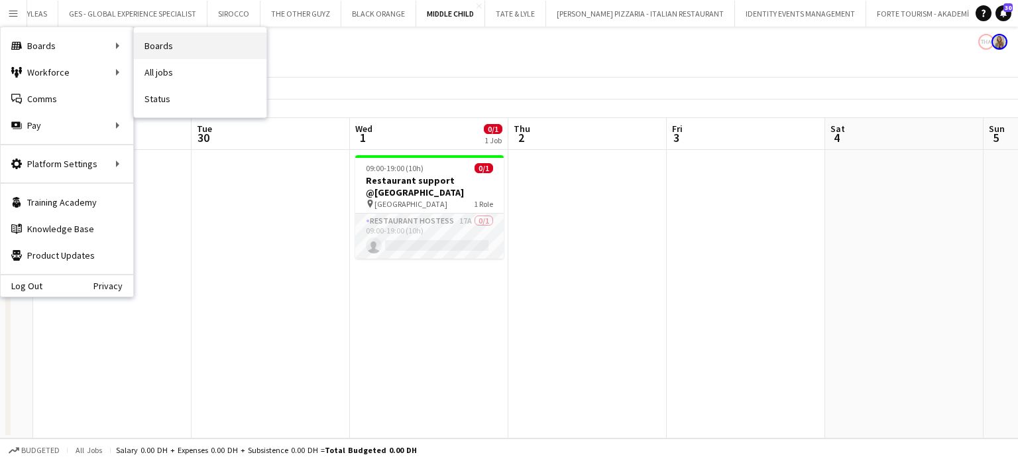
click at [159, 47] on link "Boards" at bounding box center [200, 45] width 133 height 27
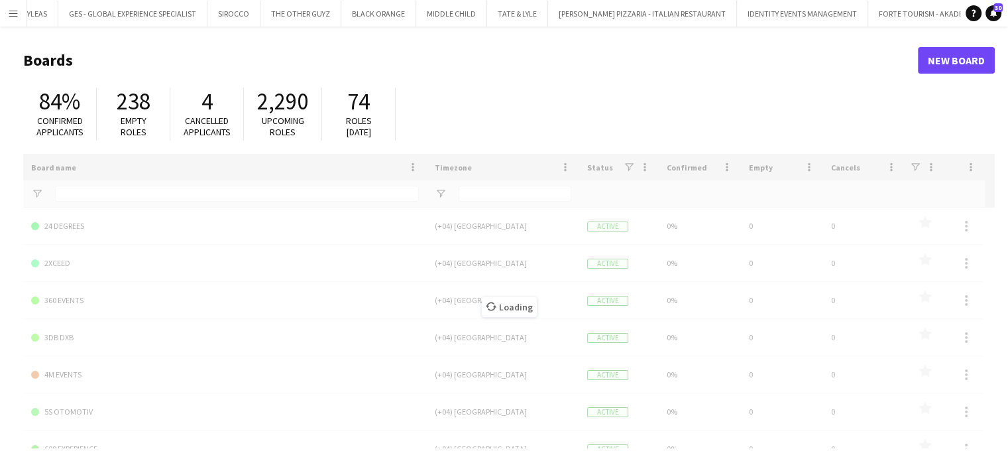
type input "****"
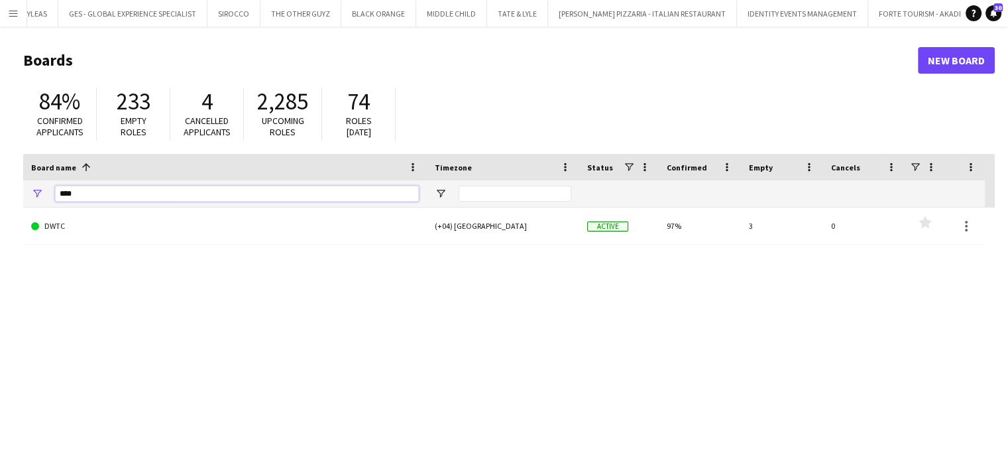
drag, startPoint x: 94, startPoint y: 190, endPoint x: 30, endPoint y: 190, distance: 63.7
click at [30, 190] on div "****" at bounding box center [225, 193] width 404 height 27
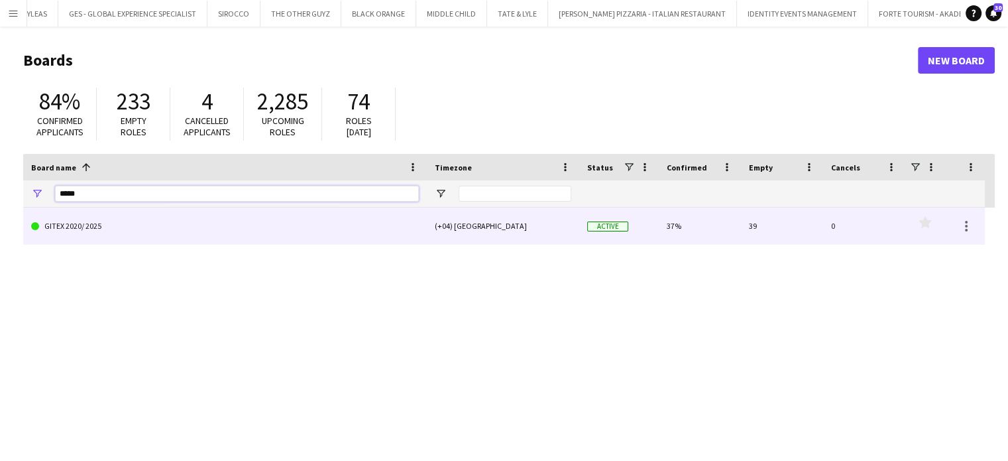
type input "*****"
click at [105, 233] on link "GITEX 2020/ 2025" at bounding box center [225, 226] width 388 height 37
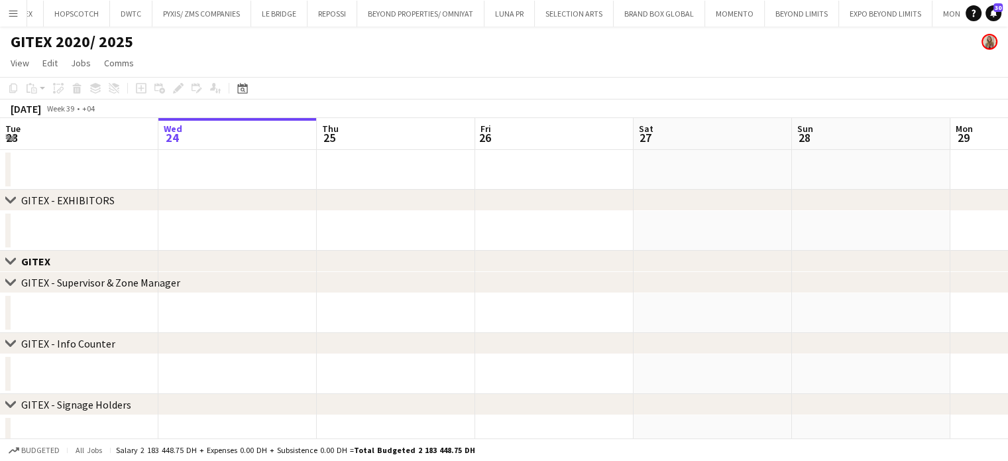
scroll to position [0, 2657]
click at [13, 262] on app-icon "Close set" at bounding box center [10, 261] width 11 height 11
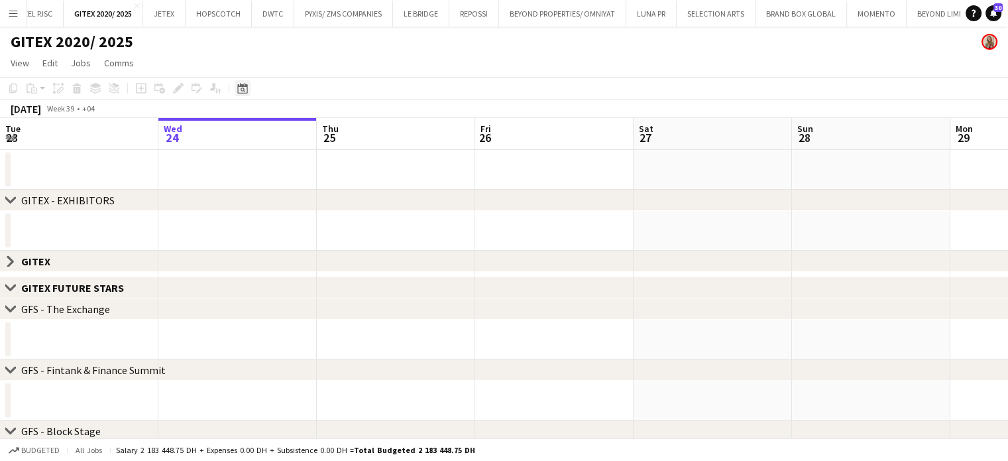
click at [244, 90] on icon at bounding box center [243, 90] width 5 height 5
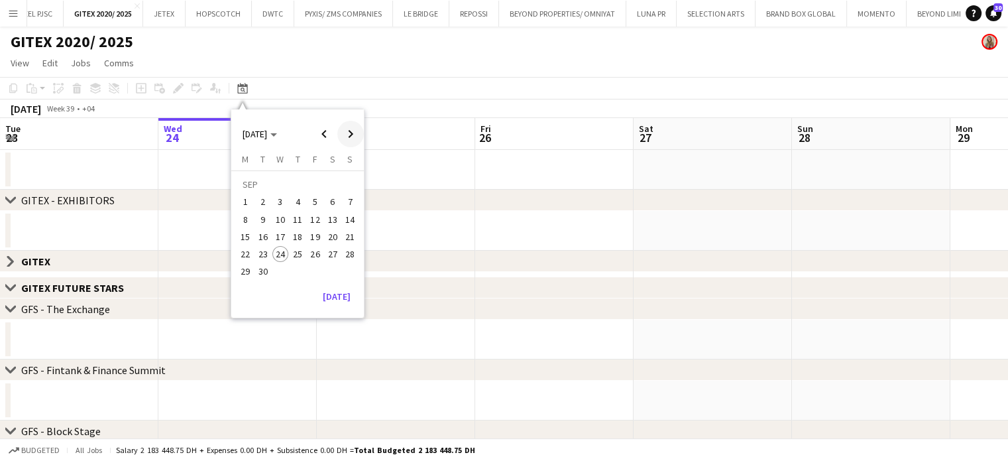
click at [347, 131] on span "Next month" at bounding box center [350, 134] width 27 height 27
click at [348, 130] on span "Next month" at bounding box center [350, 134] width 27 height 27
click at [329, 134] on span "Previous month" at bounding box center [324, 134] width 27 height 27
click at [245, 233] on span "13" at bounding box center [246, 237] width 16 height 16
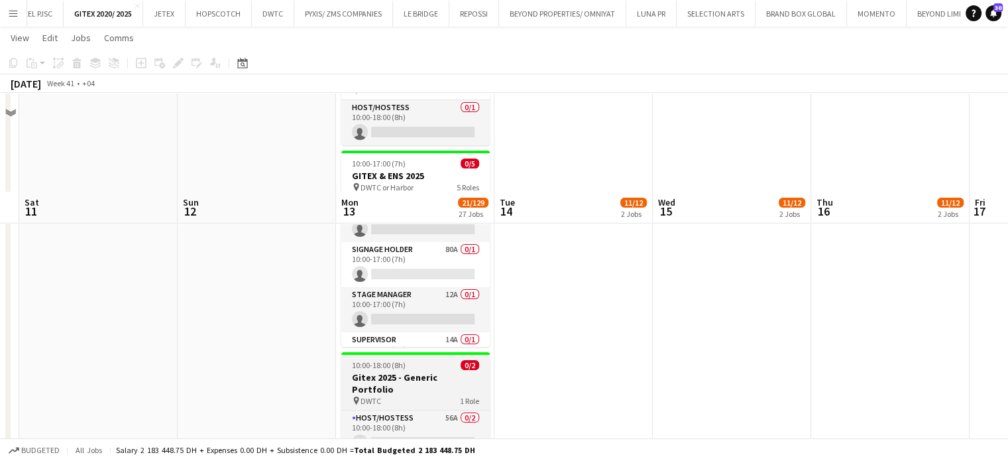
scroll to position [0, 0]
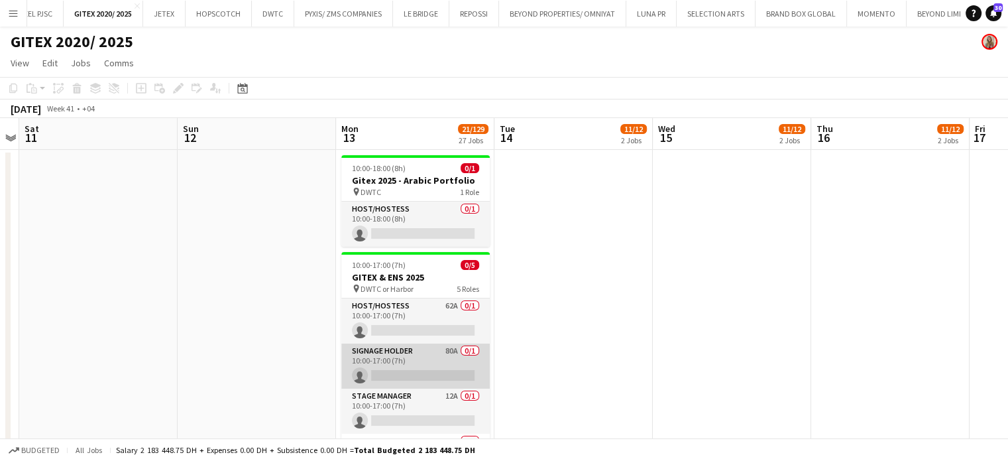
click at [419, 360] on app-card-role "Signage Holder 80A 0/1 10:00-17:00 (7h) single-neutral-actions" at bounding box center [415, 365] width 149 height 45
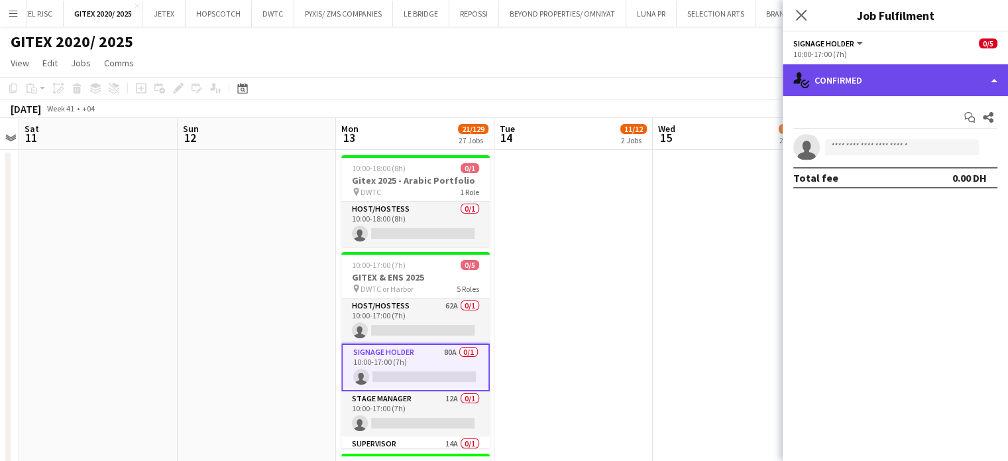
click at [986, 76] on div "single-neutral-actions-check-2 Confirmed" at bounding box center [895, 80] width 225 height 32
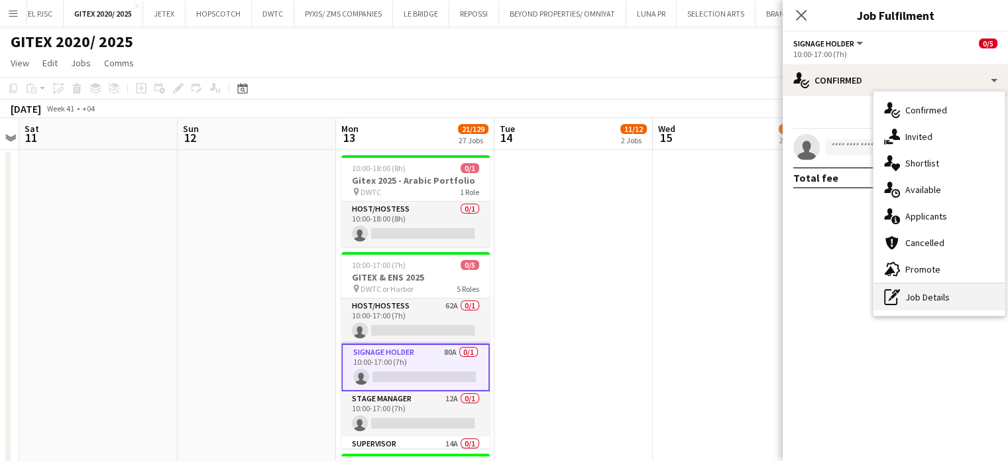
click at [930, 304] on div "pen-write Job Details" at bounding box center [939, 297] width 131 height 27
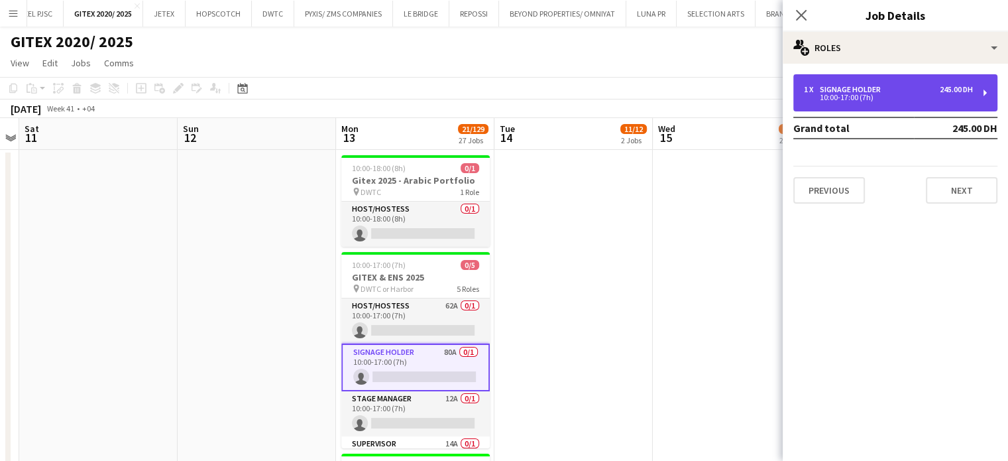
click at [854, 96] on div "10:00-17:00 (7h)" at bounding box center [888, 97] width 169 height 7
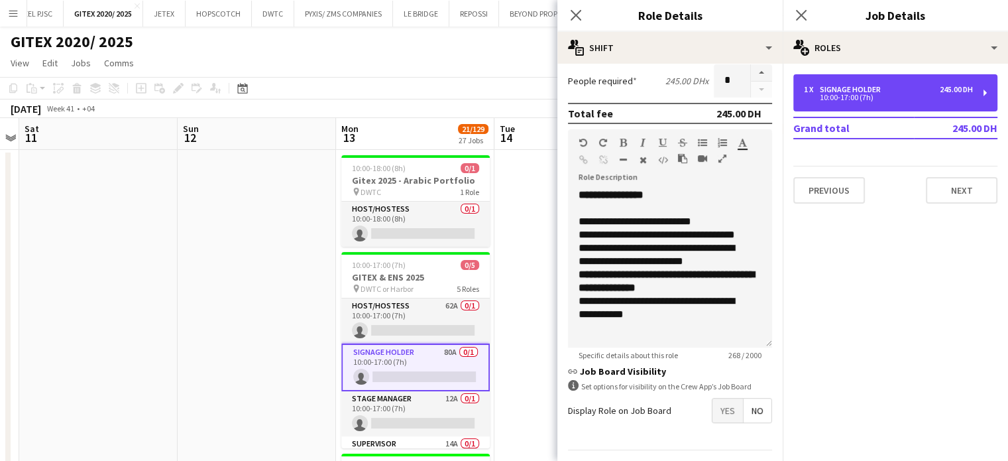
scroll to position [366, 0]
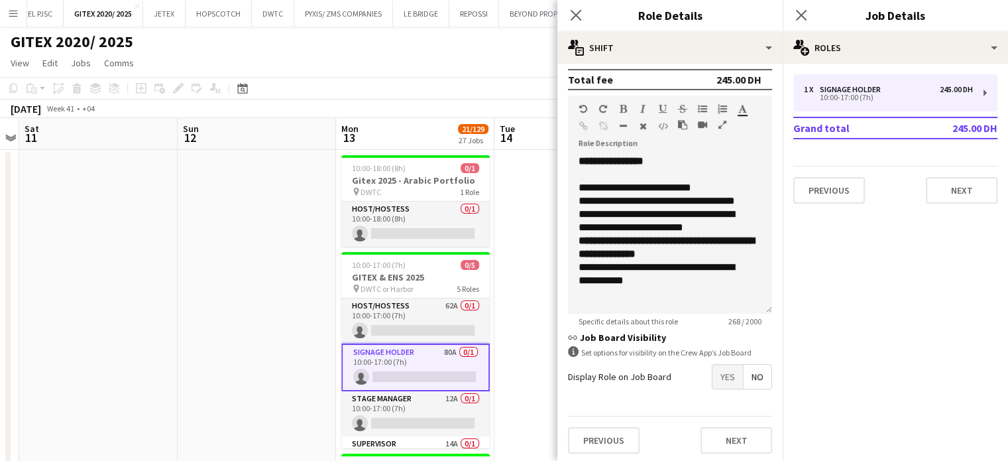
click at [725, 367] on span "Yes" at bounding box center [728, 377] width 30 height 24
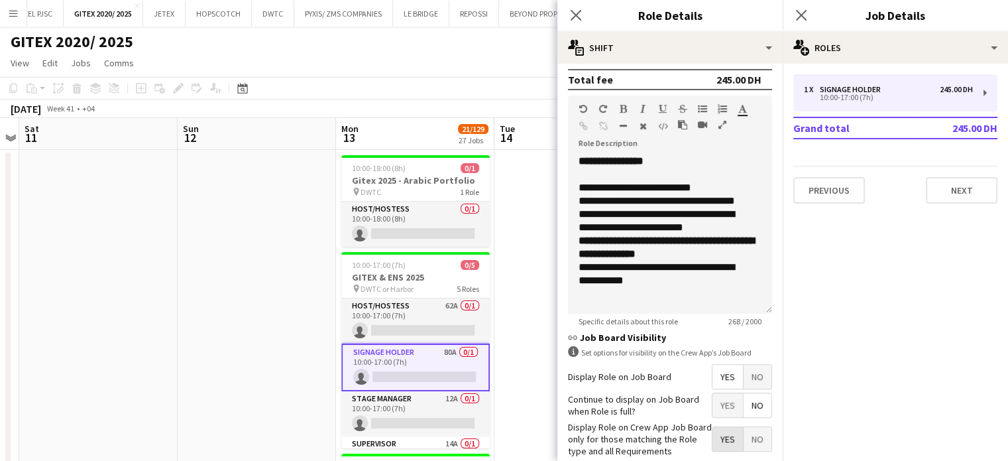
click at [719, 434] on span "Yes" at bounding box center [728, 439] width 30 height 24
click at [516, 165] on app-date-cell at bounding box center [574, 383] width 158 height 467
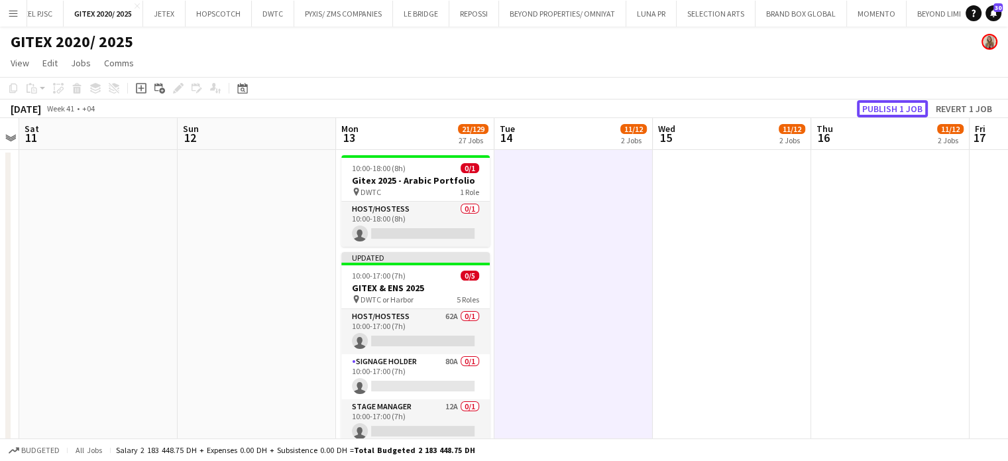
click at [875, 114] on button "Publish 1 job" at bounding box center [892, 108] width 71 height 17
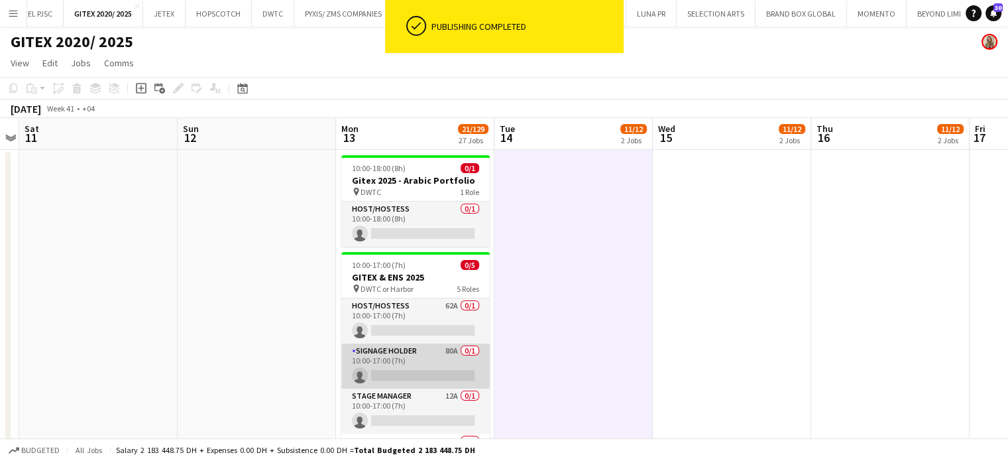
click at [380, 350] on app-card-role "Signage Holder 80A 0/1 10:00-17:00 (7h) single-neutral-actions" at bounding box center [415, 365] width 149 height 45
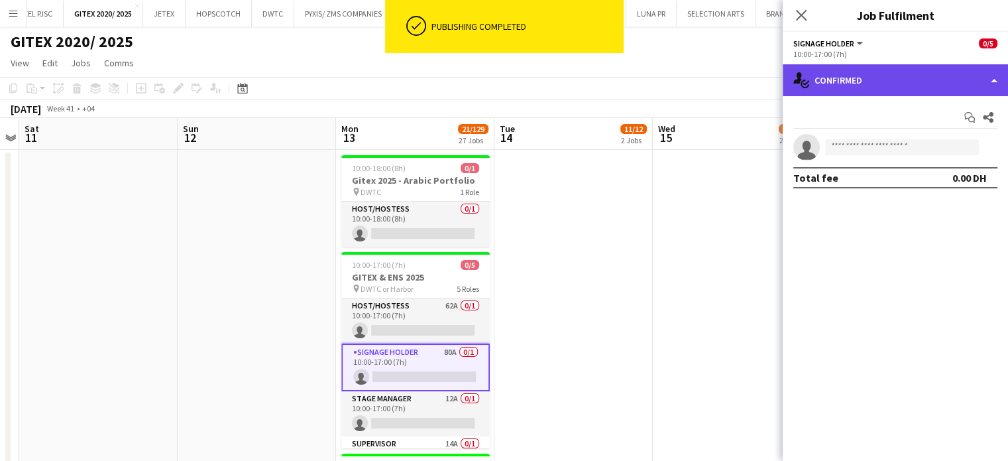
click at [983, 70] on div "single-neutral-actions-check-2 Confirmed" at bounding box center [895, 80] width 225 height 32
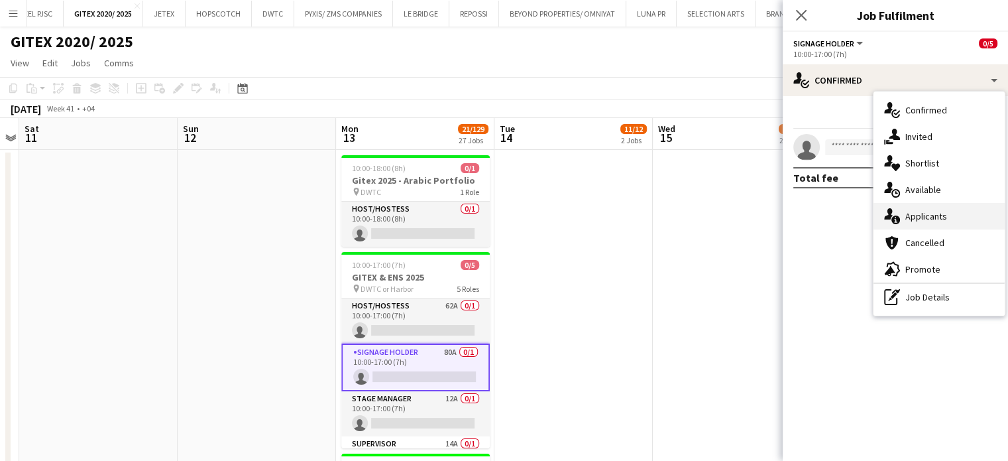
click at [927, 221] on span "Applicants" at bounding box center [927, 216] width 42 height 12
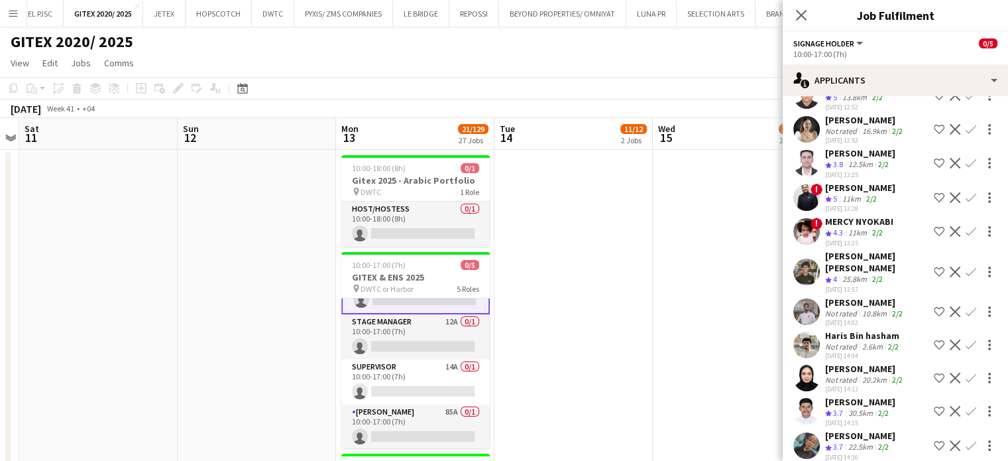
scroll to position [2447, 0]
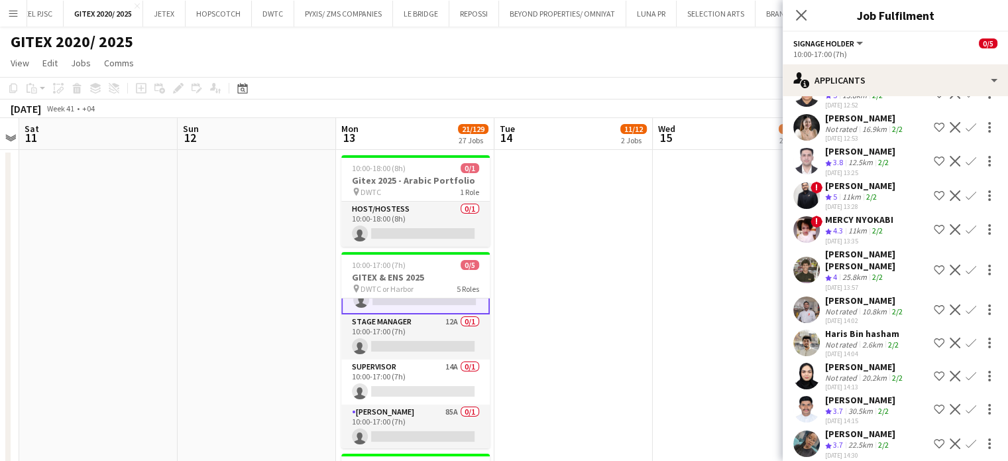
click at [875, 428] on div "Vanesa Nyabera" at bounding box center [860, 434] width 70 height 12
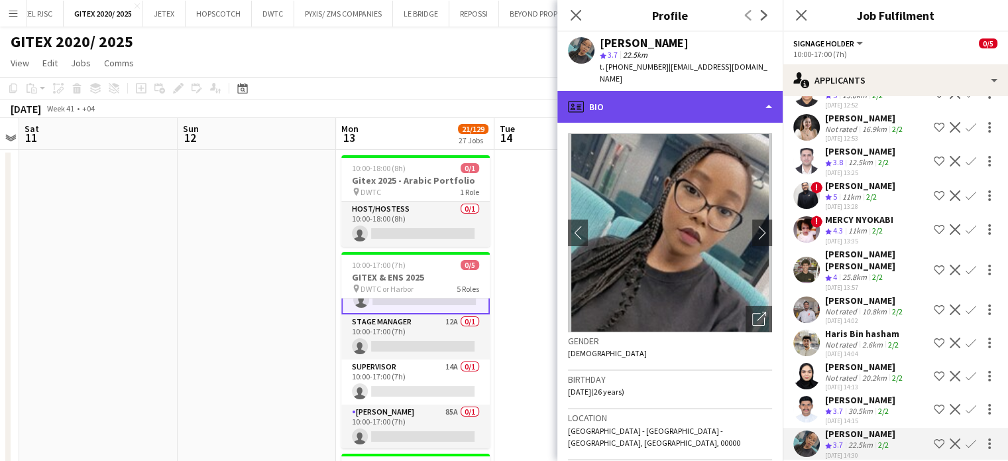
click at [723, 102] on div "profile Bio" at bounding box center [670, 107] width 225 height 32
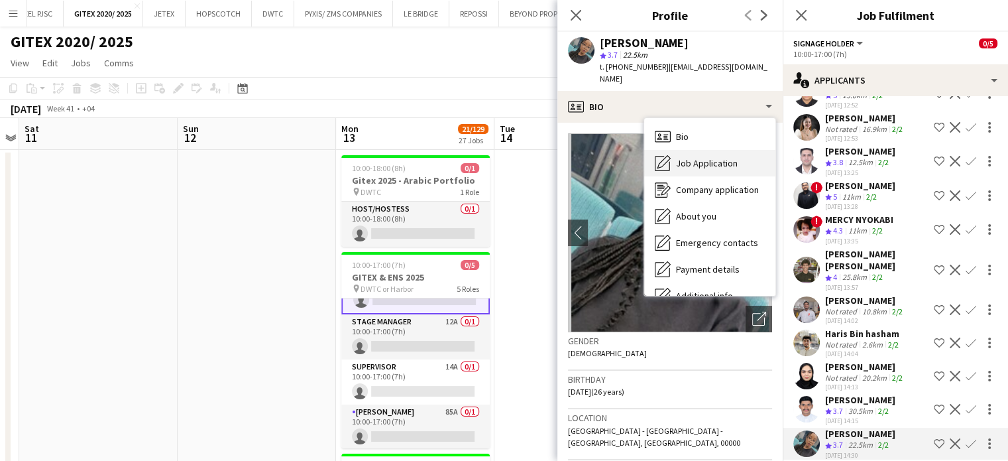
click at [708, 156] on div "Job Application Job Application" at bounding box center [709, 163] width 131 height 27
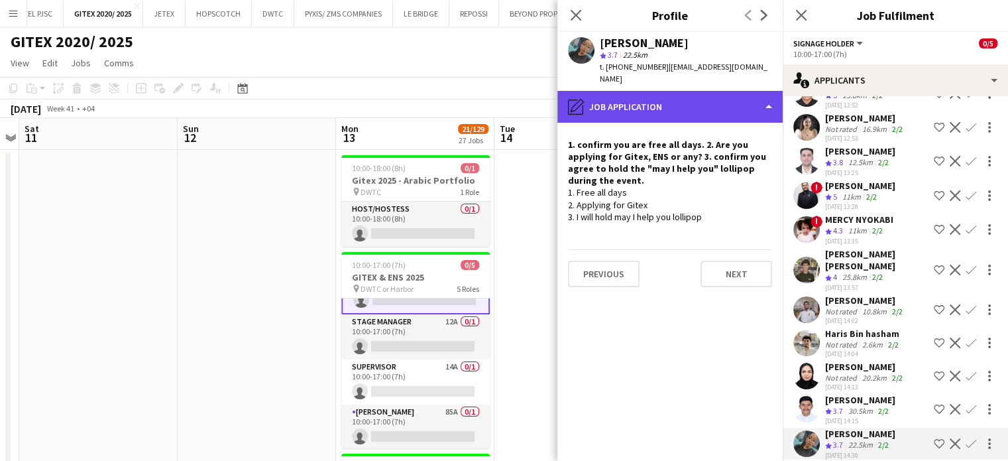
click at [743, 95] on div "pencil4 Job Application" at bounding box center [670, 107] width 225 height 32
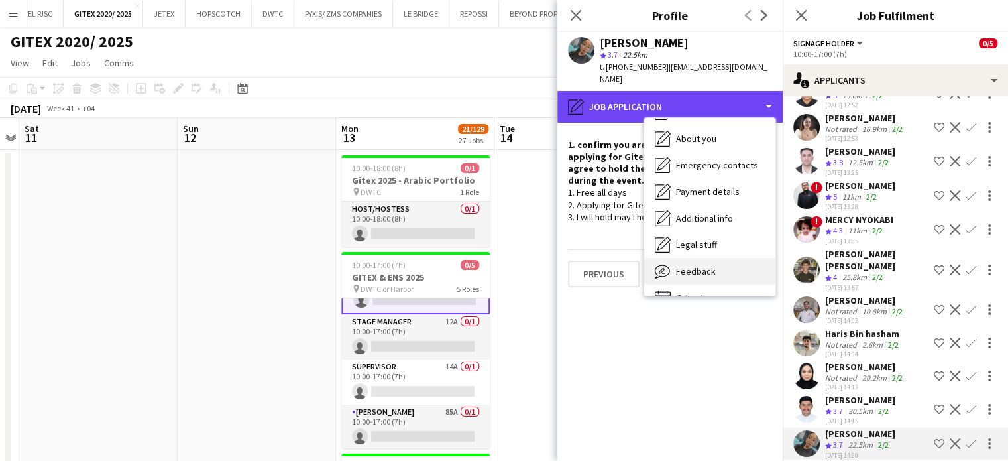
scroll to position [98, 0]
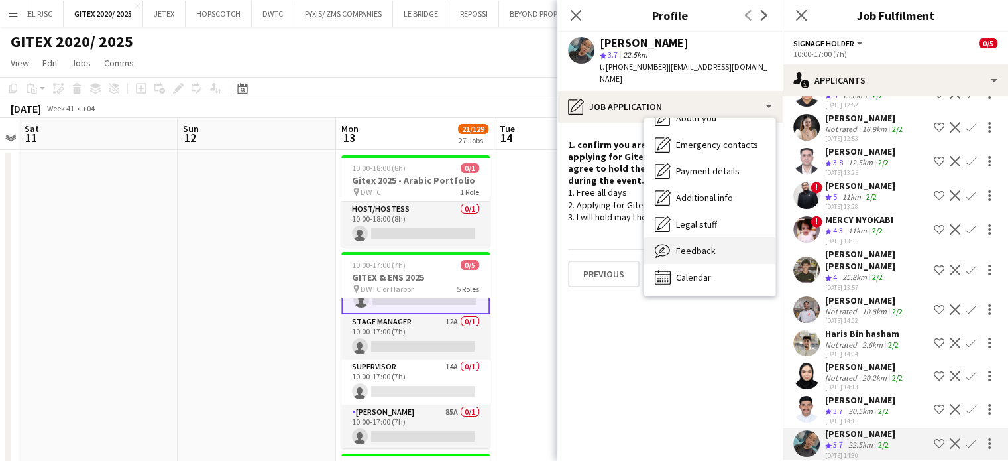
click at [718, 244] on div "Feedback Feedback" at bounding box center [709, 250] width 131 height 27
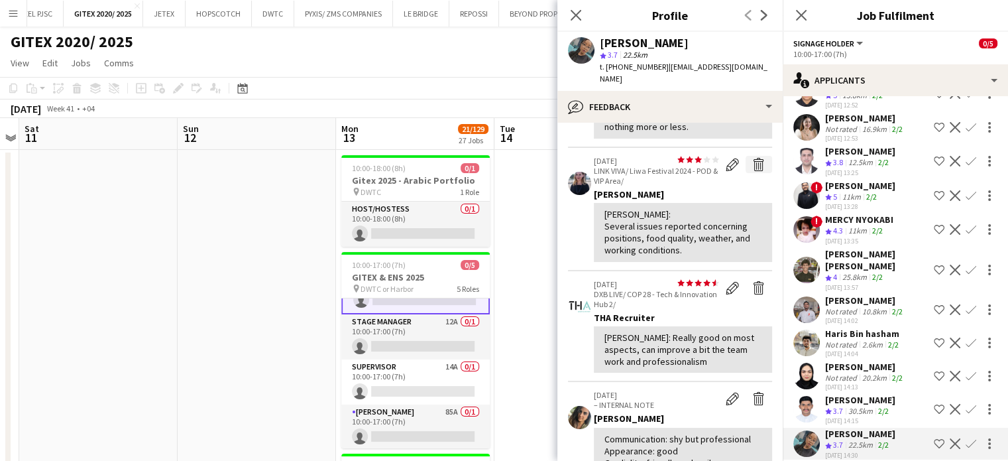
scroll to position [109, 0]
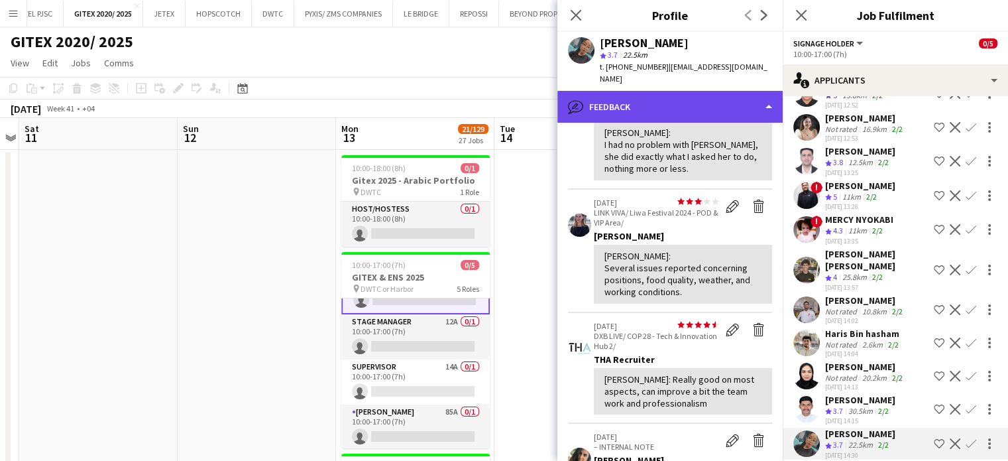
click at [758, 93] on div "bubble-pencil Feedback" at bounding box center [670, 107] width 225 height 32
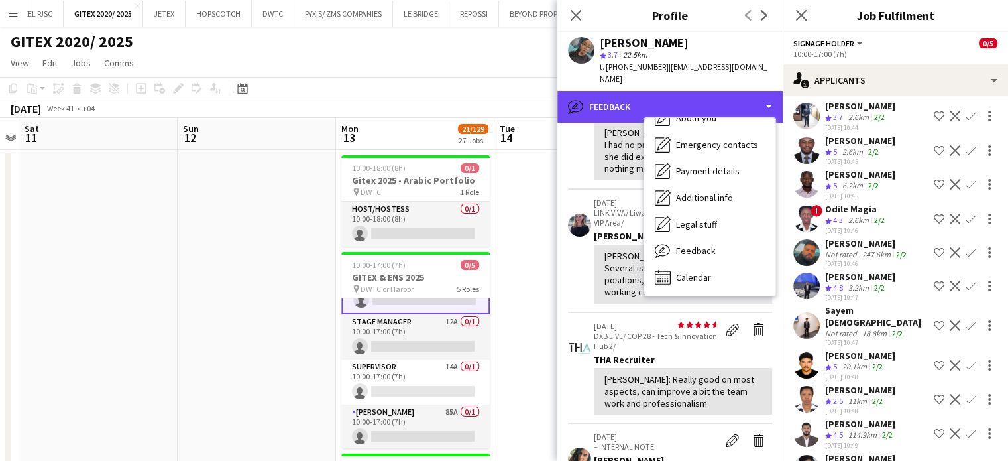
scroll to position [0, 0]
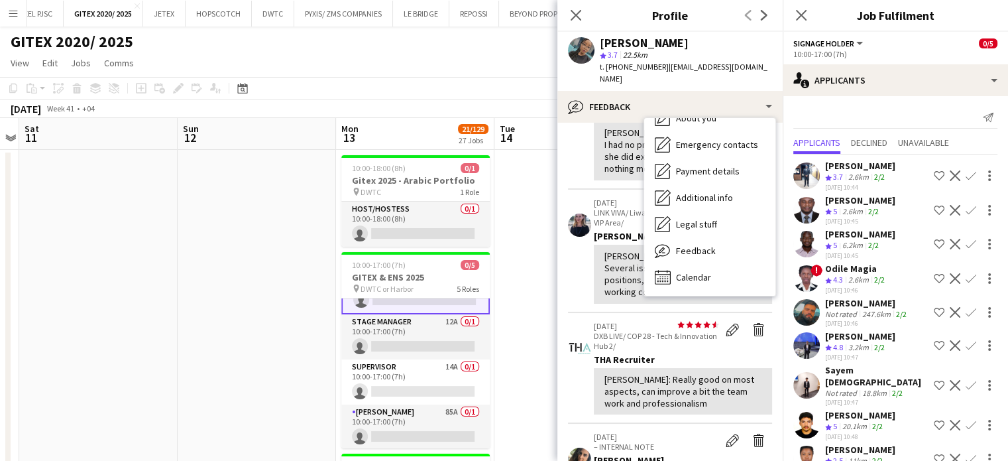
click at [511, 299] on app-date-cell at bounding box center [574, 383] width 158 height 467
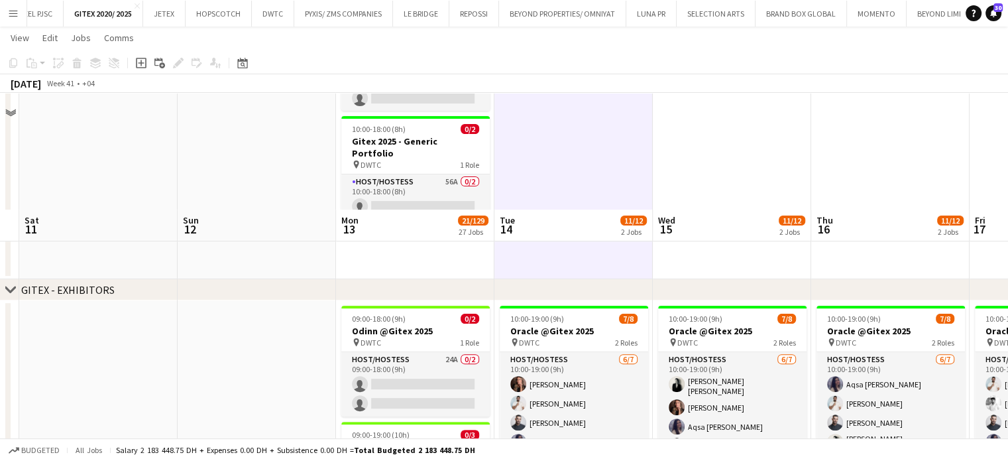
scroll to position [332, 0]
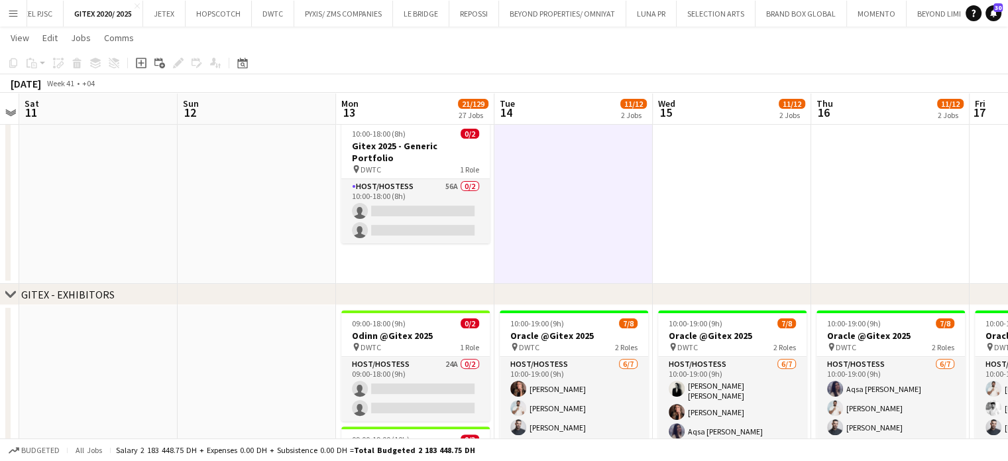
click at [12, 292] on icon "chevron-right" at bounding box center [10, 294] width 11 height 11
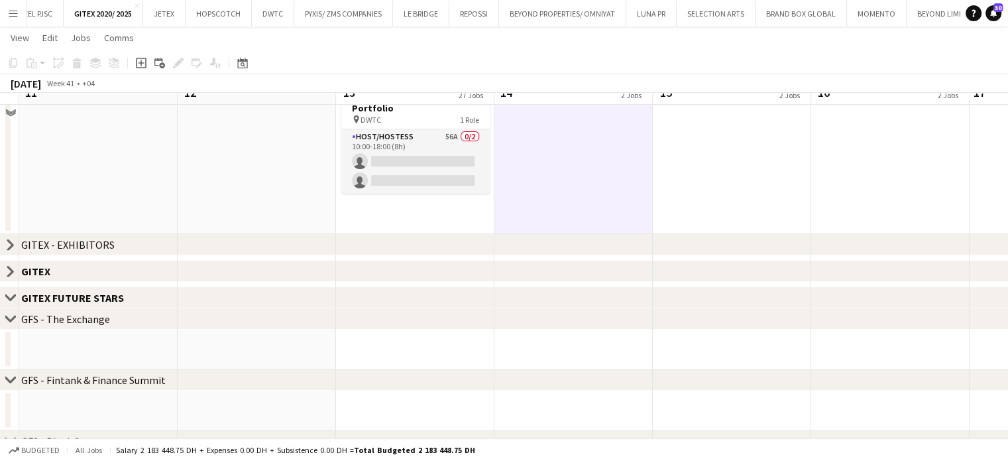
scroll to position [398, 0]
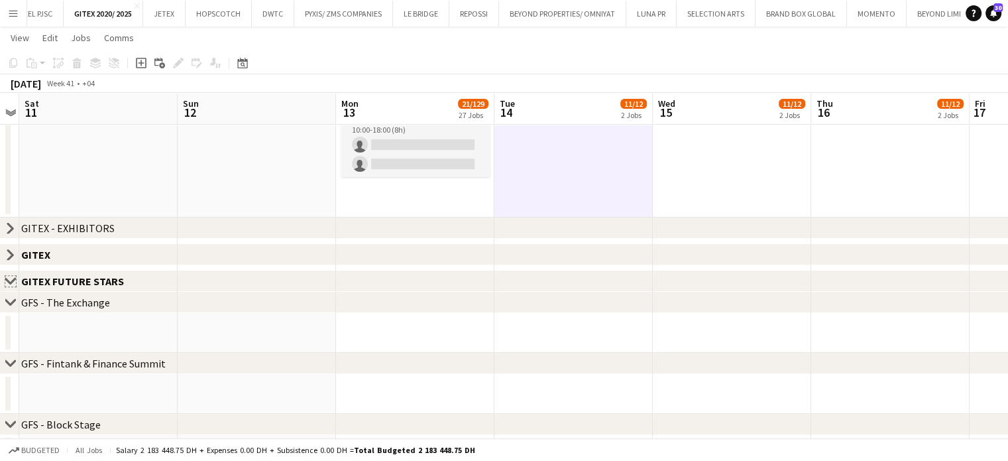
click at [8, 276] on app-icon "Close set" at bounding box center [10, 281] width 11 height 11
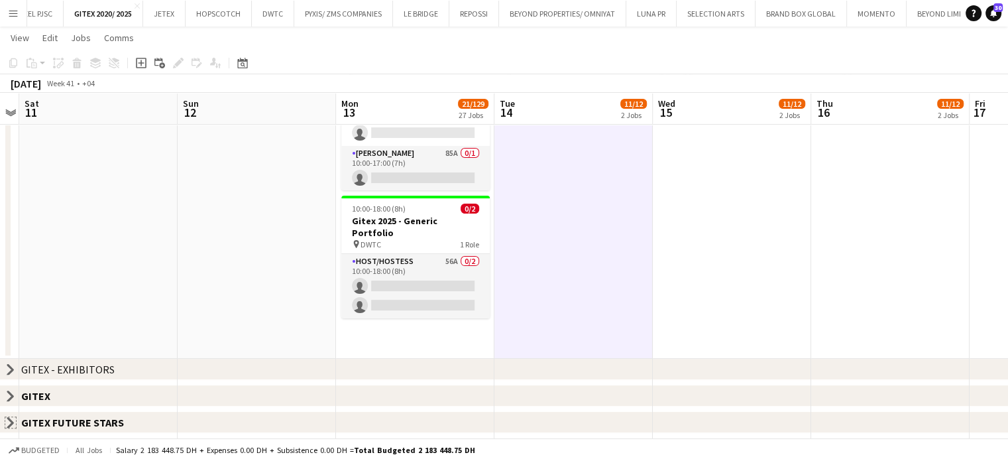
scroll to position [257, 0]
click at [8, 394] on app-icon "Close set" at bounding box center [10, 396] width 11 height 11
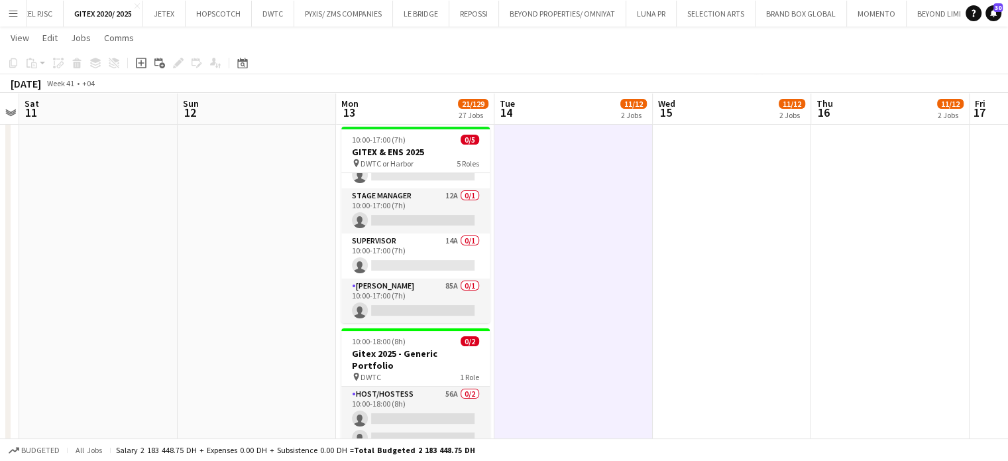
scroll to position [0, 456]
drag, startPoint x: 412, startPoint y: 298, endPoint x: 509, endPoint y: 302, distance: 97.5
click at [411, 298] on app-card-role "Usher 85A 0/1 10:00-17:00 (7h) single-neutral-actions" at bounding box center [415, 300] width 149 height 45
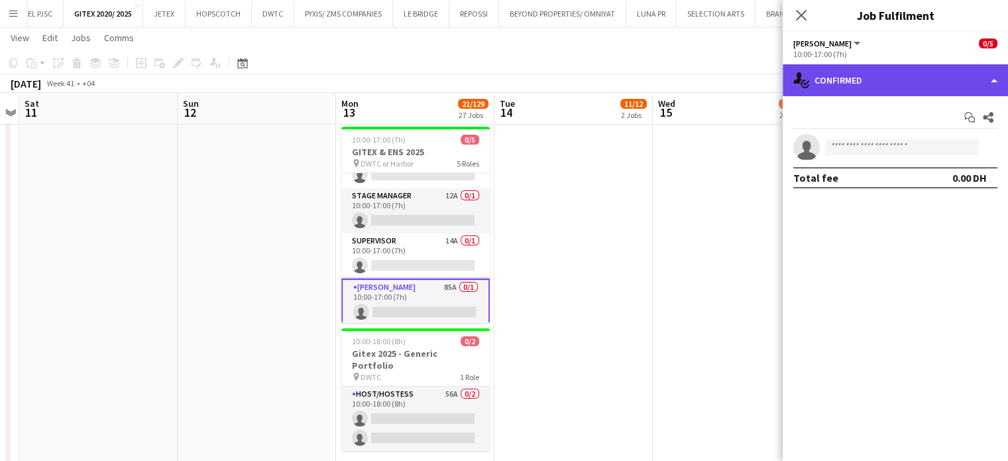
click at [992, 74] on div "single-neutral-actions-check-2 Confirmed" at bounding box center [895, 80] width 225 height 32
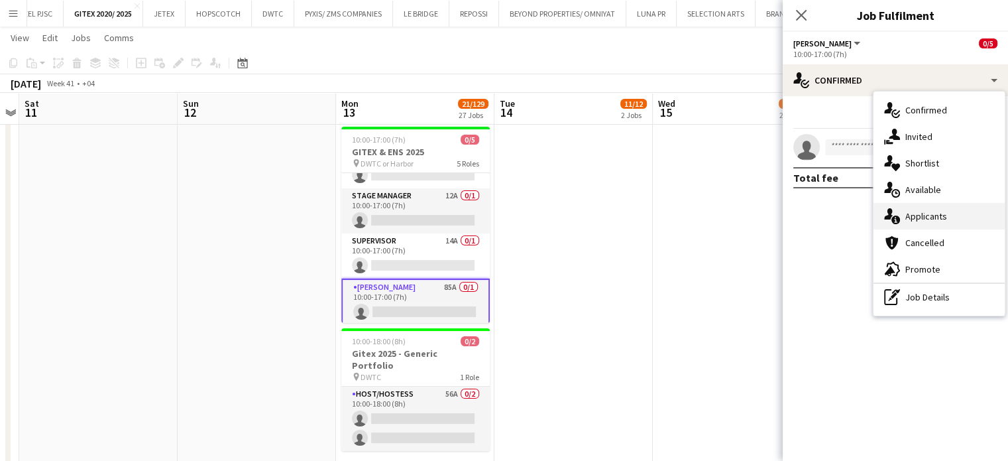
click at [942, 219] on span "Applicants" at bounding box center [927, 216] width 42 height 12
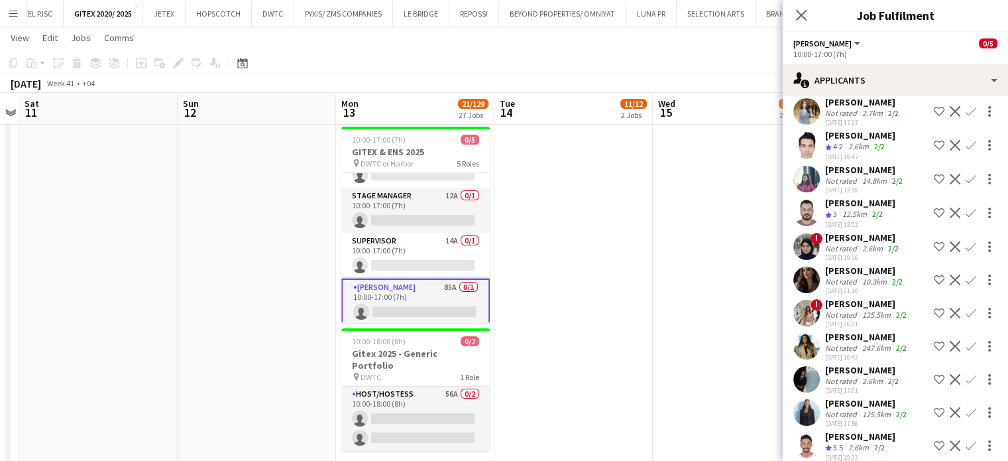
scroll to position [2226, 0]
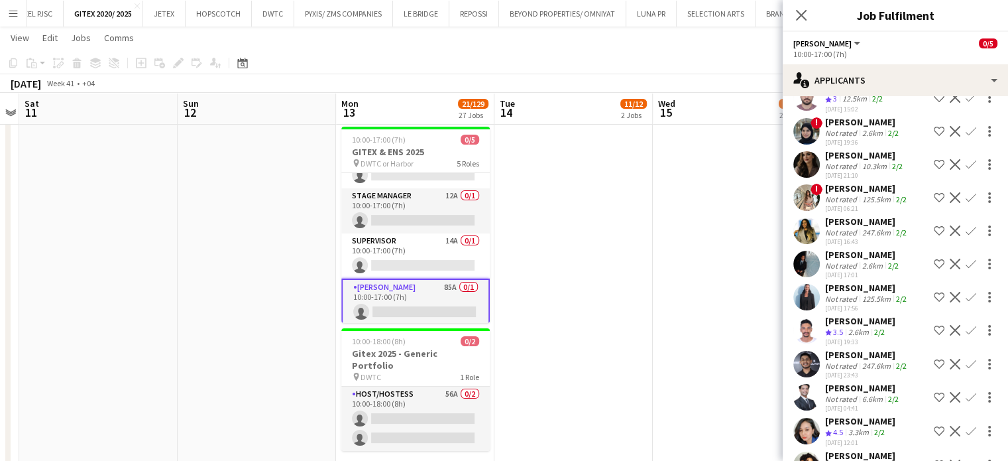
click at [843, 427] on span "4.5" at bounding box center [838, 432] width 10 height 10
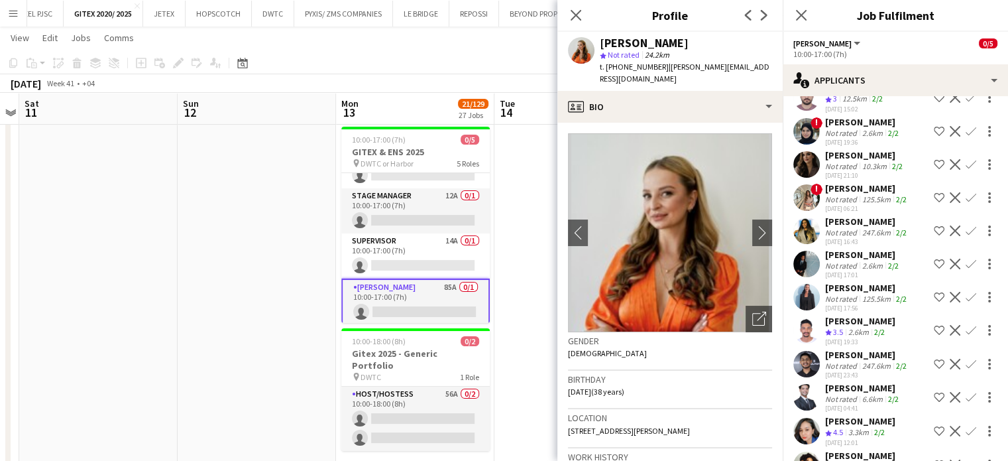
click at [852, 460] on div "Not rated" at bounding box center [842, 466] width 34 height 10
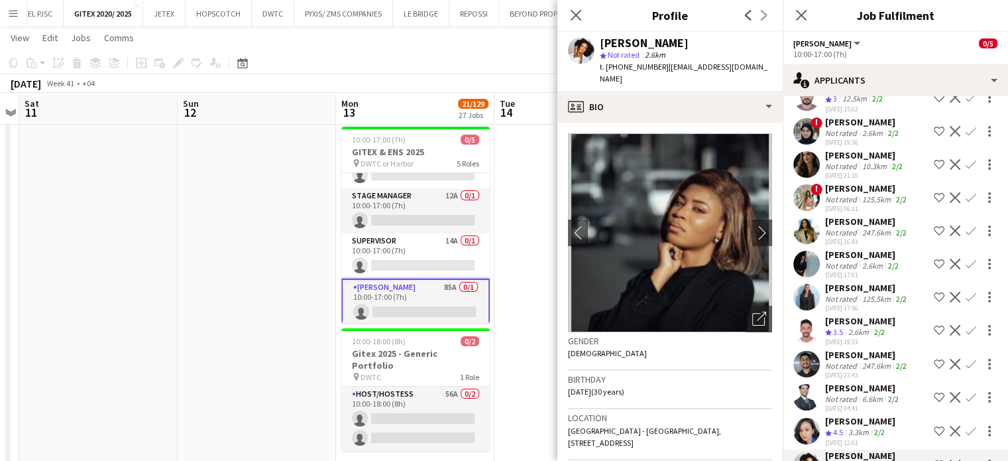
click at [852, 427] on div "3.3km" at bounding box center [859, 432] width 26 height 11
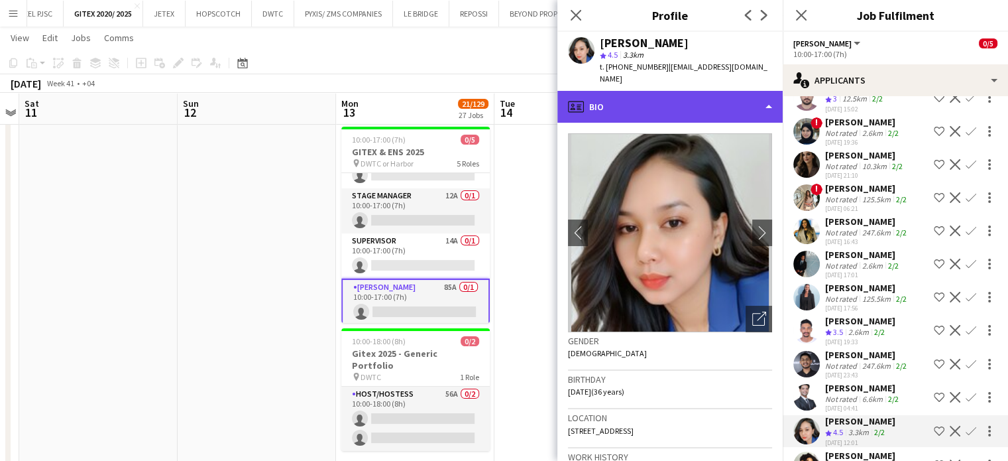
click at [751, 92] on div "profile Bio" at bounding box center [670, 107] width 225 height 32
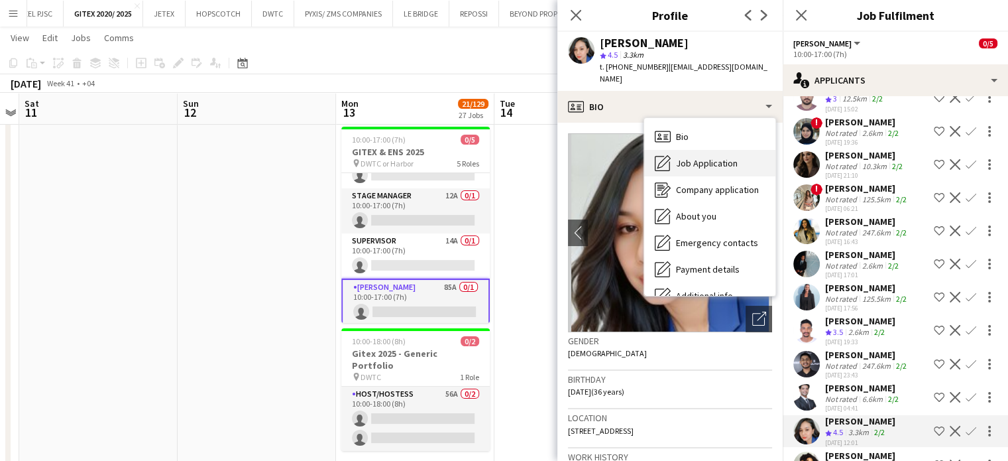
click at [689, 157] on span "Job Application" at bounding box center [707, 163] width 62 height 12
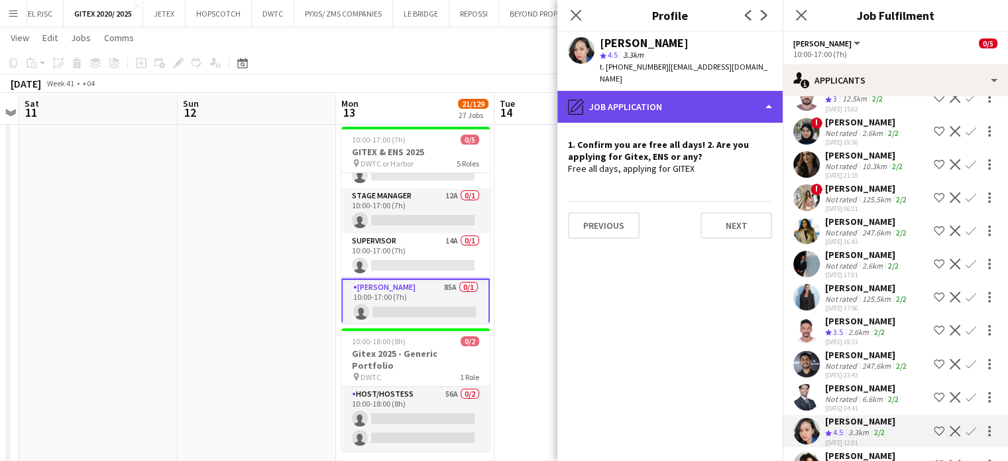
click at [744, 91] on div "pencil4 Job Application" at bounding box center [670, 107] width 225 height 32
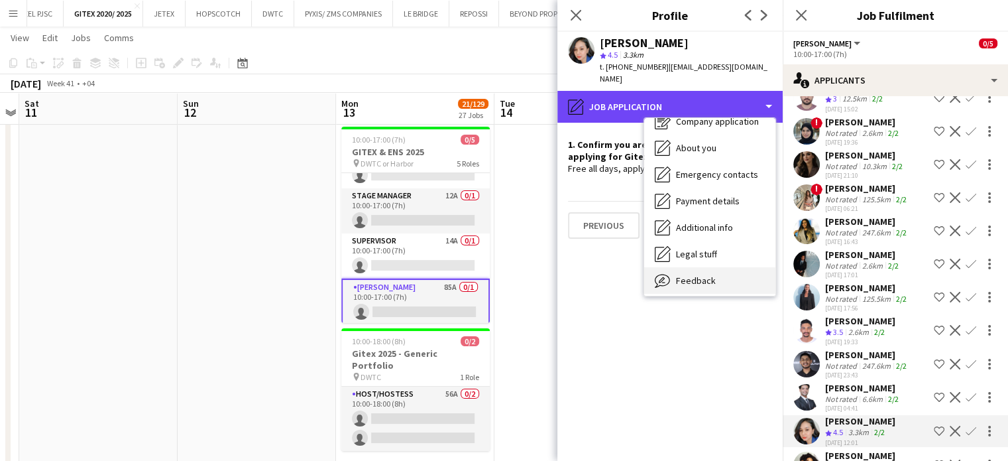
scroll to position [98, 0]
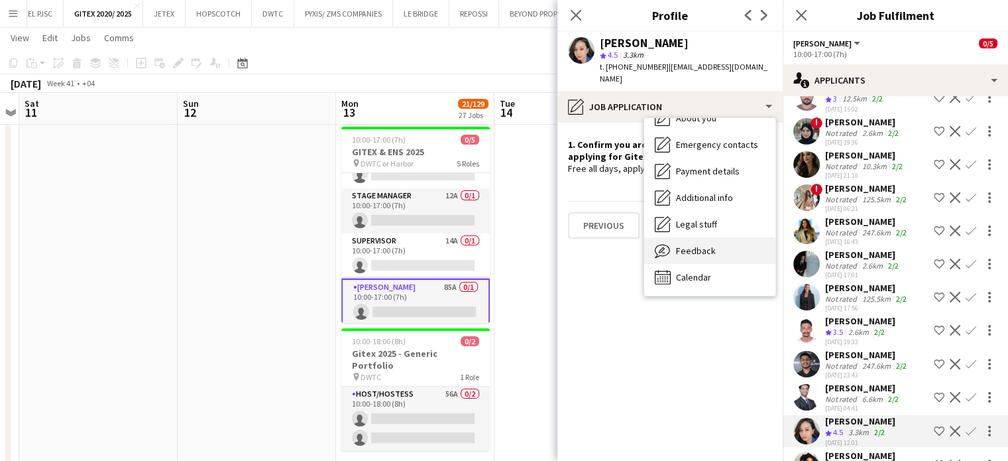
click at [711, 237] on div "Feedback Feedback" at bounding box center [709, 250] width 131 height 27
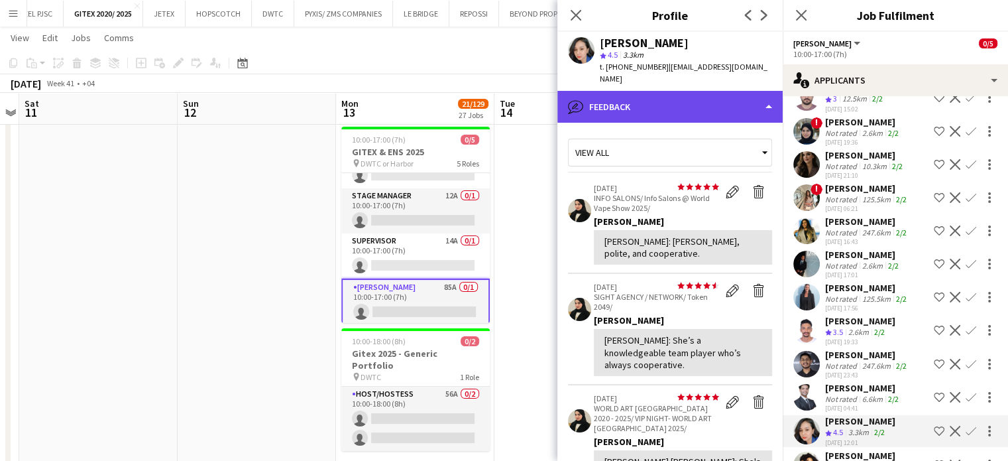
click at [761, 93] on div "bubble-pencil Feedback" at bounding box center [670, 107] width 225 height 32
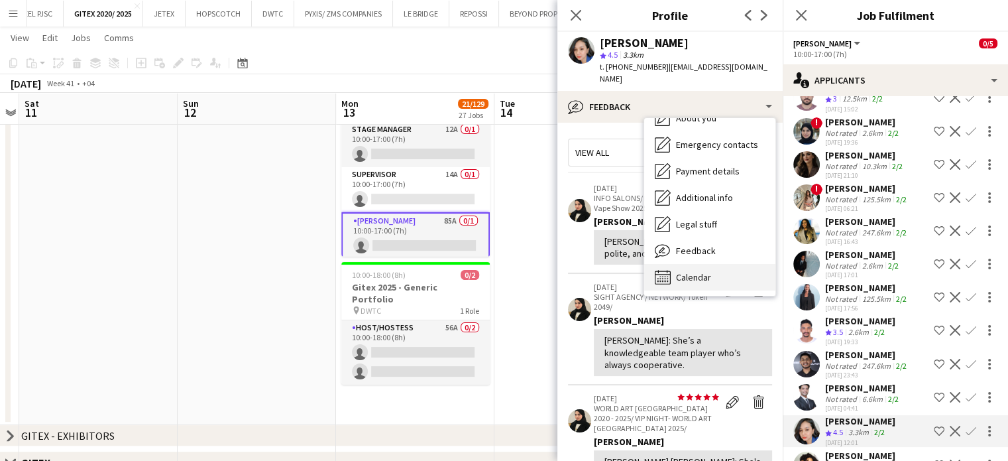
click at [709, 271] on span "Calendar" at bounding box center [693, 277] width 35 height 12
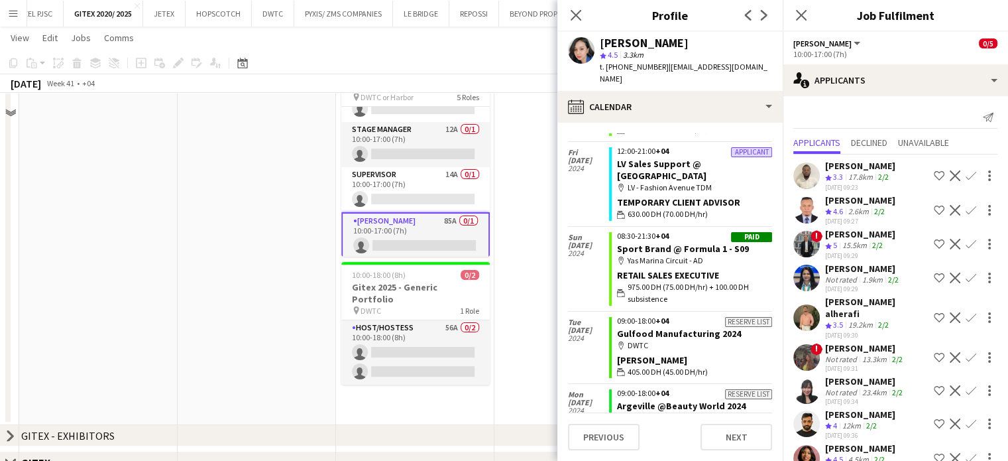
scroll to position [0, 0]
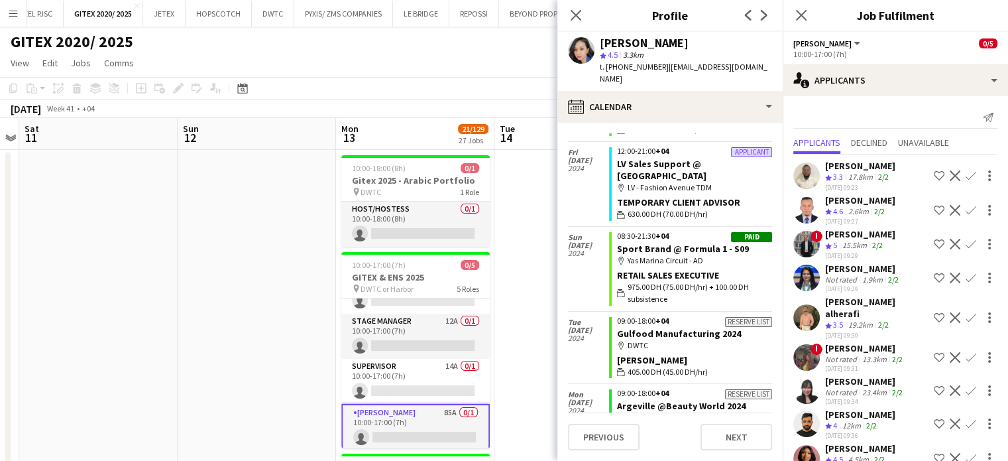
click at [162, 251] on app-date-cell at bounding box center [98, 383] width 158 height 467
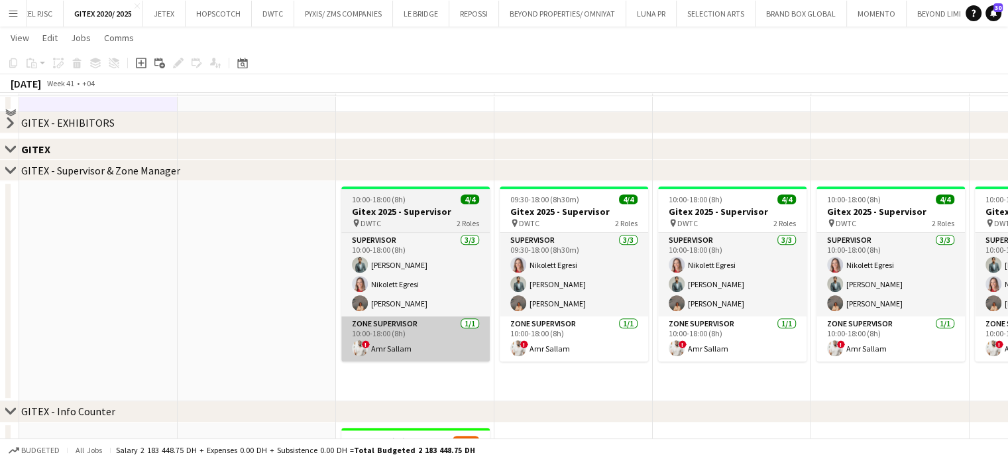
scroll to position [530, 0]
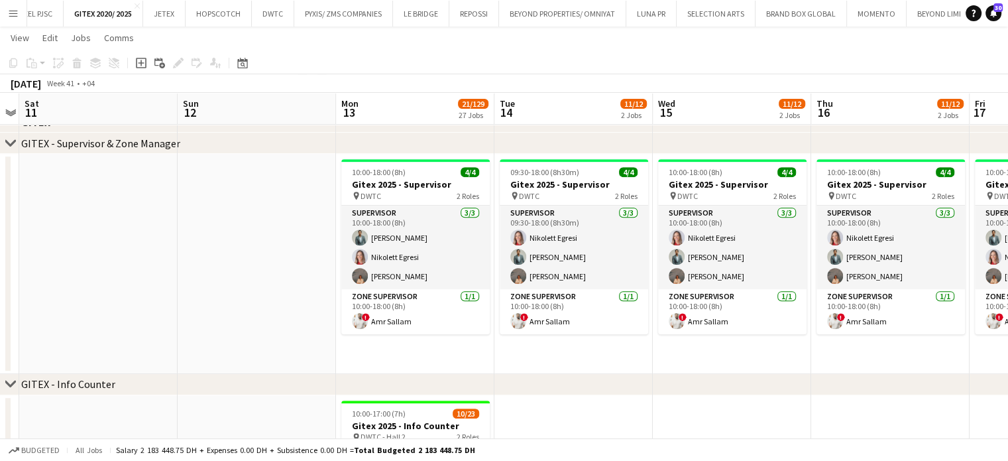
click at [5, 141] on icon at bounding box center [10, 142] width 10 height 5
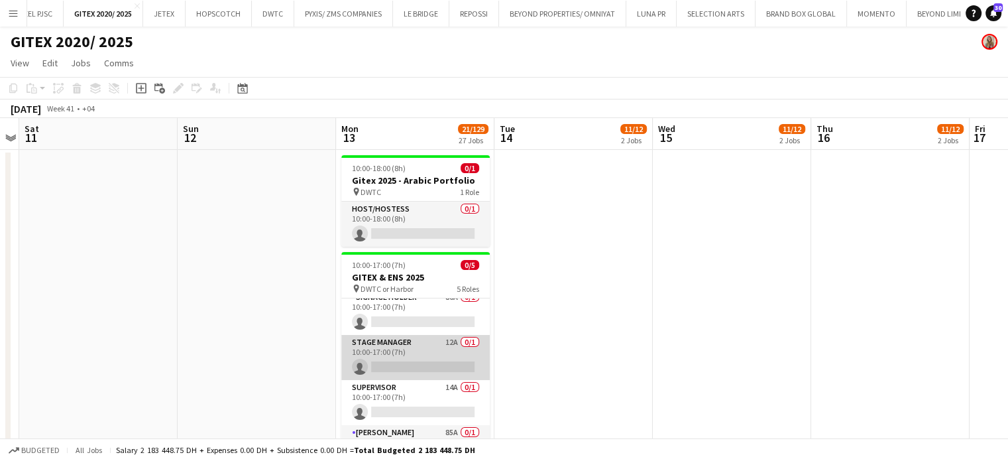
scroll to position [75, 0]
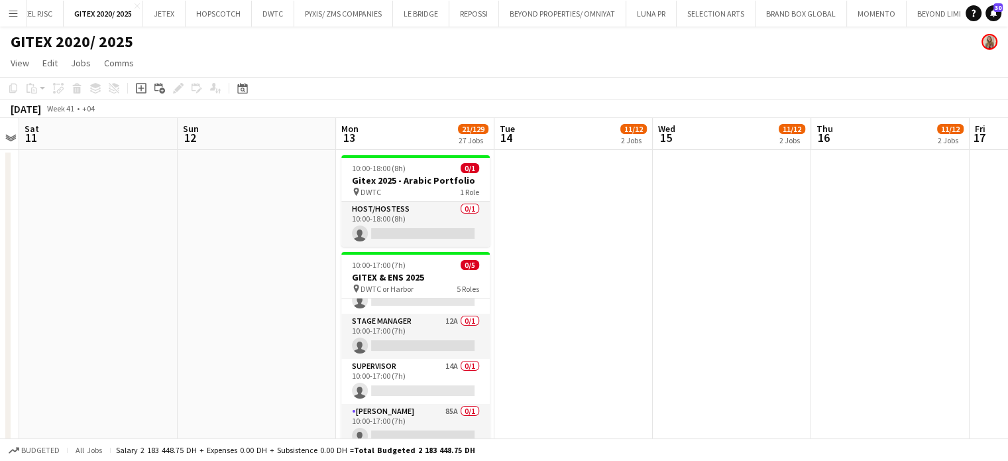
drag, startPoint x: 408, startPoint y: 416, endPoint x: 607, endPoint y: 415, distance: 198.9
click at [408, 416] on app-card-role "Usher 85A 0/1 10:00-17:00 (7h) single-neutral-actions" at bounding box center [415, 426] width 149 height 45
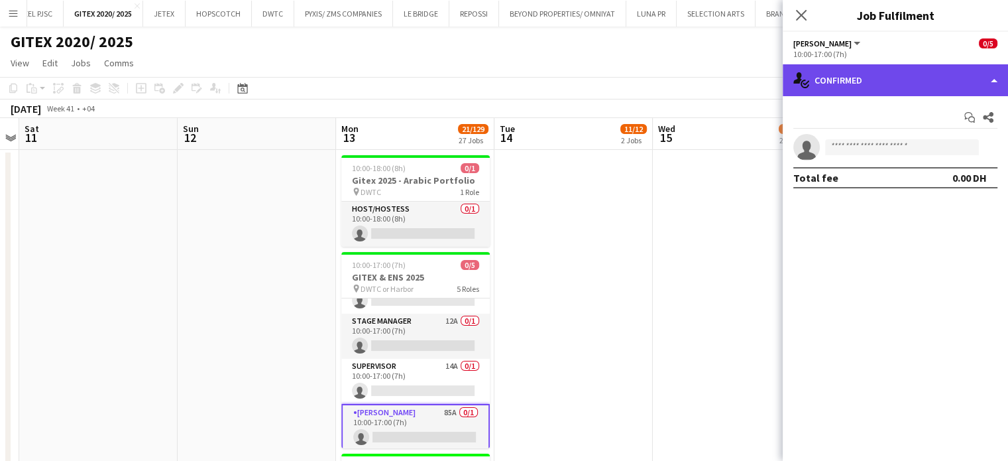
click at [974, 82] on div "single-neutral-actions-check-2 Confirmed" at bounding box center [895, 80] width 225 height 32
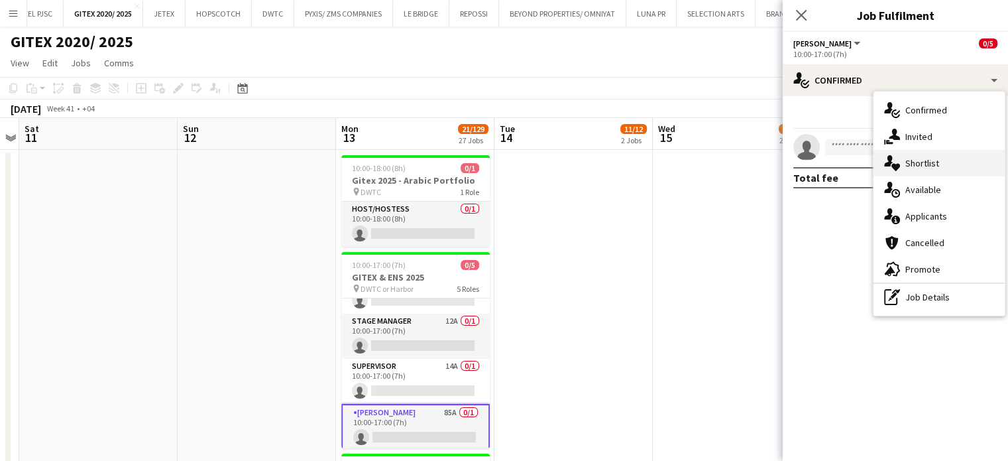
click at [938, 166] on span "Shortlist" at bounding box center [923, 163] width 34 height 12
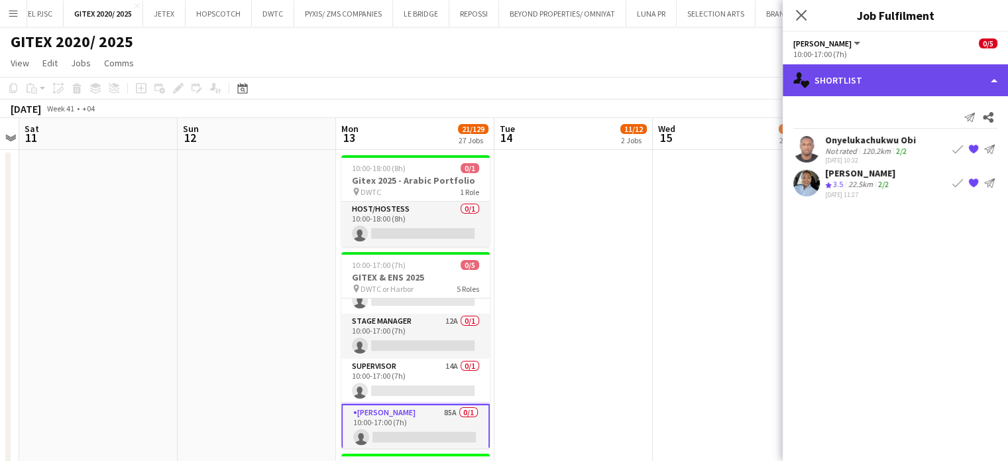
click at [967, 80] on div "single-neutral-actions-heart Shortlist" at bounding box center [895, 80] width 225 height 32
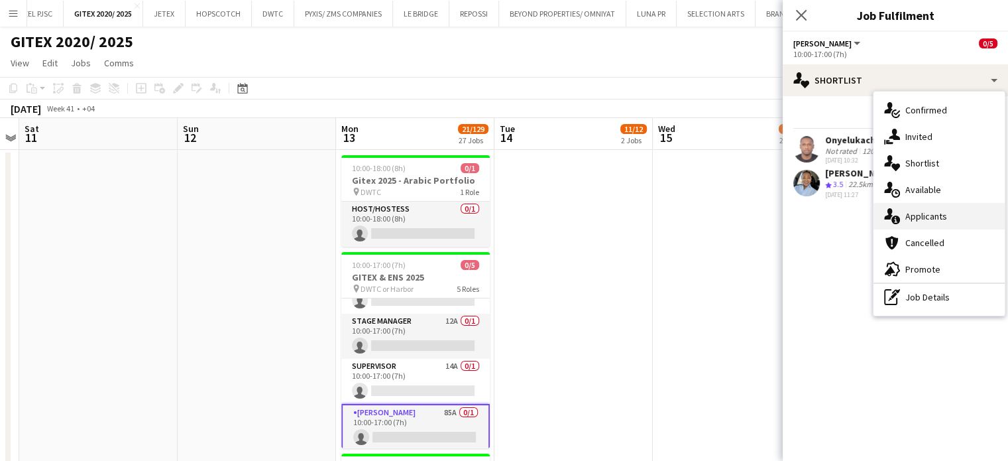
click at [934, 215] on span "Applicants" at bounding box center [927, 216] width 42 height 12
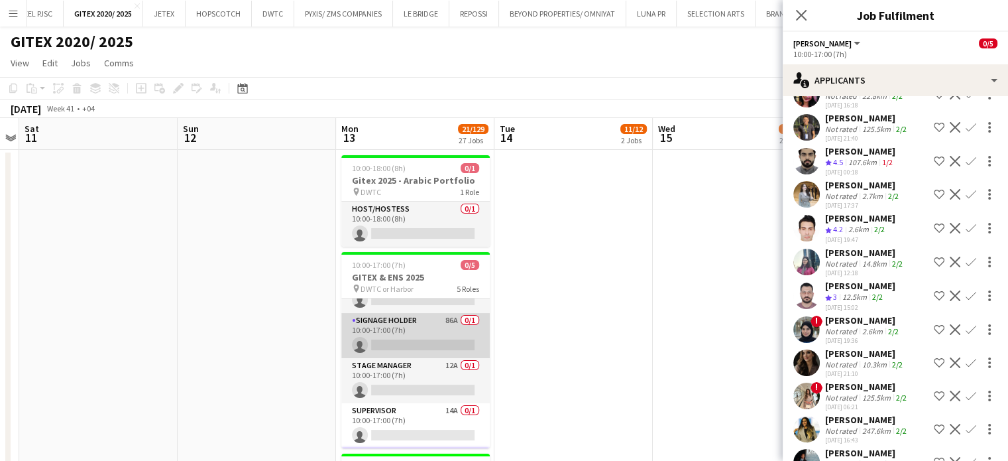
scroll to position [9, 0]
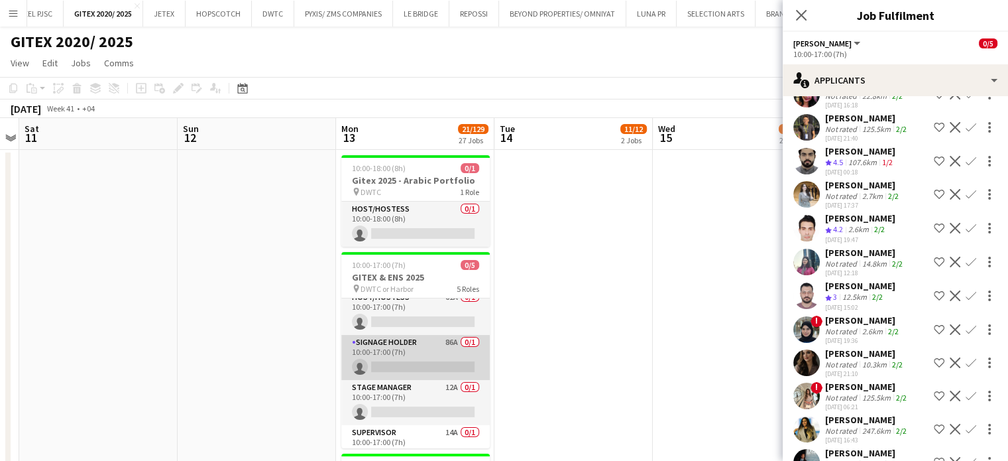
click at [422, 353] on app-card-role "Signage Holder 86A 0/1 10:00-17:00 (7h) single-neutral-actions" at bounding box center [415, 357] width 149 height 45
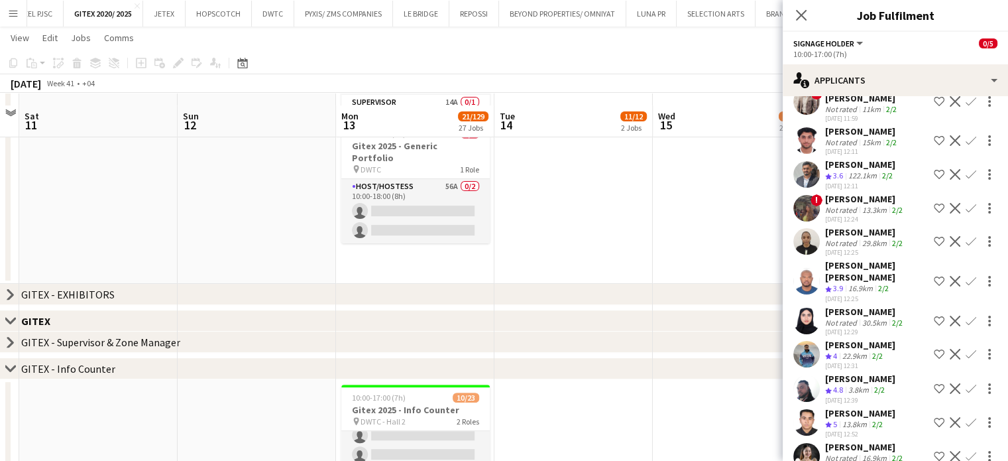
scroll to position [530, 0]
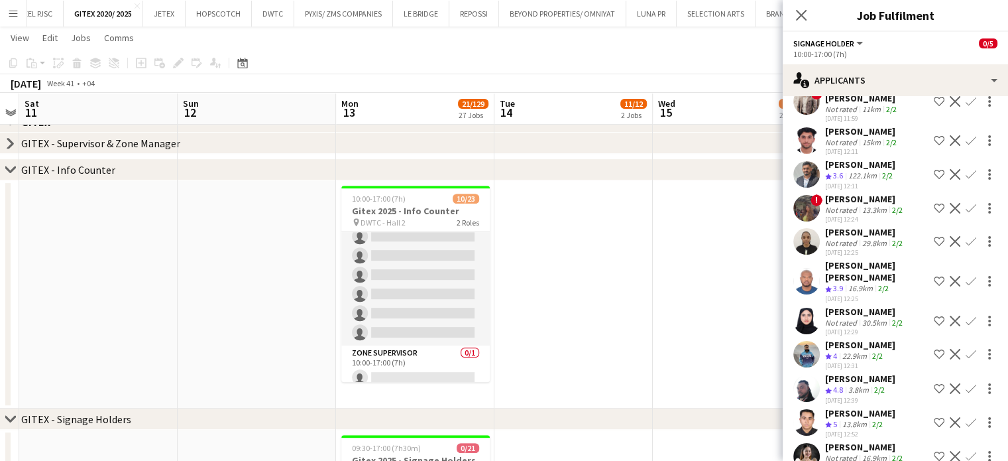
click at [676, 267] on app-date-cell at bounding box center [732, 294] width 158 height 228
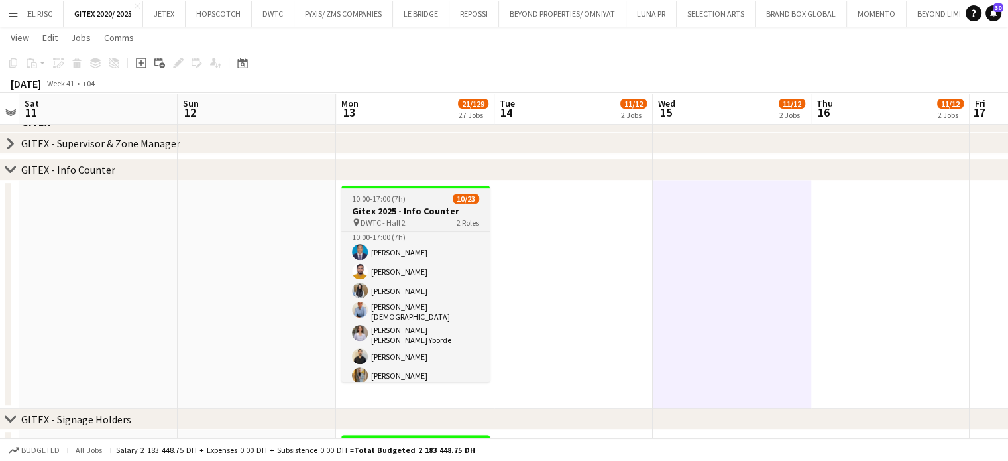
click at [409, 204] on div "10:00-17:00 (7h) 10/23" at bounding box center [415, 199] width 149 height 10
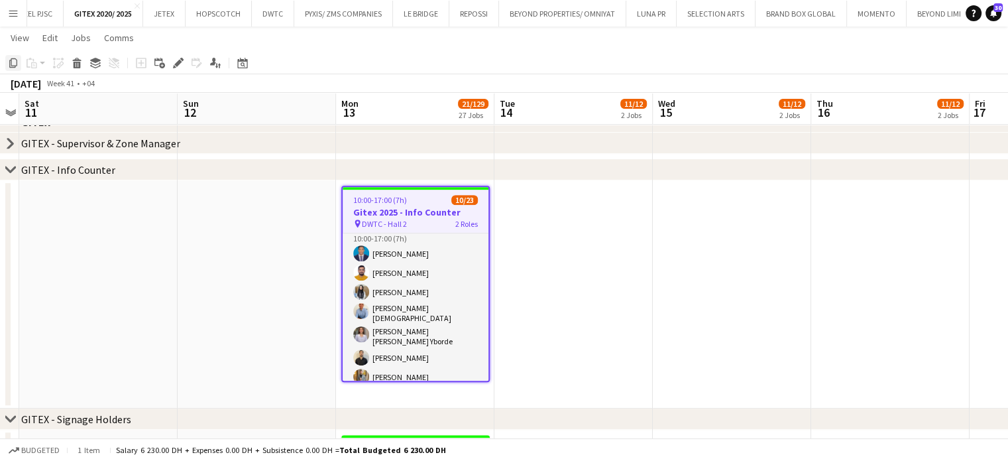
click at [13, 61] on icon "Copy" at bounding box center [13, 63] width 11 height 11
click at [574, 210] on app-date-cell at bounding box center [574, 294] width 158 height 228
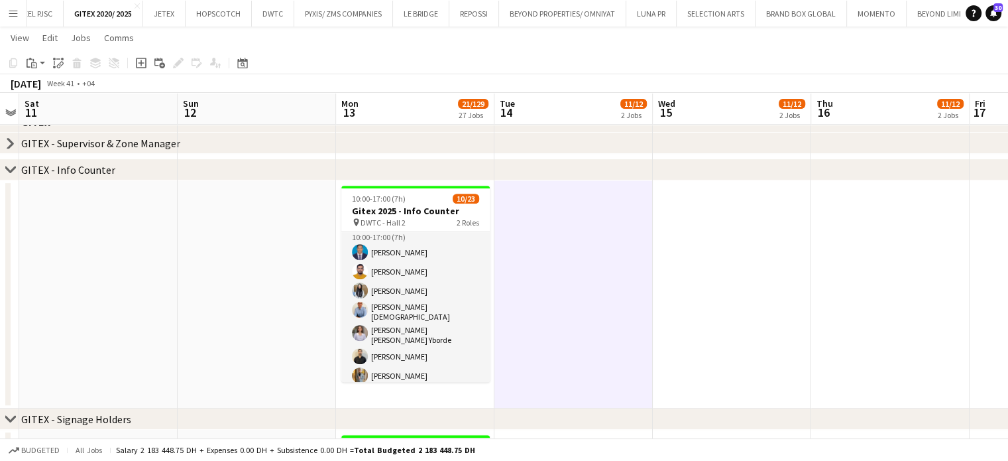
click at [765, 215] on app-date-cell at bounding box center [732, 294] width 158 height 228
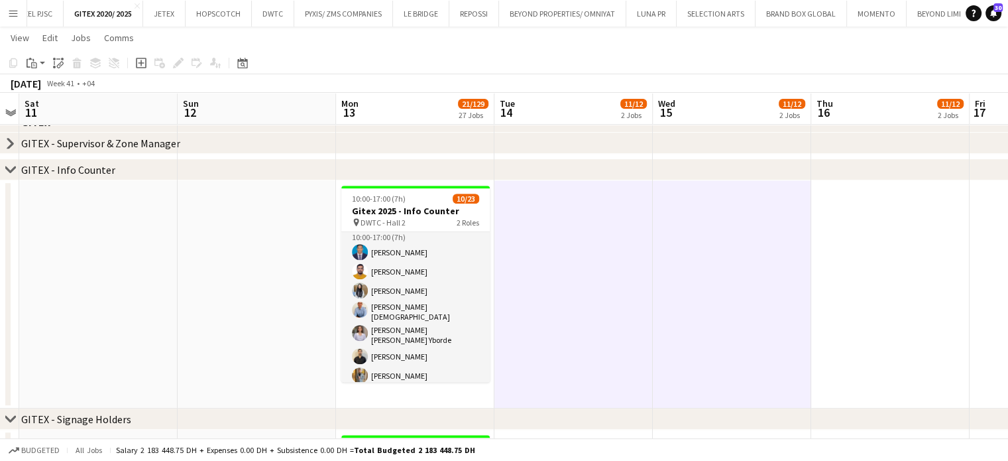
click at [871, 214] on app-date-cell at bounding box center [891, 294] width 158 height 228
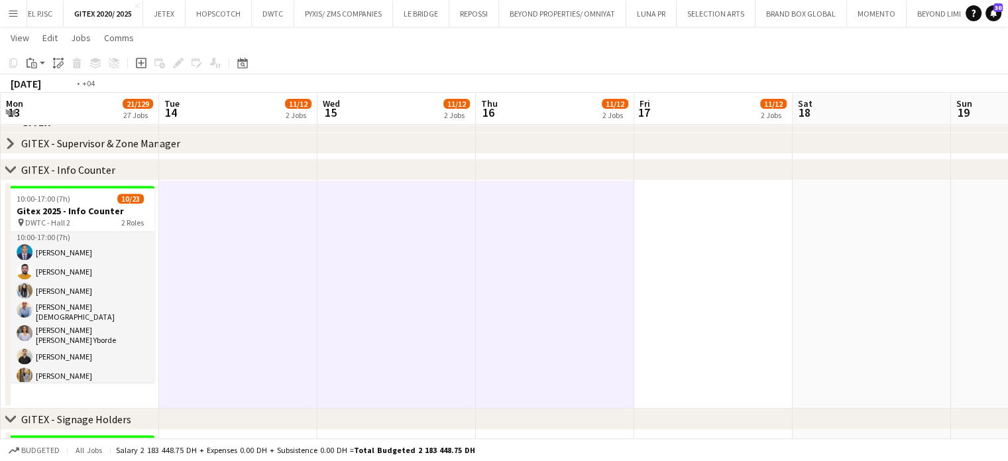
scroll to position [0, 330]
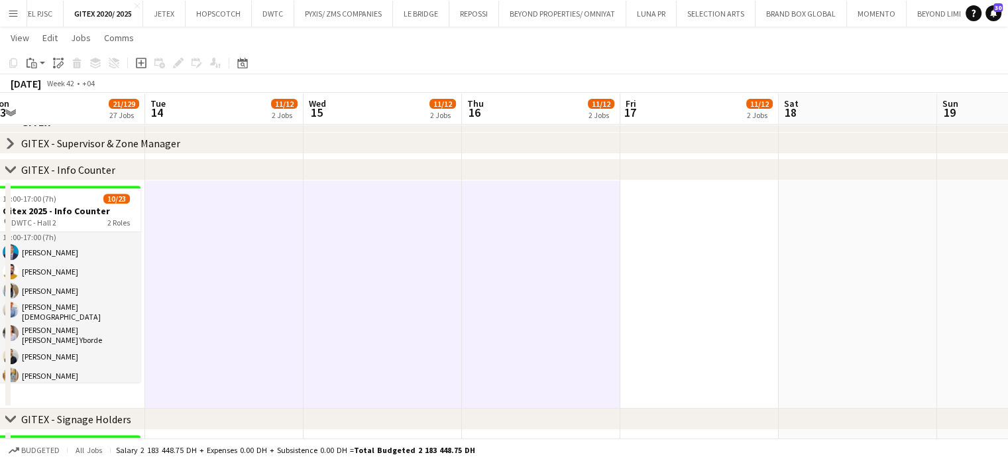
drag, startPoint x: 846, startPoint y: 237, endPoint x: 534, endPoint y: 240, distance: 311.6
click at [706, 213] on app-date-cell at bounding box center [700, 294] width 158 height 228
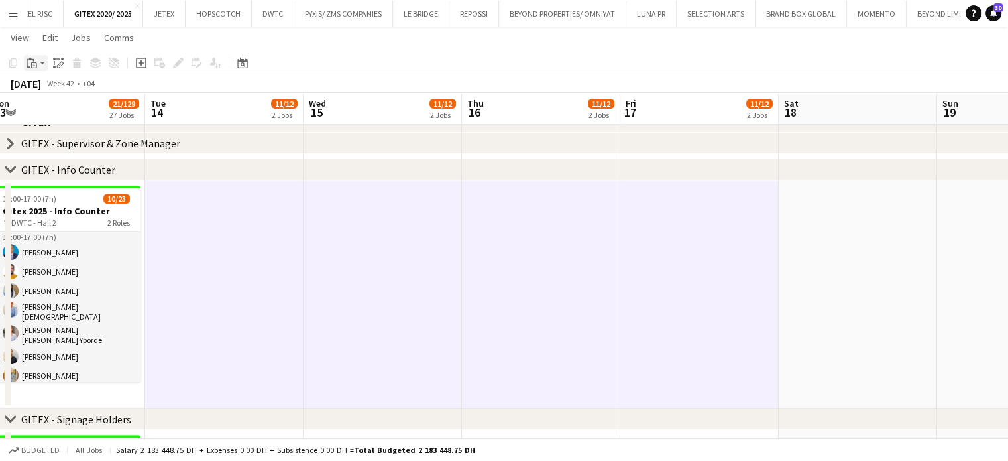
click at [27, 62] on icon at bounding box center [29, 63] width 4 height 9
click at [53, 110] on link "Paste with crew Ctrl+Shift+V" at bounding box center [97, 111] width 125 height 12
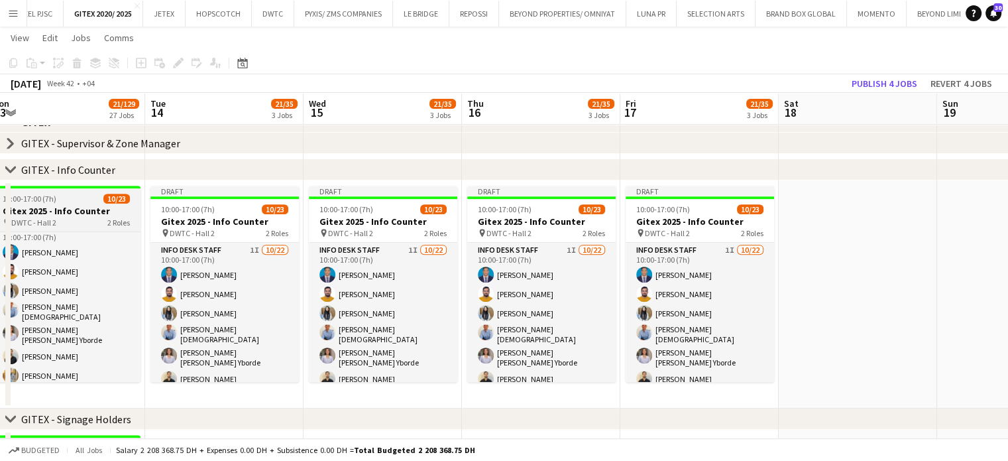
click at [89, 210] on h3 "Gitex 2025 - Info Counter" at bounding box center [66, 211] width 149 height 12
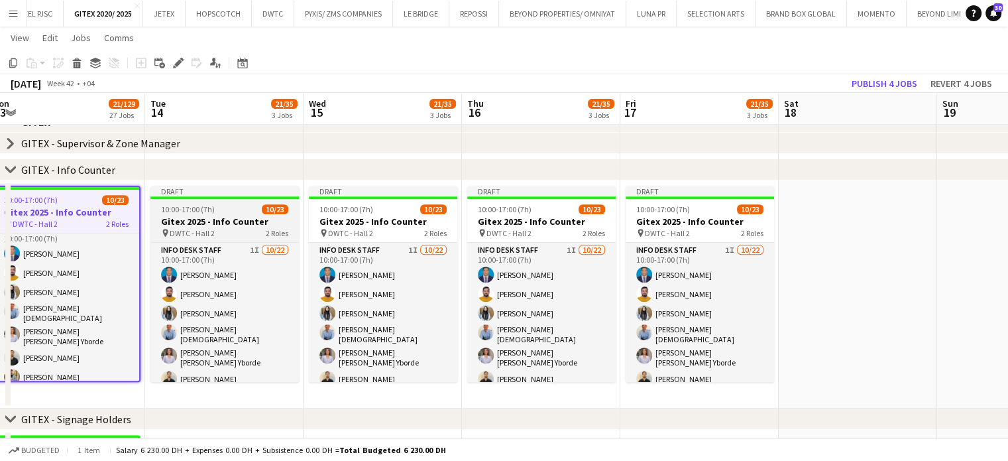
click at [255, 217] on h3 "Gitex 2025 - Info Counter" at bounding box center [225, 221] width 149 height 12
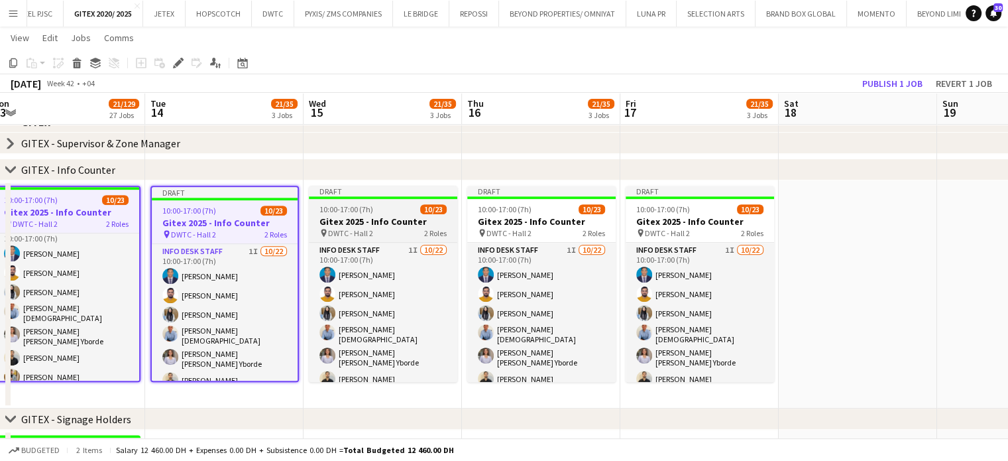
click at [382, 224] on h3 "Gitex 2025 - Info Counter" at bounding box center [383, 221] width 149 height 12
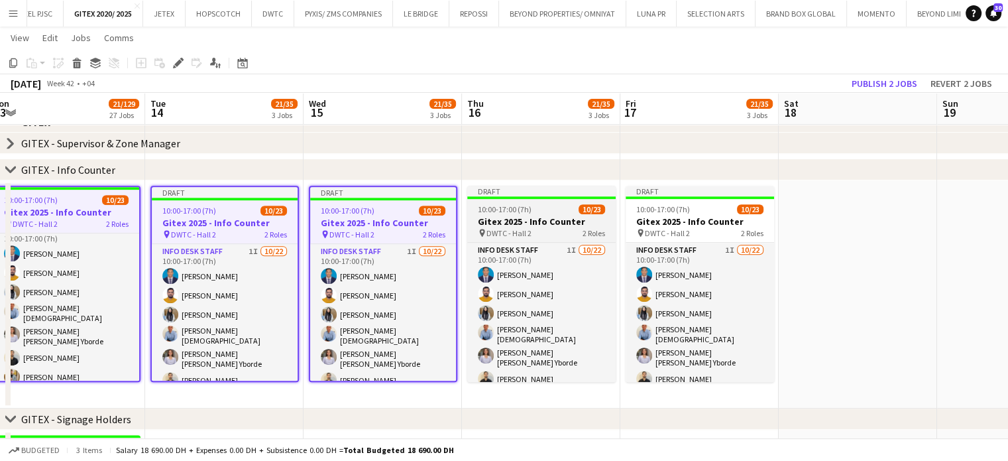
click at [515, 227] on h3 "Gitex 2025 - Info Counter" at bounding box center [541, 221] width 149 height 12
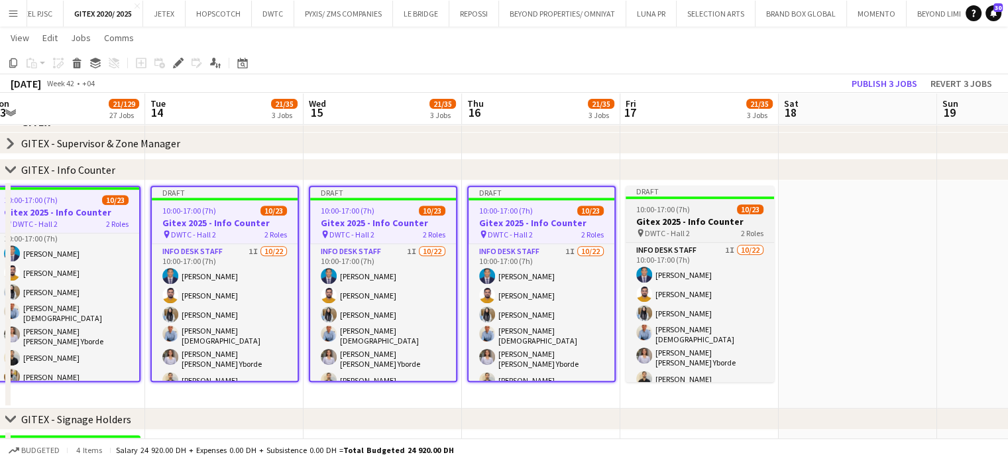
click at [690, 225] on h3 "Gitex 2025 - Info Counter" at bounding box center [700, 221] width 149 height 12
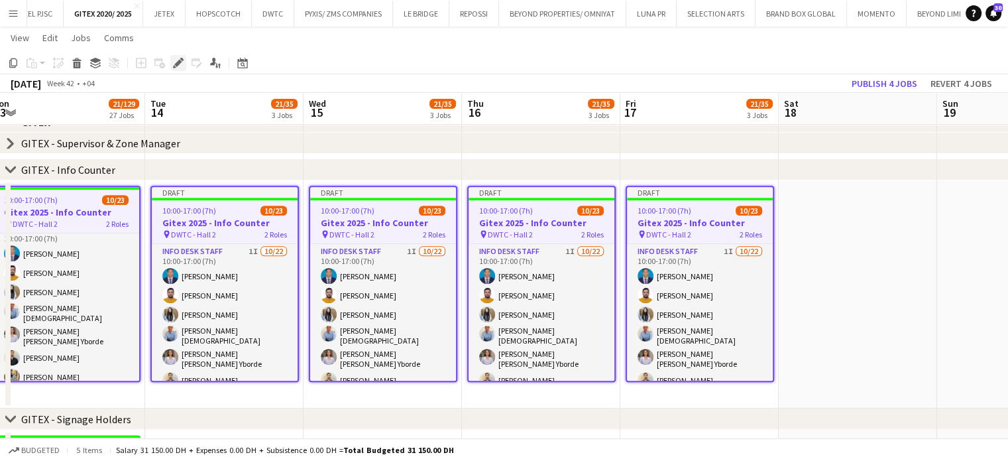
click at [176, 64] on icon at bounding box center [177, 63] width 7 height 7
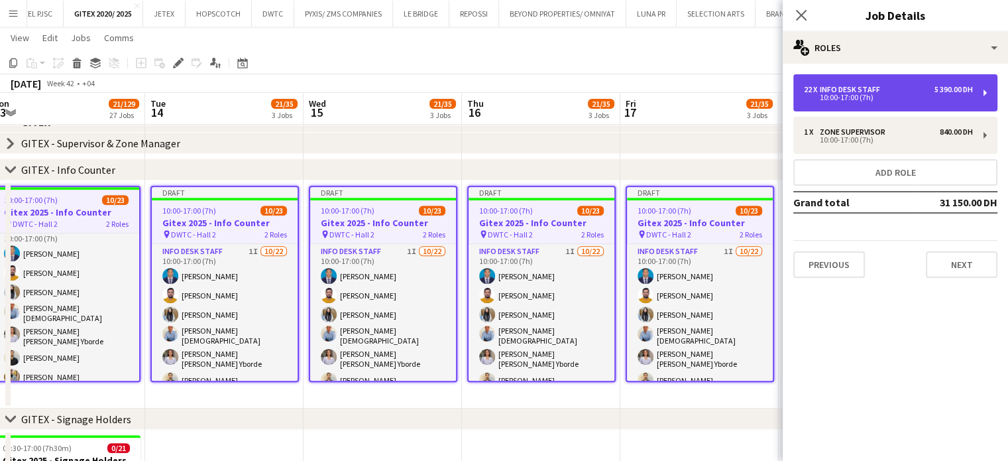
click at [849, 96] on div "10:00-17:00 (7h)" at bounding box center [888, 97] width 169 height 7
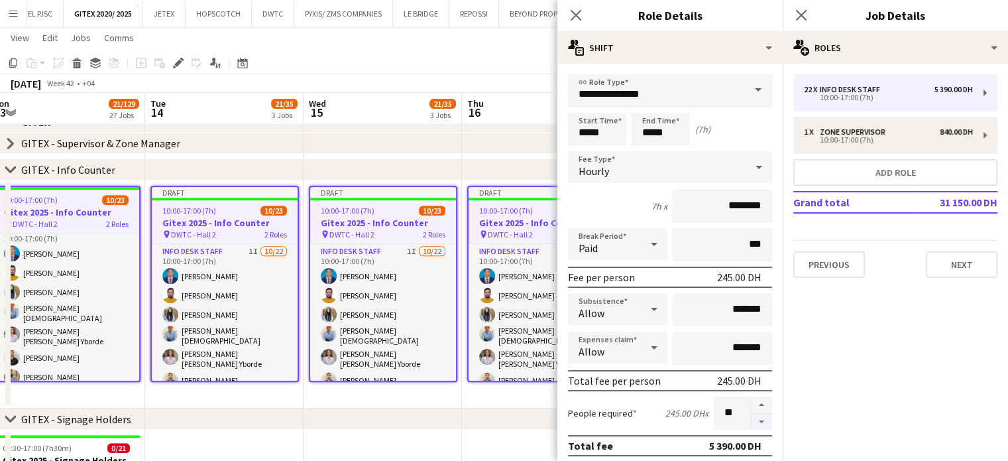
click at [753, 418] on button "button" at bounding box center [761, 422] width 21 height 17
click at [753, 398] on button "button" at bounding box center [761, 404] width 21 height 17
click at [752, 414] on button "button" at bounding box center [761, 422] width 21 height 17
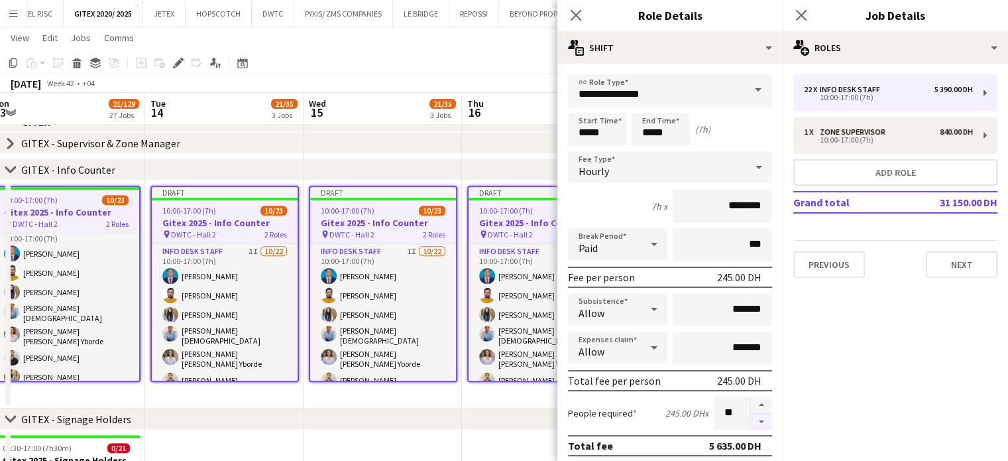
click at [751, 414] on button "button" at bounding box center [761, 422] width 21 height 17
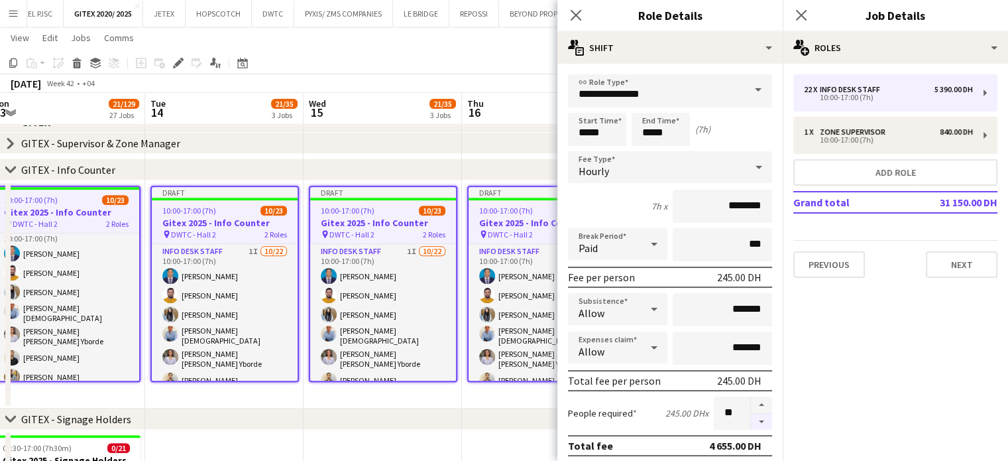
click at [751, 414] on button "button" at bounding box center [761, 422] width 21 height 17
click at [751, 415] on button "button" at bounding box center [761, 422] width 21 height 17
click at [751, 414] on button "button" at bounding box center [761, 422] width 21 height 17
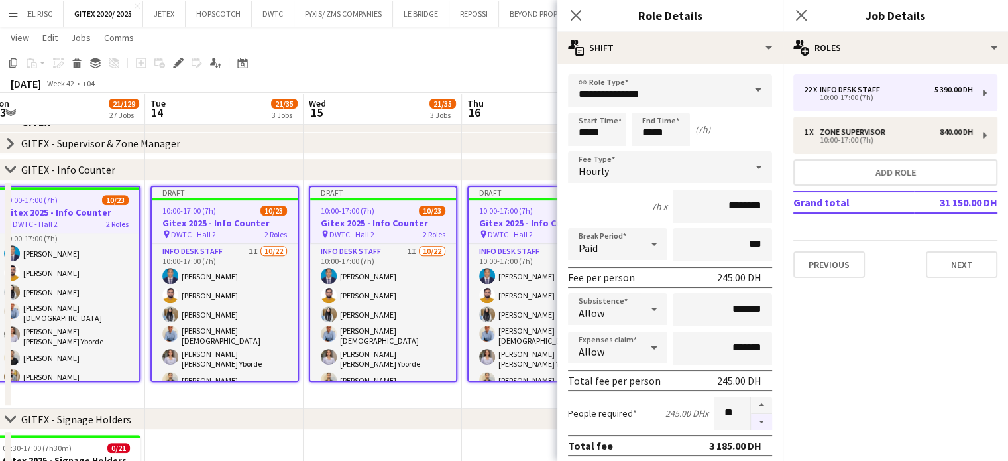
click at [751, 417] on button "button" at bounding box center [761, 422] width 21 height 17
type input "**"
click at [532, 395] on app-date-cell "Draft 10:00-17:00 (7h) 10/23 Gitex 2025 - Info Counter pin DWTC - Hall 2 2 Role…" at bounding box center [541, 294] width 158 height 228
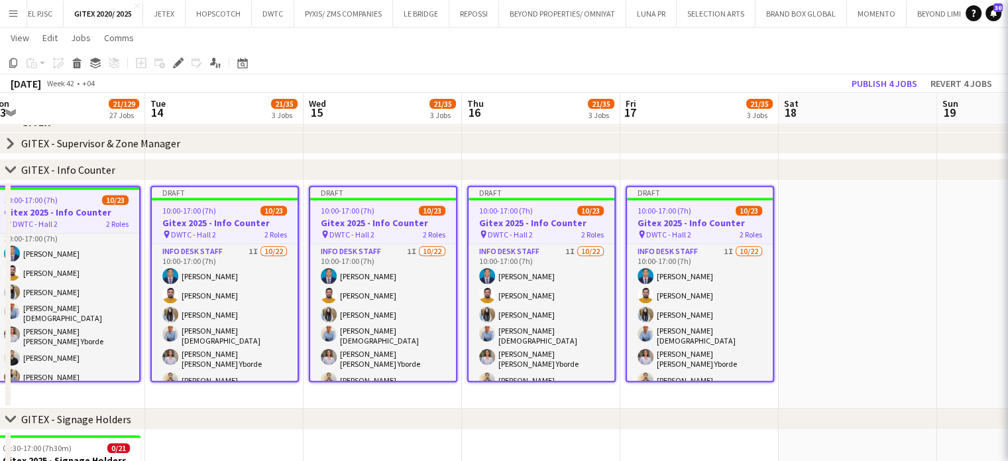
scroll to position [0, 331]
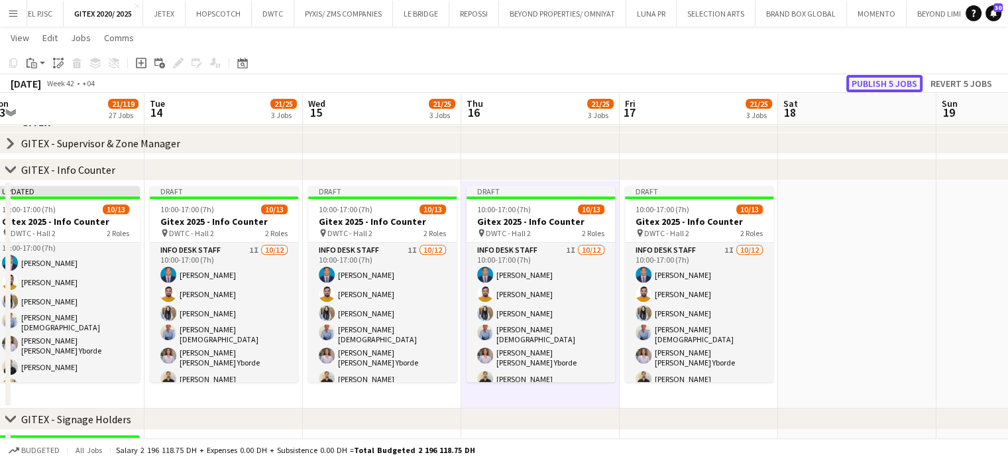
click at [882, 79] on button "Publish 5 jobs" at bounding box center [885, 83] width 76 height 17
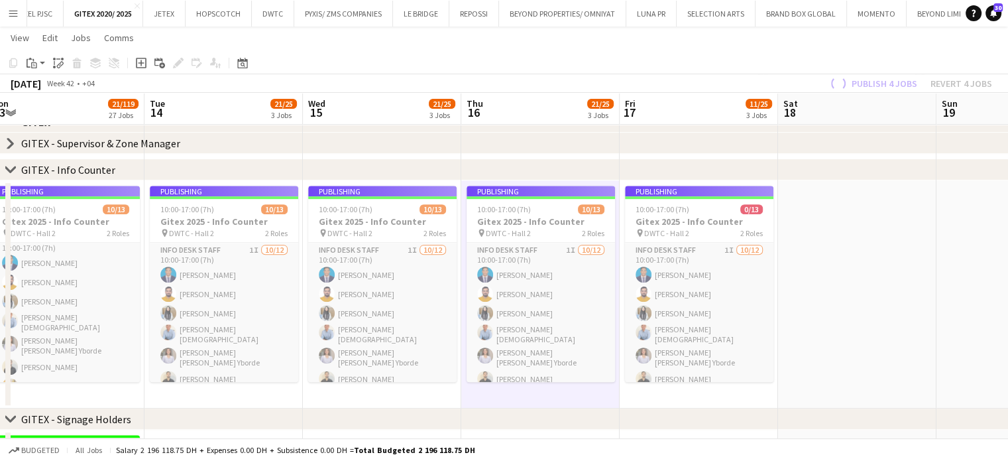
scroll to position [0, 397]
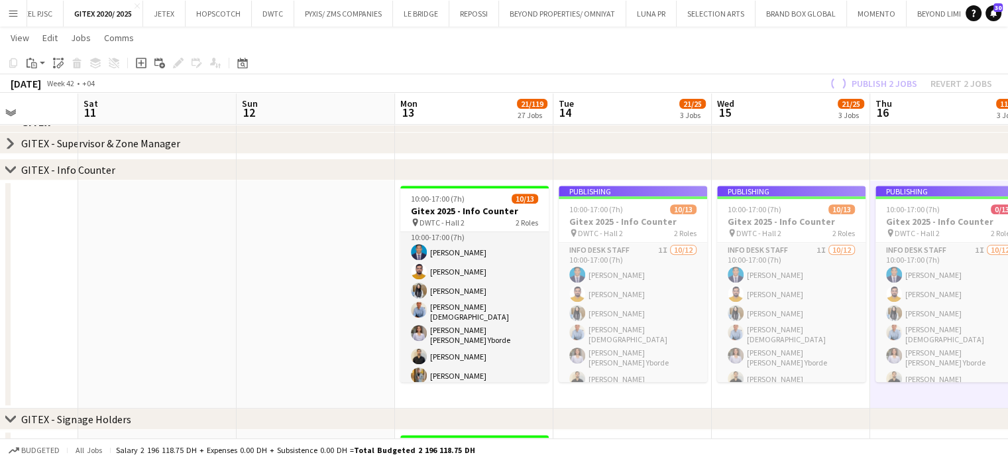
drag, startPoint x: 302, startPoint y: 263, endPoint x: 709, endPoint y: 270, distance: 406.5
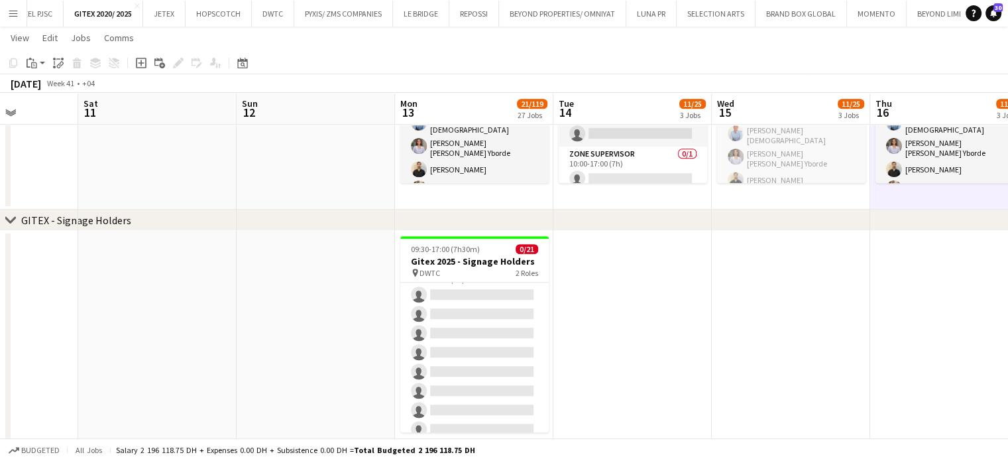
scroll to position [0, 0]
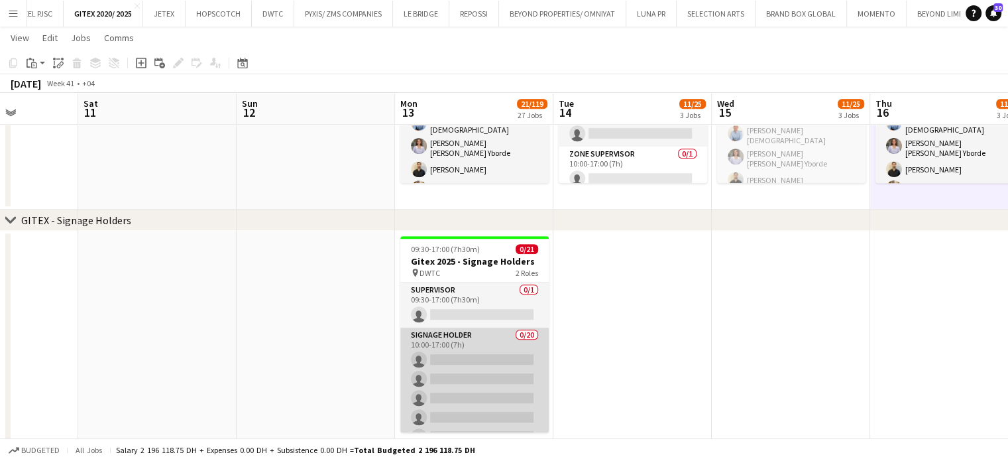
drag, startPoint x: 475, startPoint y: 375, endPoint x: 520, endPoint y: 371, distance: 45.3
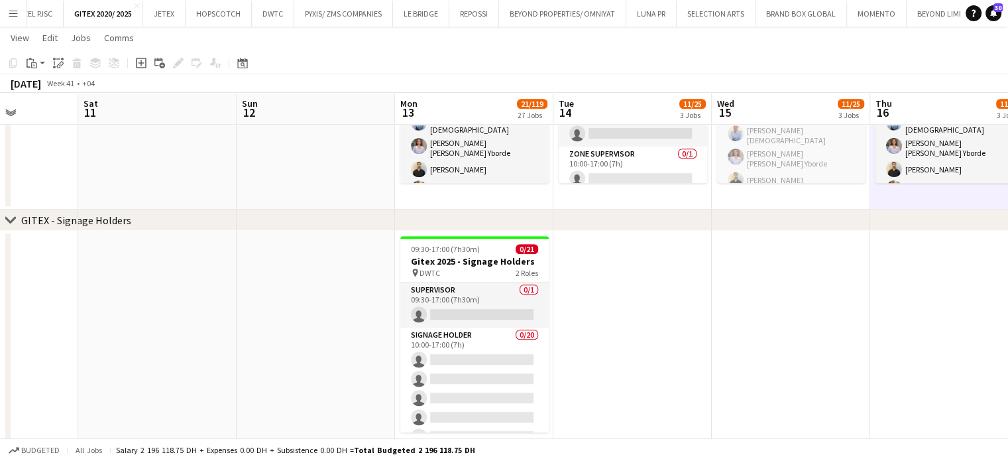
scroll to position [0, 398]
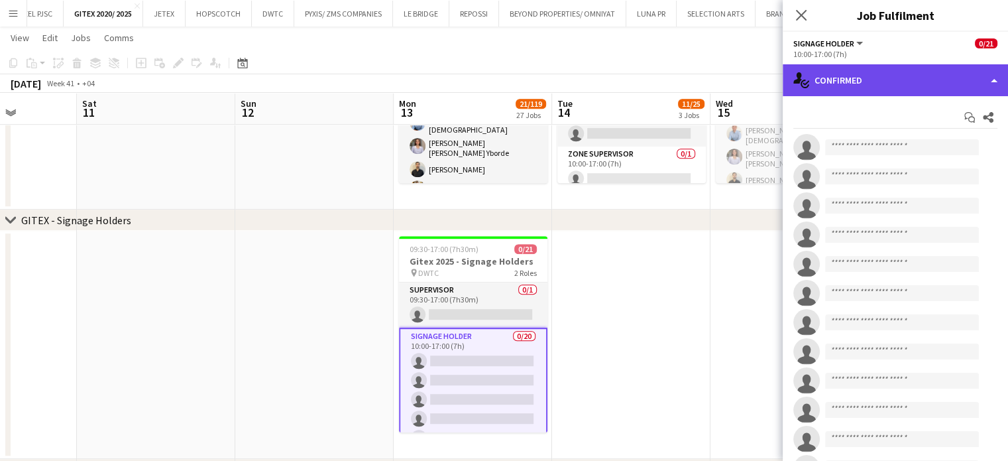
click at [980, 80] on div "single-neutral-actions-check-2 Confirmed" at bounding box center [895, 80] width 225 height 32
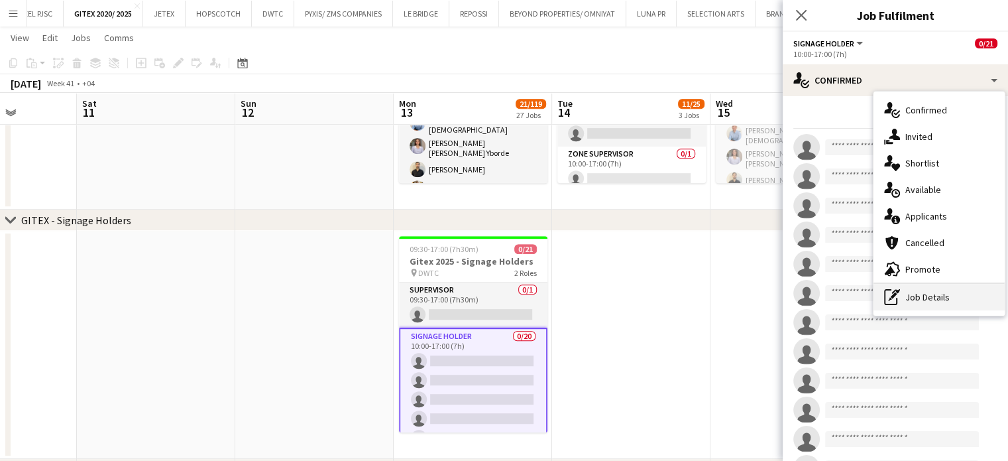
click at [930, 291] on div "pen-write Job Details" at bounding box center [939, 297] width 131 height 27
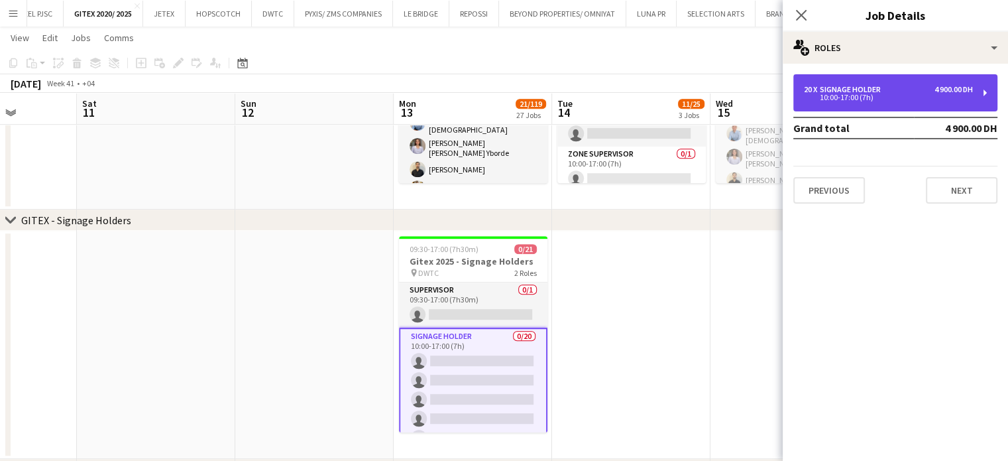
click at [859, 94] on div "10:00-17:00 (7h)" at bounding box center [888, 97] width 169 height 7
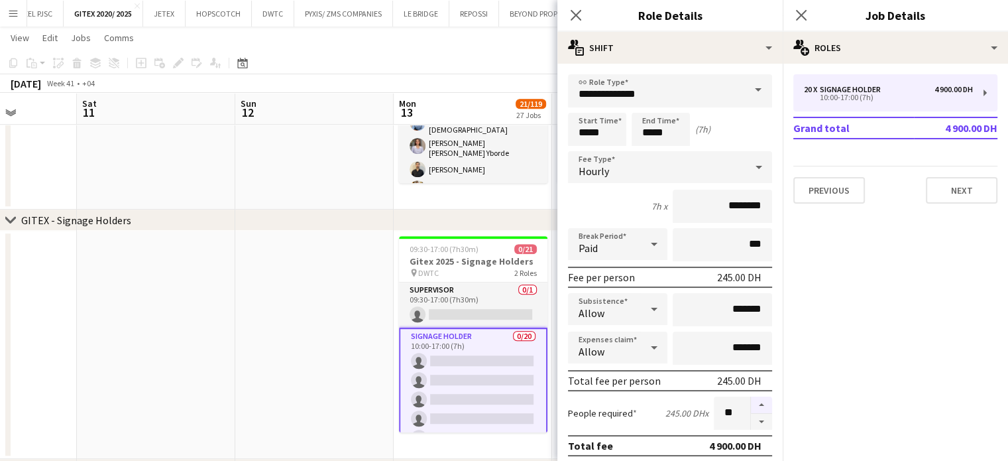
click at [755, 403] on button "button" at bounding box center [761, 404] width 21 height 17
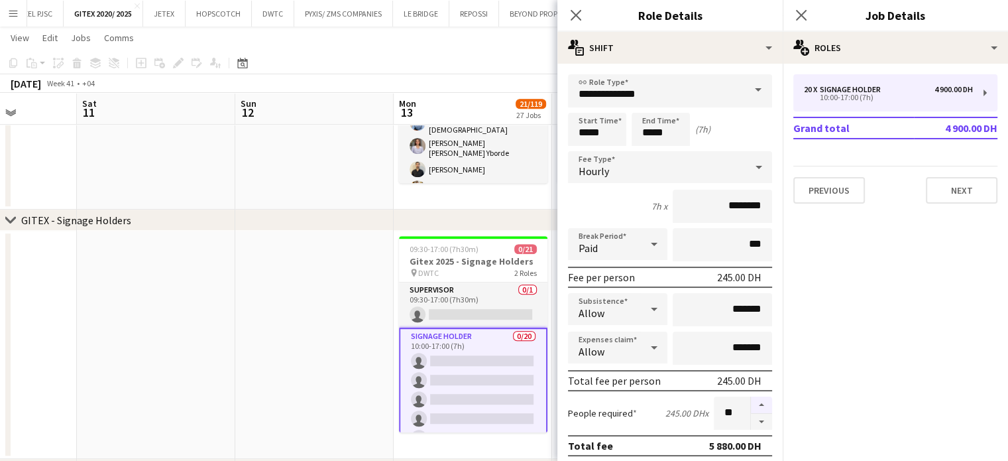
type input "**"
click at [391, 335] on app-date-cell at bounding box center [314, 345] width 158 height 228
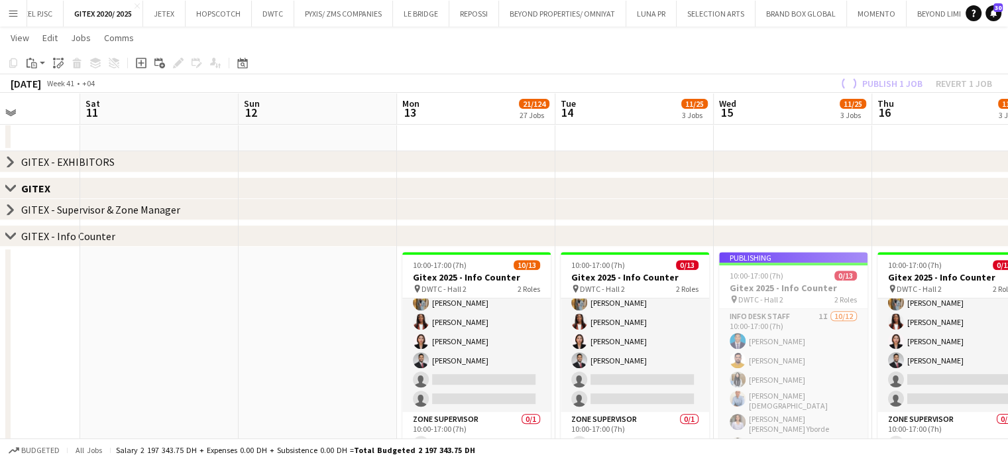
scroll to position [0, 393]
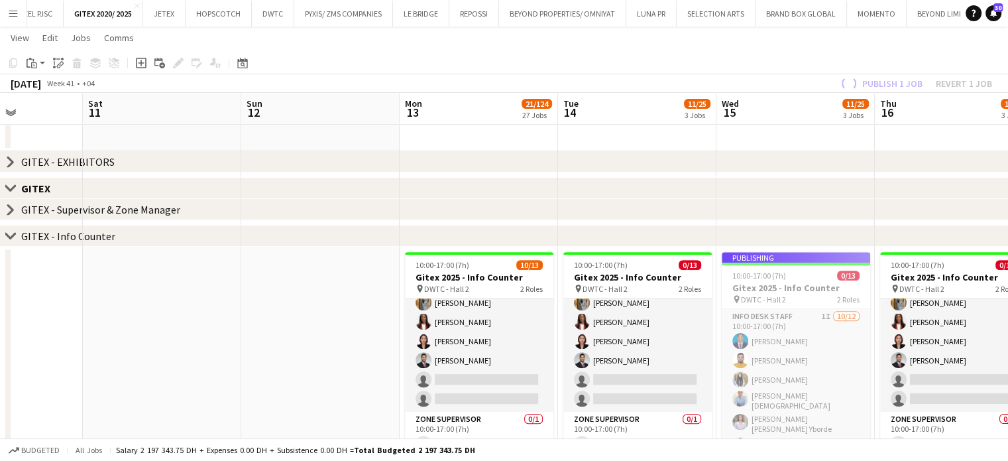
drag, startPoint x: 859, startPoint y: 330, endPoint x: 865, endPoint y: 408, distance: 77.8
drag, startPoint x: 865, startPoint y: 340, endPoint x: 865, endPoint y: 385, distance: 45.1
click at [865, 385] on app-job-card "Publishing 10:00-17:00 (7h) 0/13 Gitex 2025 - Info Counter pin DWTC - Hall 2 2 …" at bounding box center [796, 350] width 149 height 196
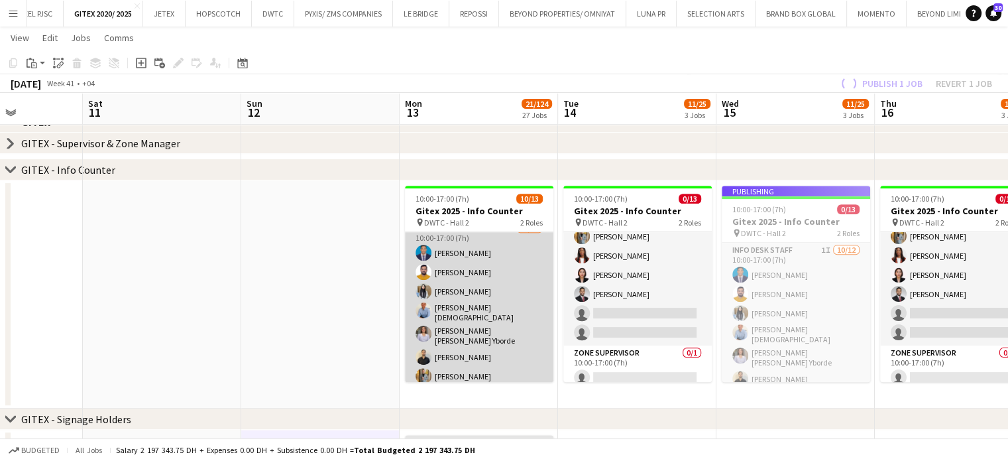
scroll to position [0, 0]
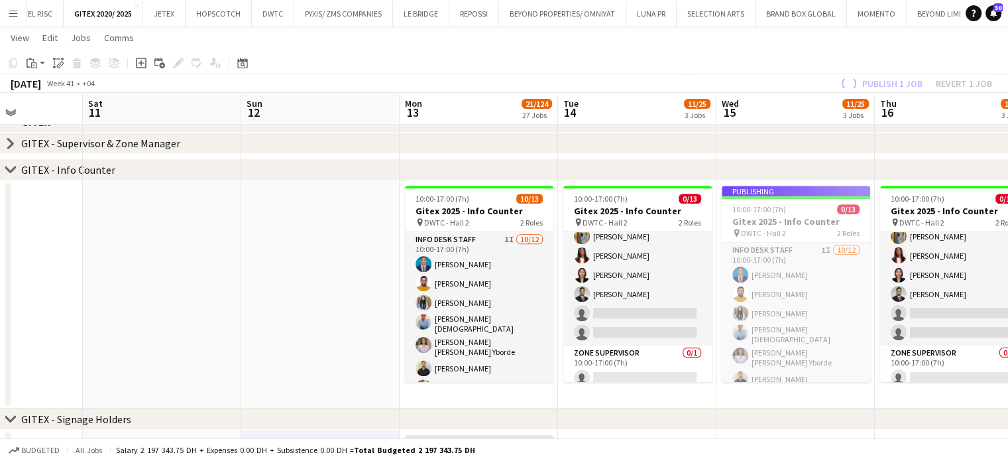
click at [350, 304] on app-date-cell at bounding box center [320, 294] width 158 height 228
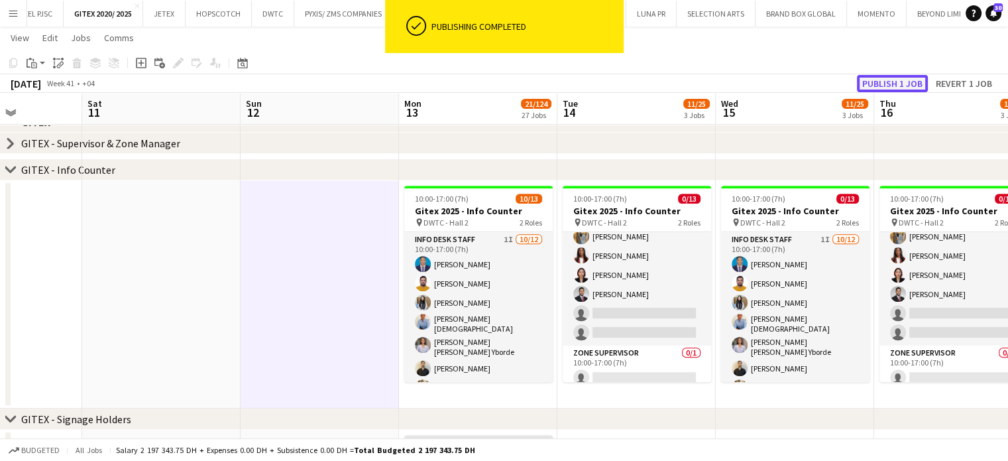
click at [903, 82] on button "Publish 1 job" at bounding box center [892, 83] width 71 height 17
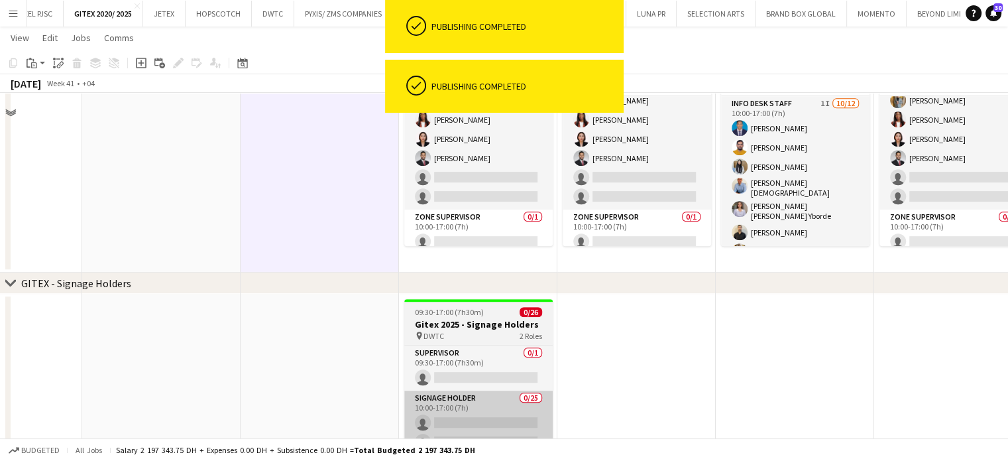
scroll to position [729, 0]
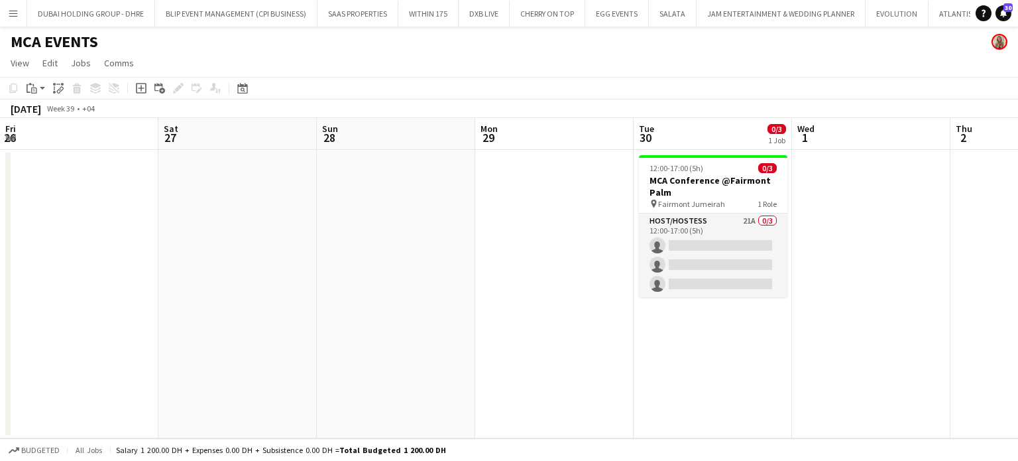
scroll to position [0, 305]
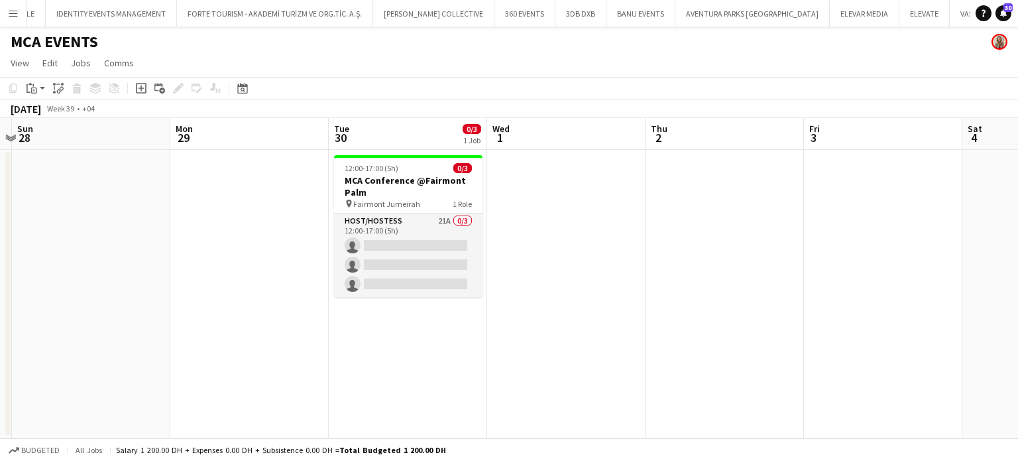
click at [5, 5] on button "Menu" at bounding box center [13, 13] width 27 height 27
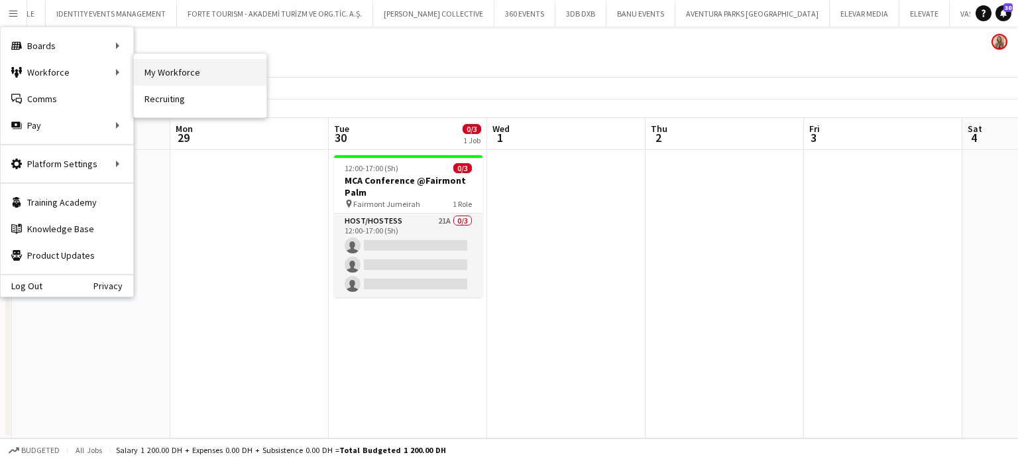
click at [172, 73] on link "My Workforce" at bounding box center [200, 72] width 133 height 27
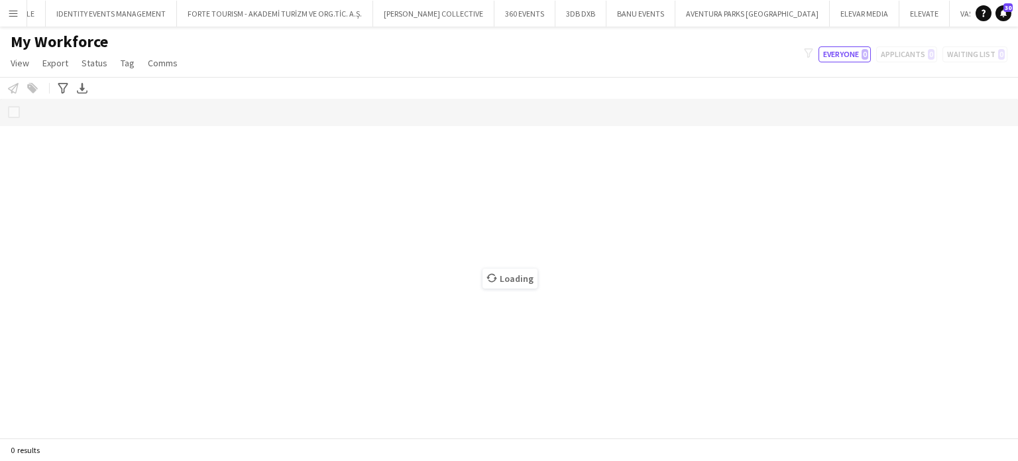
scroll to position [0, 4912]
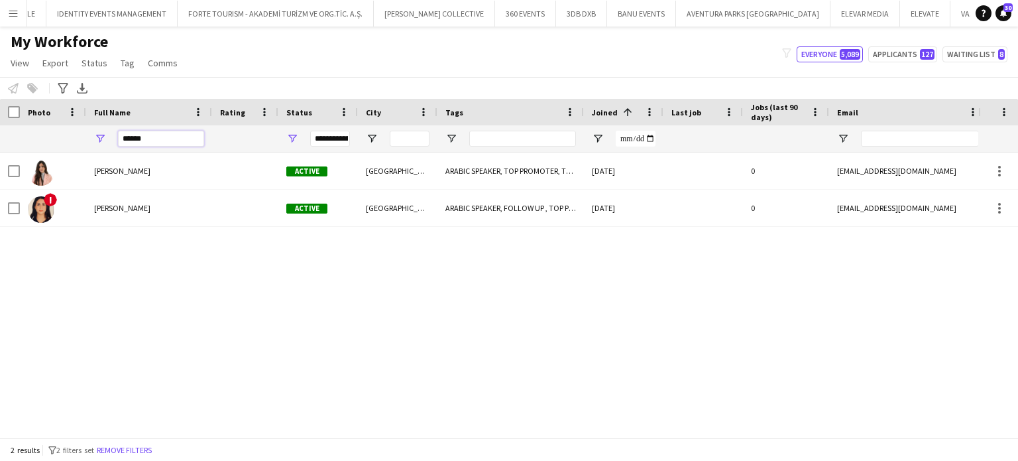
drag, startPoint x: 150, startPoint y: 137, endPoint x: 0, endPoint y: 127, distance: 150.2
click at [0, 127] on div "**********" at bounding box center [682, 138] width 1364 height 27
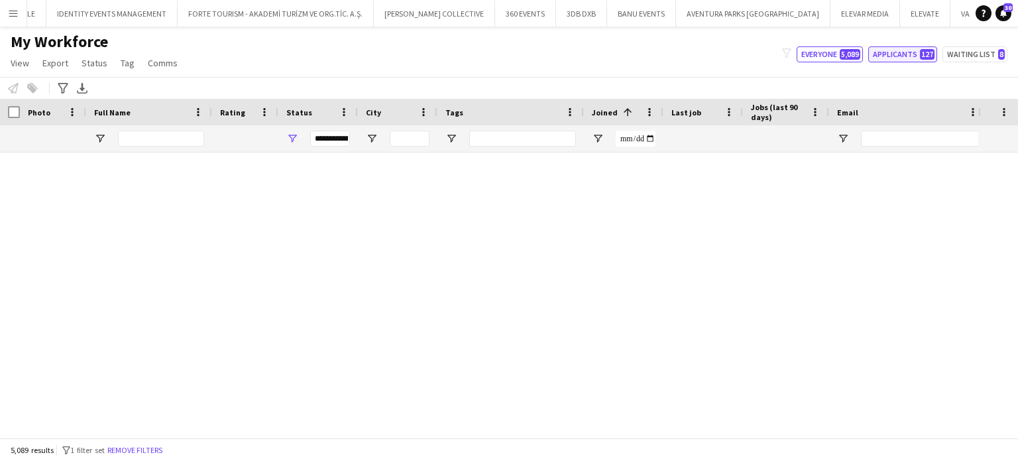
click at [901, 59] on button "Applicants 127" at bounding box center [903, 54] width 69 height 16
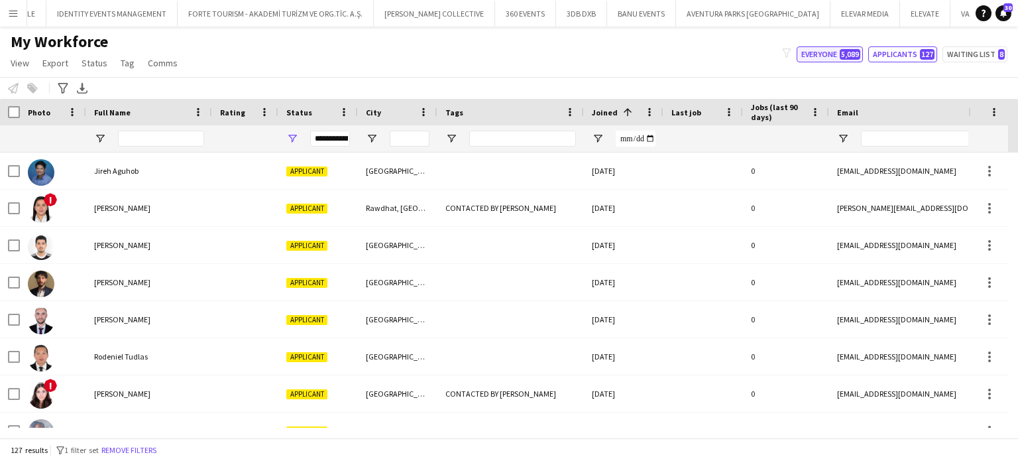
click at [845, 58] on span "5,089" at bounding box center [850, 54] width 21 height 11
click at [289, 137] on span "Open Filter Menu" at bounding box center [292, 139] width 12 height 12
type input "**********"
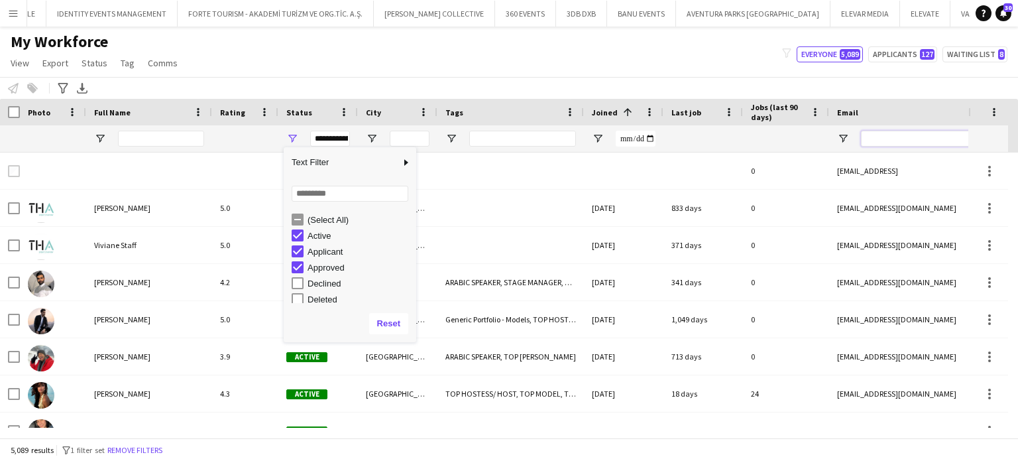
click at [887, 143] on input "Email Filter Input" at bounding box center [920, 139] width 118 height 16
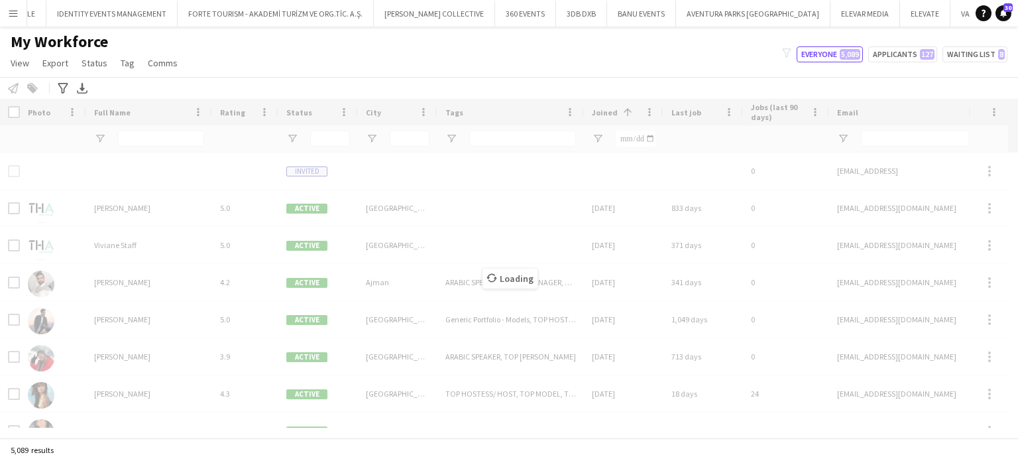
click at [887, 138] on div "Loading" at bounding box center [509, 268] width 1018 height 339
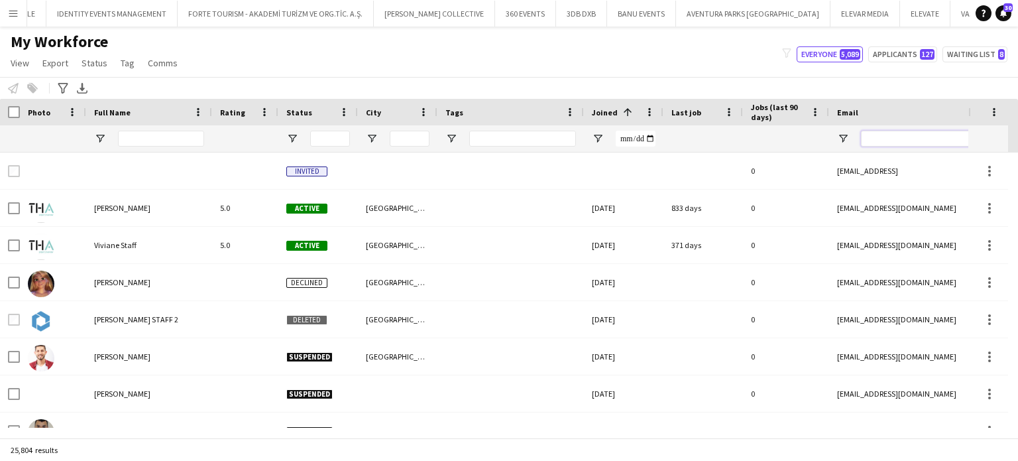
click at [915, 139] on input "Email Filter Input" at bounding box center [920, 139] width 118 height 16
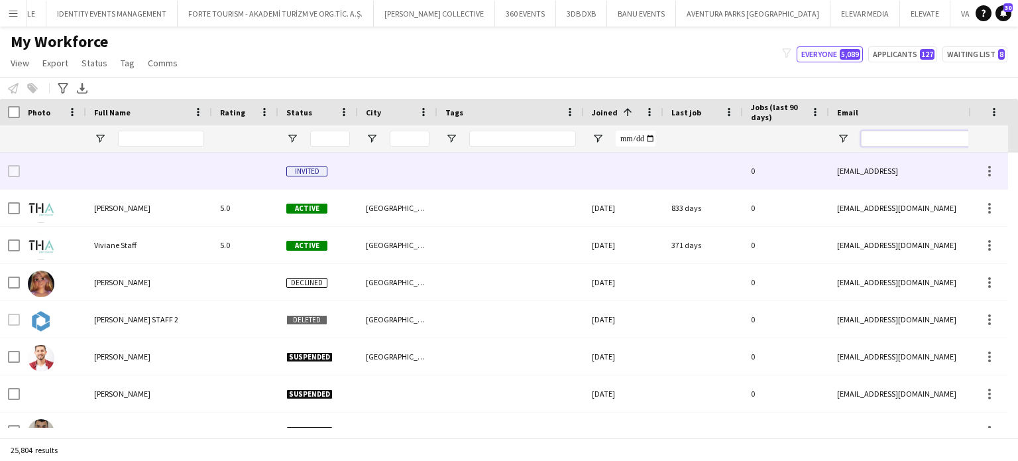
type input "*"
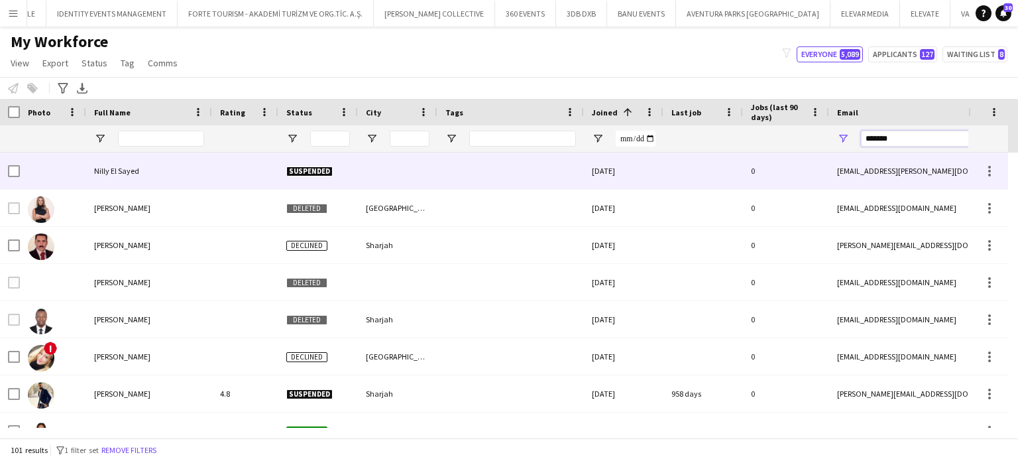
type input "********"
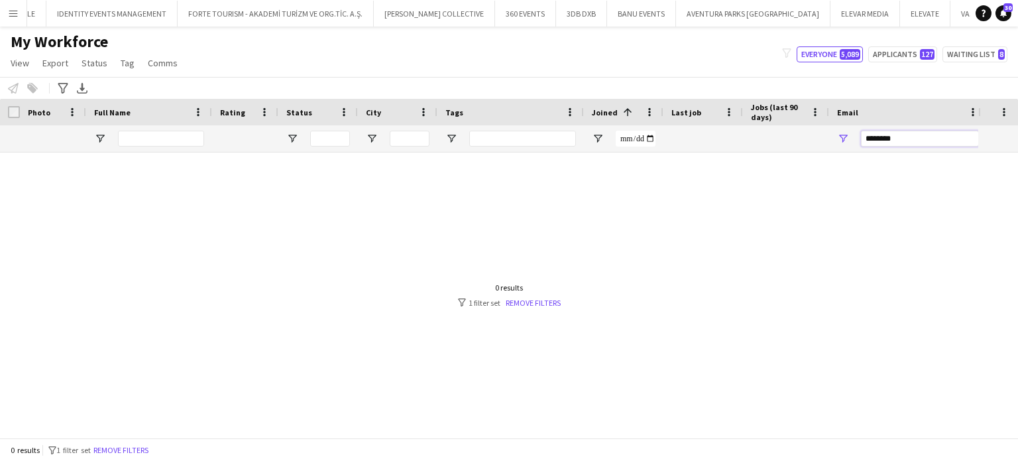
drag, startPoint x: 905, startPoint y: 135, endPoint x: 851, endPoint y: 137, distance: 53.8
click at [851, 137] on div "********" at bounding box center [908, 138] width 158 height 27
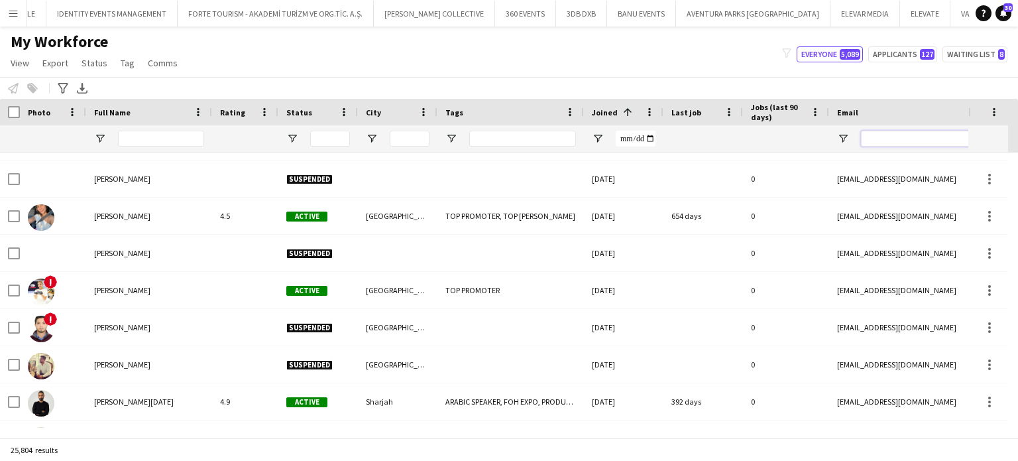
scroll to position [1326, 0]
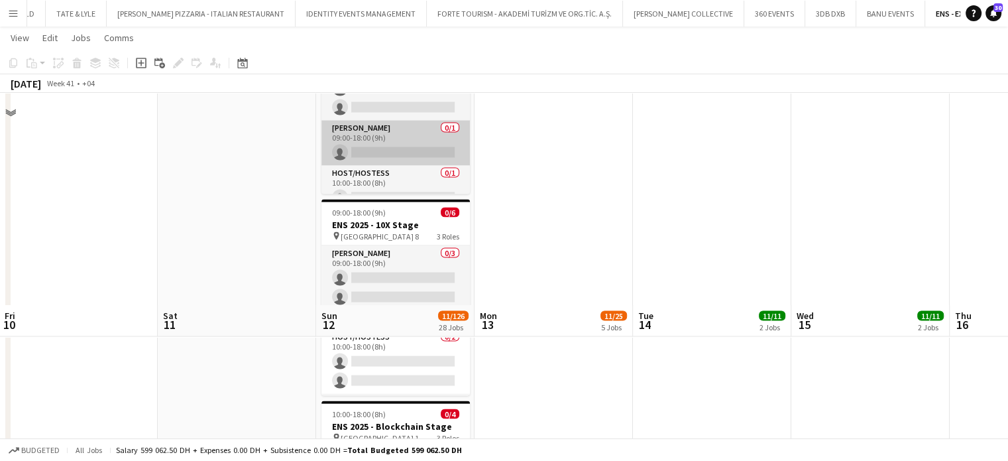
scroll to position [2520, 0]
